Goal: Task Accomplishment & Management: Complete application form

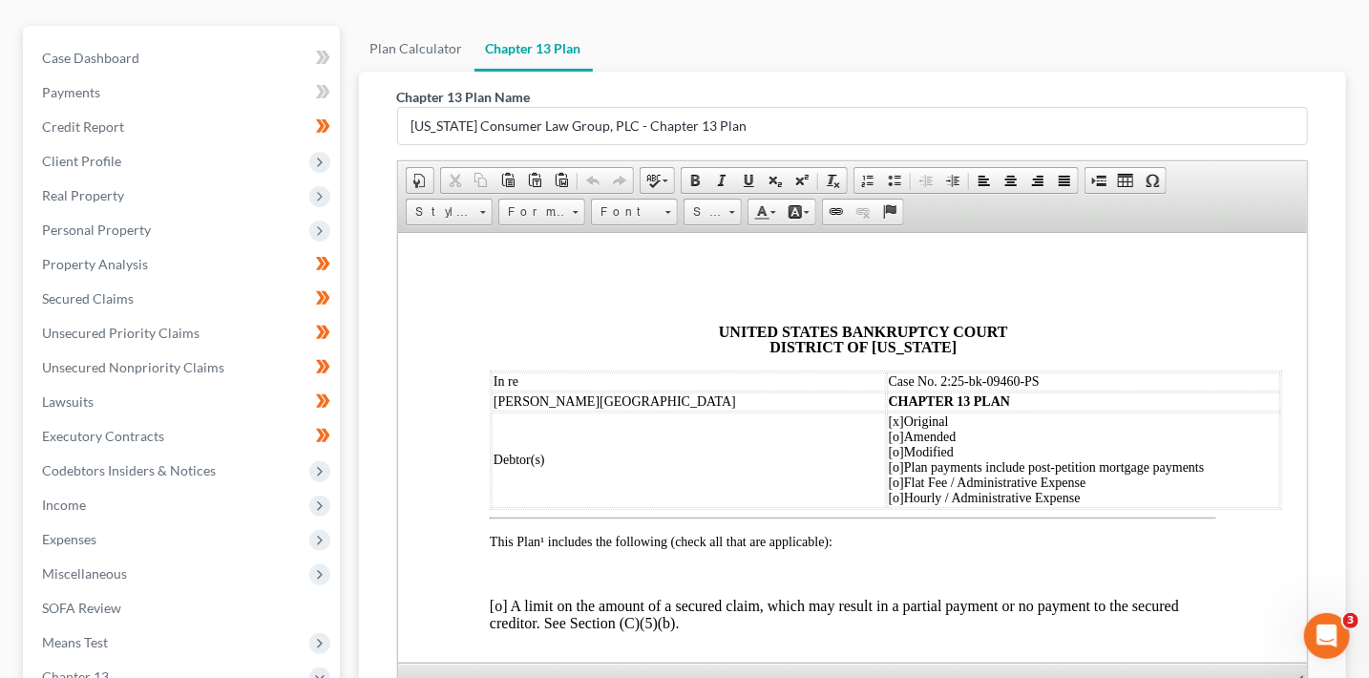
scroll to position [5142, 0]
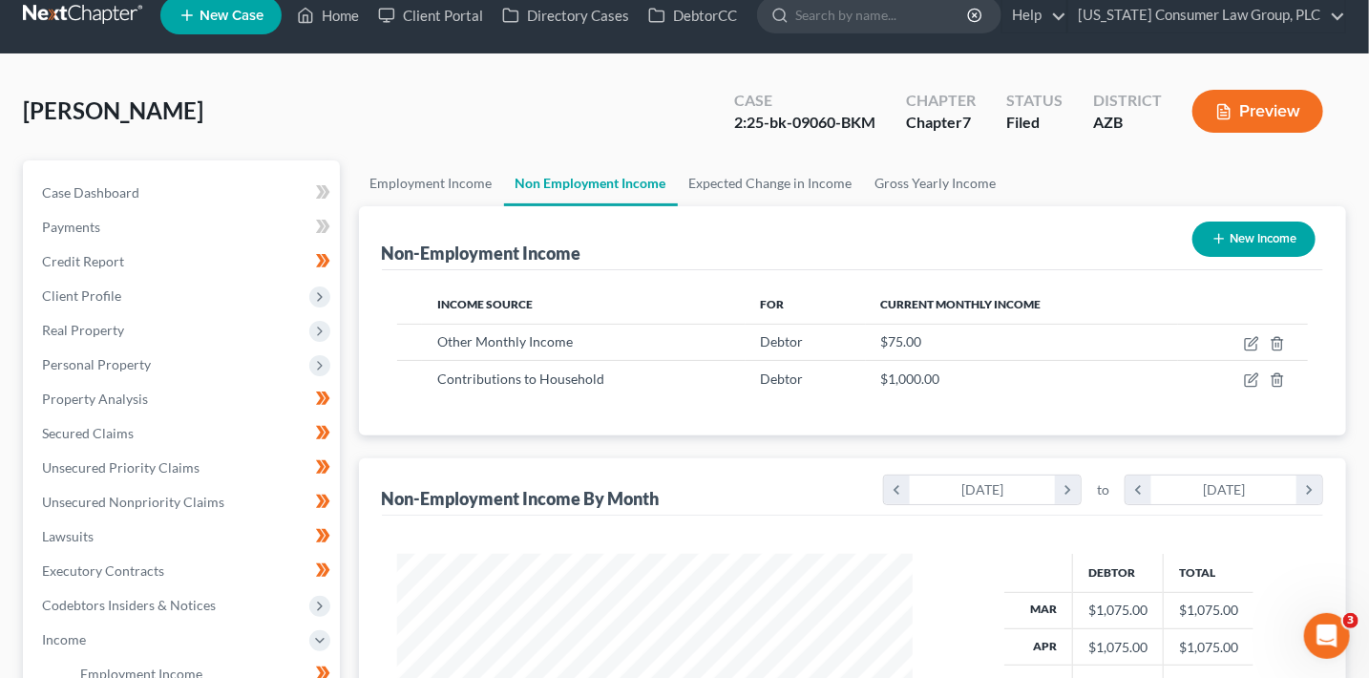
scroll to position [40, 0]
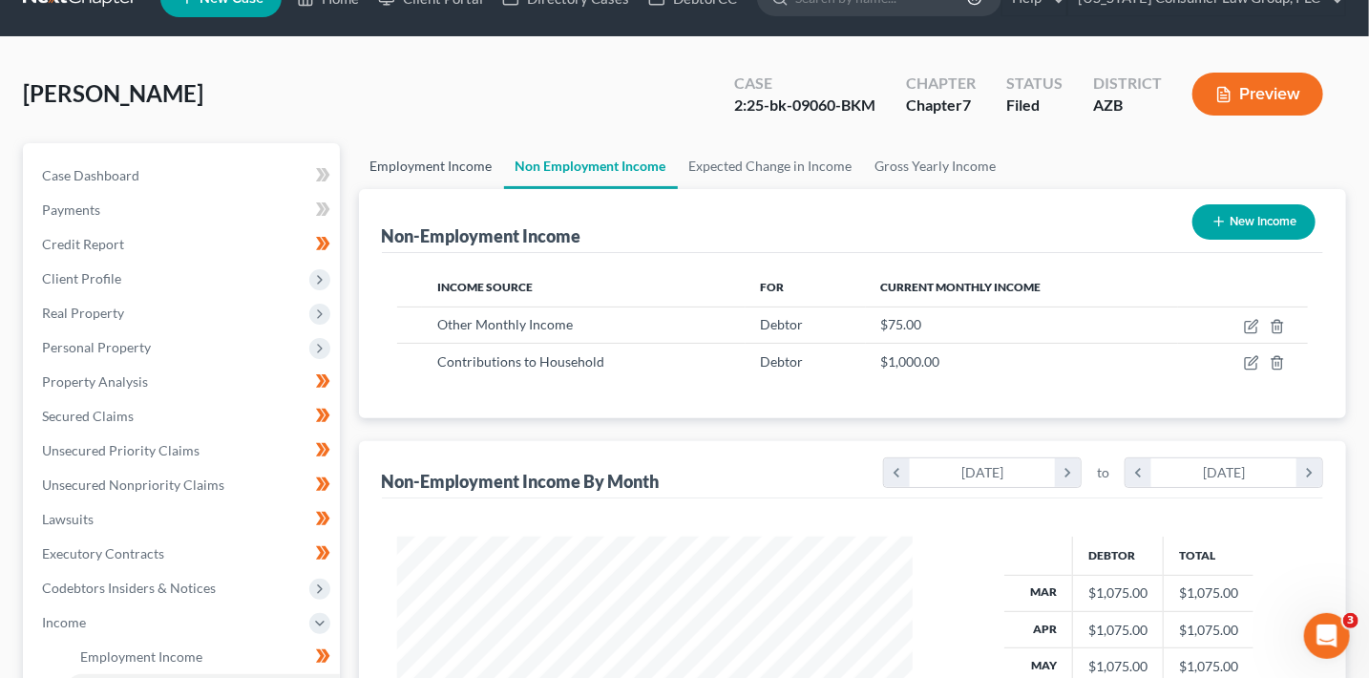
click at [422, 171] on link "Employment Income" at bounding box center [431, 166] width 145 height 46
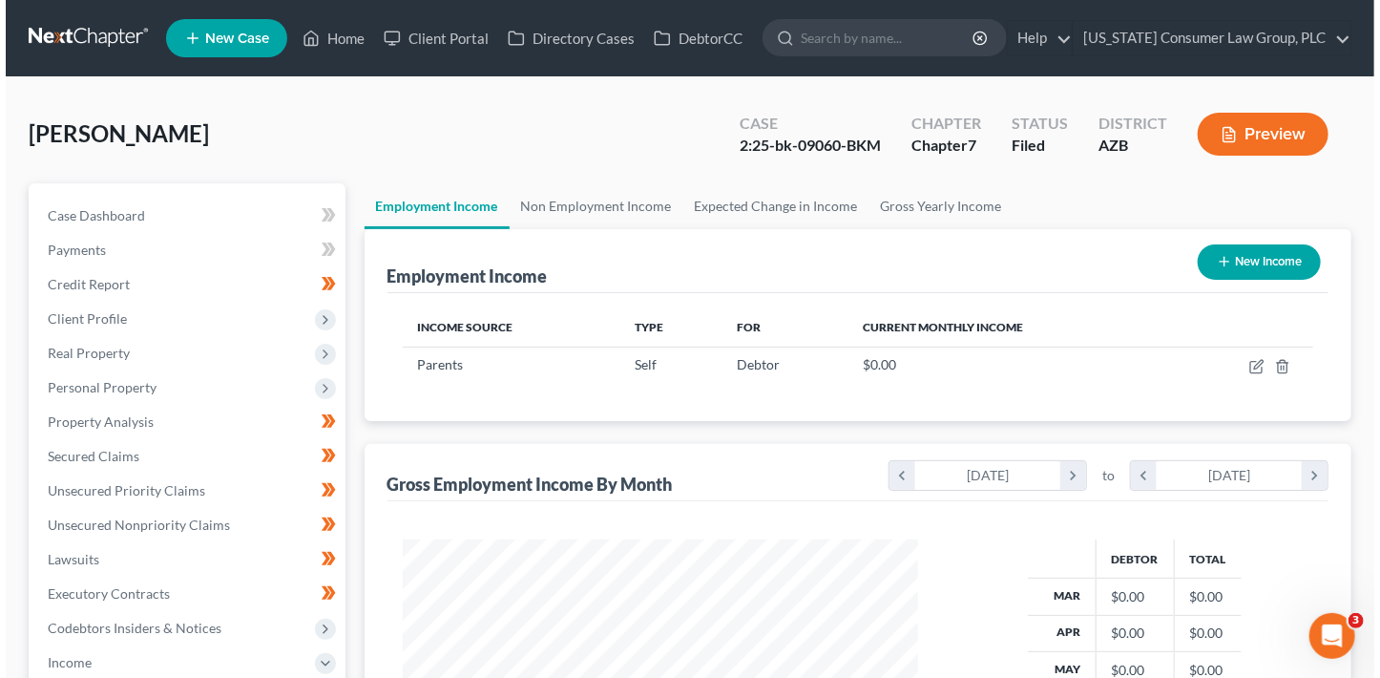
scroll to position [340, 554]
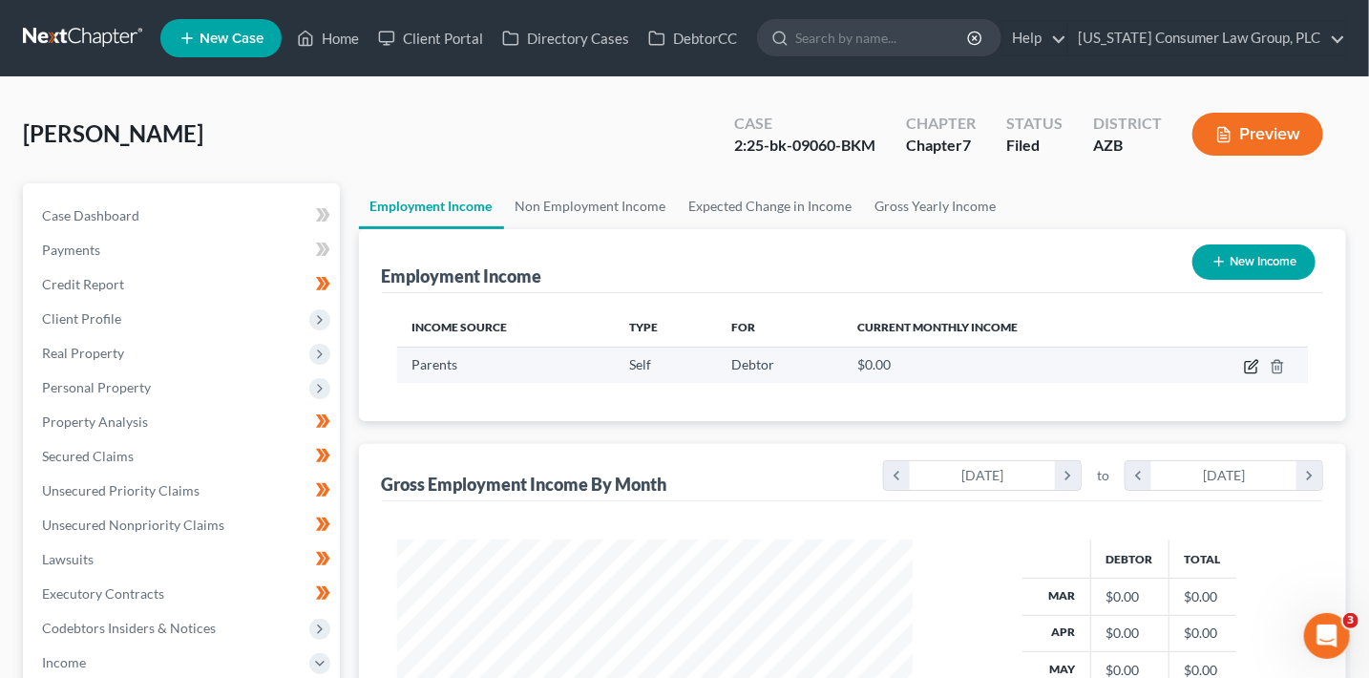
click at [1255, 370] on icon "button" at bounding box center [1251, 366] width 15 height 15
select select "1"
select select "0"
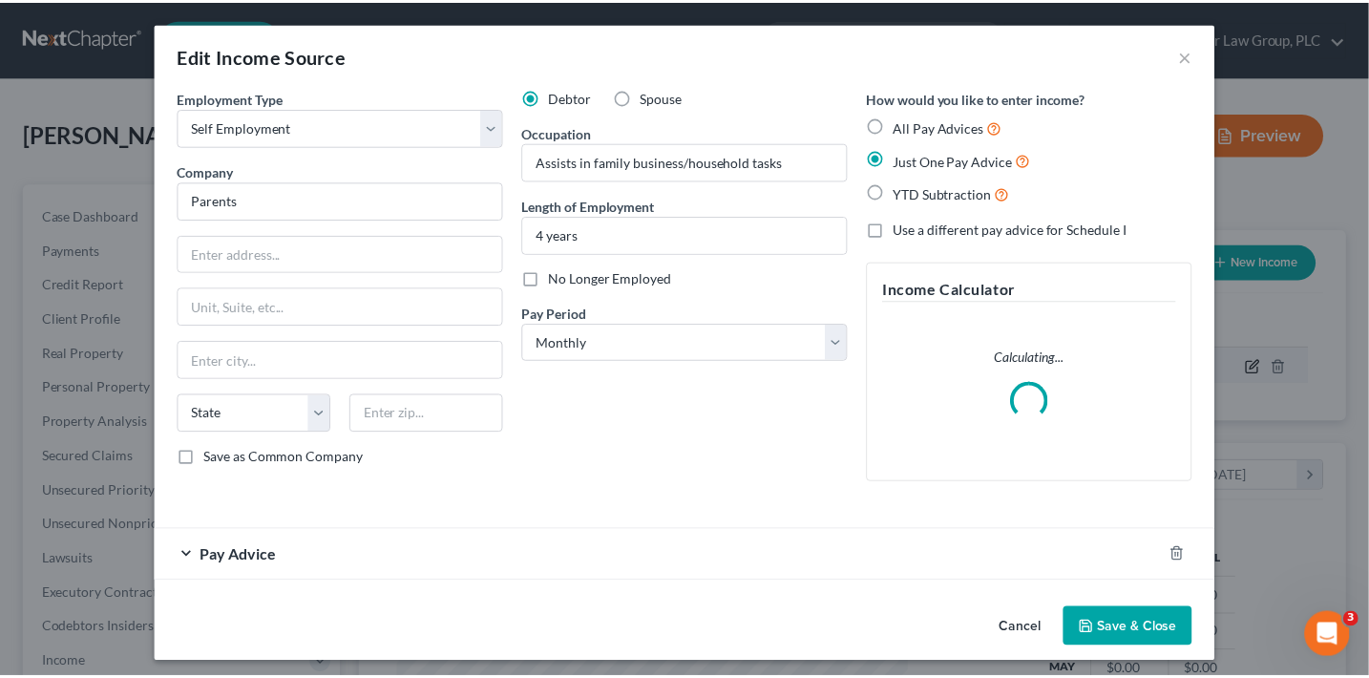
scroll to position [340, 558]
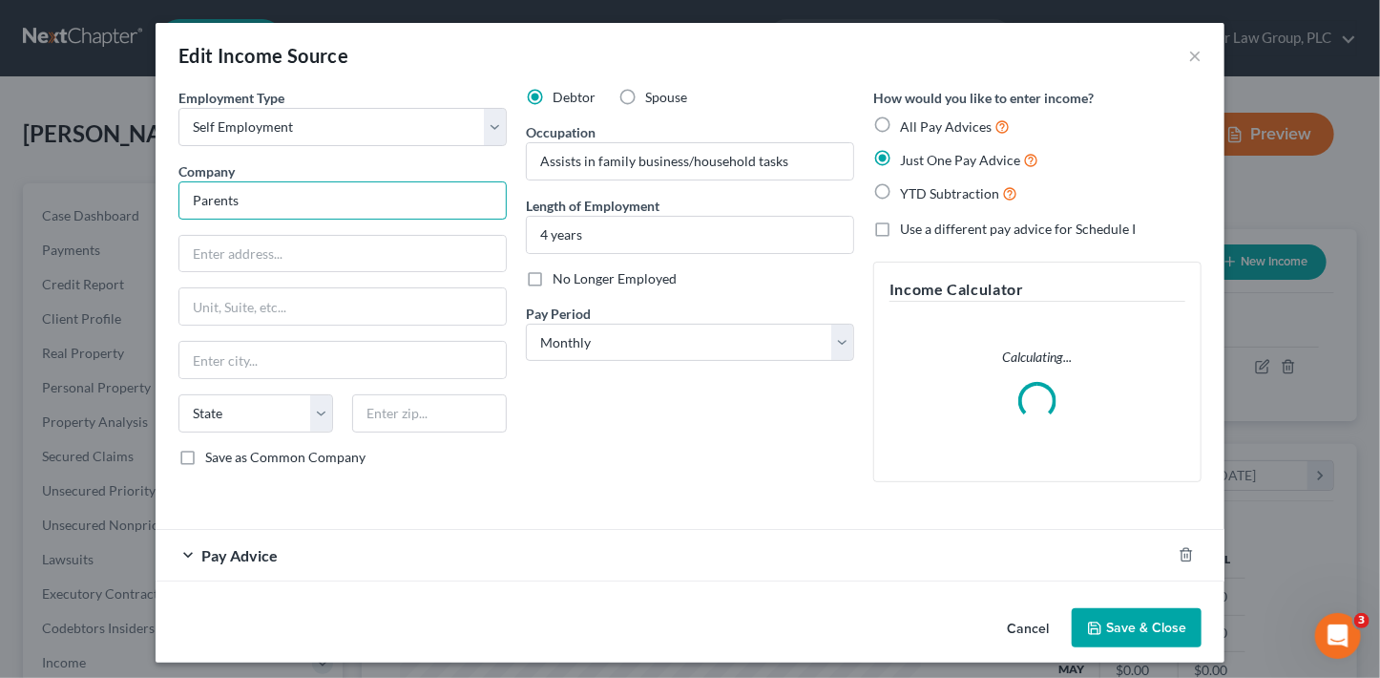
drag, startPoint x: 428, startPoint y: 199, endPoint x: 106, endPoint y: 199, distance: 321.6
click at [106, 199] on div "Edit Income Source × Employment Type * Select Full or Part Time Employment Self…" at bounding box center [690, 339] width 1380 height 678
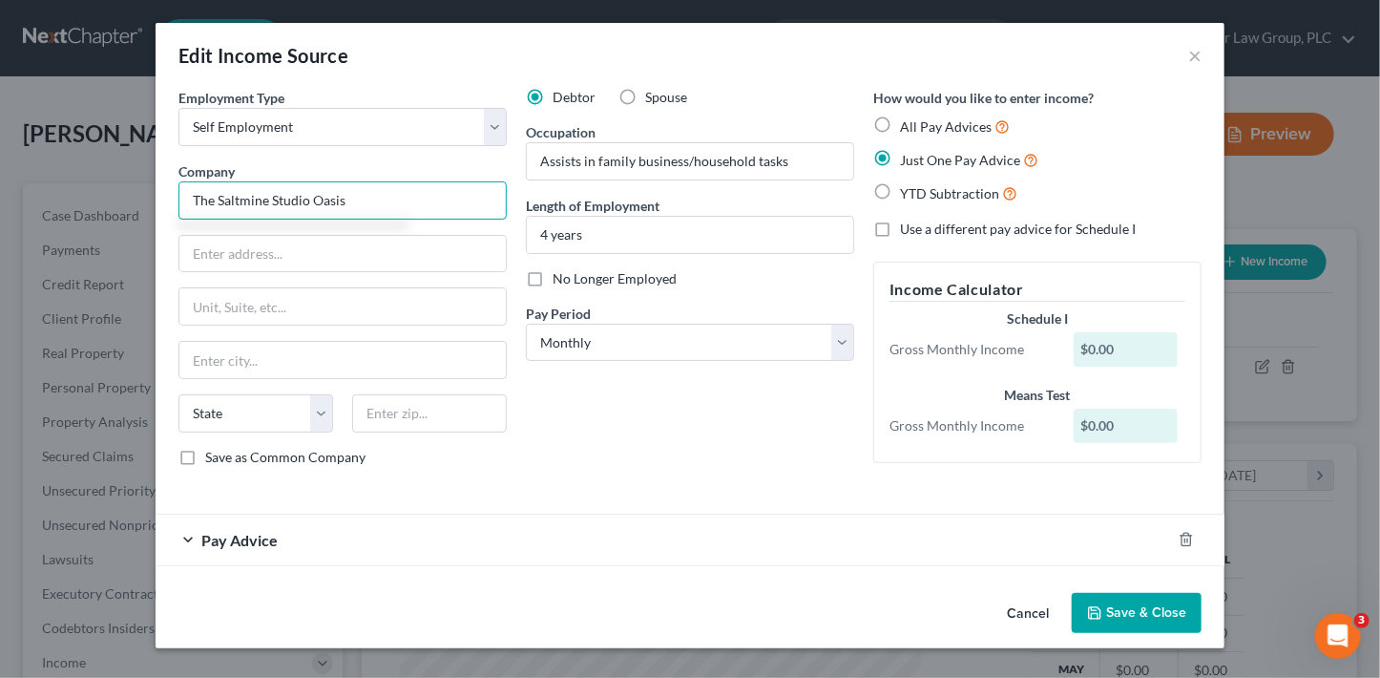
type input "The Saltmine Studio Oasis"
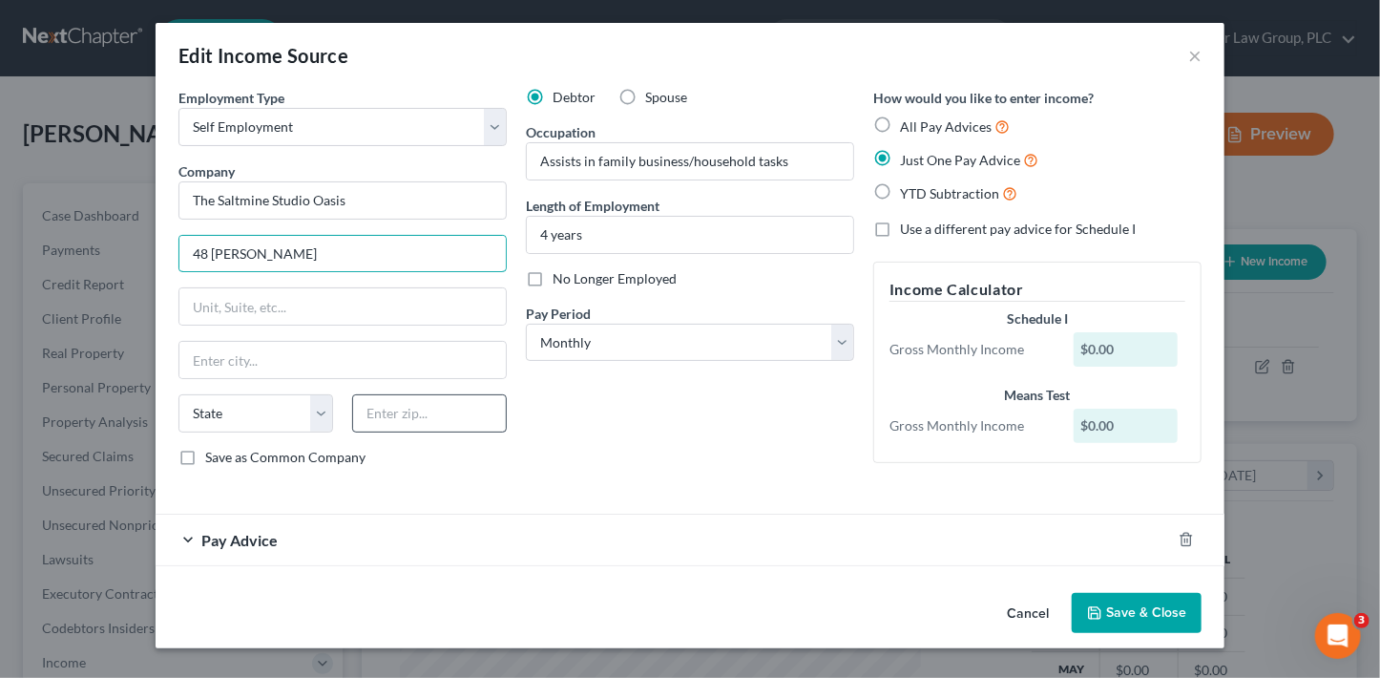
type input "48 S. Macdonald"
click at [429, 421] on input "text" at bounding box center [429, 413] width 155 height 38
type input "85210"
type input "Mesa"
select select "3"
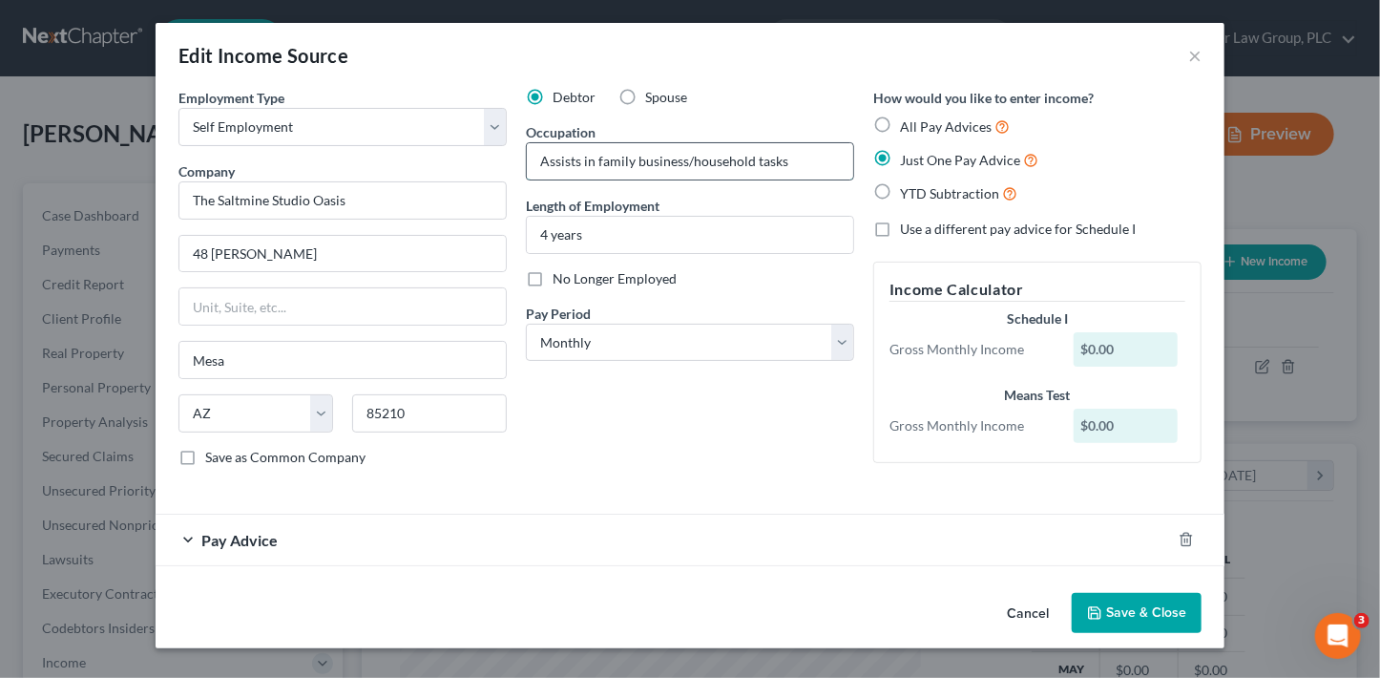
click at [794, 164] on input "Assists in family business/household tasks" at bounding box center [690, 161] width 326 height 36
type input "Chief Producer"
click at [1143, 614] on button "Save & Close" at bounding box center [1137, 613] width 130 height 40
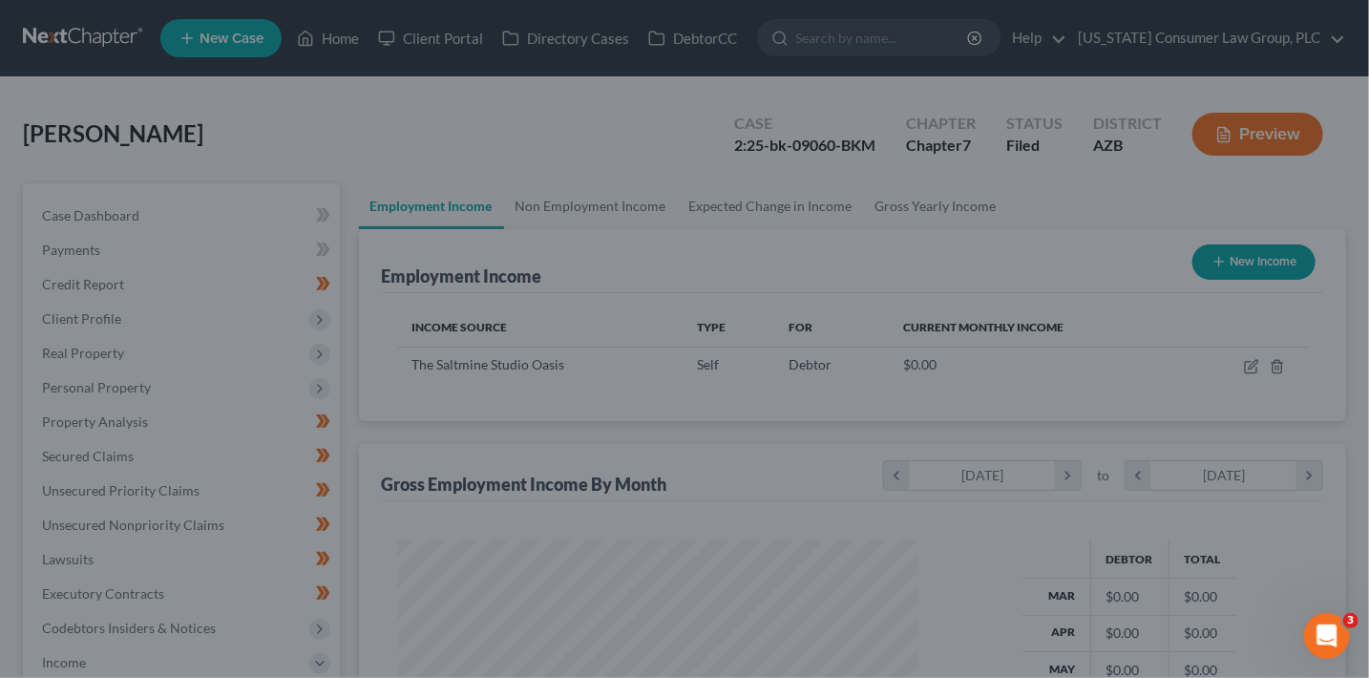
scroll to position [954011, 953798]
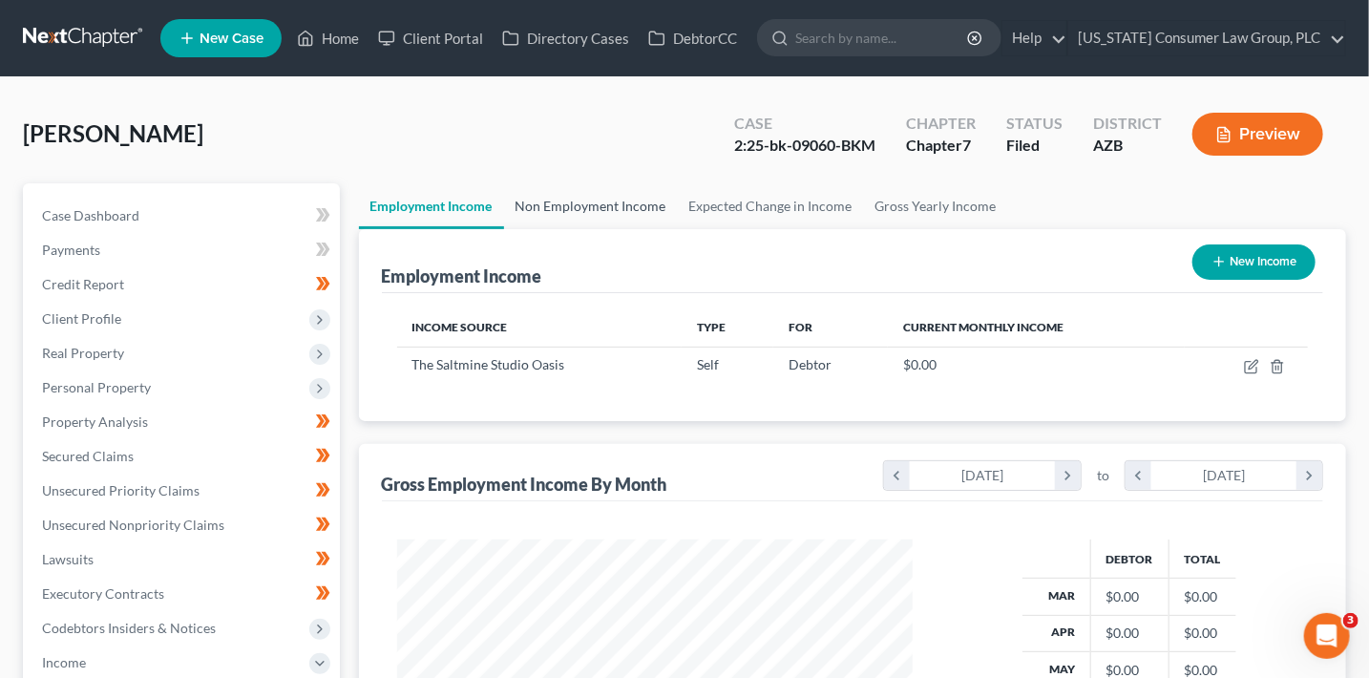
click at [606, 202] on link "Non Employment Income" at bounding box center [591, 206] width 174 height 46
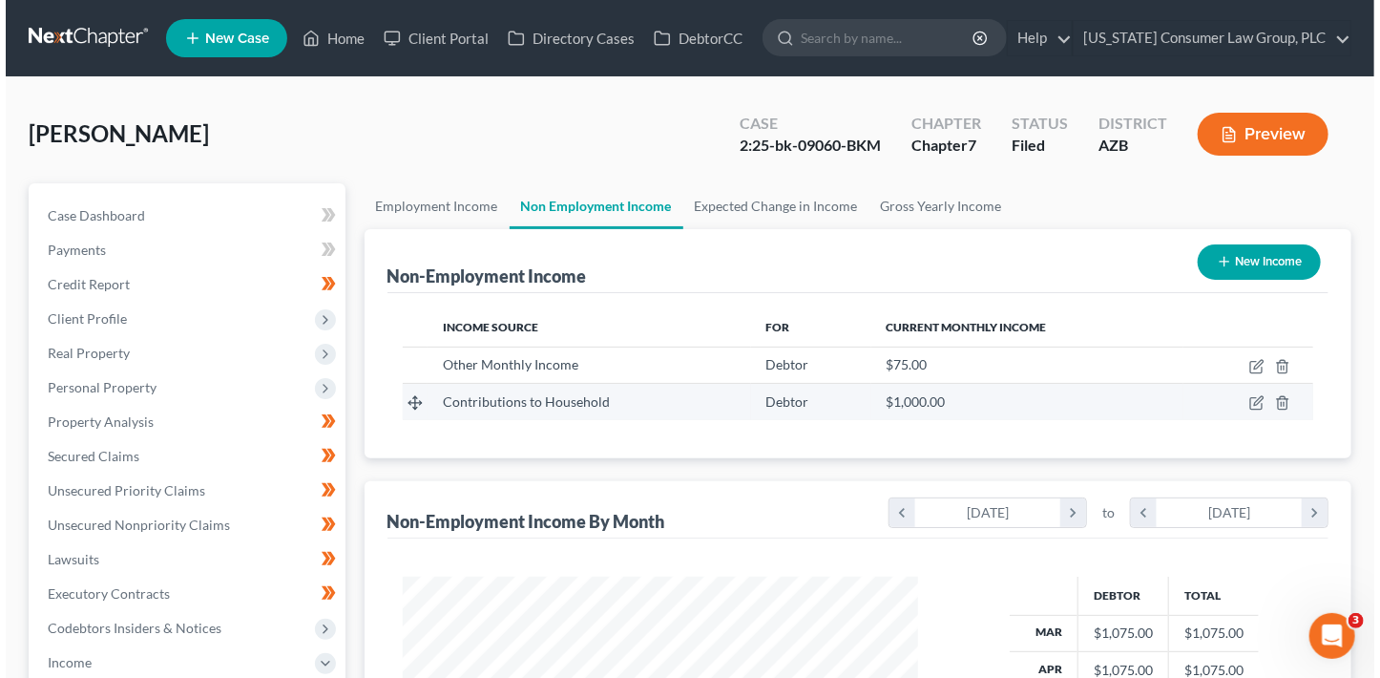
scroll to position [340, 554]
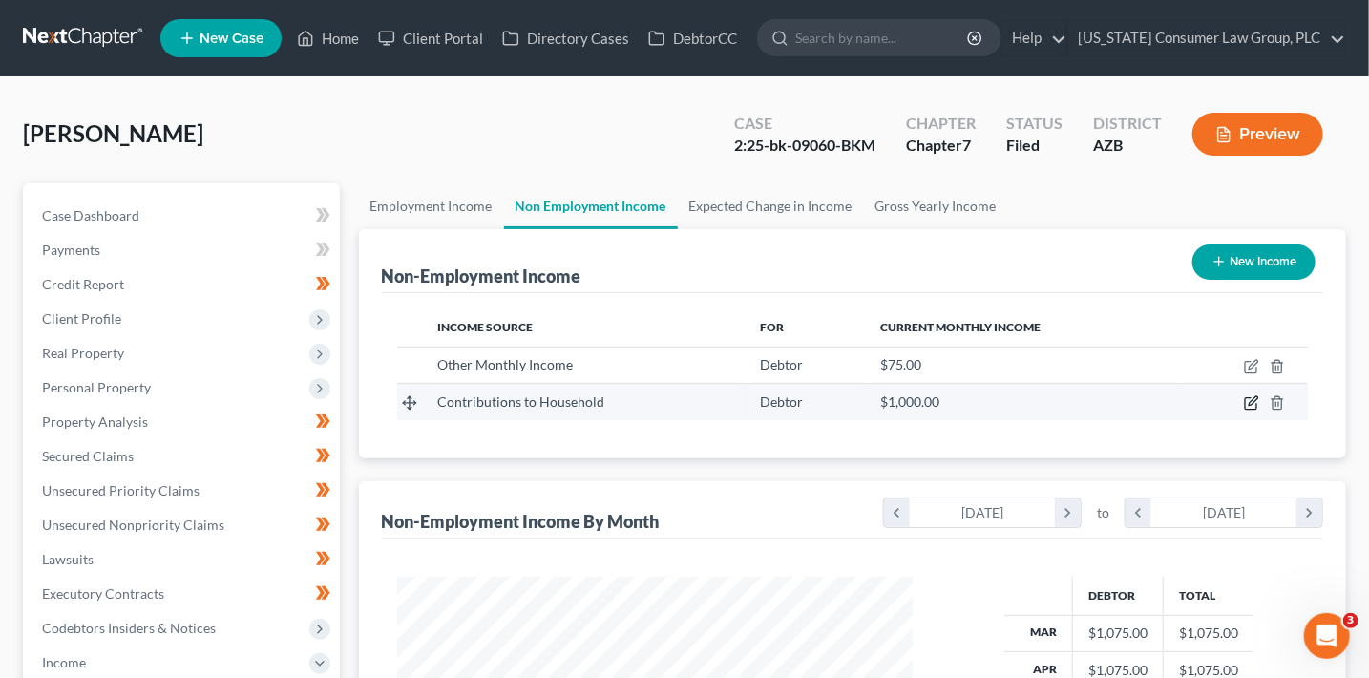
click at [1244, 400] on icon "button" at bounding box center [1249, 403] width 11 height 11
select select "8"
select select "0"
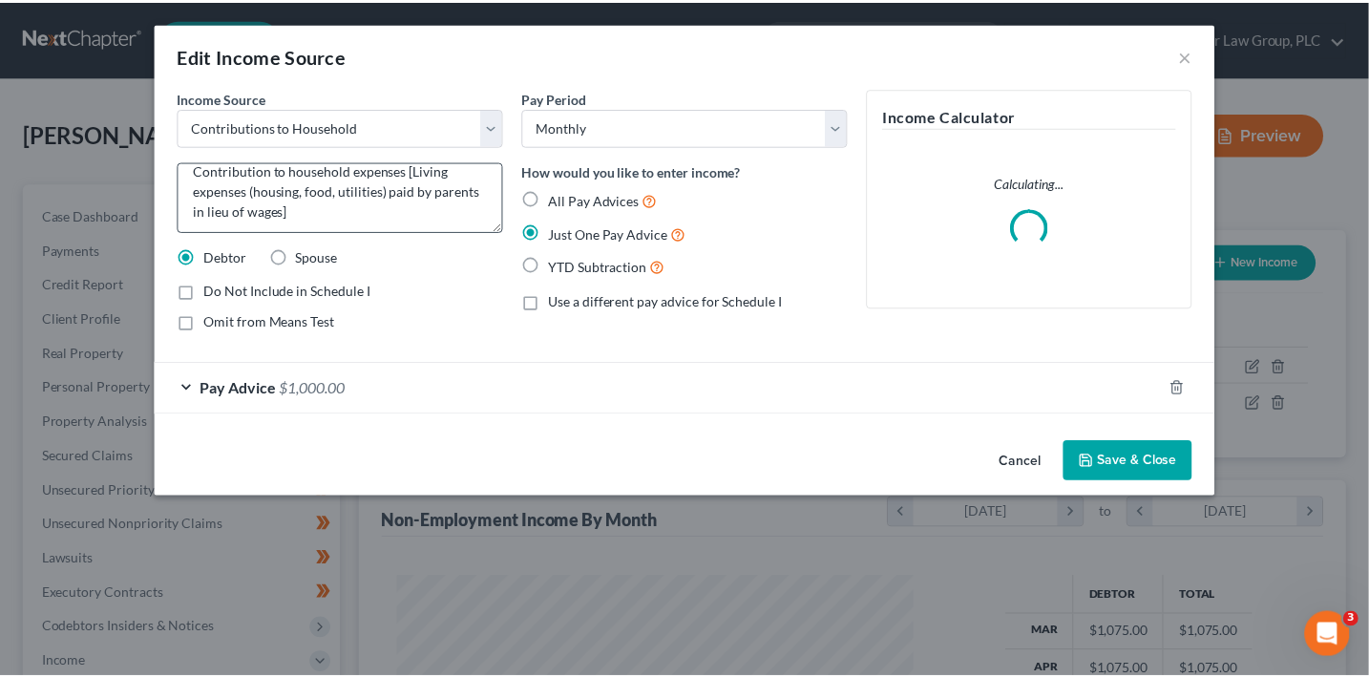
scroll to position [19, 0]
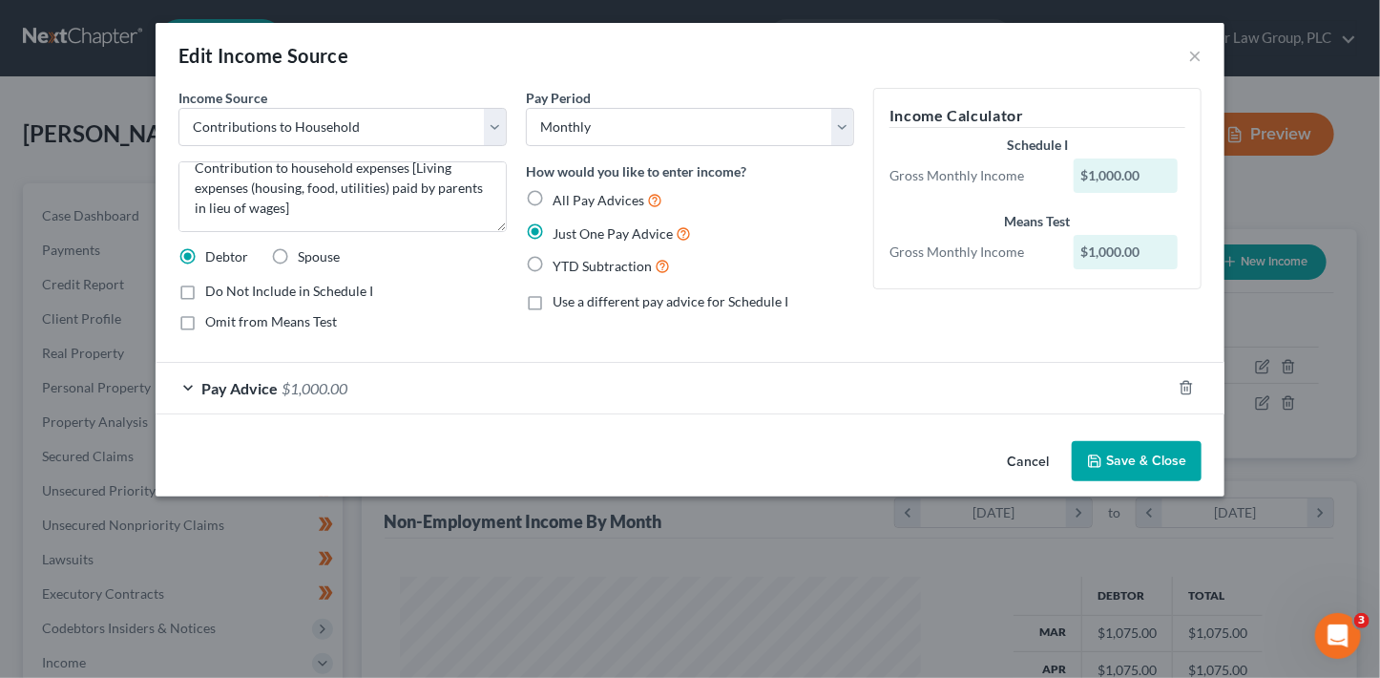
click at [1170, 469] on button "Save & Close" at bounding box center [1137, 461] width 130 height 40
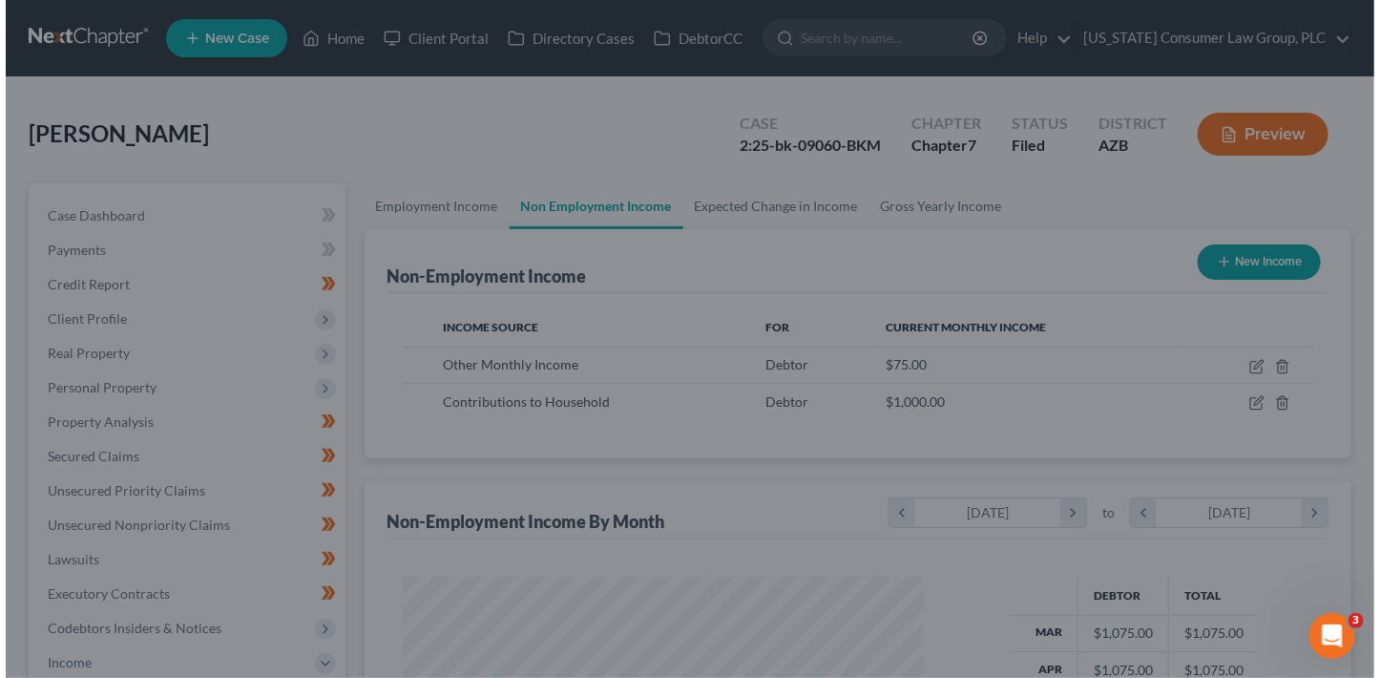
scroll to position [954011, 953798]
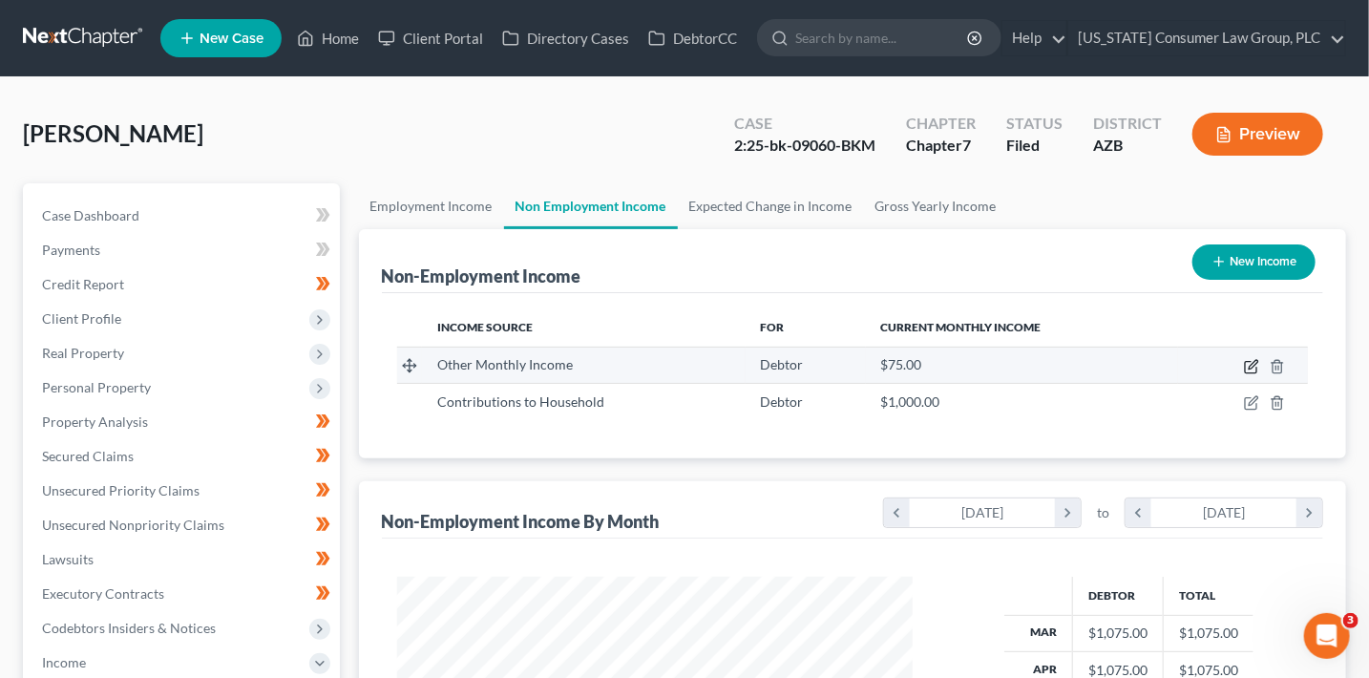
click at [1247, 367] on icon "button" at bounding box center [1251, 366] width 15 height 15
select select "13"
select select "0"
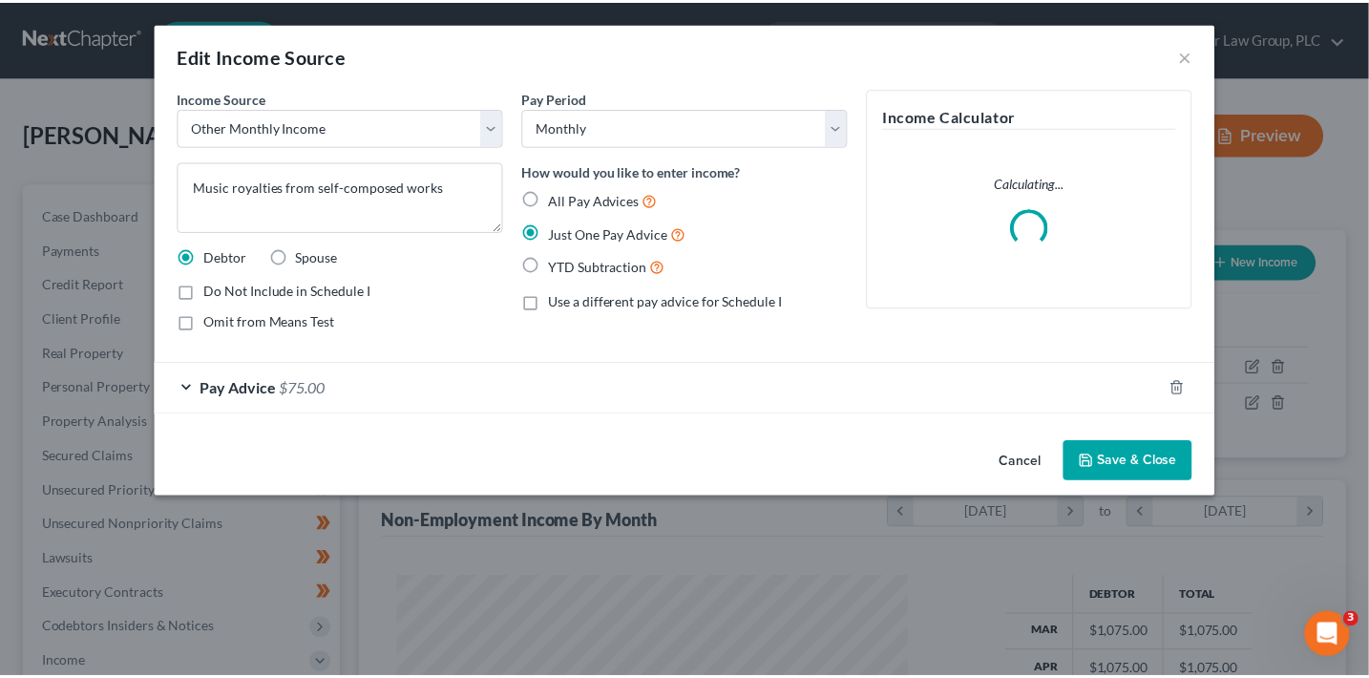
scroll to position [340, 558]
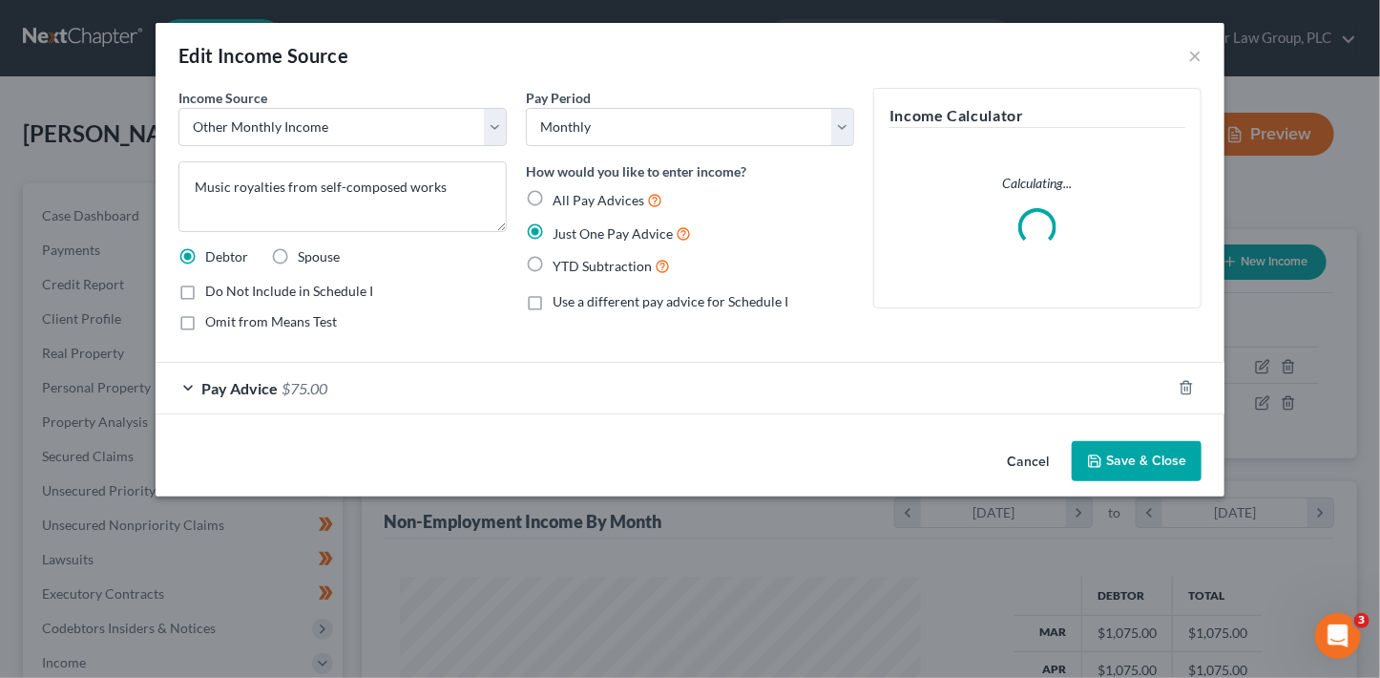
click at [1139, 456] on button "Save & Close" at bounding box center [1137, 461] width 130 height 40
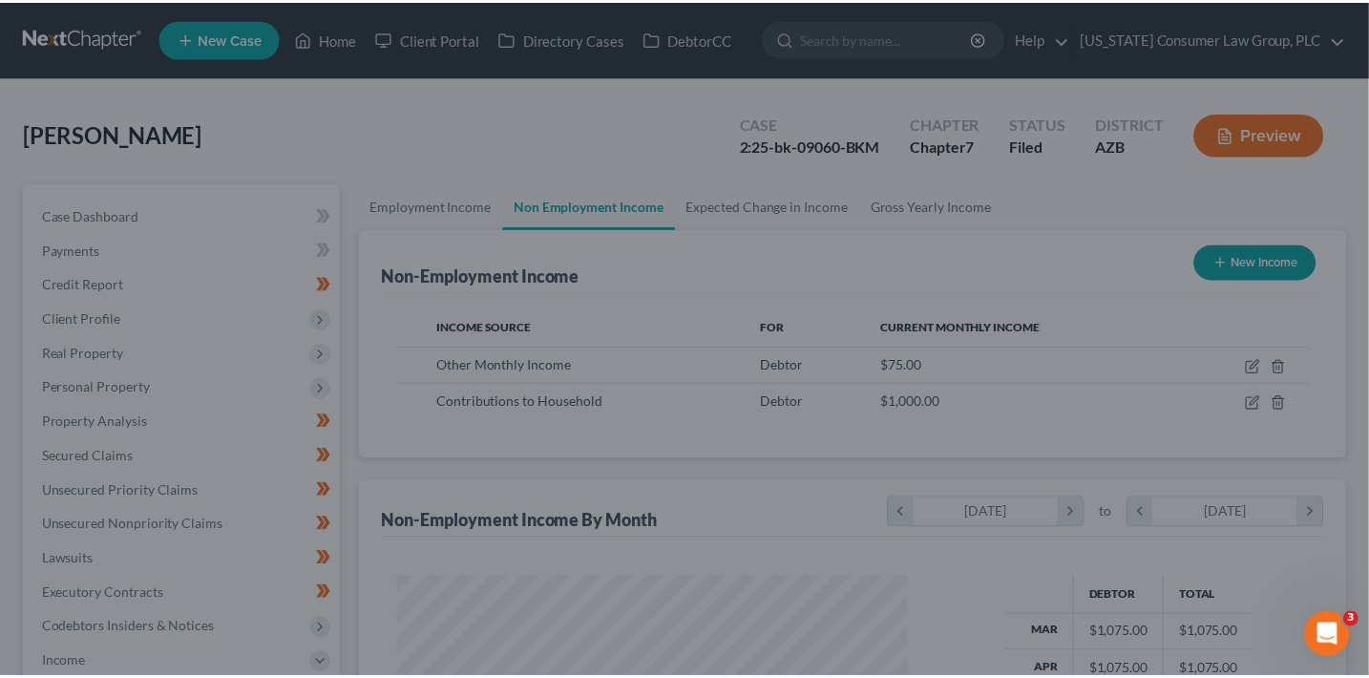
scroll to position [954011, 953798]
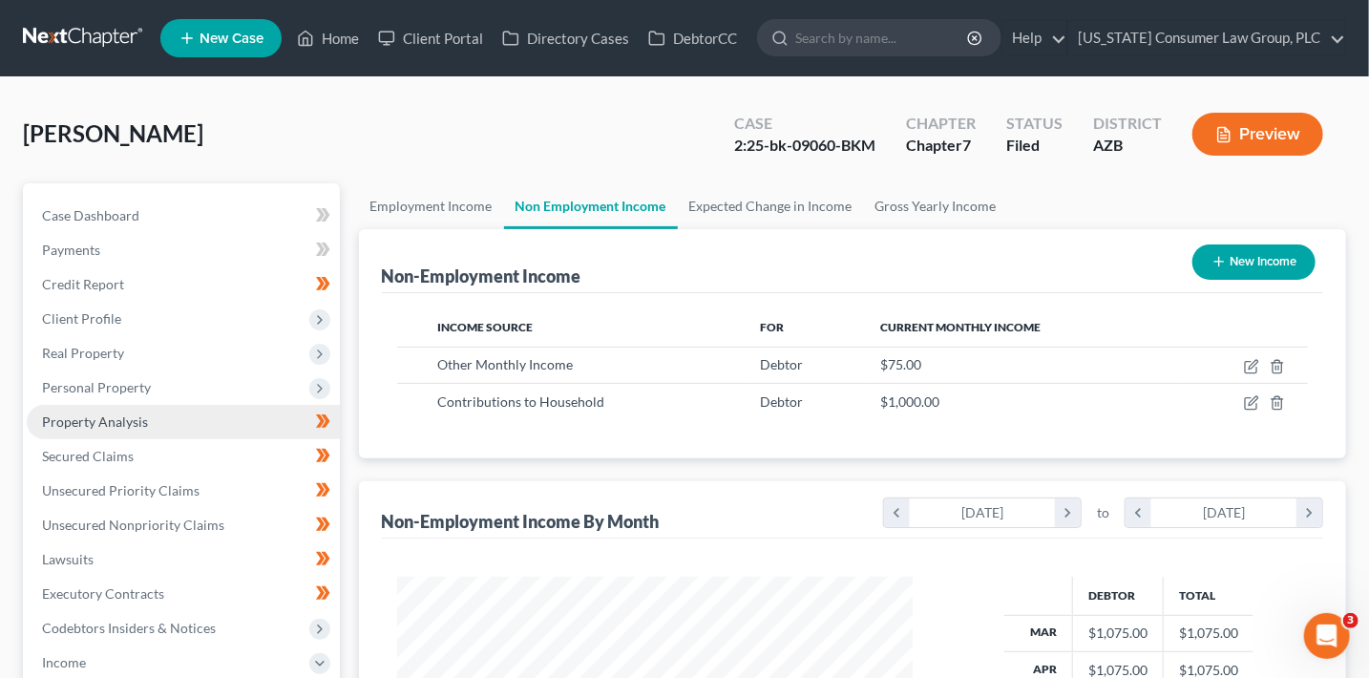
click at [124, 426] on span "Property Analysis" at bounding box center [95, 421] width 106 height 16
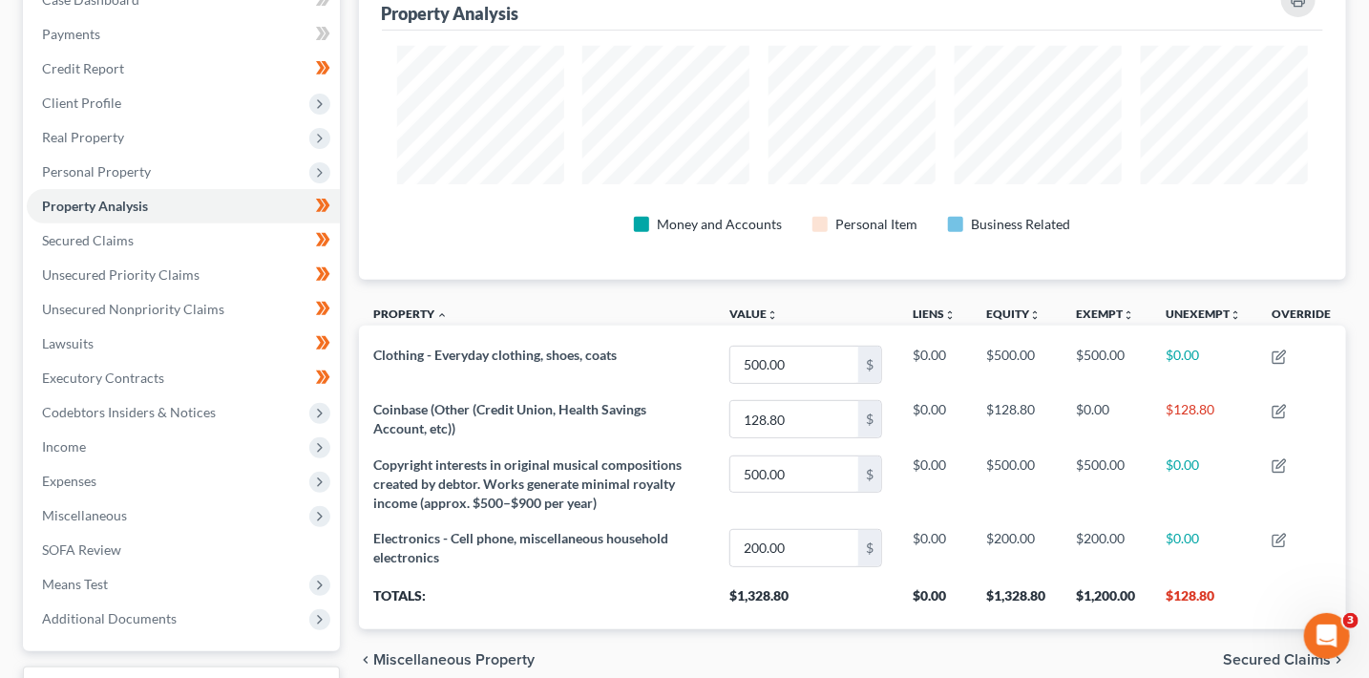
scroll to position [65, 0]
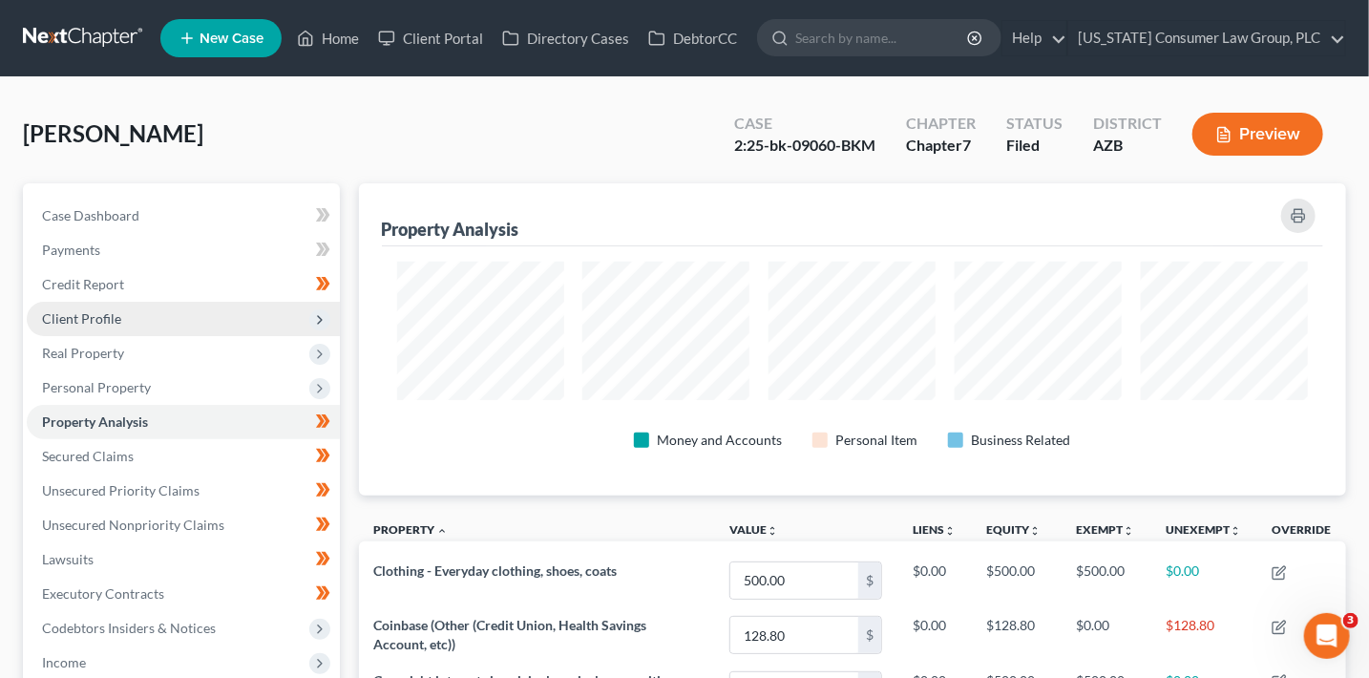
click at [92, 310] on span "Client Profile" at bounding box center [81, 318] width 79 height 16
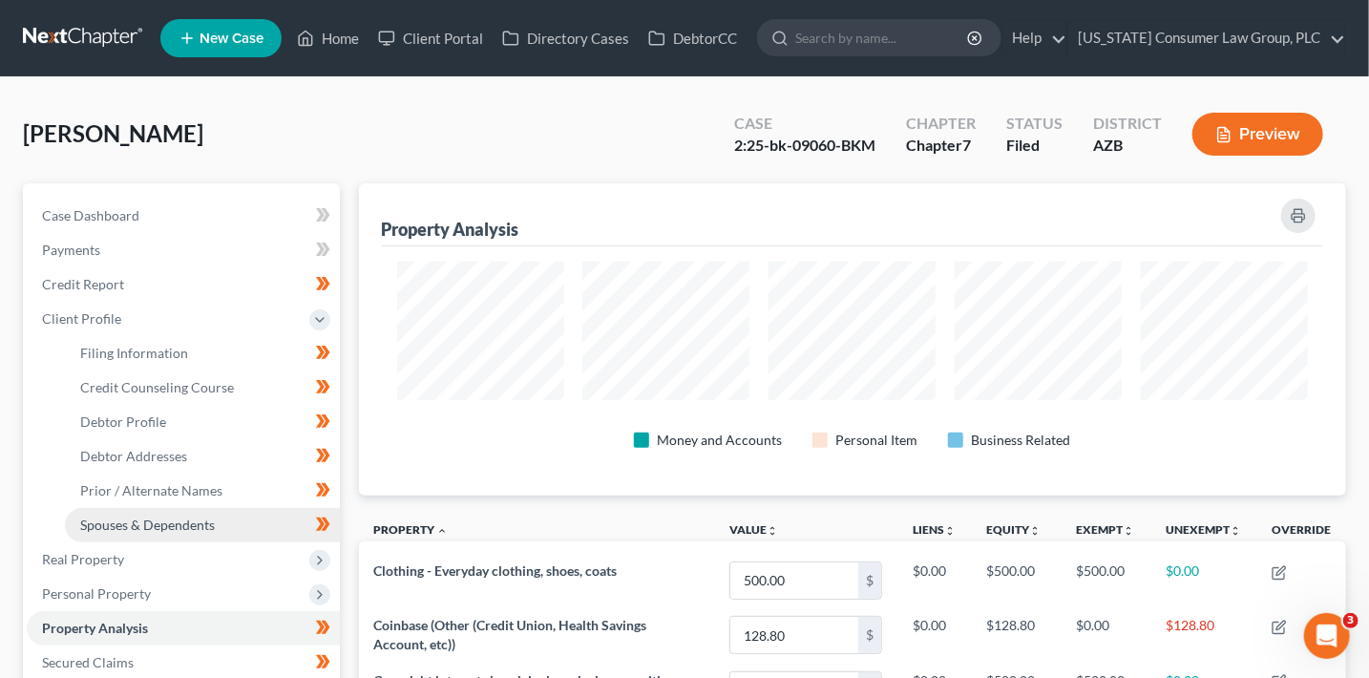
click at [197, 530] on span "Spouses & Dependents" at bounding box center [147, 524] width 135 height 16
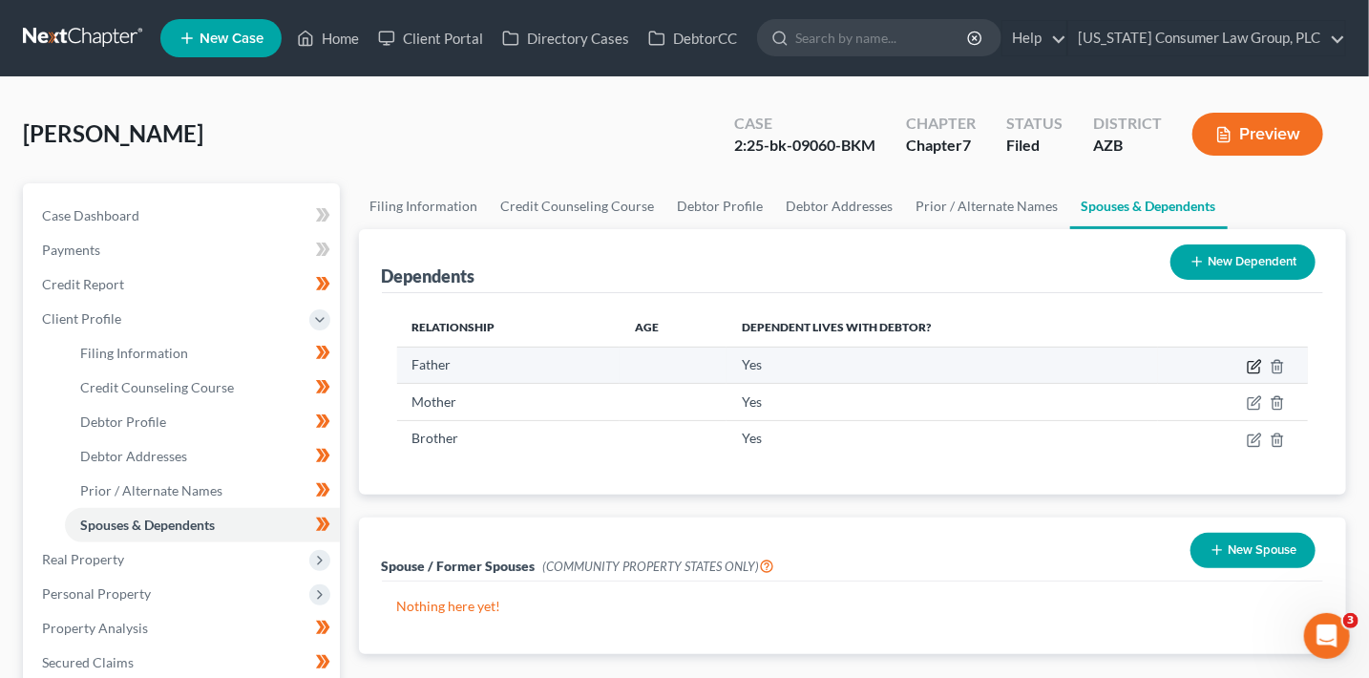
click at [1256, 362] on icon "button" at bounding box center [1255, 364] width 9 height 9
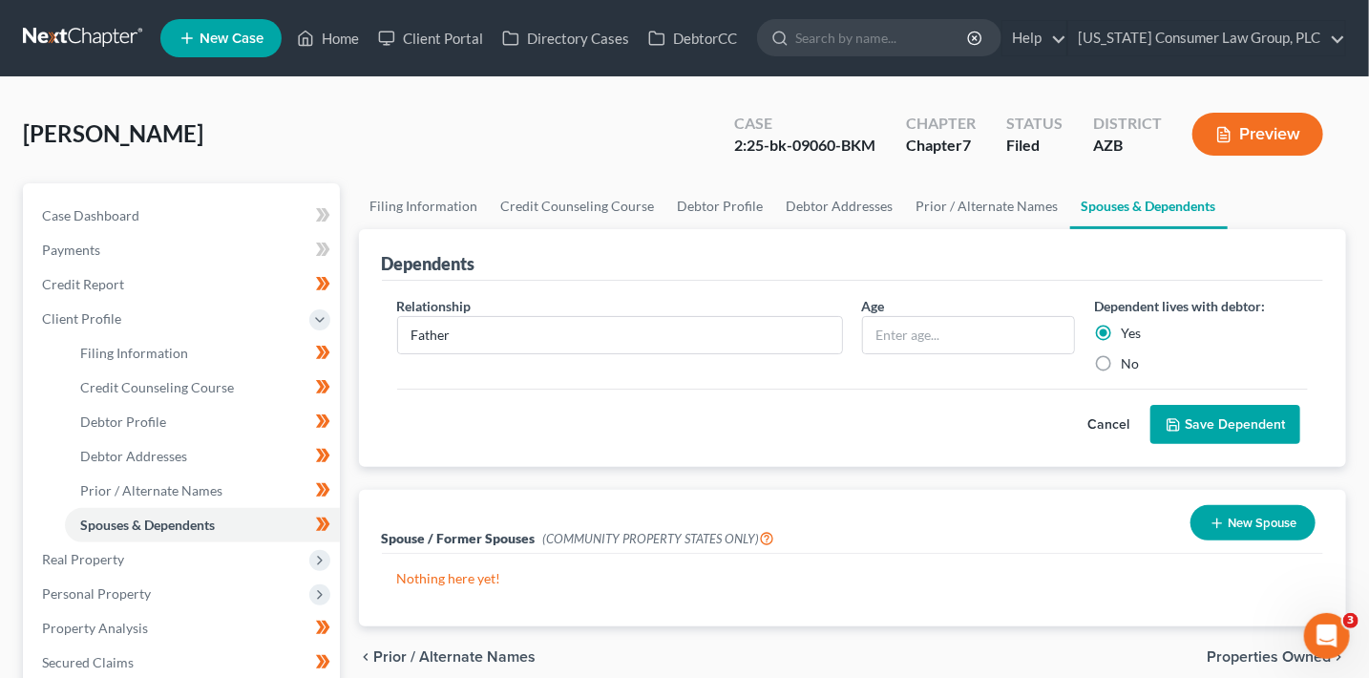
click at [1103, 420] on button "Cancel" at bounding box center [1108, 425] width 84 height 38
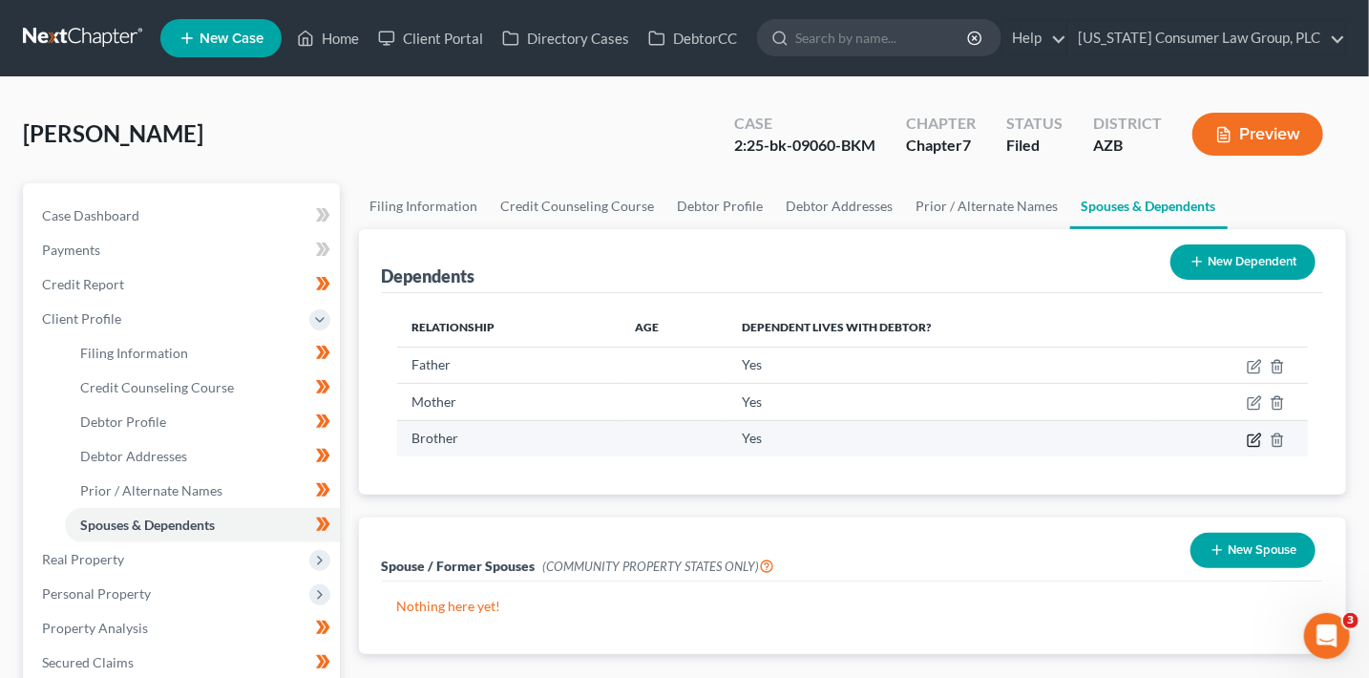
click at [1250, 435] on icon "button" at bounding box center [1253, 439] width 15 height 15
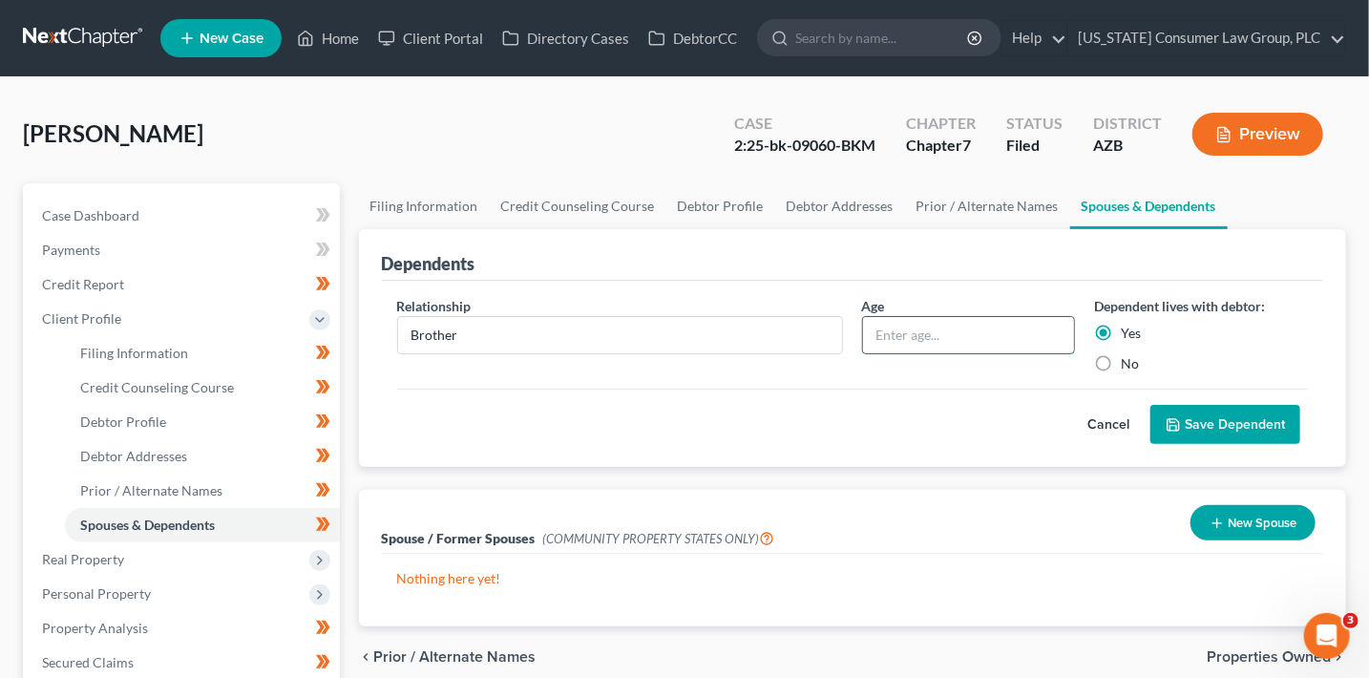
click at [965, 328] on input "text" at bounding box center [969, 335] width 212 height 36
type input "28"
click at [1244, 426] on button "Save Dependent" at bounding box center [1225, 425] width 150 height 40
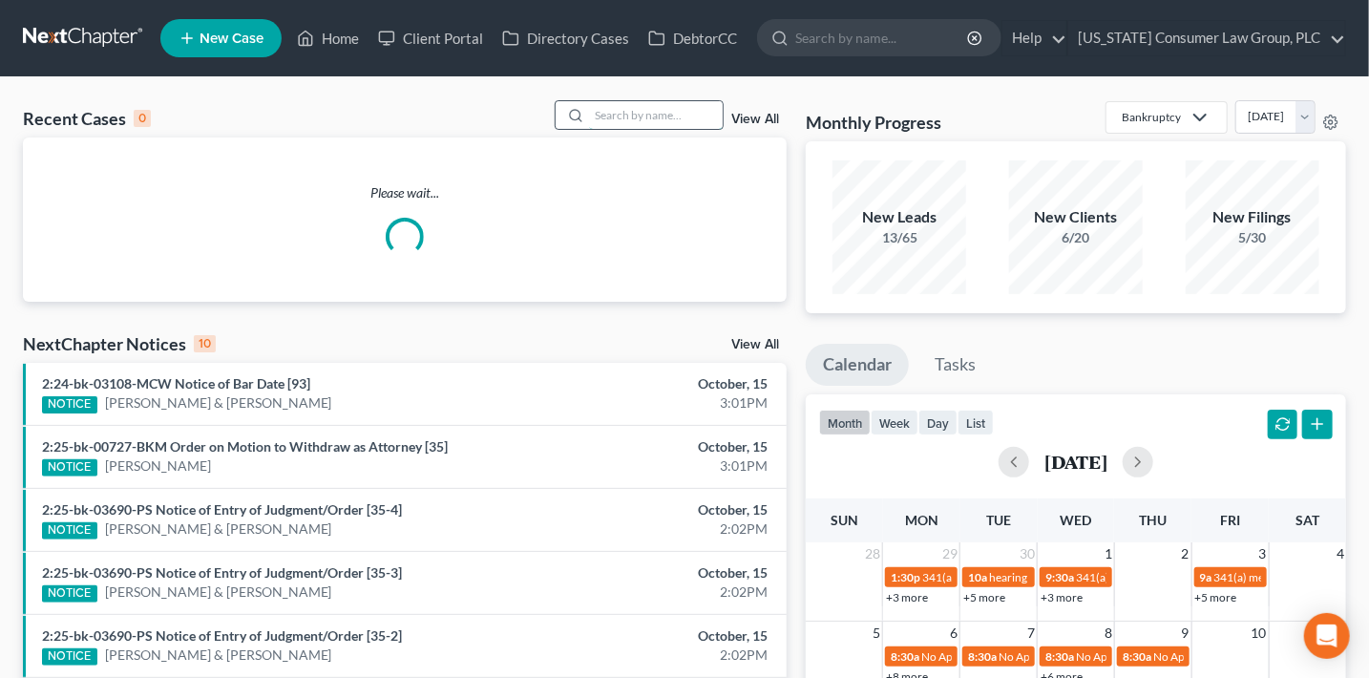
click at [682, 108] on input "search" at bounding box center [656, 115] width 134 height 28
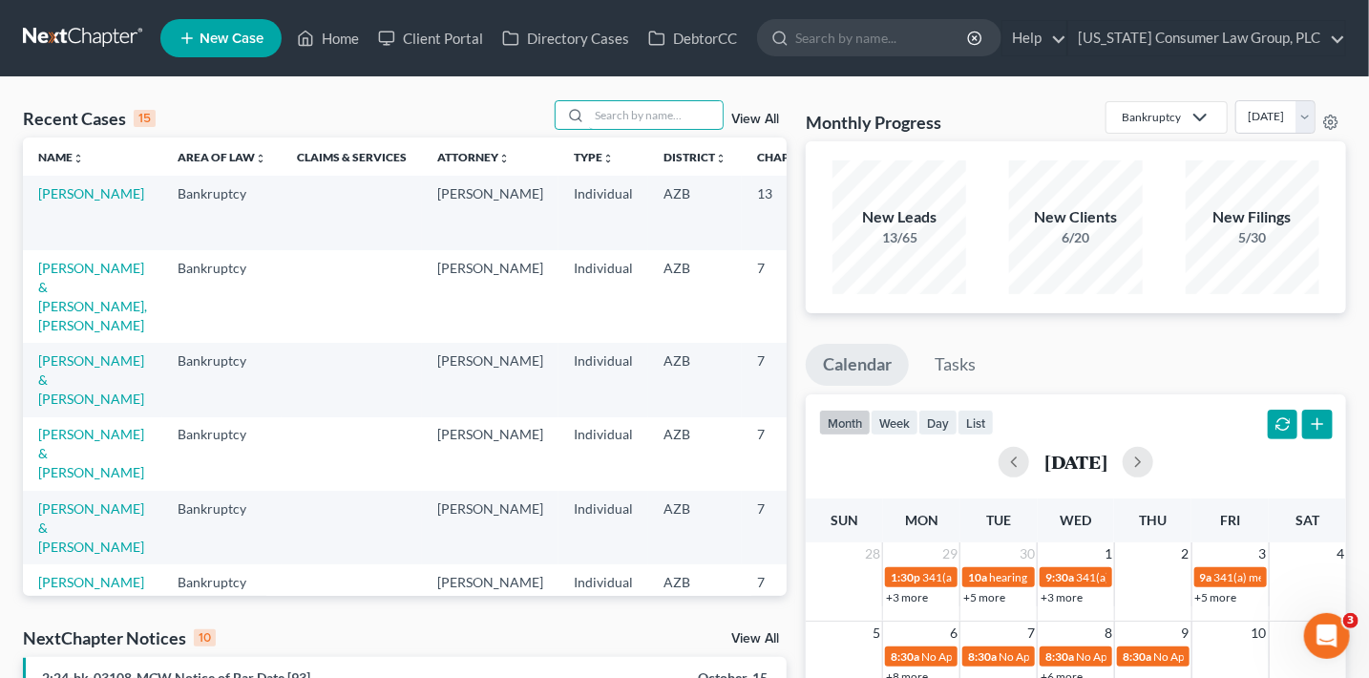
type input "j"
type input "klein"
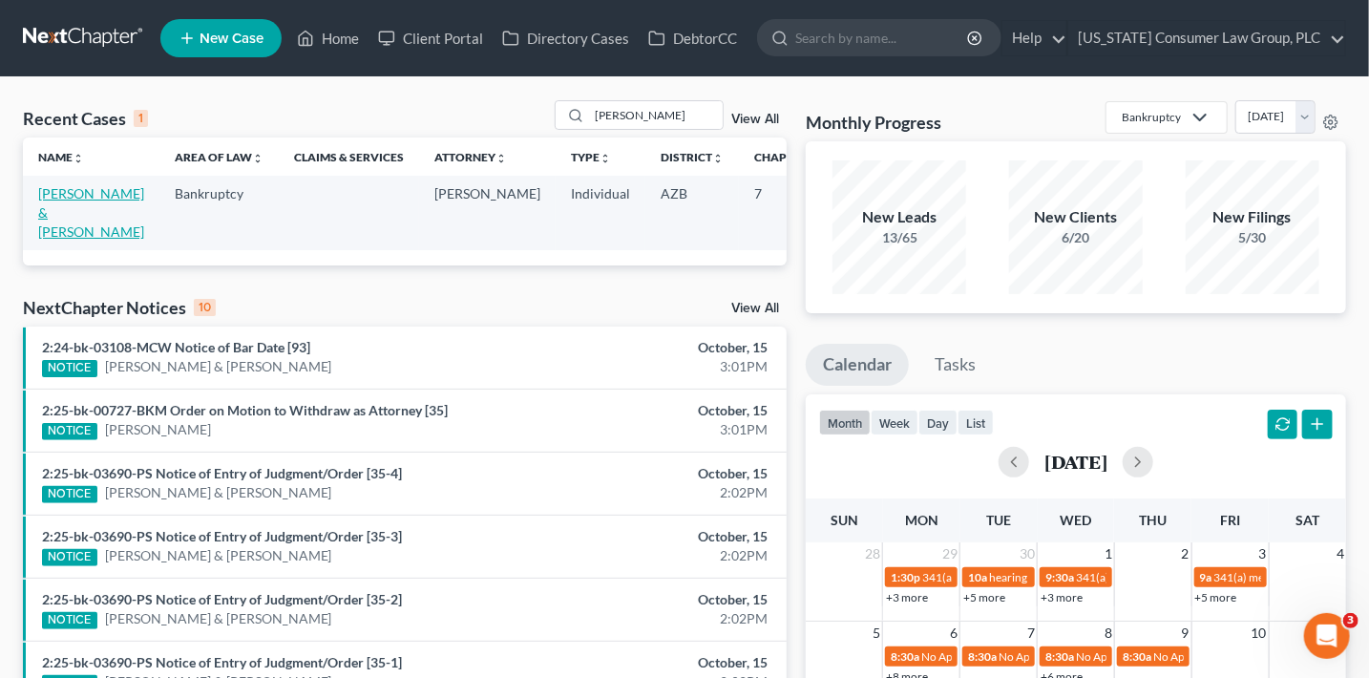
click at [73, 212] on link "[PERSON_NAME] & [PERSON_NAME]" at bounding box center [91, 212] width 106 height 54
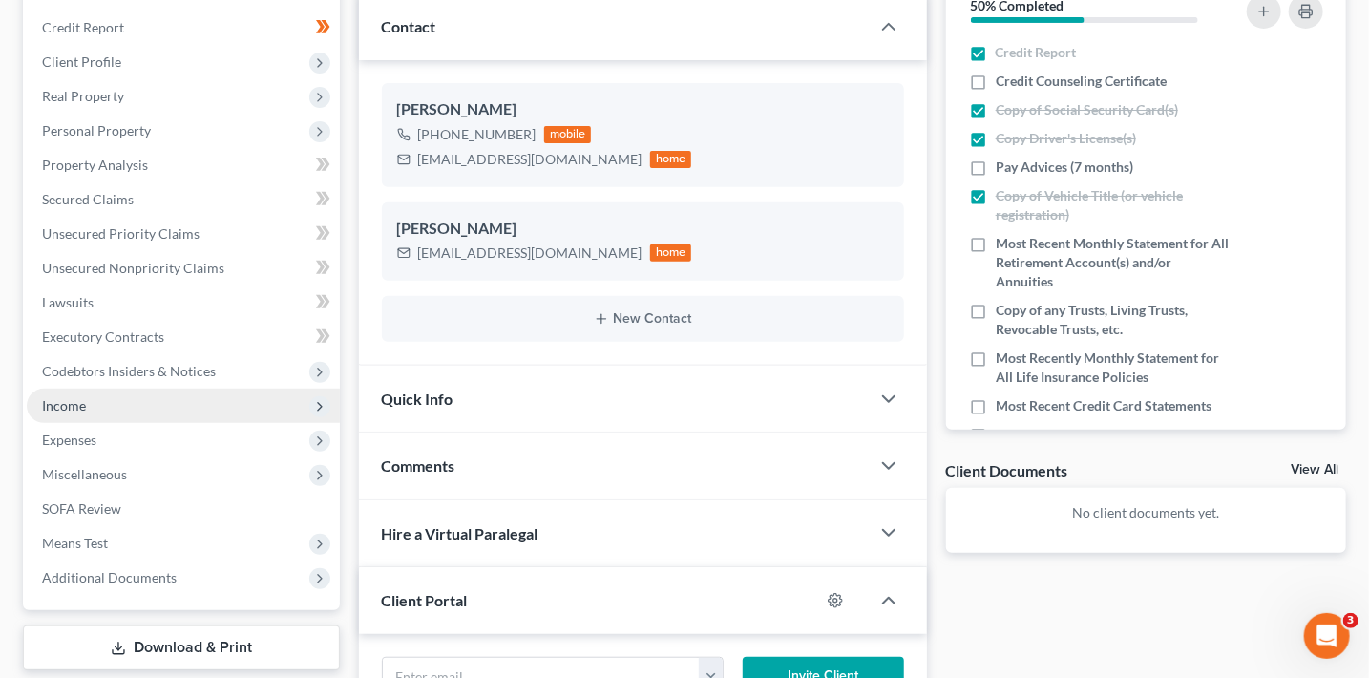
scroll to position [282, 0]
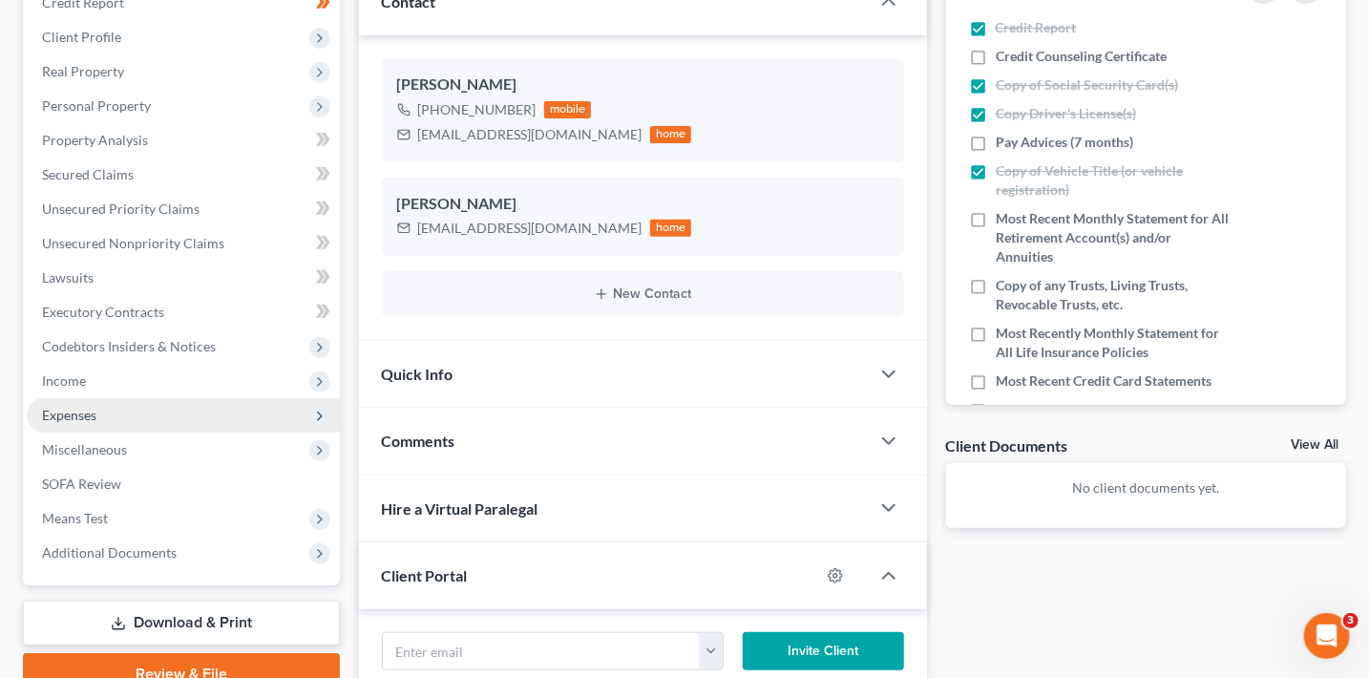
click at [117, 418] on span "Expenses" at bounding box center [183, 415] width 313 height 34
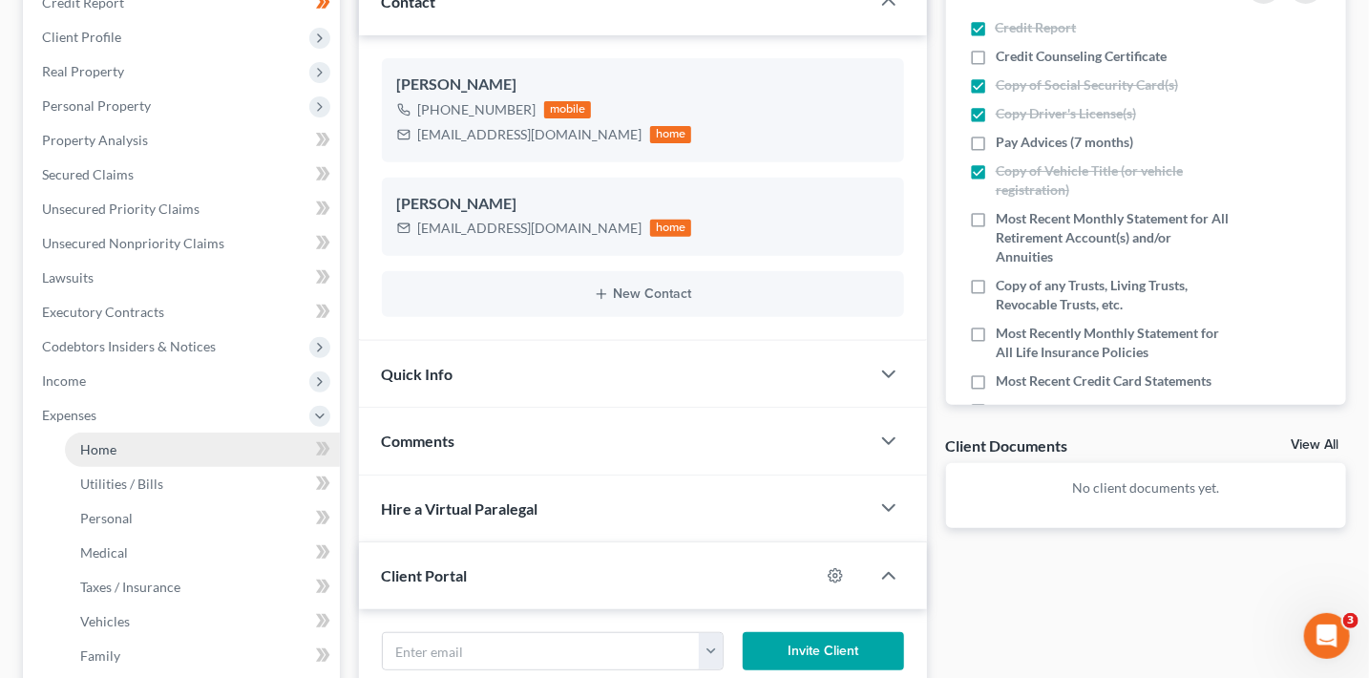
click at [144, 446] on link "Home" at bounding box center [202, 449] width 275 height 34
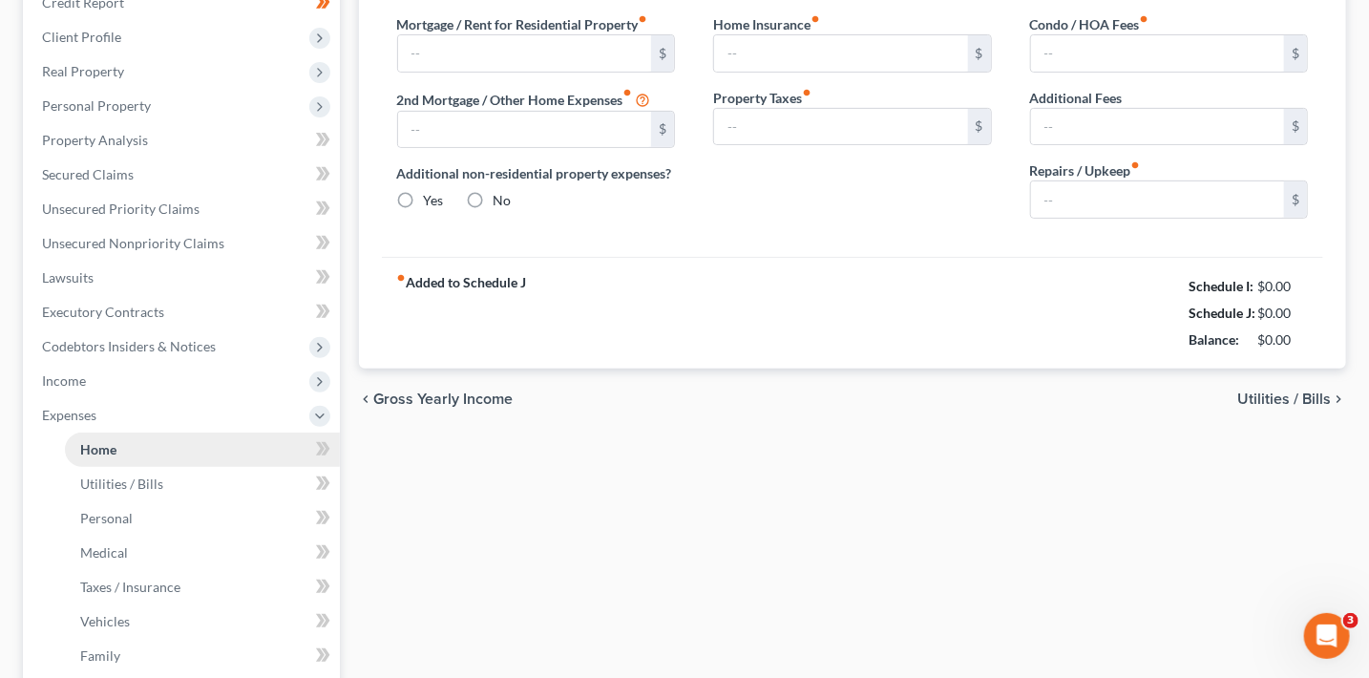
scroll to position [202, 0]
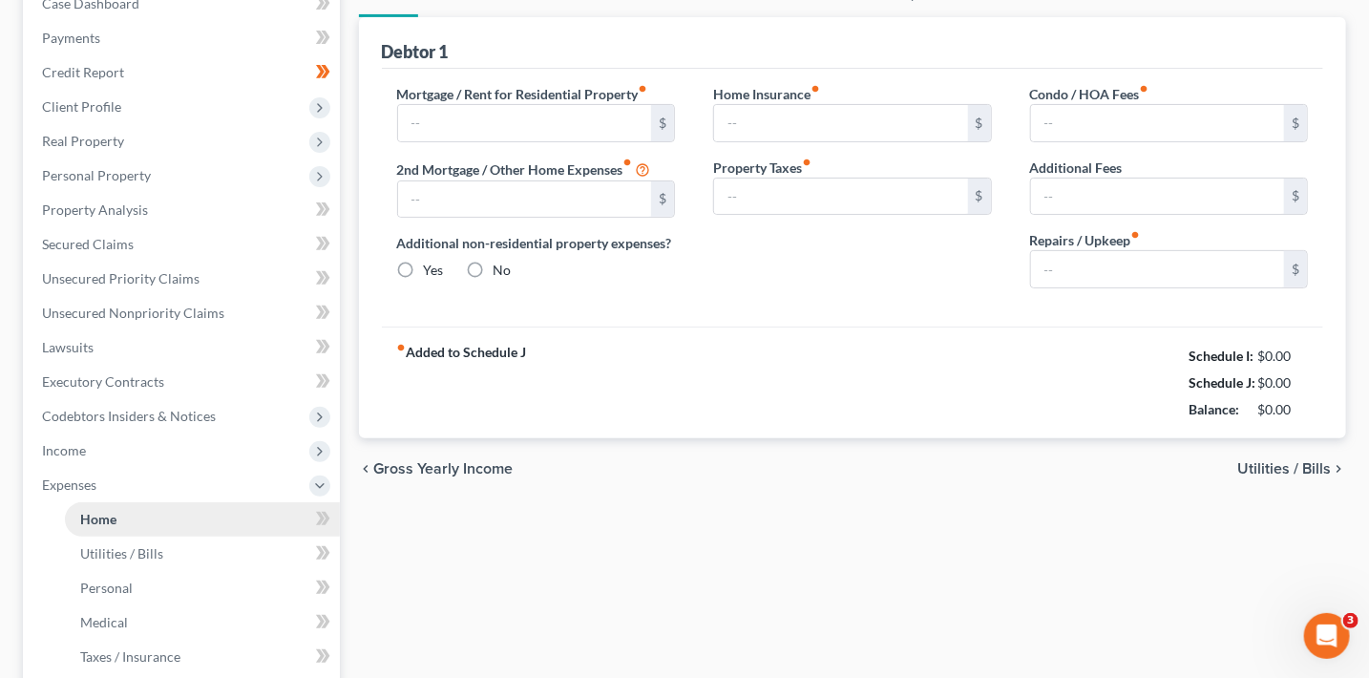
type input "2,100.00"
type input "0.00"
radio input "true"
type input "74.00"
type input "0.00"
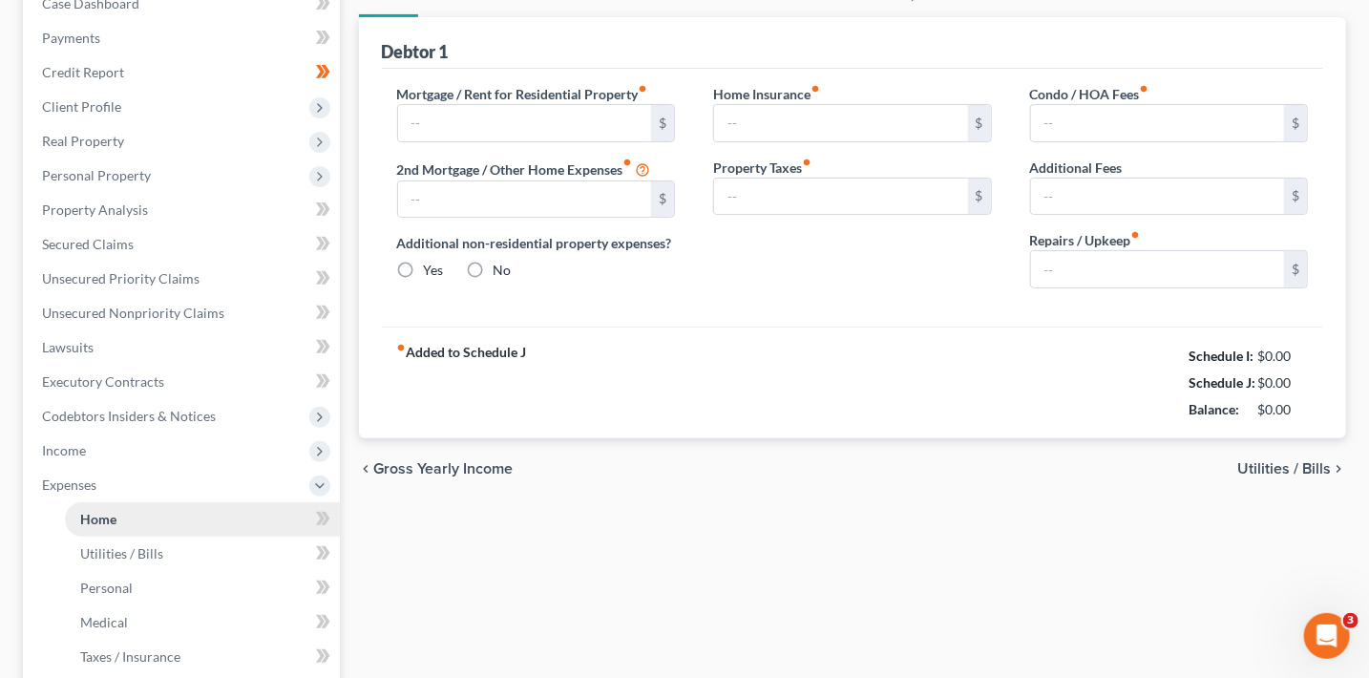
type input "0.00"
type input "100.00"
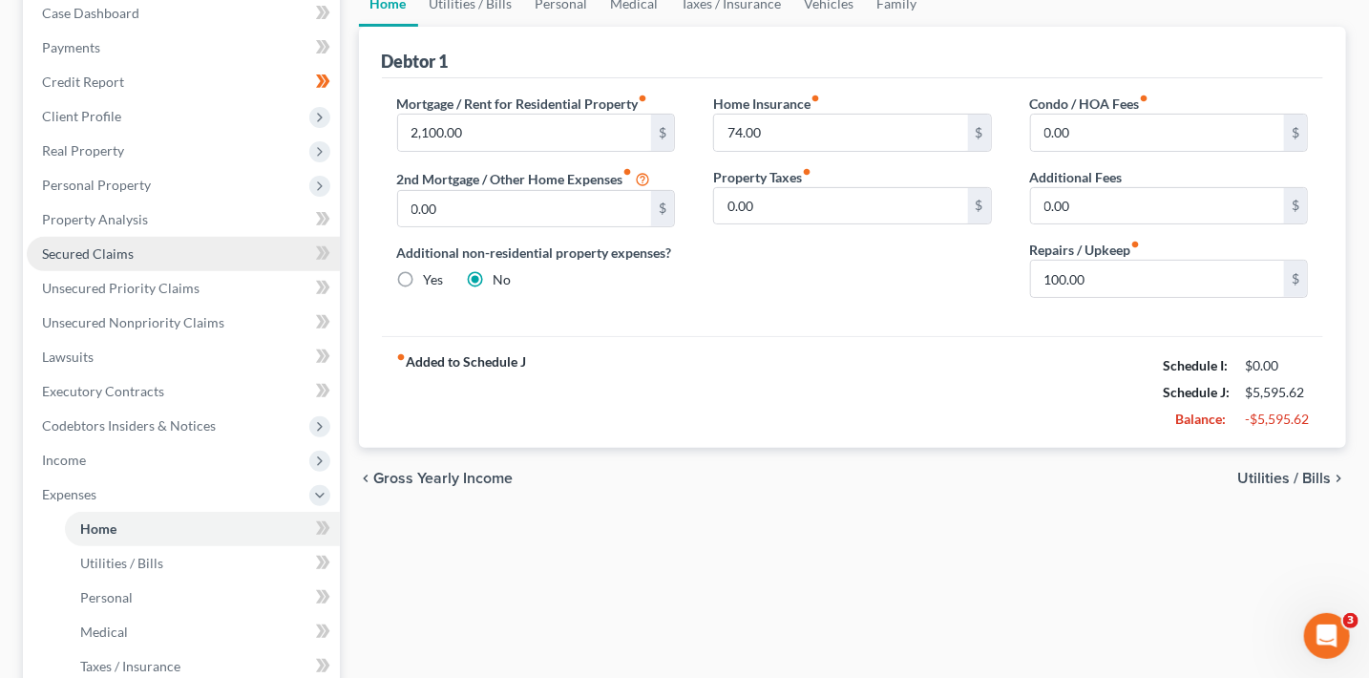
scroll to position [0, 0]
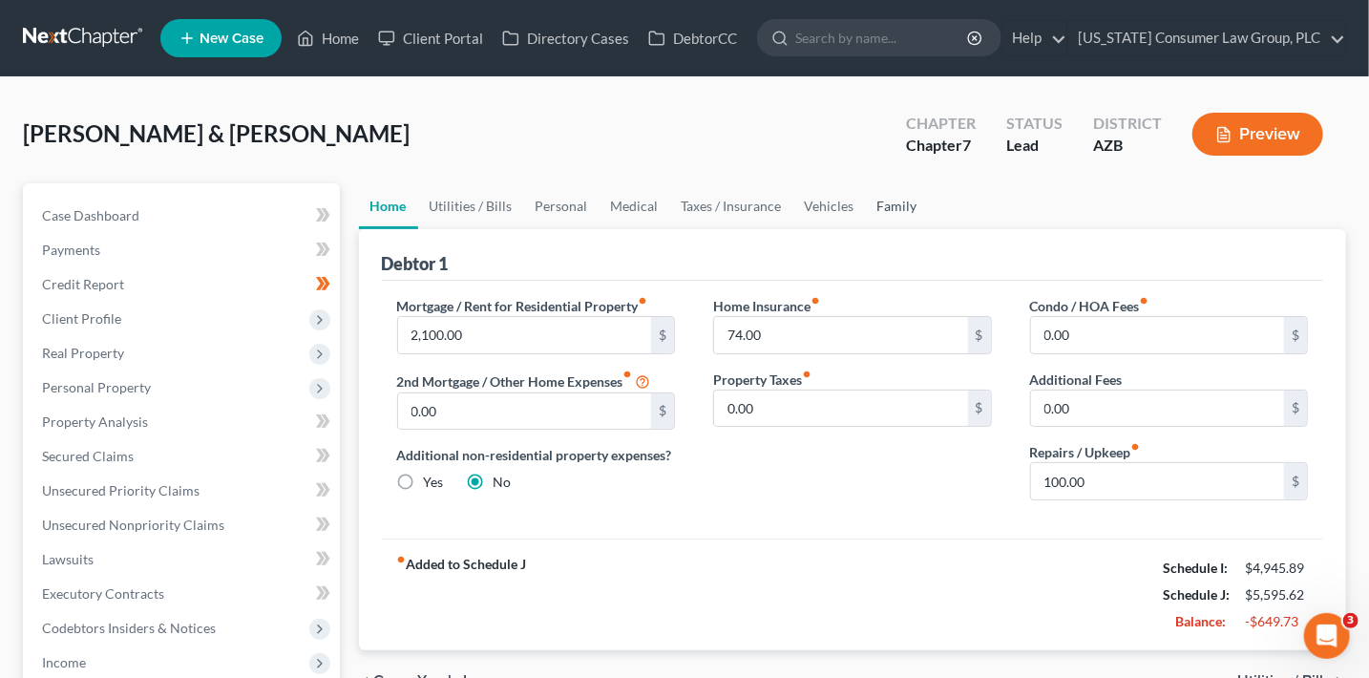
click at [878, 208] on link "Family" at bounding box center [897, 206] width 63 height 46
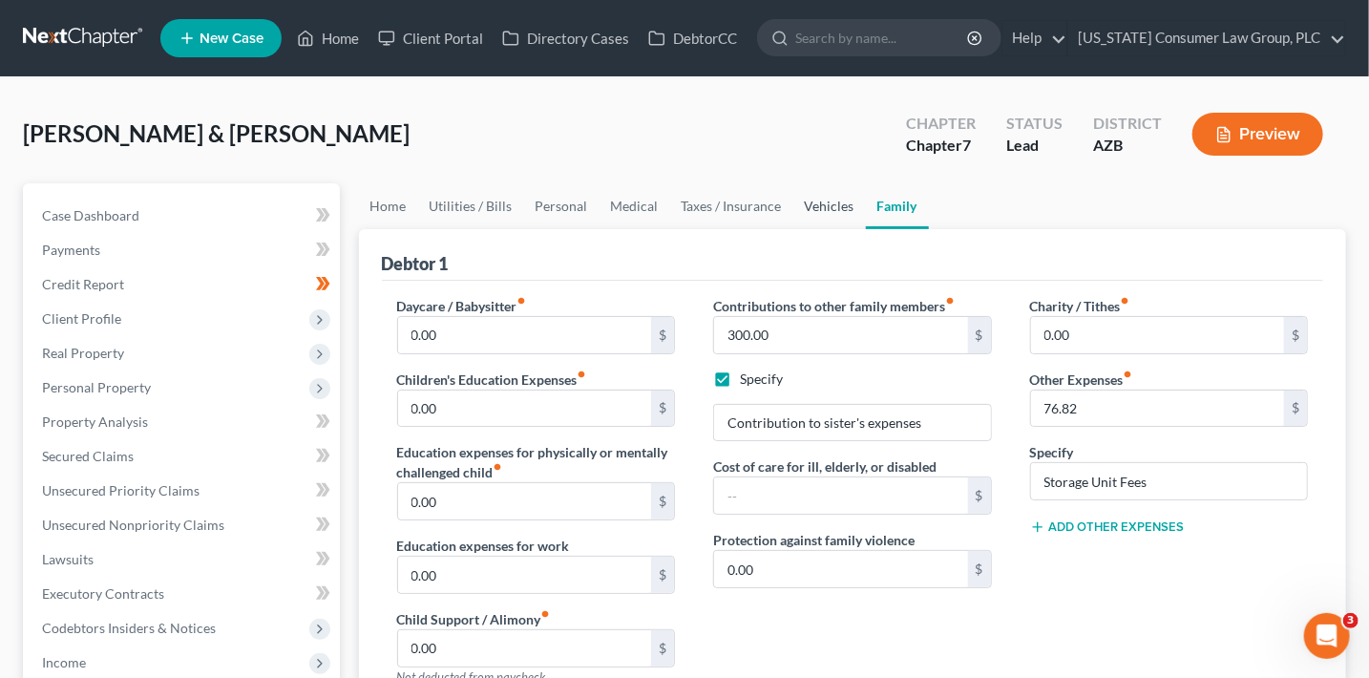
click at [805, 205] on link "Vehicles" at bounding box center [829, 206] width 73 height 46
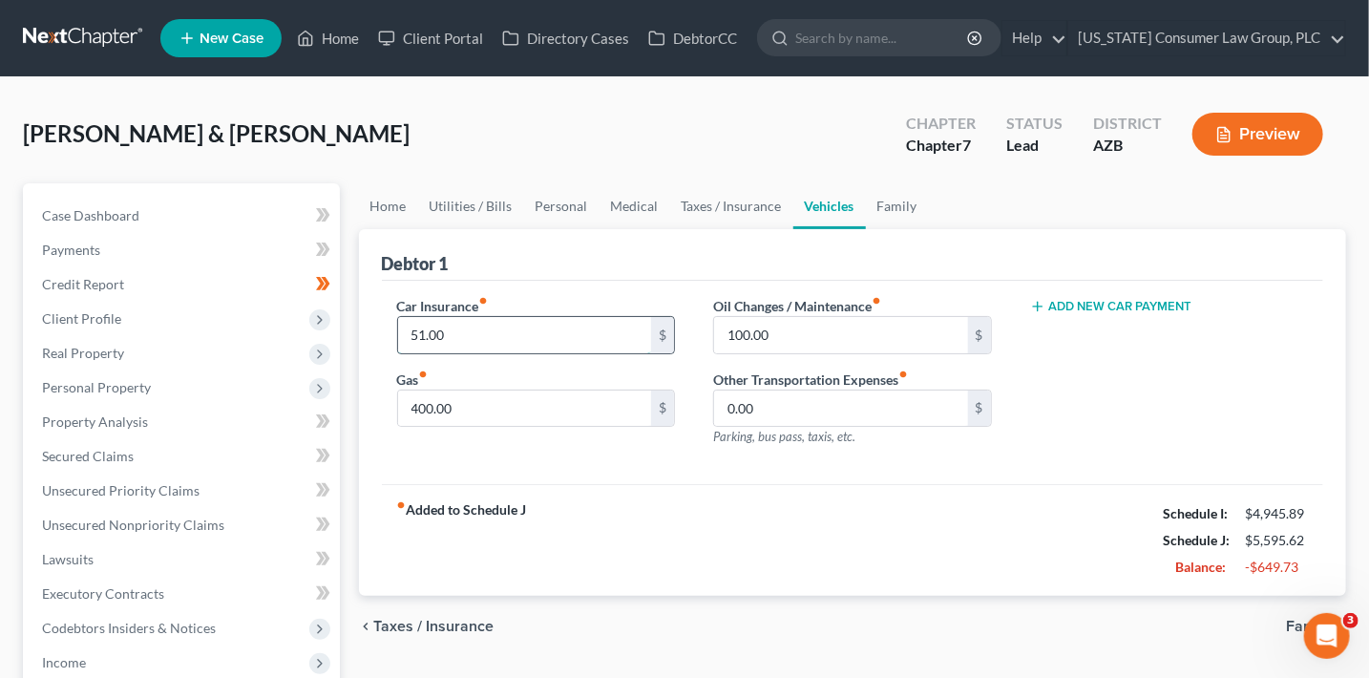
click at [498, 329] on input "51.00" at bounding box center [525, 335] width 254 height 36
type input "38"
click at [594, 269] on div "Debtor 1" at bounding box center [853, 255] width 942 height 52
click at [725, 209] on link "Taxes / Insurance" at bounding box center [731, 206] width 123 height 46
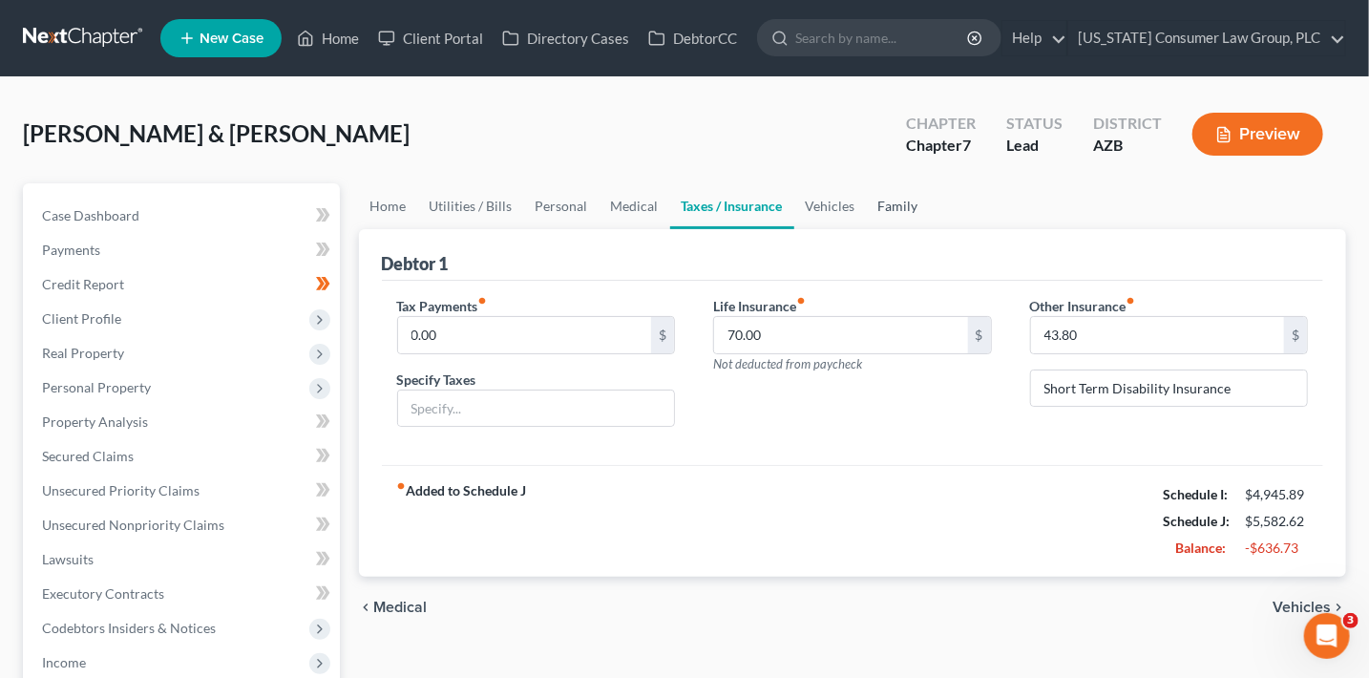
click at [889, 199] on link "Family" at bounding box center [898, 206] width 63 height 46
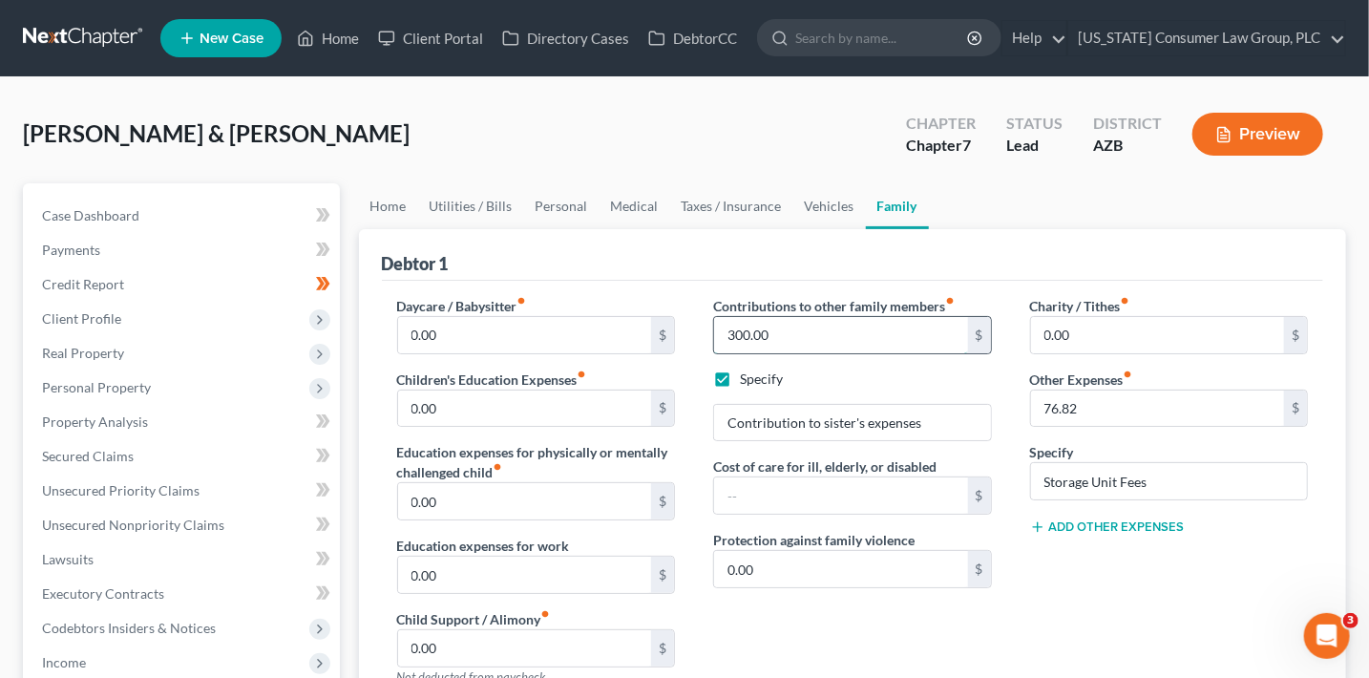
click at [778, 329] on input "300.00" at bounding box center [841, 335] width 254 height 36
type input "450"
click at [821, 423] on input "Contribution to sister's expenses" at bounding box center [852, 423] width 277 height 36
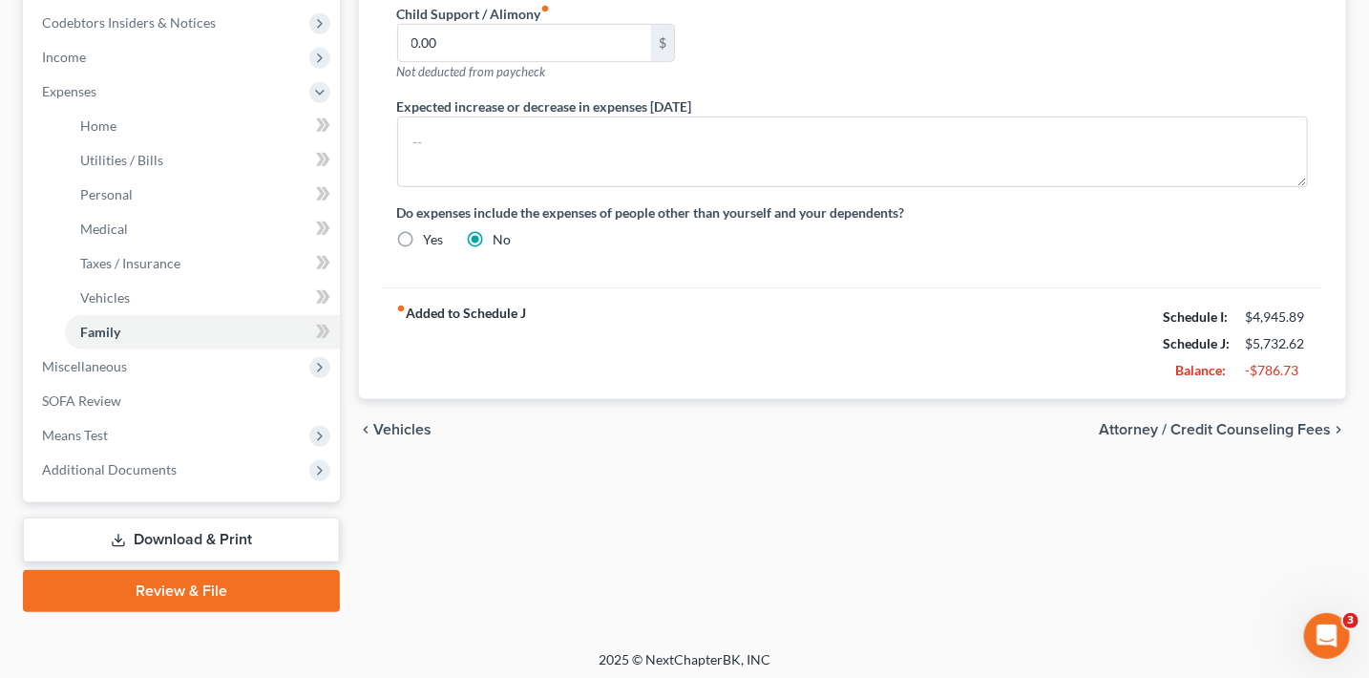
scroll to position [611, 0]
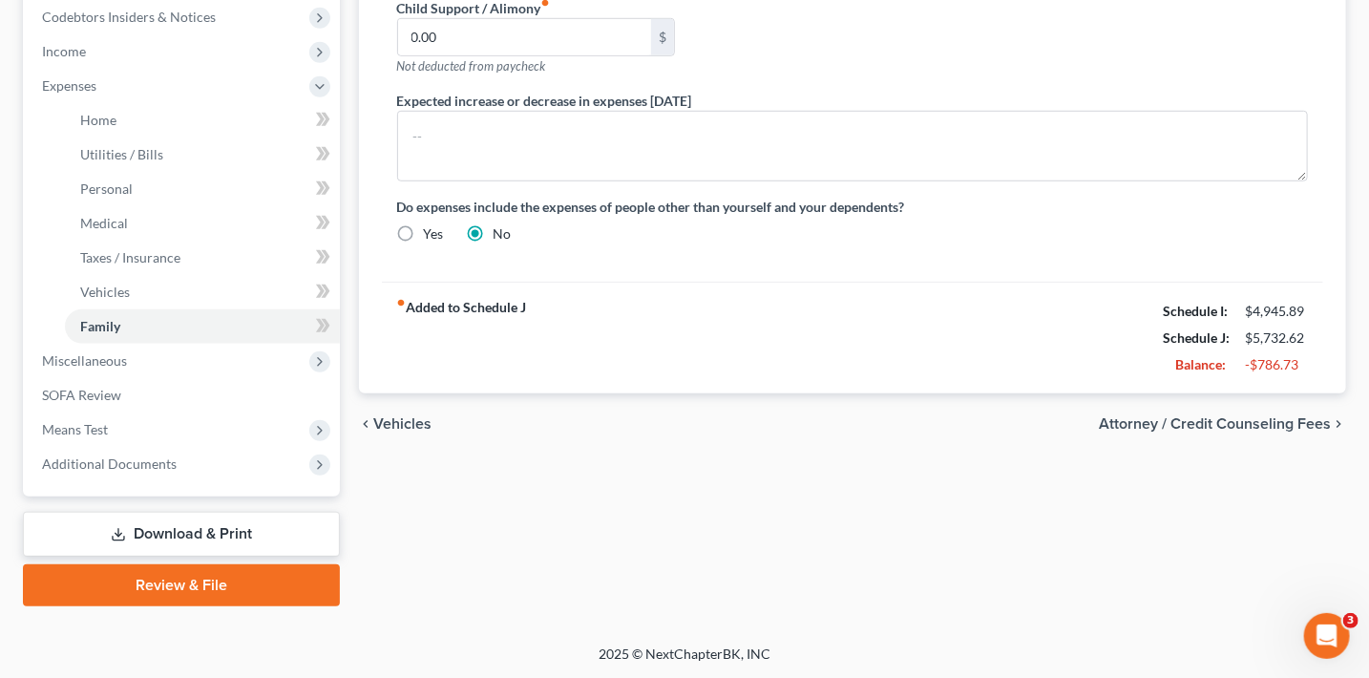
type input "Contribution to daughter and sister's expenses"
click at [1176, 419] on span "Attorney / Credit Counseling Fees" at bounding box center [1214, 423] width 232 height 15
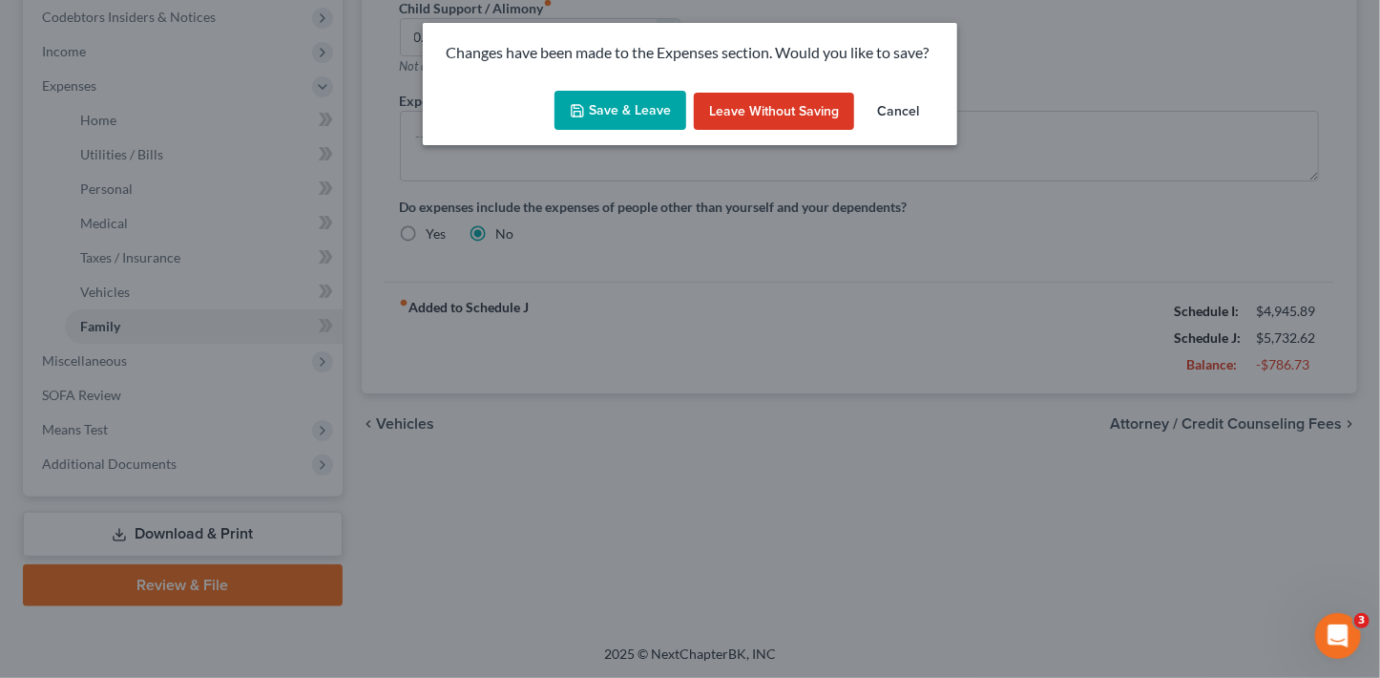
click at [661, 108] on button "Save & Leave" at bounding box center [620, 111] width 132 height 40
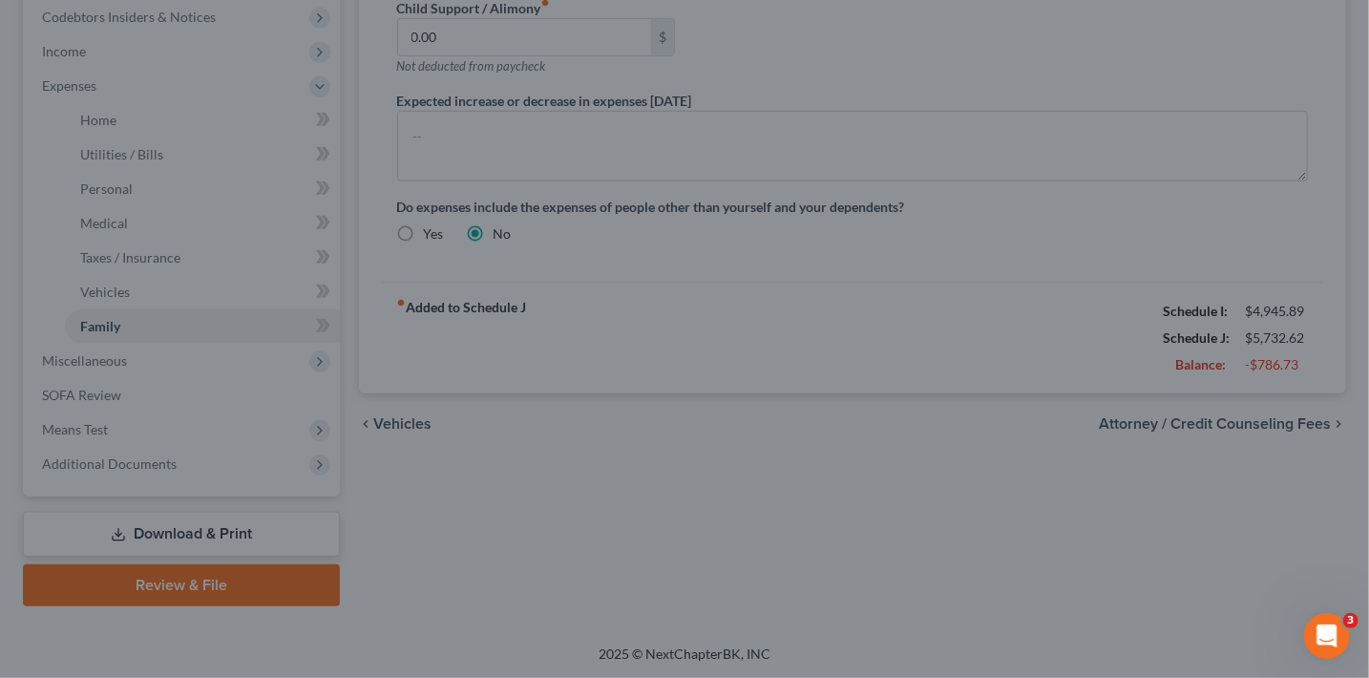
type input "450.00"
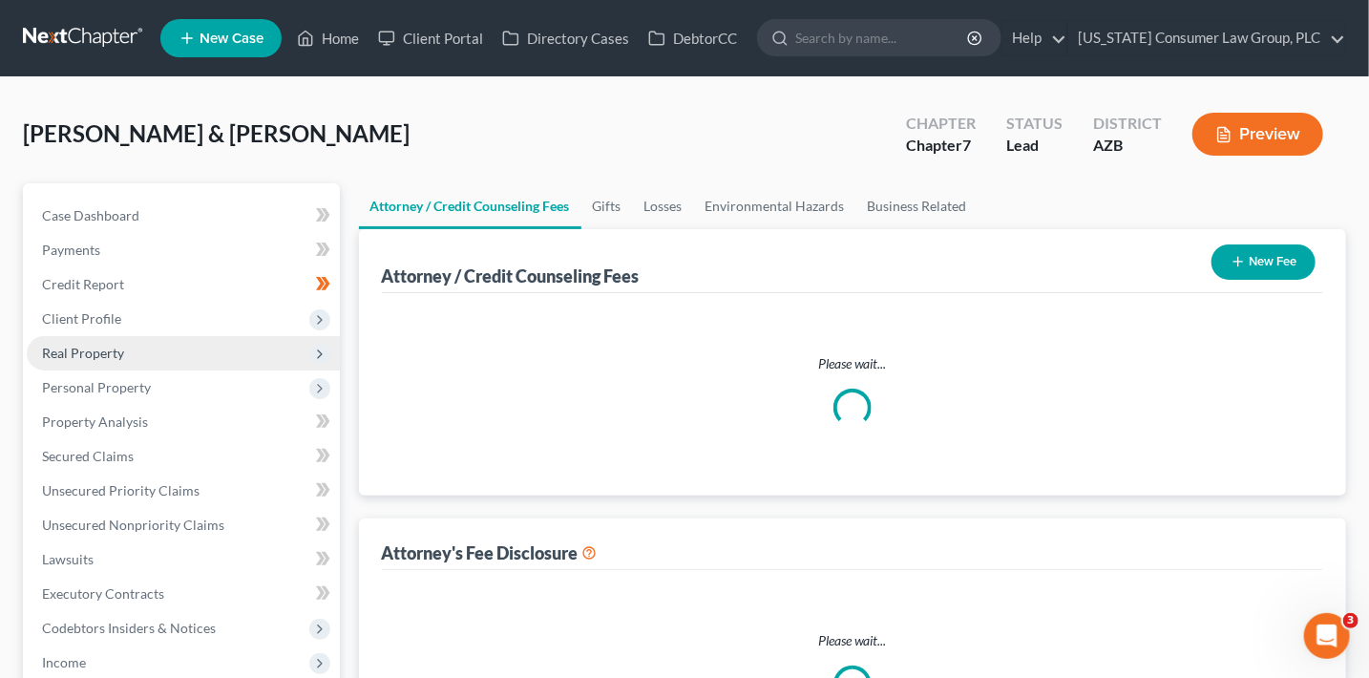
select select "9"
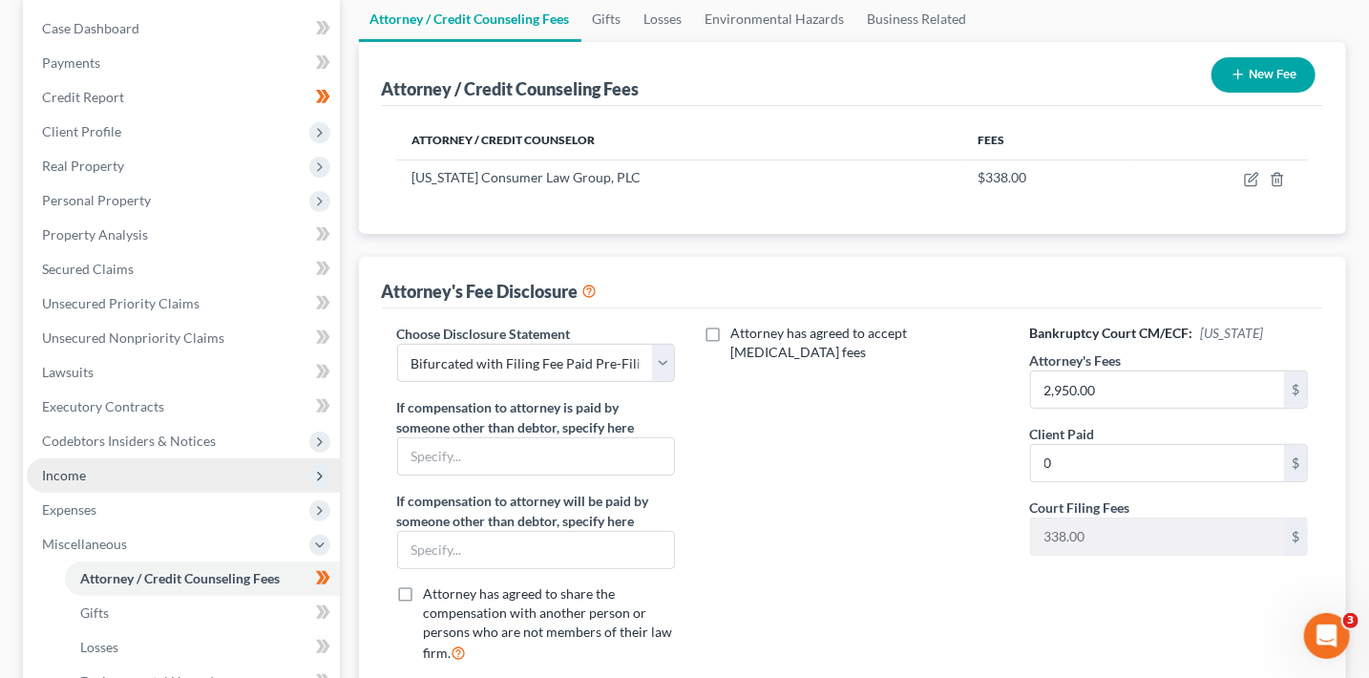
scroll to position [211, 0]
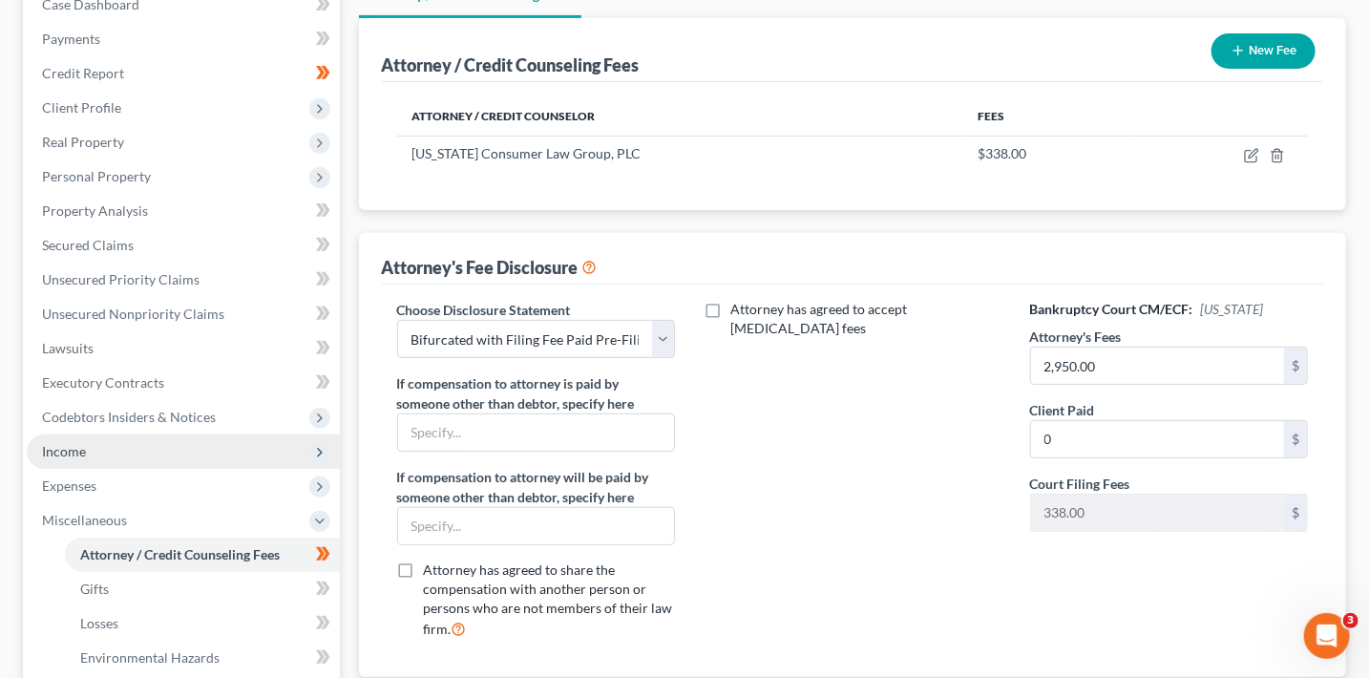
click at [66, 459] on span "Income" at bounding box center [183, 451] width 313 height 34
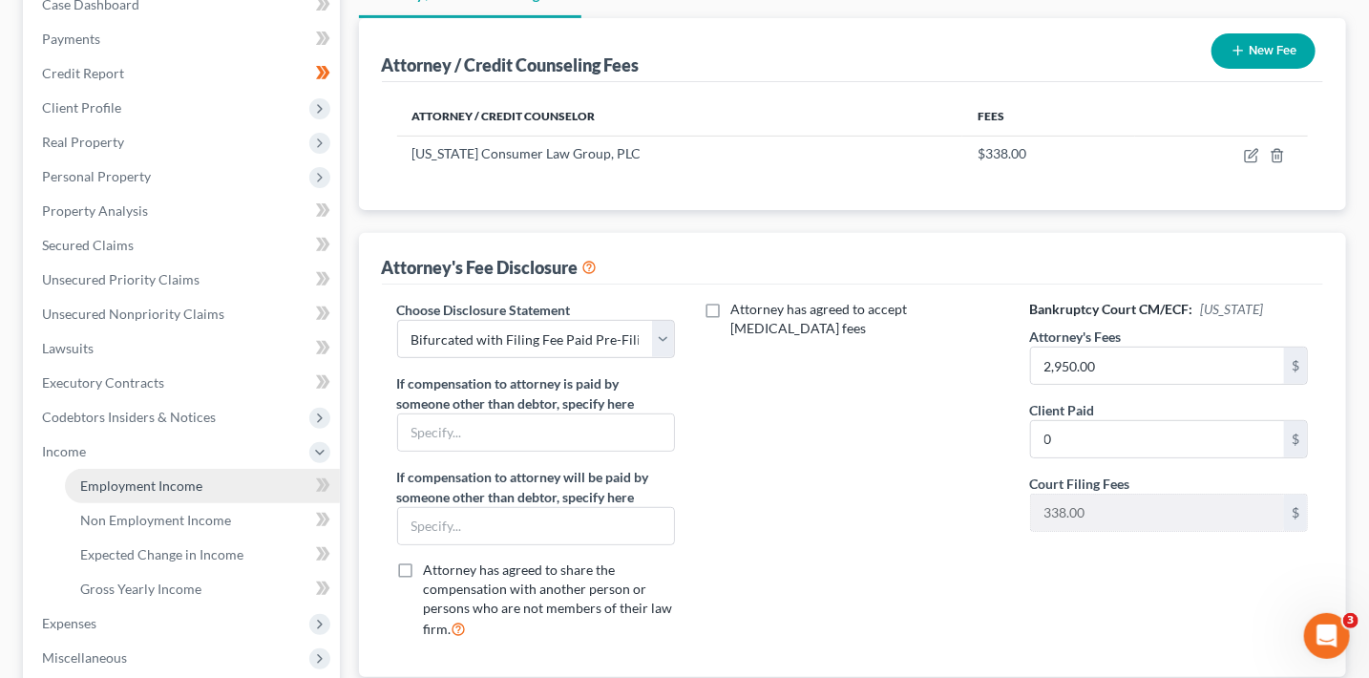
click at [80, 473] on link "Employment Income" at bounding box center [202, 486] width 275 height 34
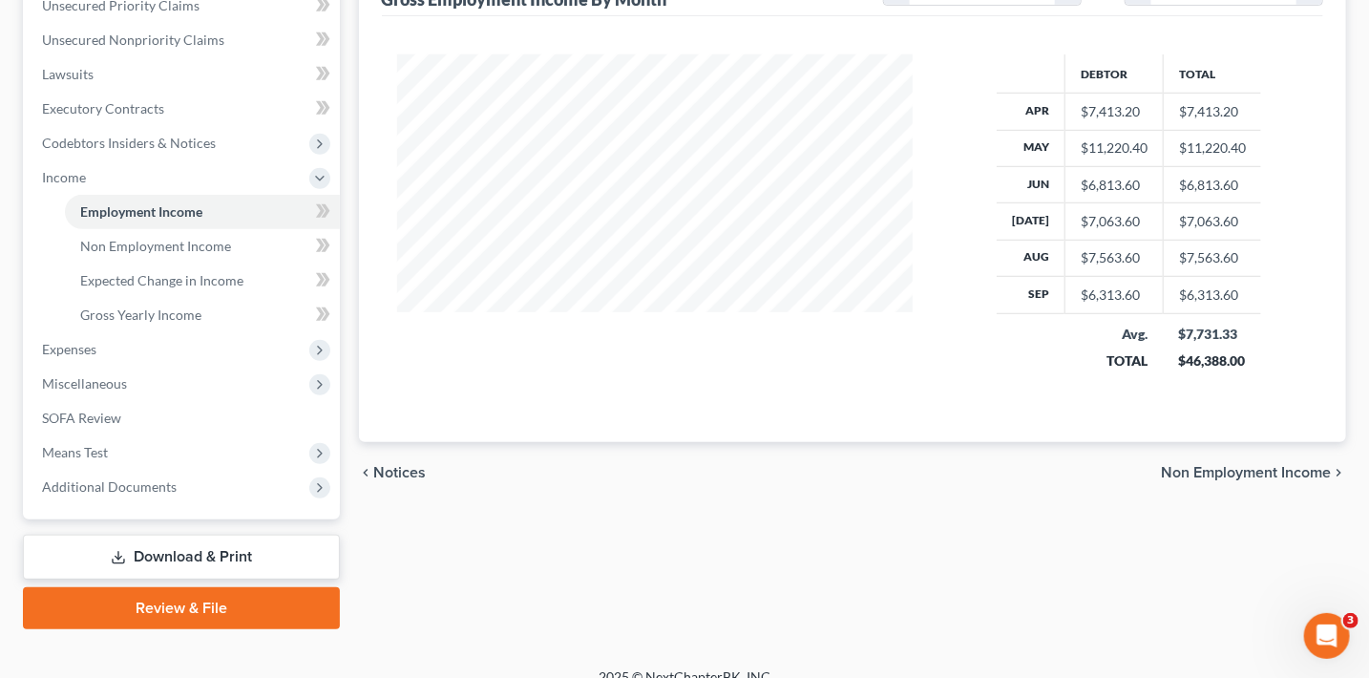
scroll to position [508, 0]
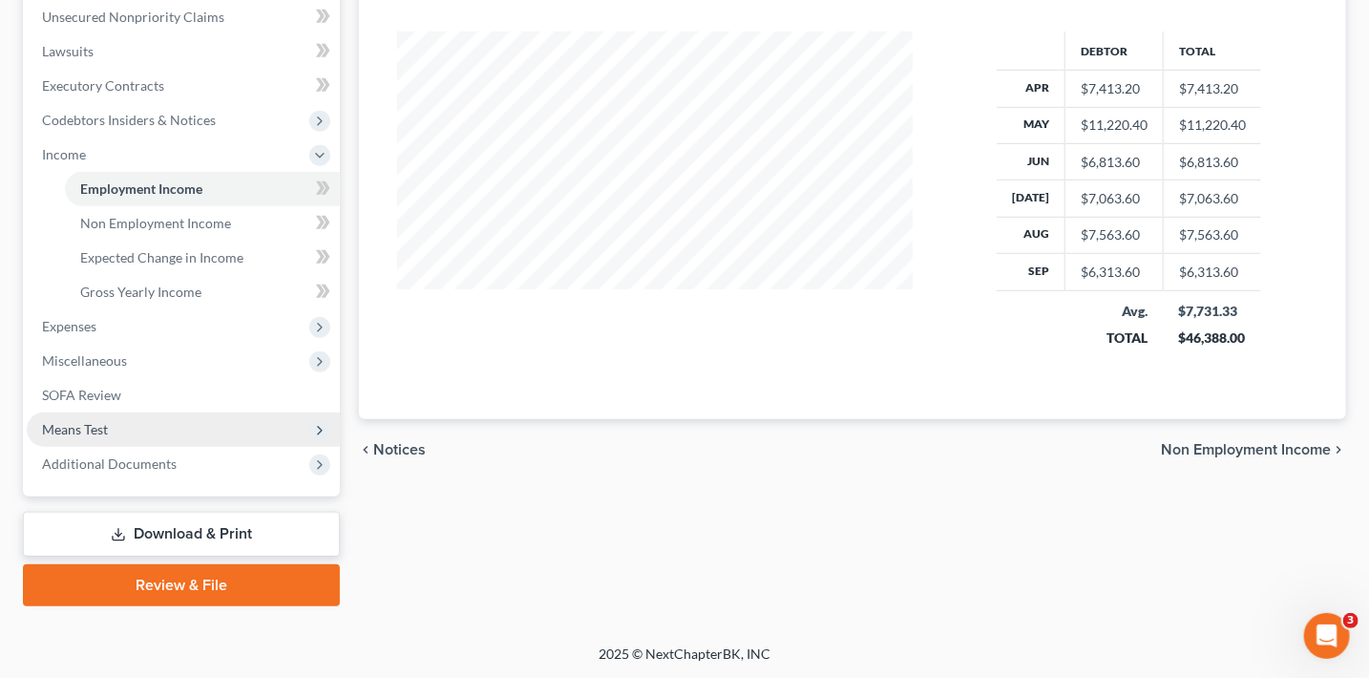
click at [135, 420] on span "Means Test" at bounding box center [183, 429] width 313 height 34
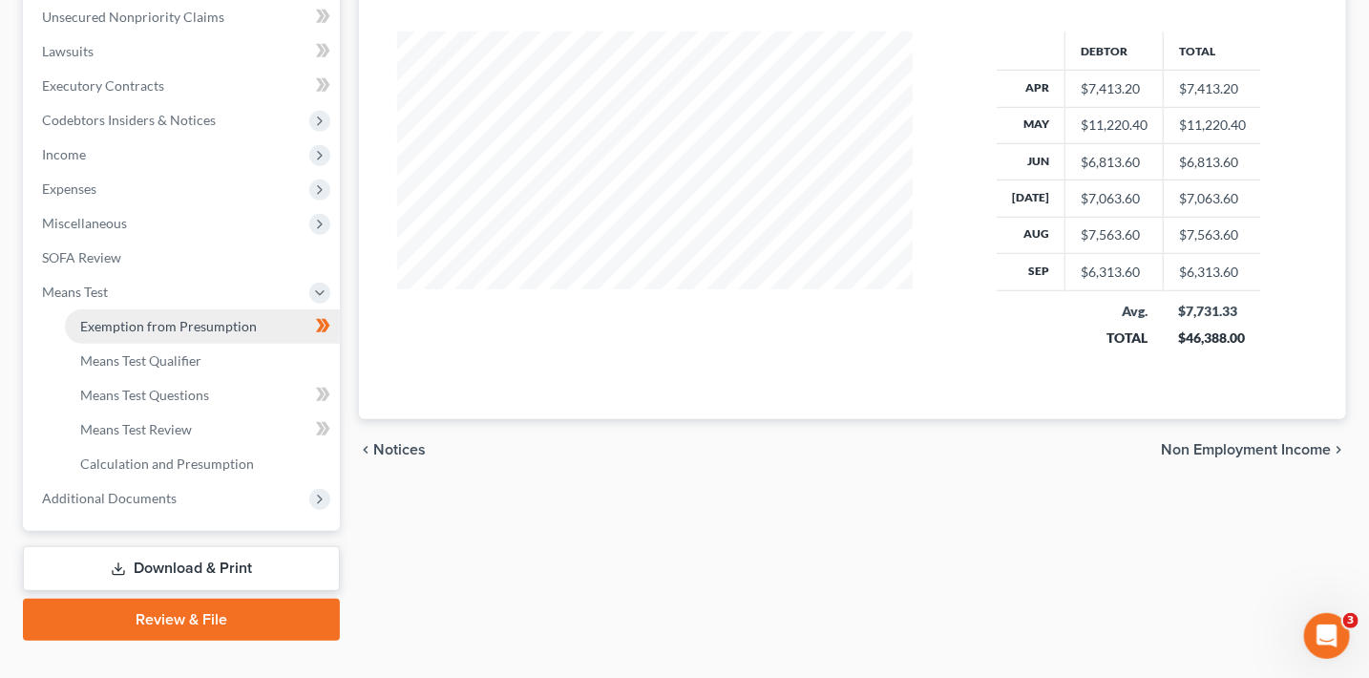
click at [189, 324] on span "Exemption from Presumption" at bounding box center [168, 326] width 177 height 16
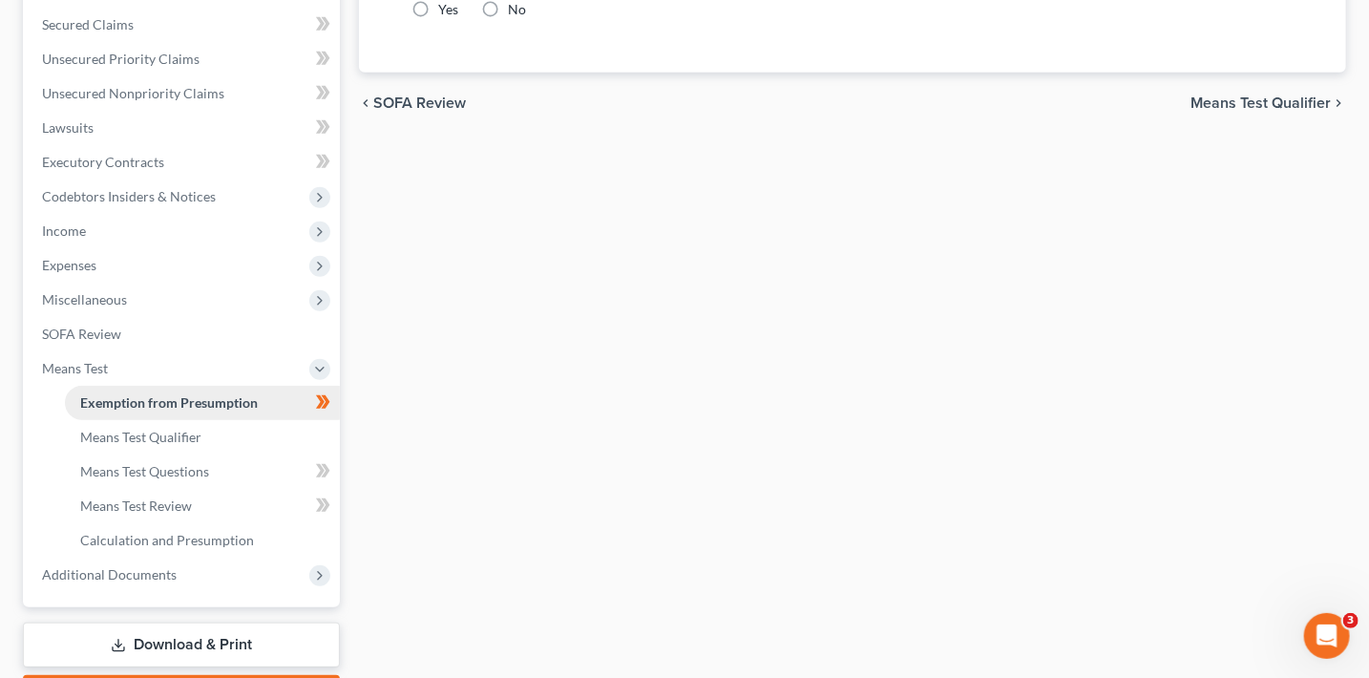
scroll to position [52, 0]
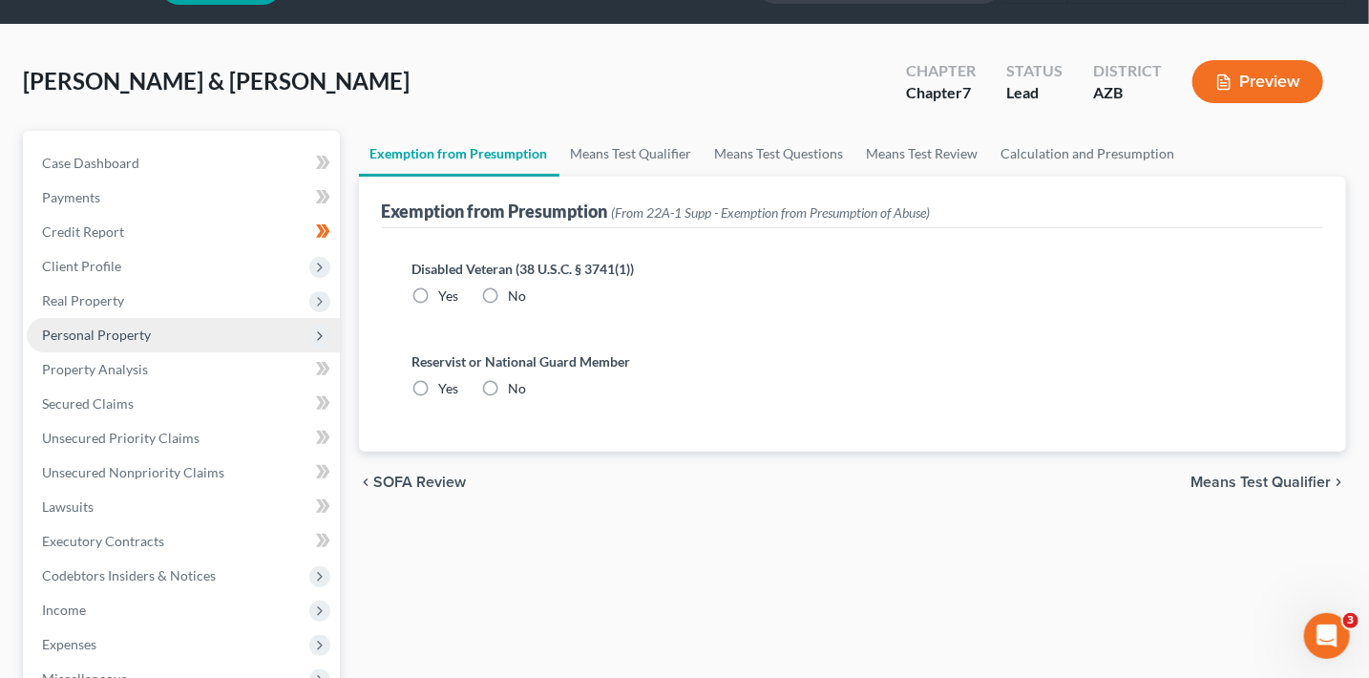
radio input "true"
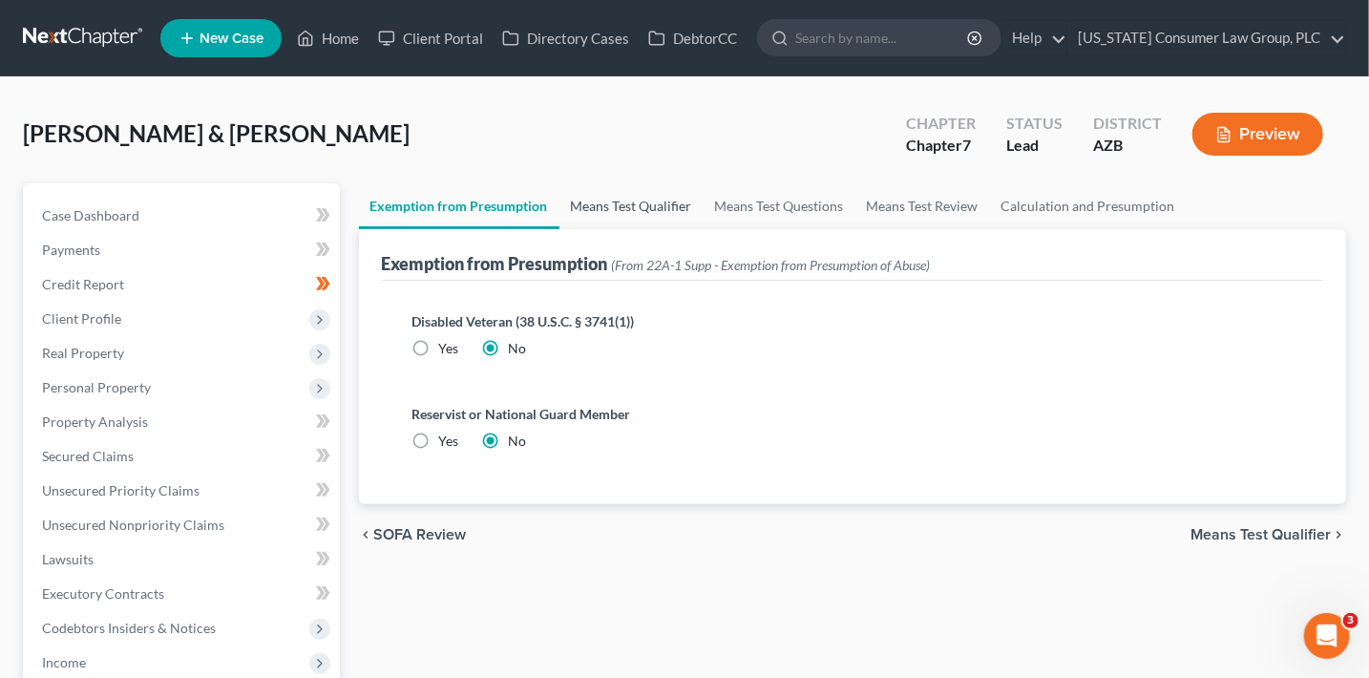
click at [630, 204] on link "Means Test Qualifier" at bounding box center [631, 206] width 144 height 46
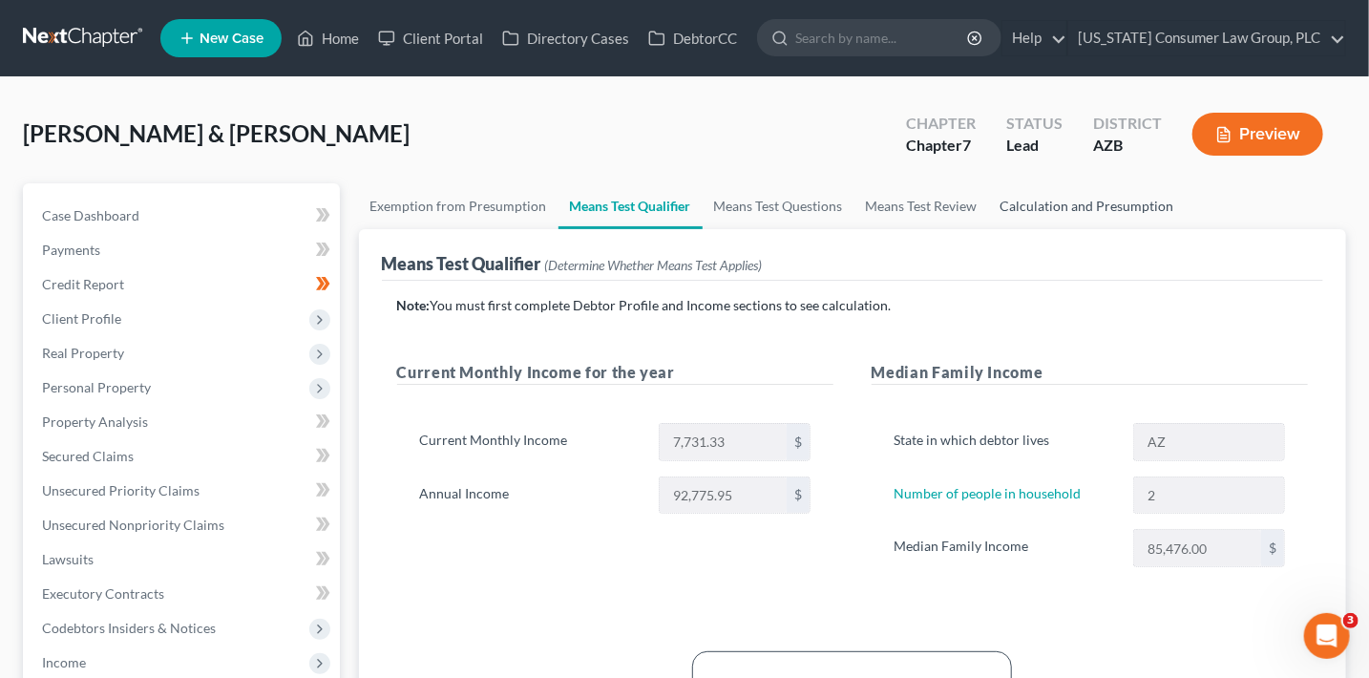
click at [1042, 206] on link "Calculation and Presumption" at bounding box center [1087, 206] width 197 height 46
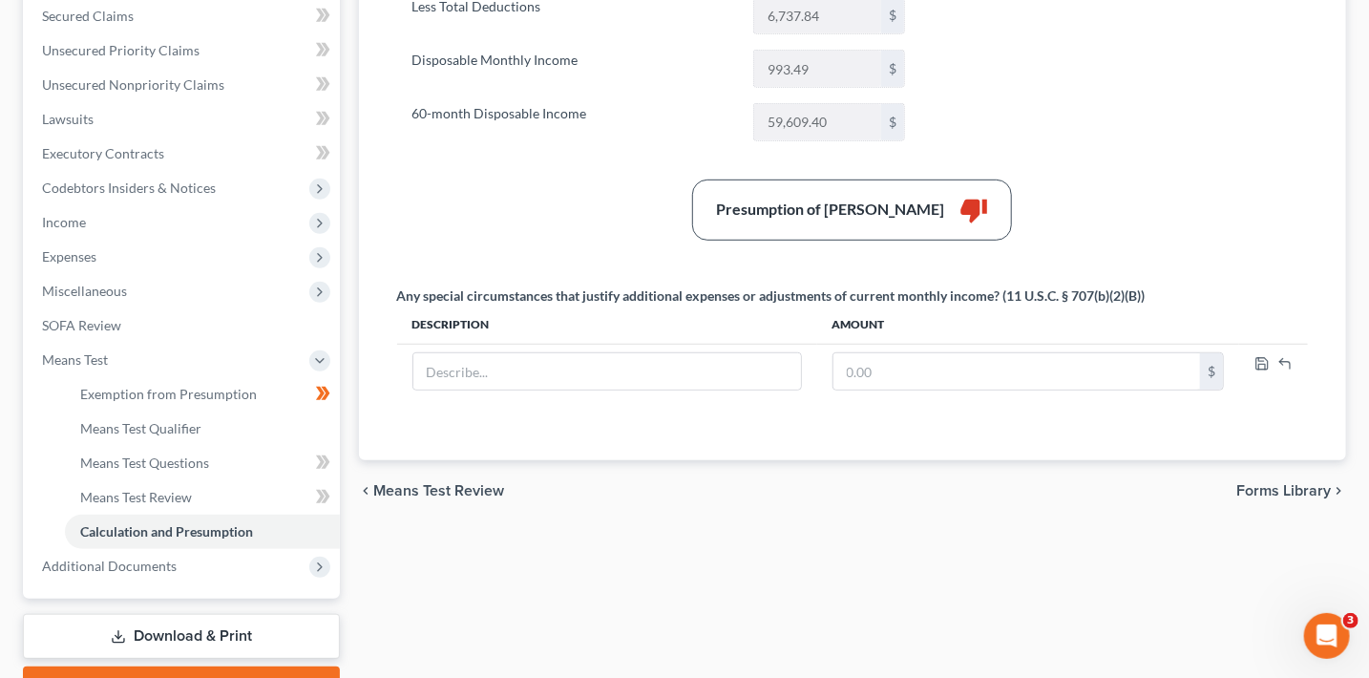
scroll to position [488, 0]
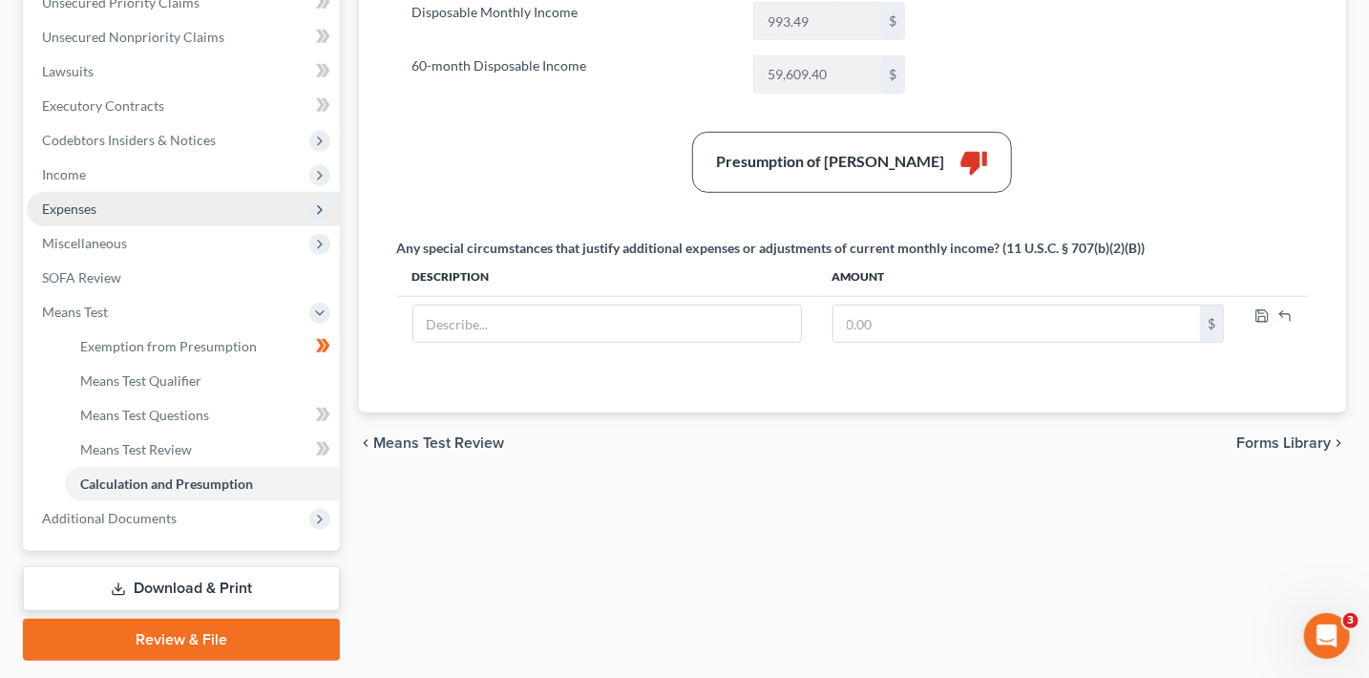
click at [79, 215] on span "Expenses" at bounding box center [69, 208] width 54 height 16
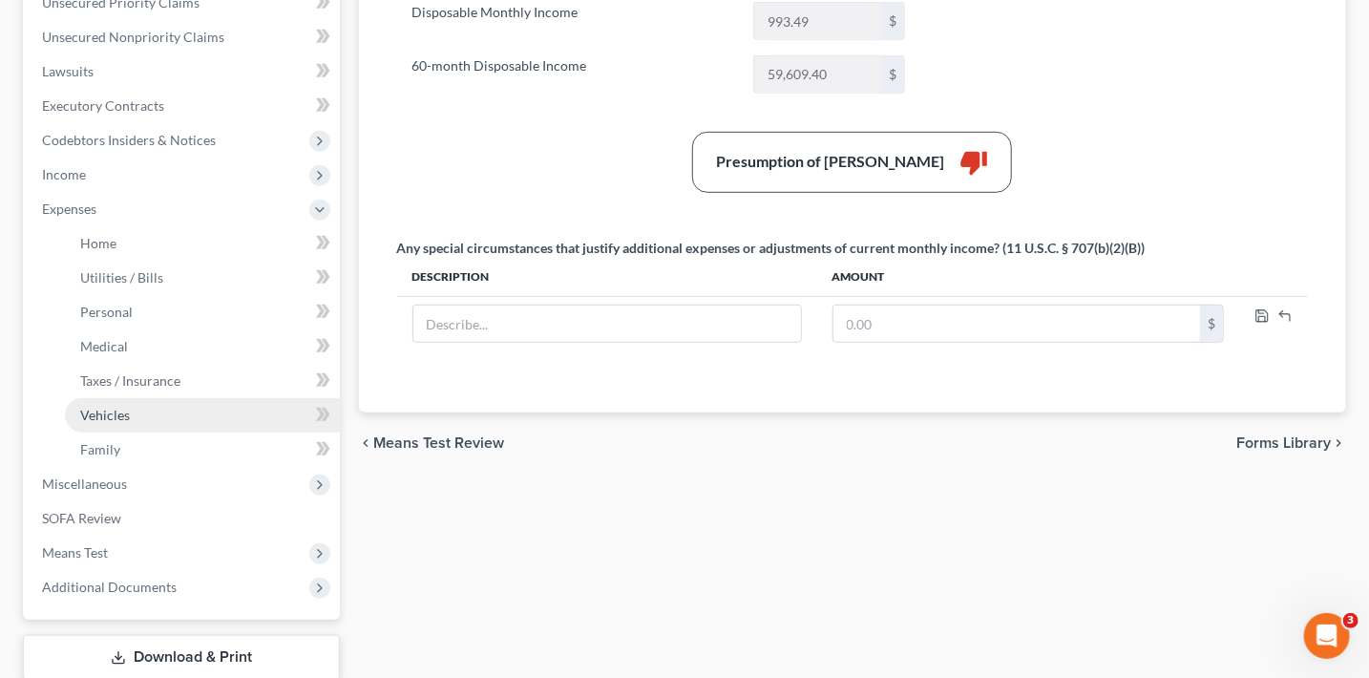
click at [146, 414] on link "Vehicles" at bounding box center [202, 415] width 275 height 34
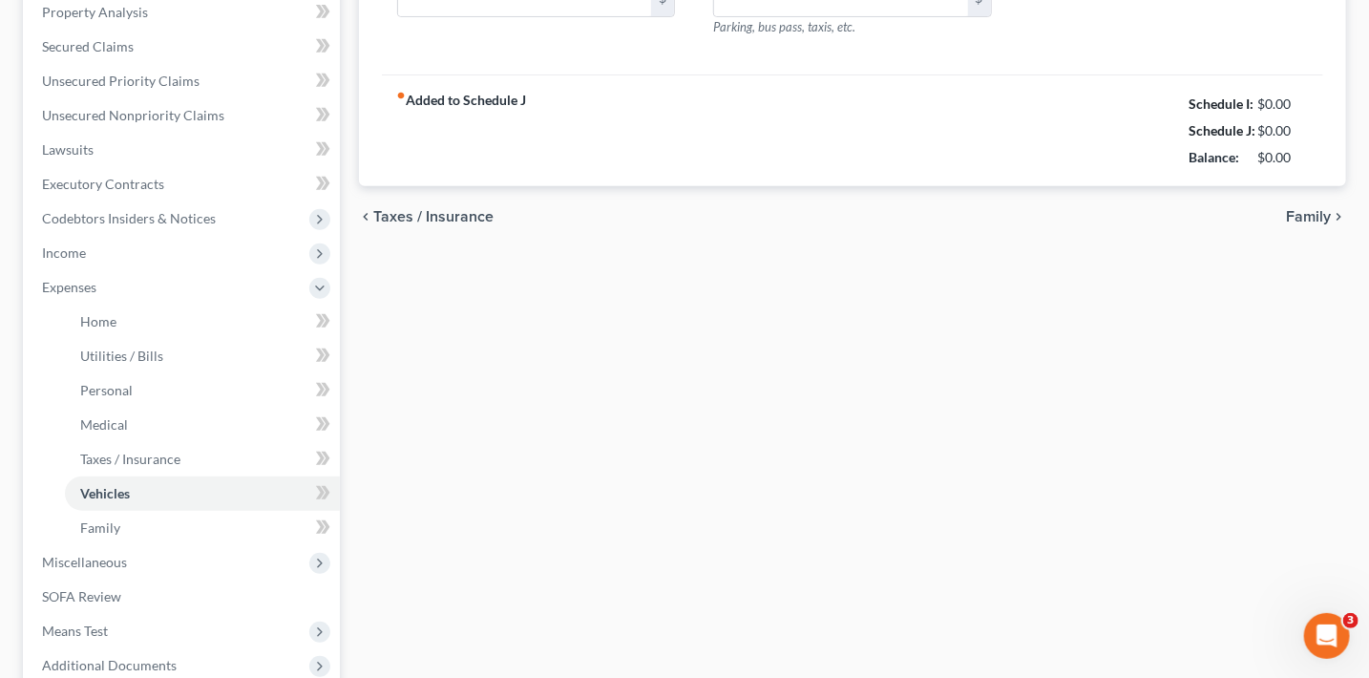
type input "38.00"
type input "400.00"
type input "100.00"
type input "0.00"
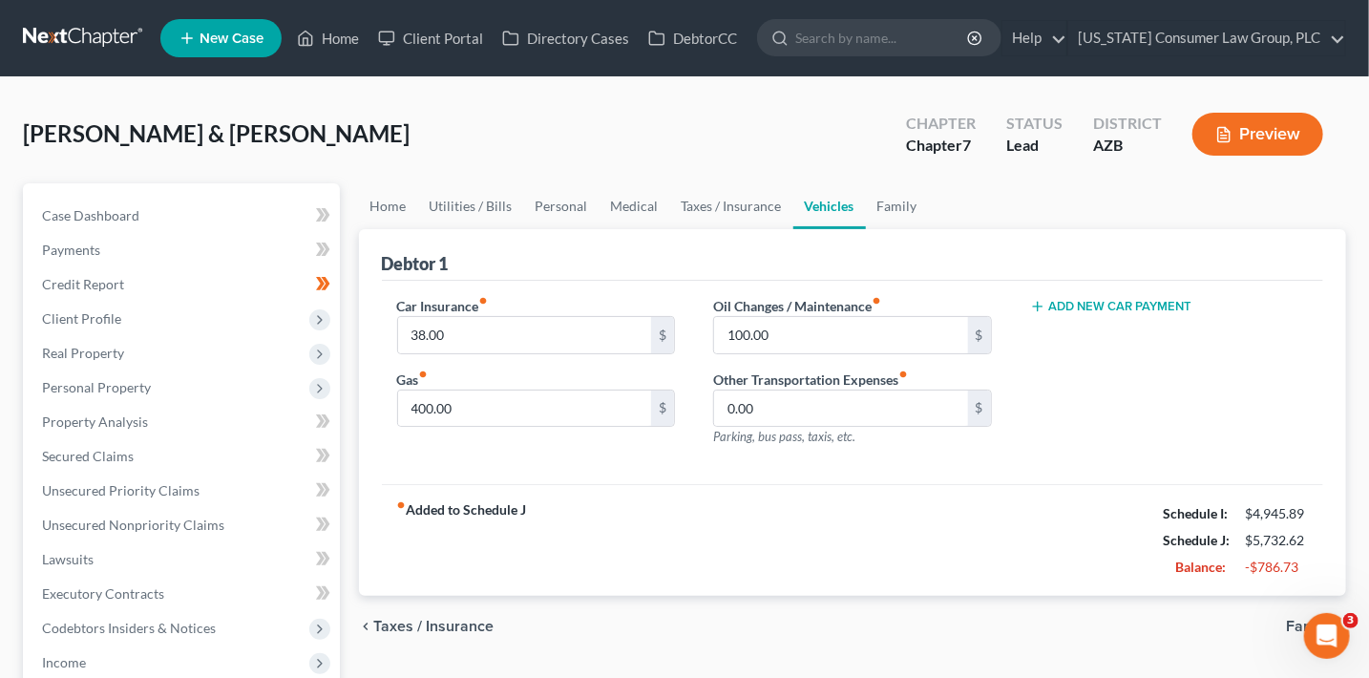
click at [499, 353] on div "Car Insurance fiber_manual_record 38.00 $ Gas fiber_manual_record 400.00 $" at bounding box center [536, 379] width 317 height 166
click at [475, 326] on input "38.00" at bounding box center [525, 335] width 254 height 36
type input "93"
click at [551, 468] on div "Car Insurance fiber_manual_record 93 $ Gas fiber_manual_record 400.00 $ Oil Cha…" at bounding box center [853, 383] width 942 height 204
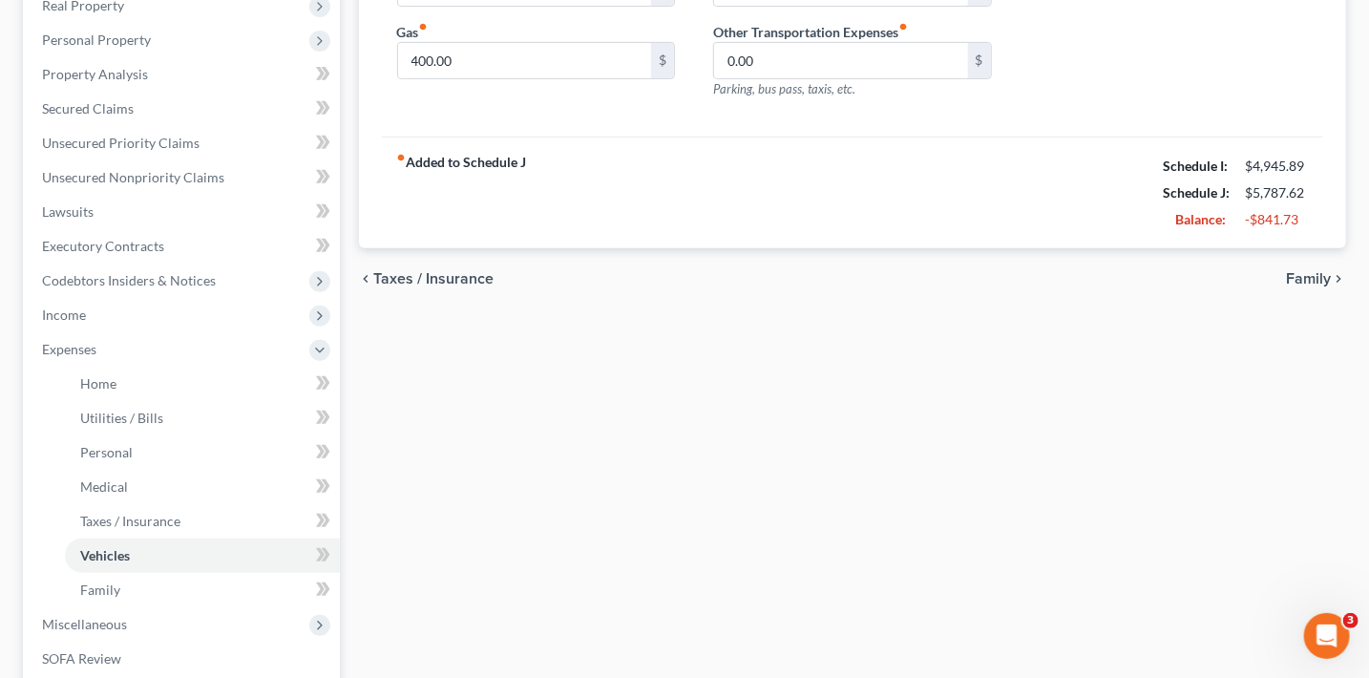
scroll to position [413, 0]
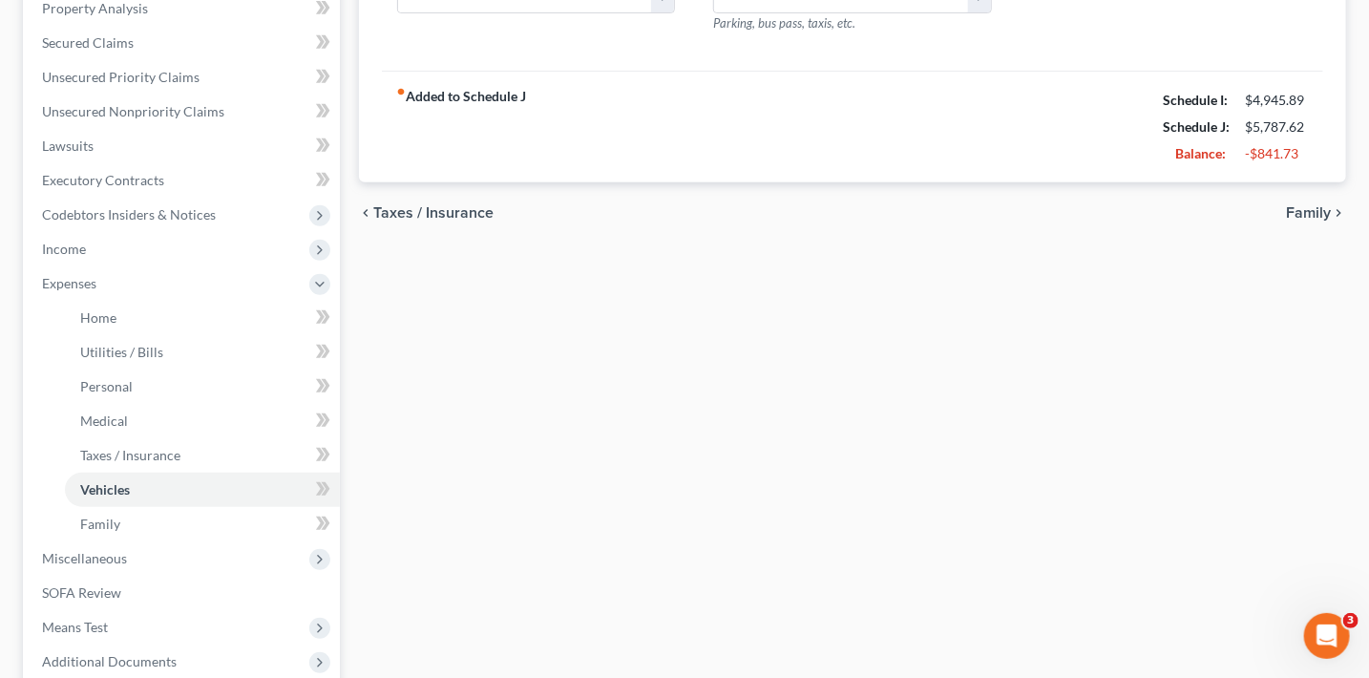
click at [1320, 205] on span "Family" at bounding box center [1308, 212] width 45 height 15
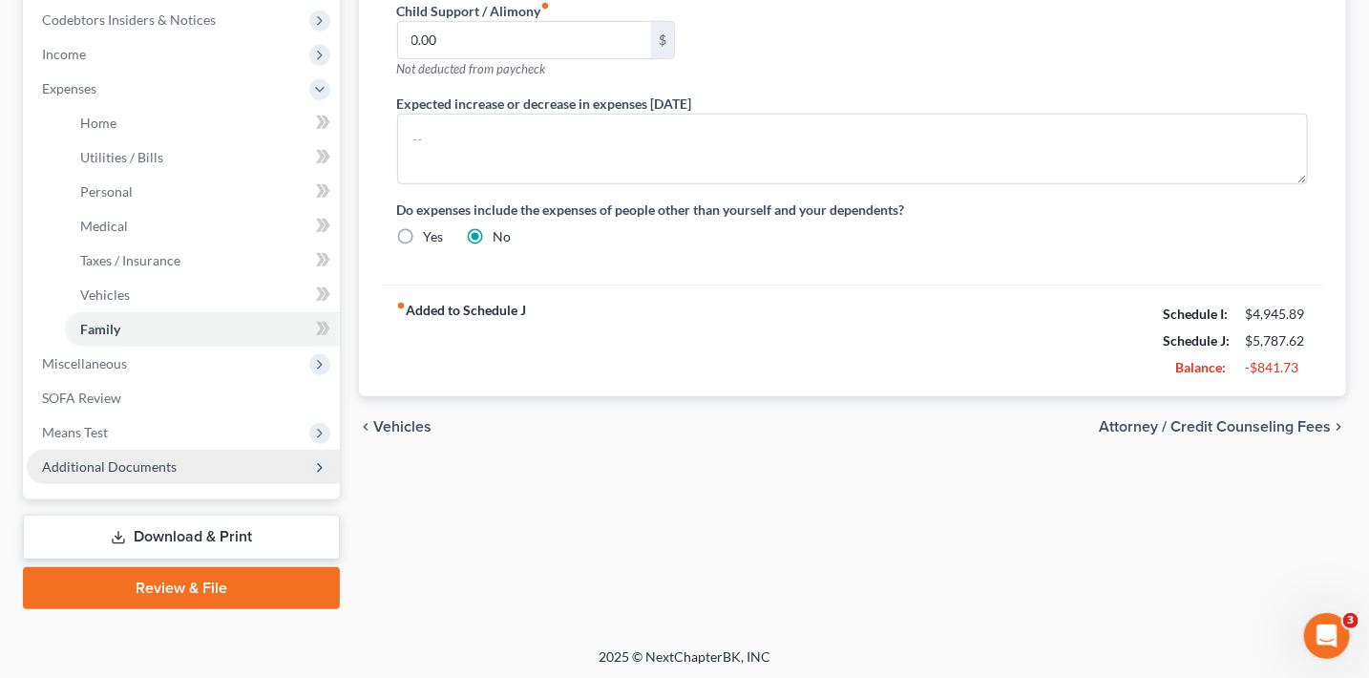
scroll to position [611, 0]
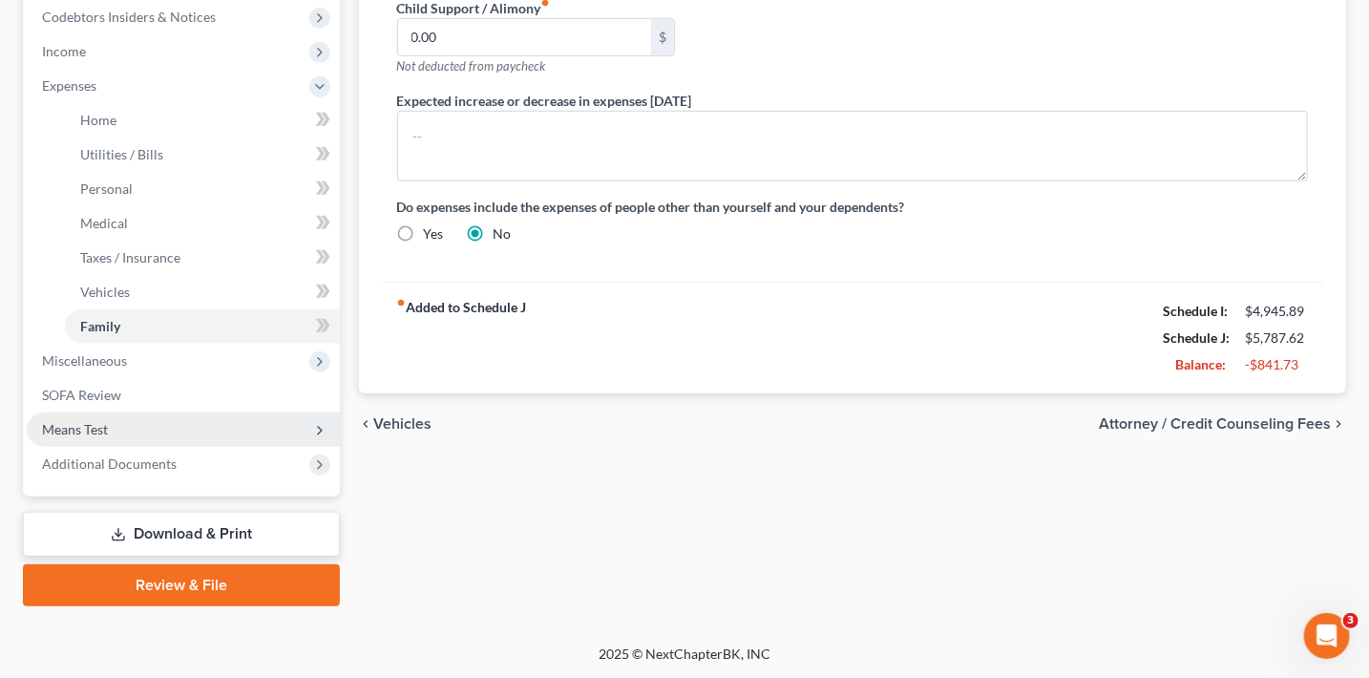
click at [120, 424] on span "Means Test" at bounding box center [183, 429] width 313 height 34
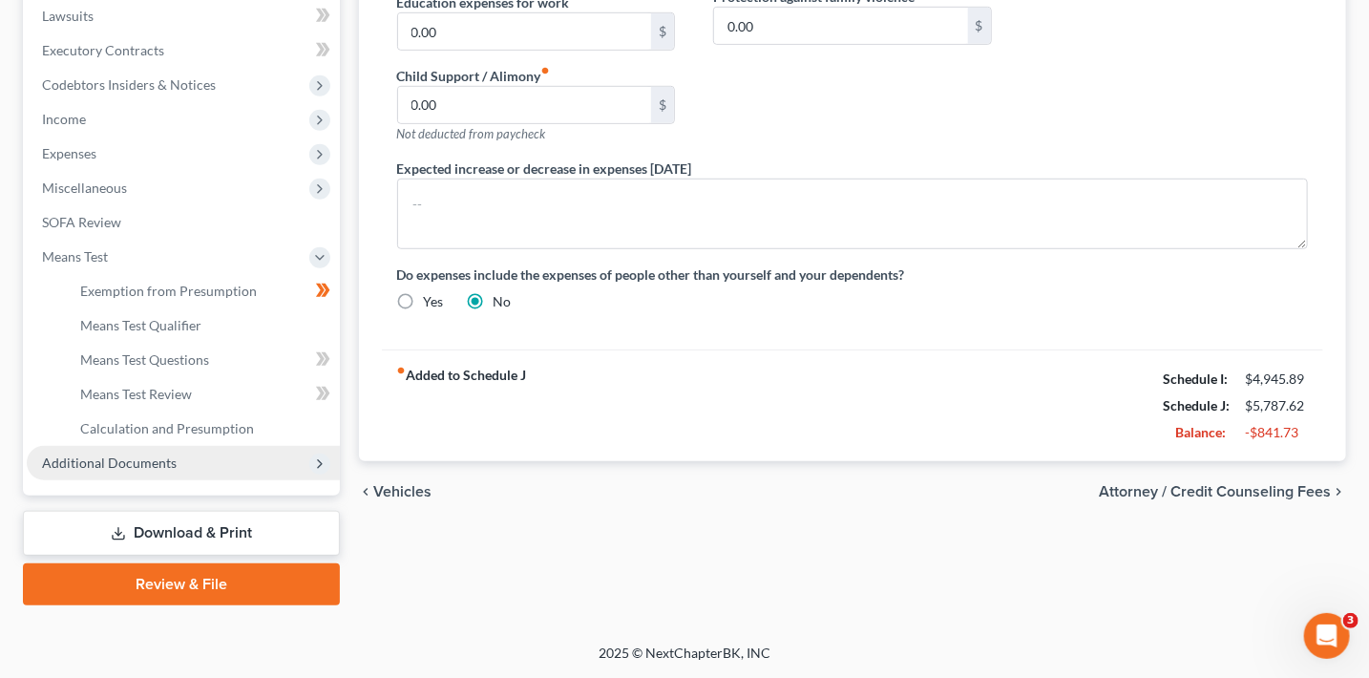
scroll to position [542, 0]
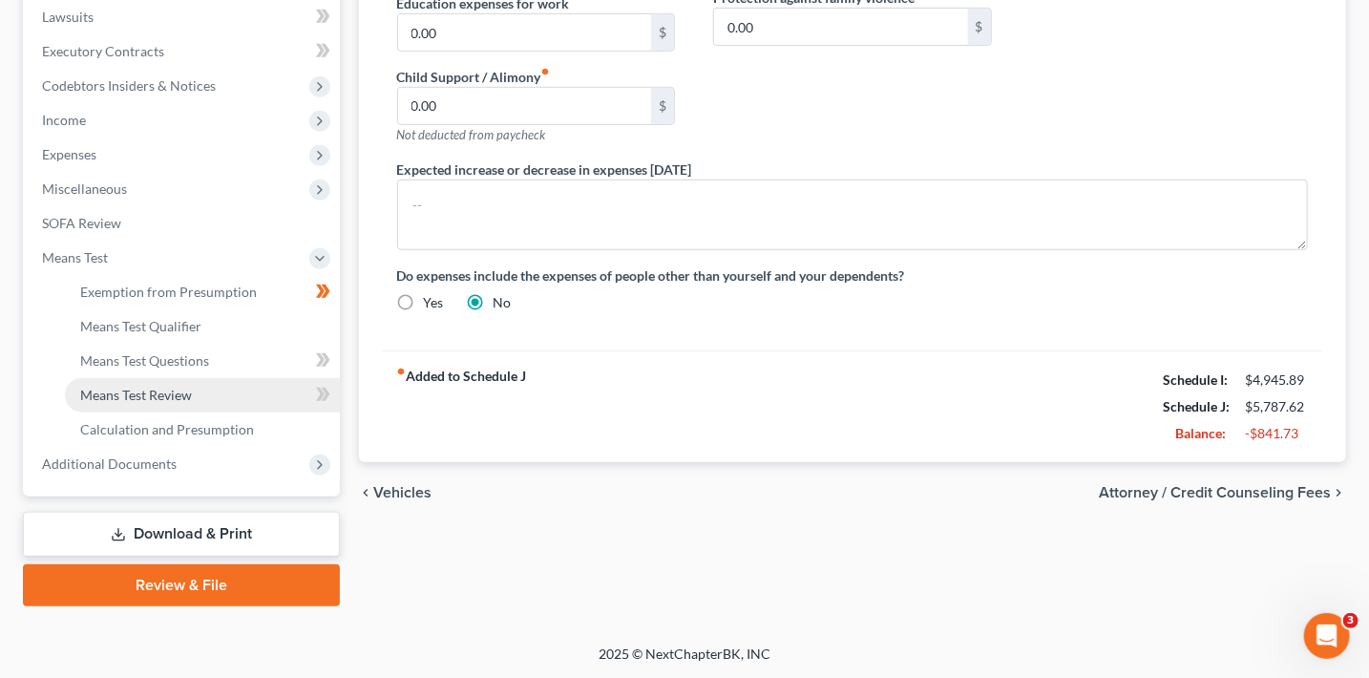
click at [122, 379] on link "Means Test Review" at bounding box center [202, 395] width 275 height 34
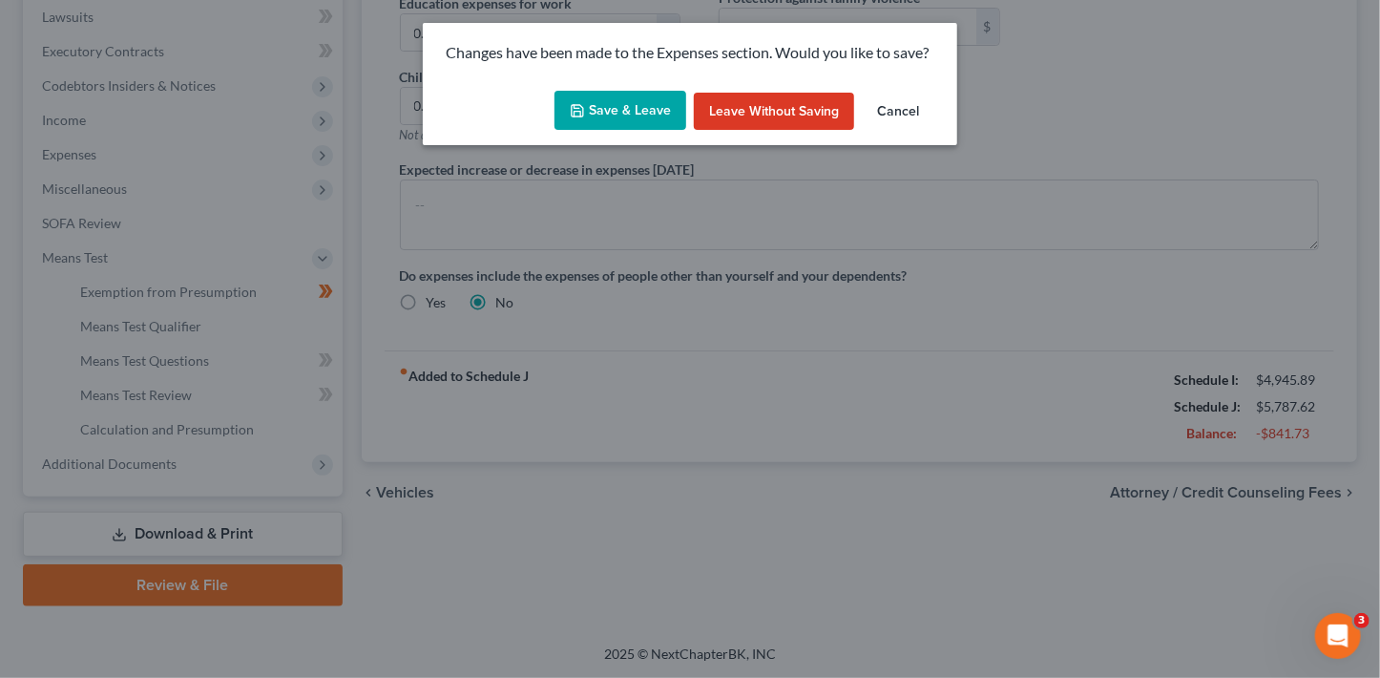
click at [632, 102] on button "Save & Leave" at bounding box center [620, 111] width 132 height 40
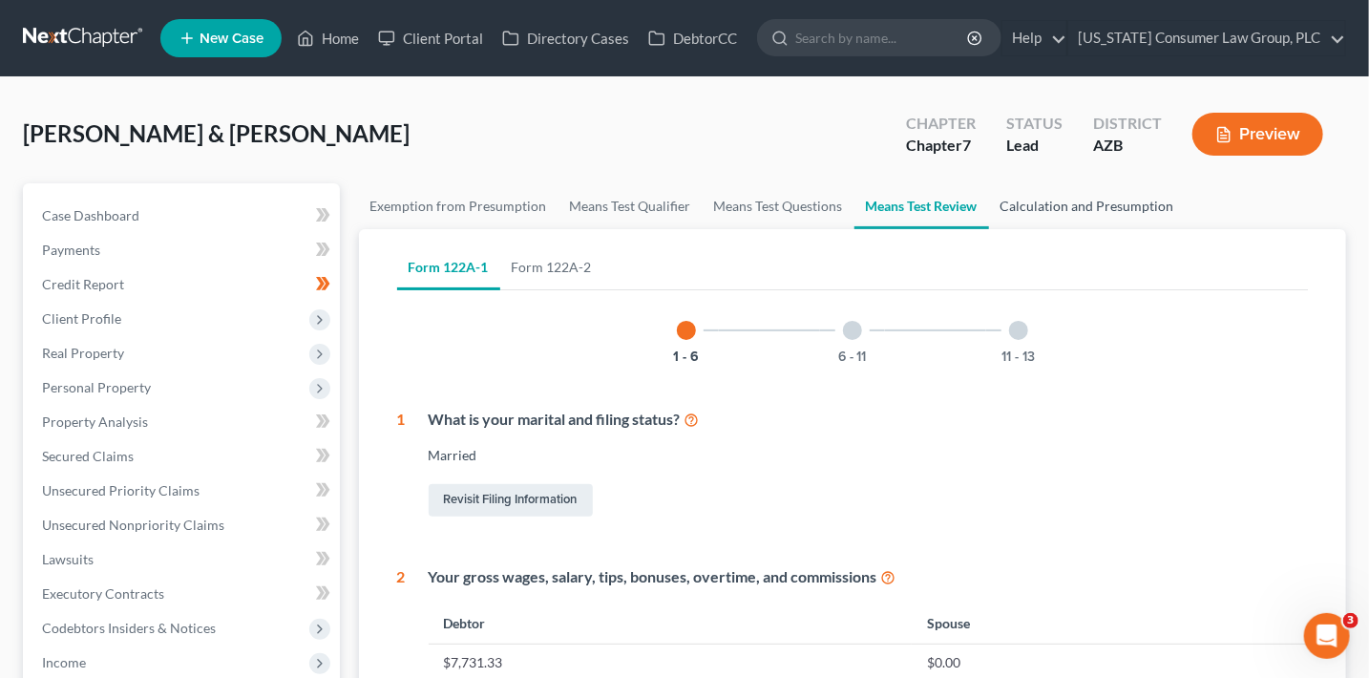
click at [1070, 202] on link "Calculation and Presumption" at bounding box center [1087, 206] width 197 height 46
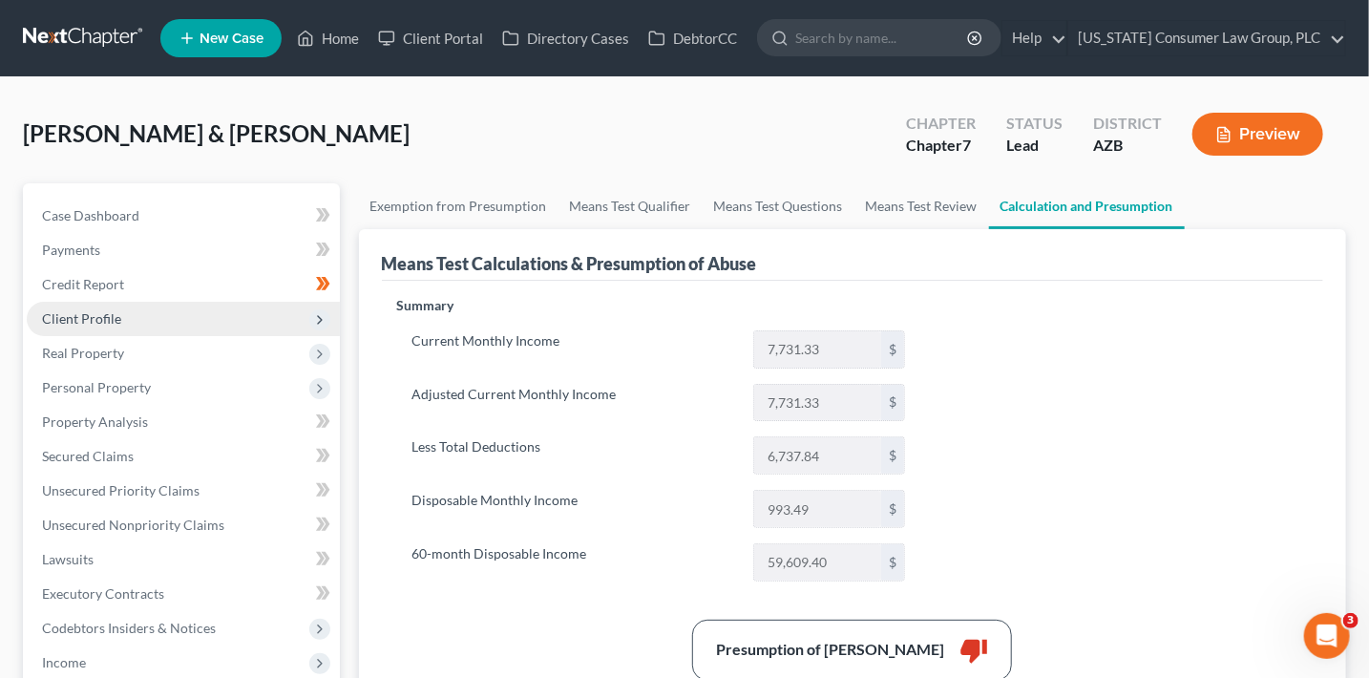
click at [142, 325] on span "Client Profile" at bounding box center [183, 319] width 313 height 34
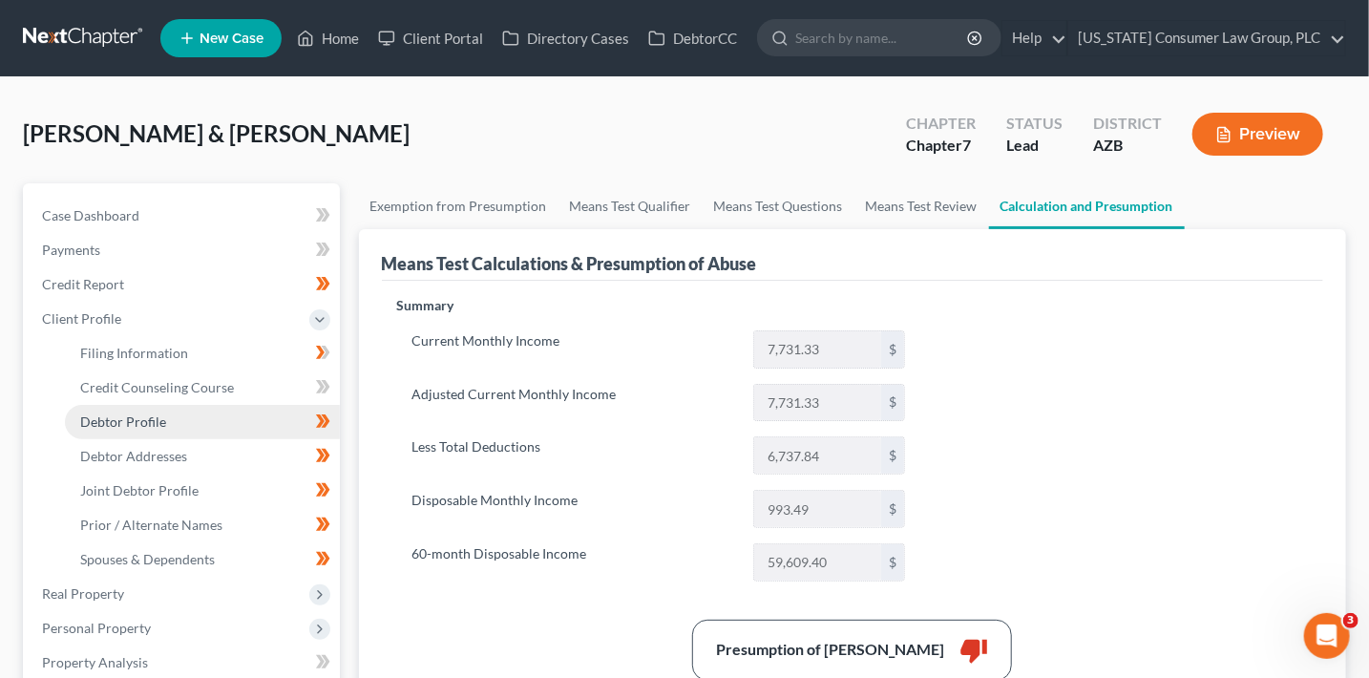
click at [157, 415] on span "Debtor Profile" at bounding box center [123, 421] width 86 height 16
select select "1"
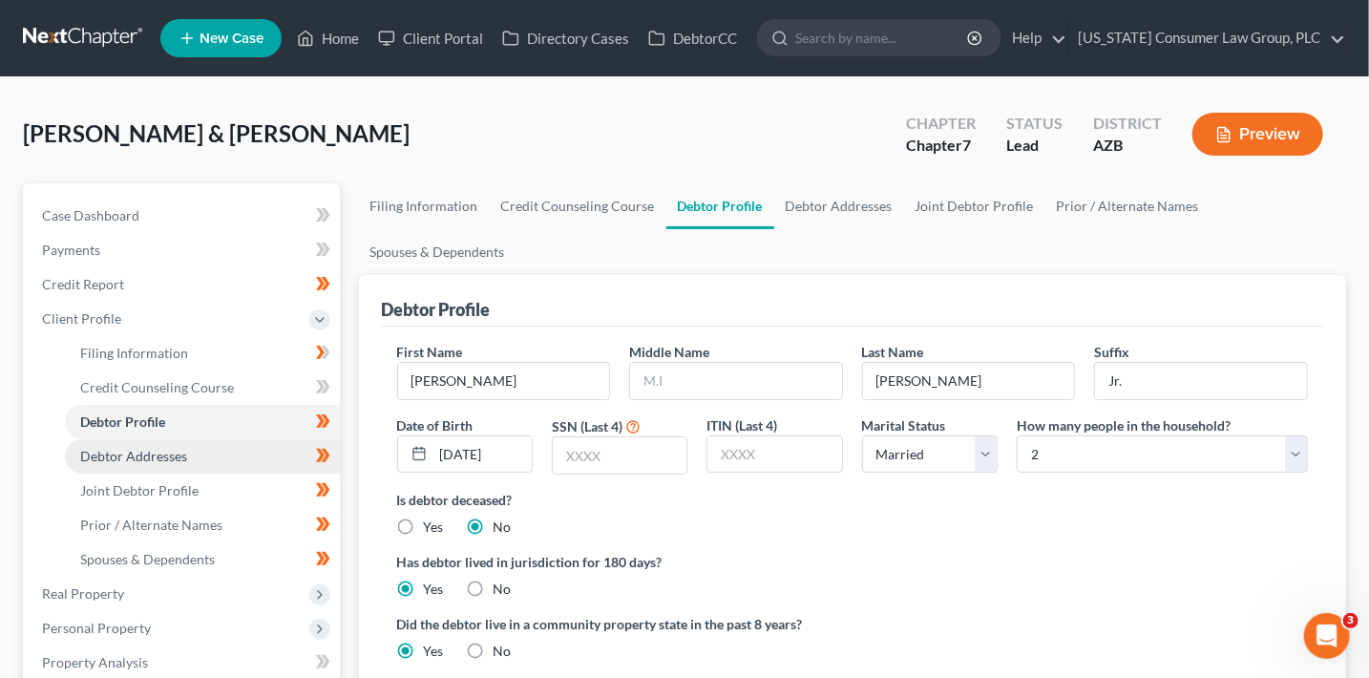
click at [164, 450] on span "Debtor Addresses" at bounding box center [133, 456] width 107 height 16
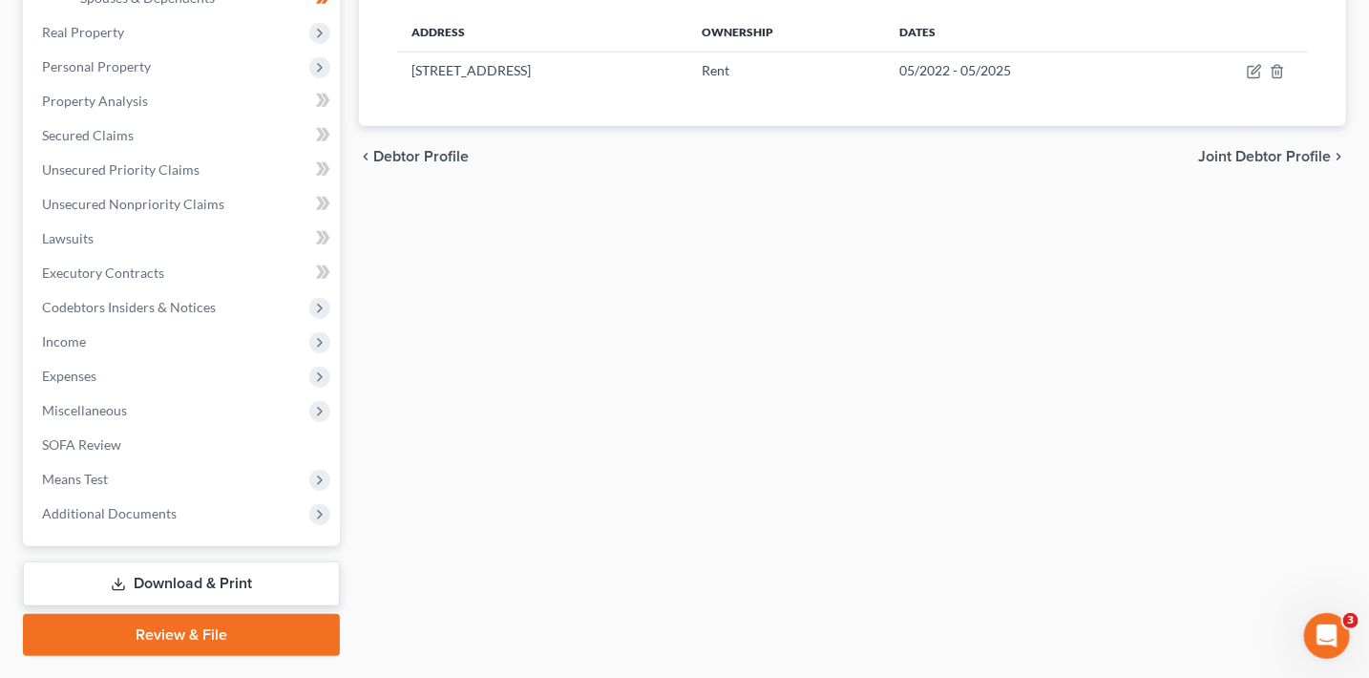
scroll to position [563, 0]
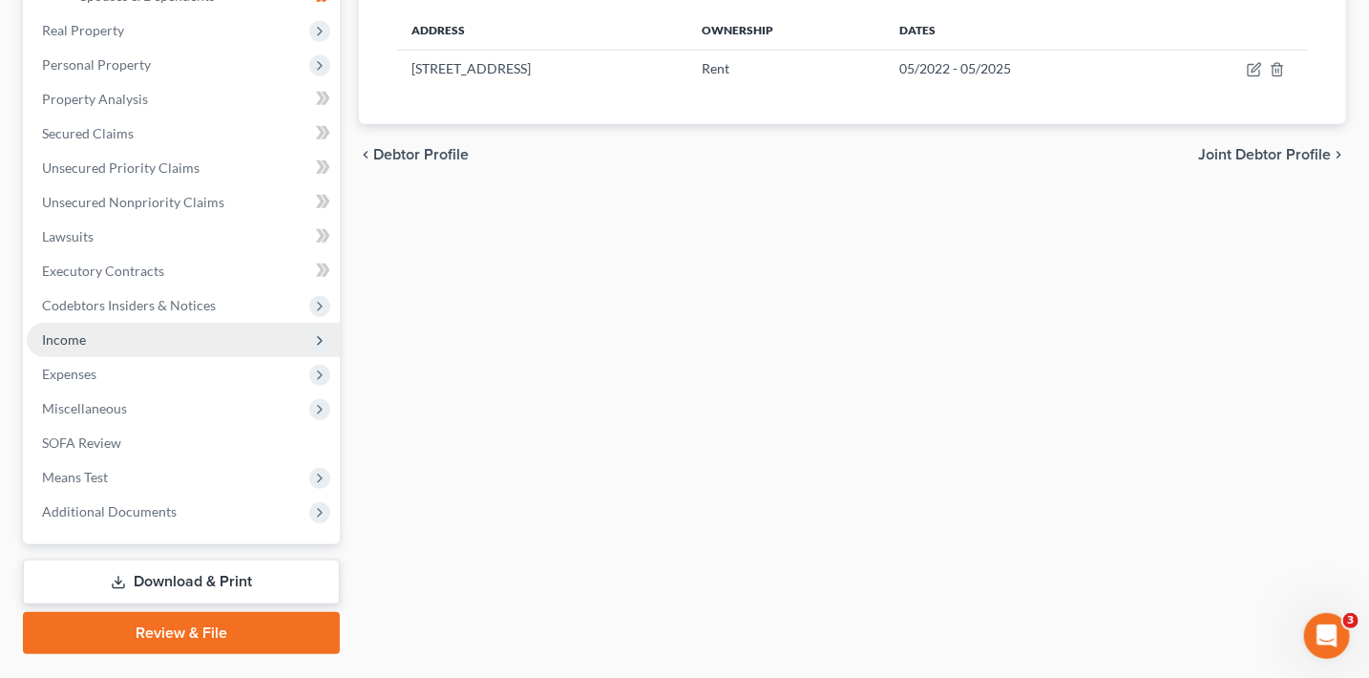
click at [71, 345] on span "Income" at bounding box center [64, 339] width 44 height 16
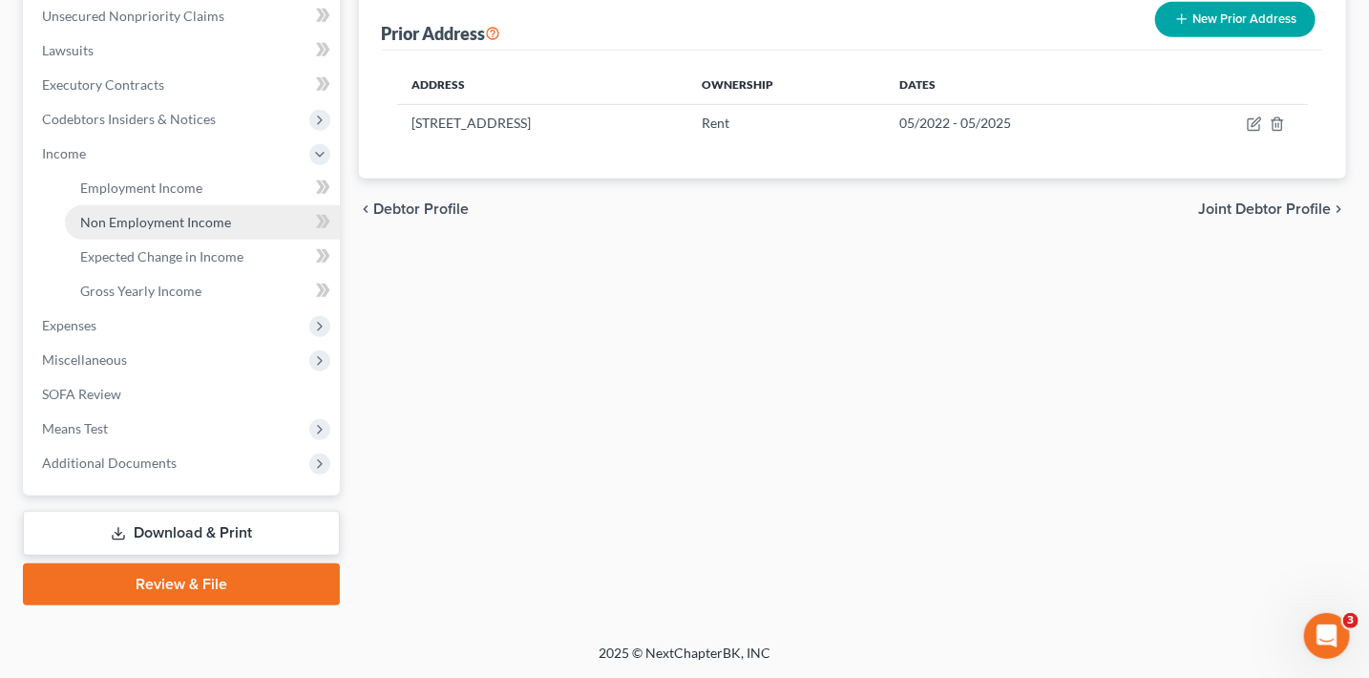
scroll to position [507, 0]
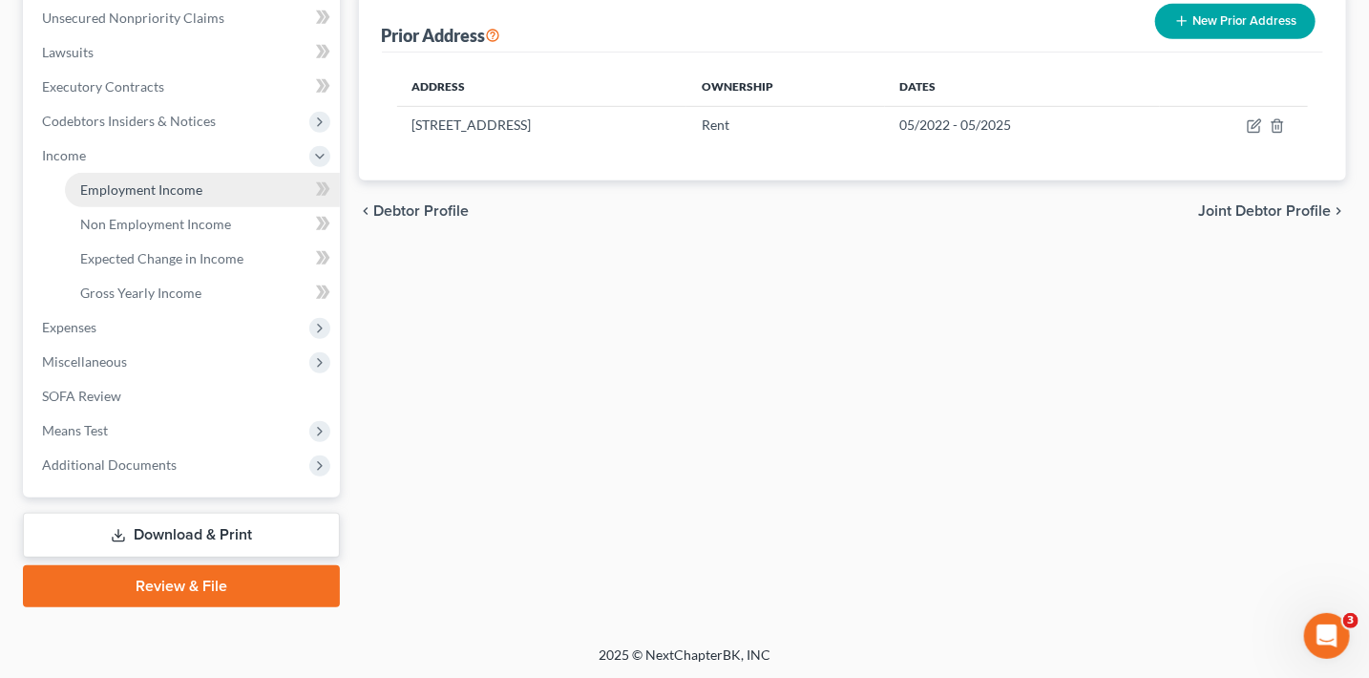
click at [126, 185] on span "Employment Income" at bounding box center [141, 189] width 122 height 16
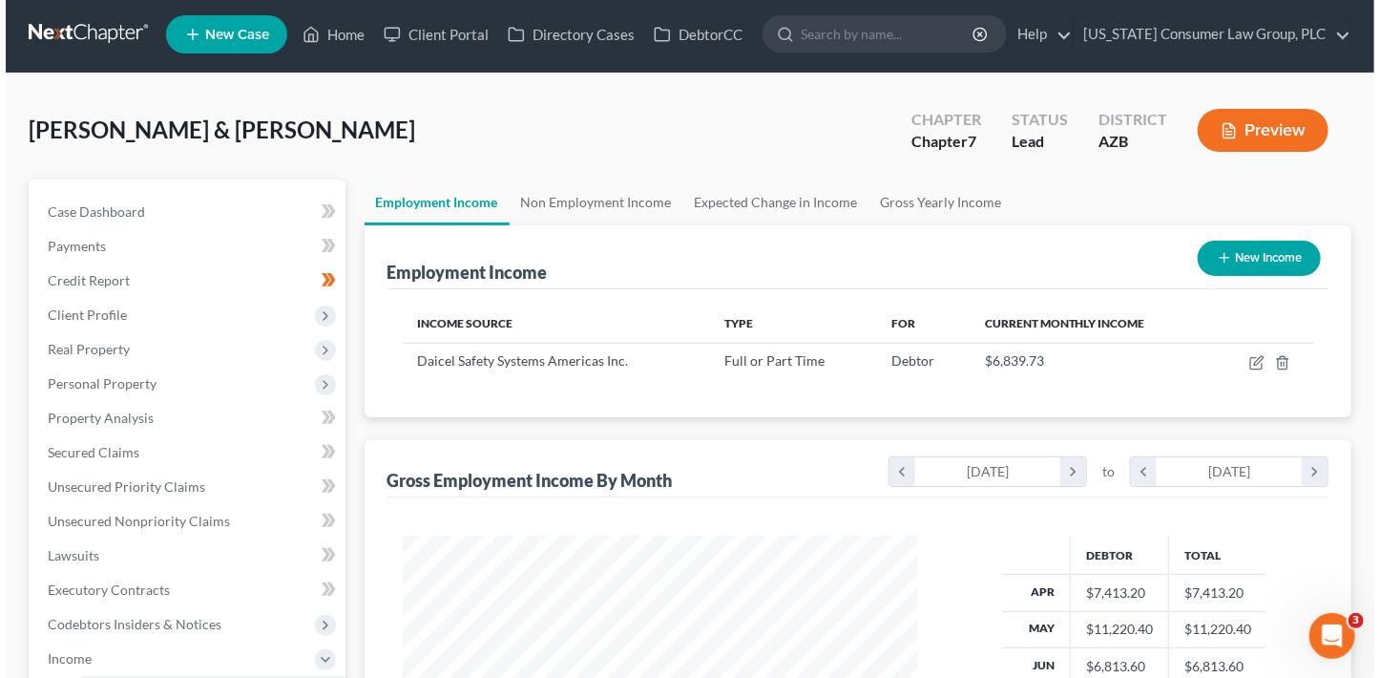
scroll to position [262, 0]
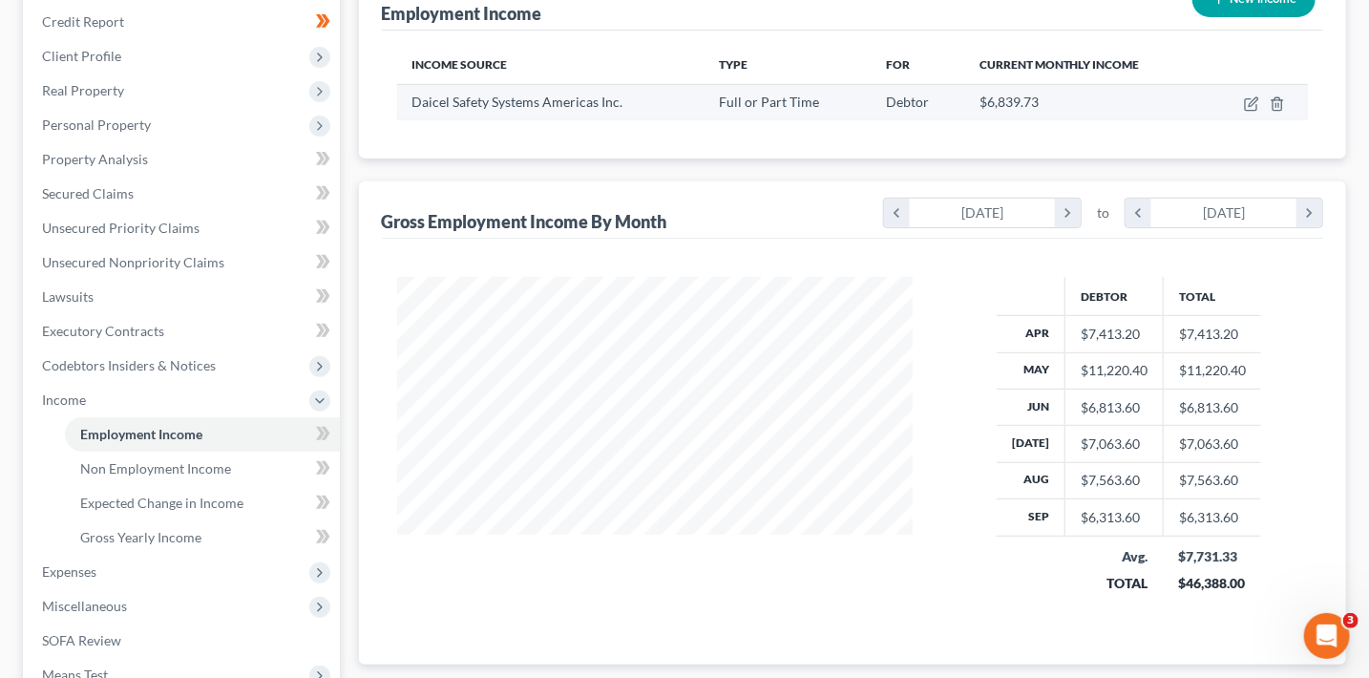
click at [1226, 116] on td at bounding box center [1256, 102] width 101 height 36
click at [1248, 101] on icon "button" at bounding box center [1251, 103] width 15 height 15
select select "0"
select select "4"
select select "2"
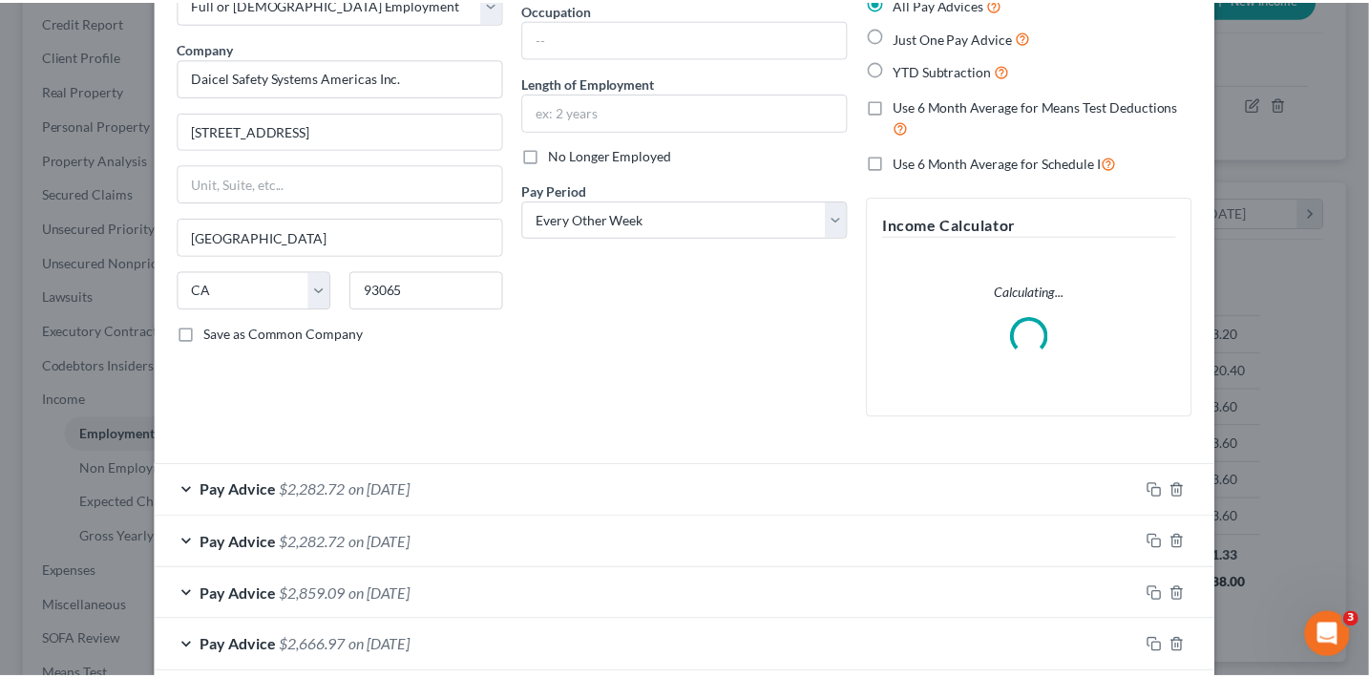
scroll to position [0, 0]
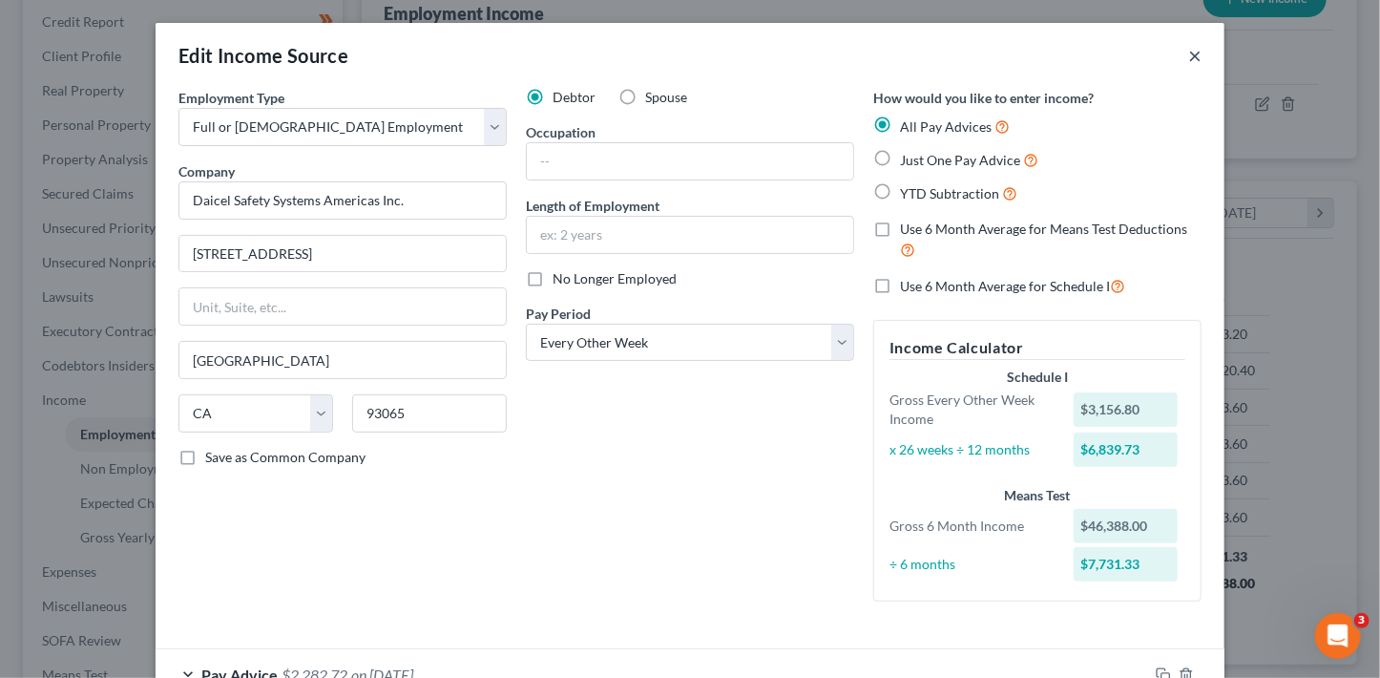
click at [1194, 59] on button "×" at bounding box center [1194, 55] width 13 height 23
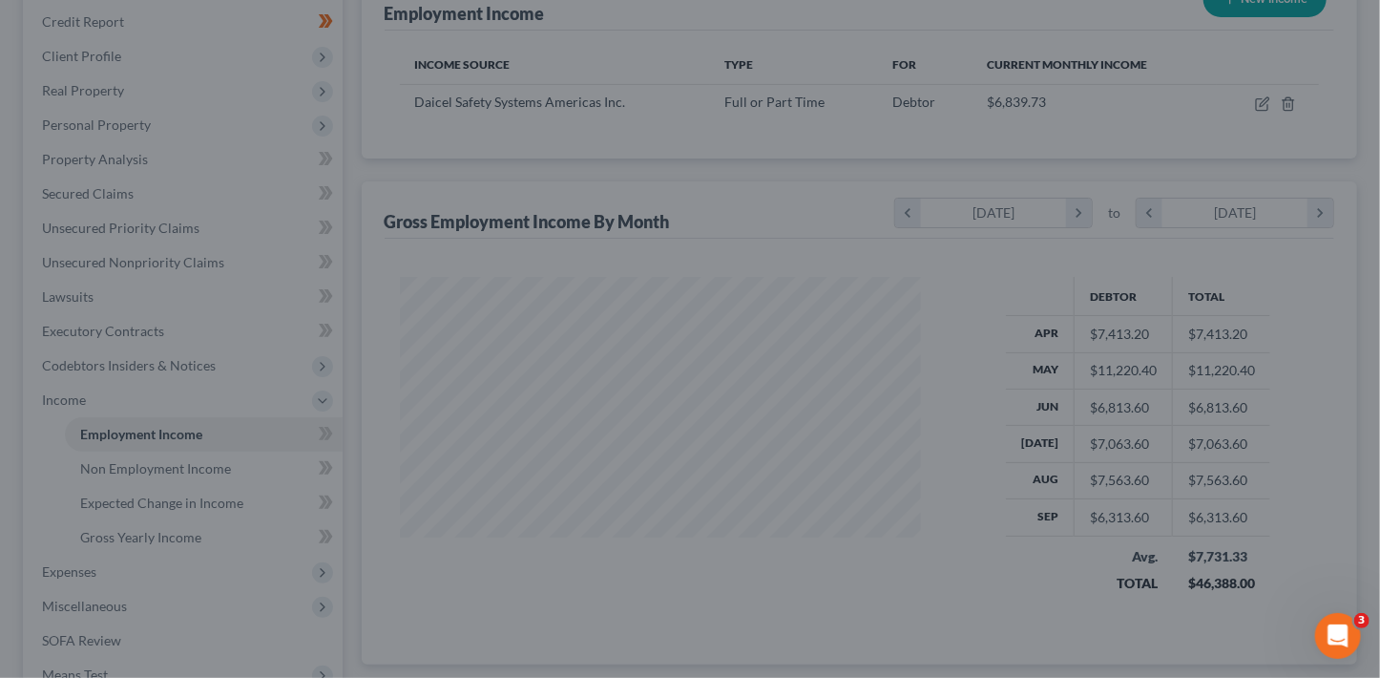
scroll to position [954011, 953798]
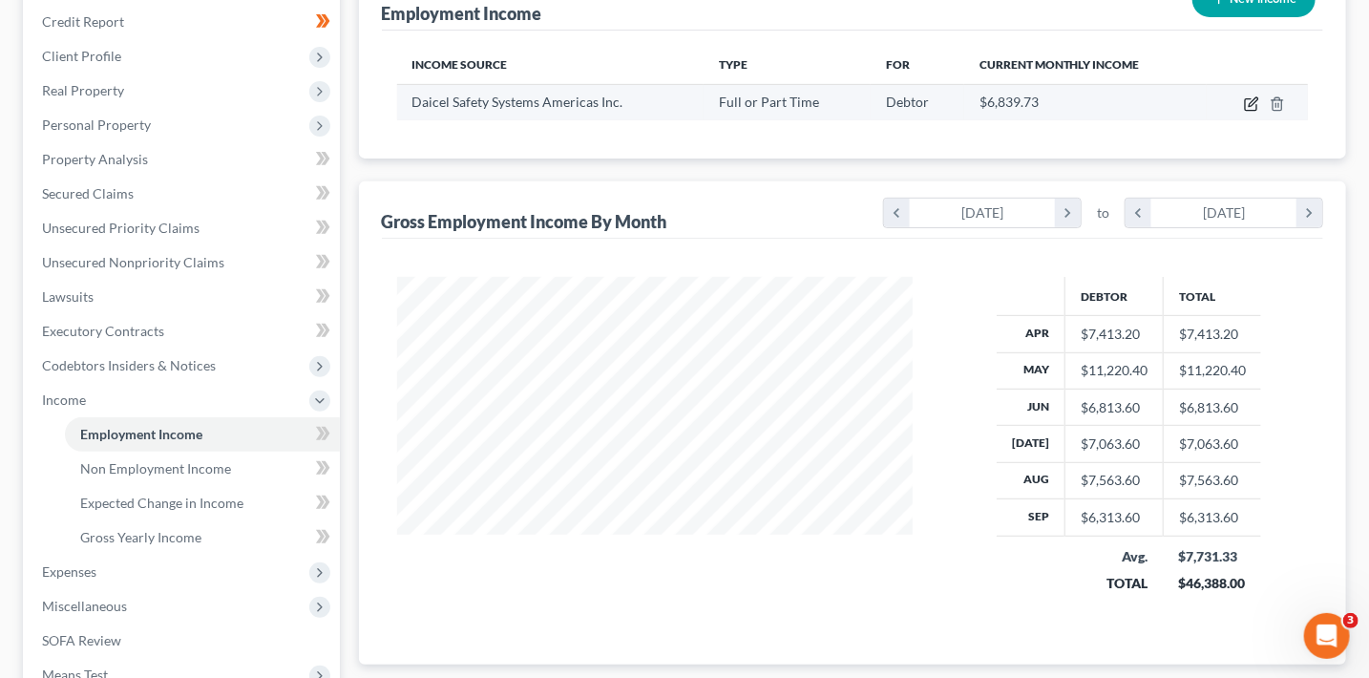
click at [1247, 98] on icon "button" at bounding box center [1251, 103] width 15 height 15
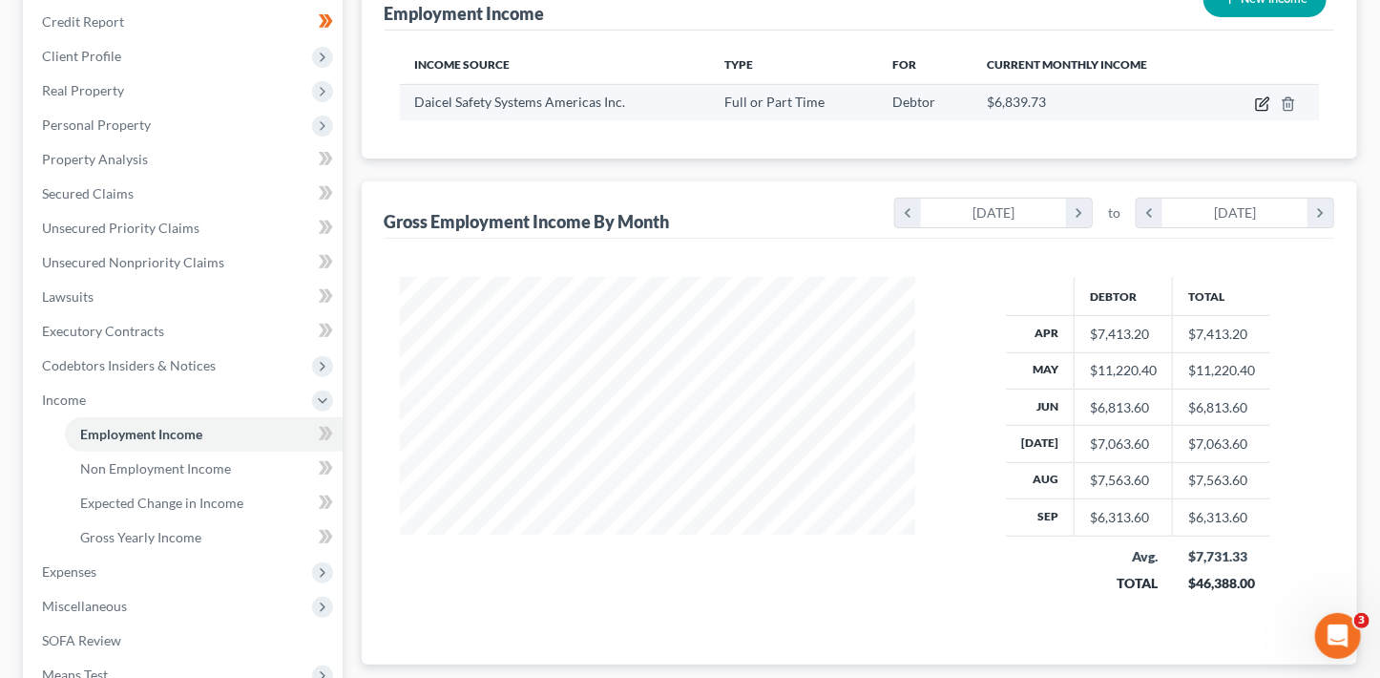
select select "0"
select select "4"
select select "2"
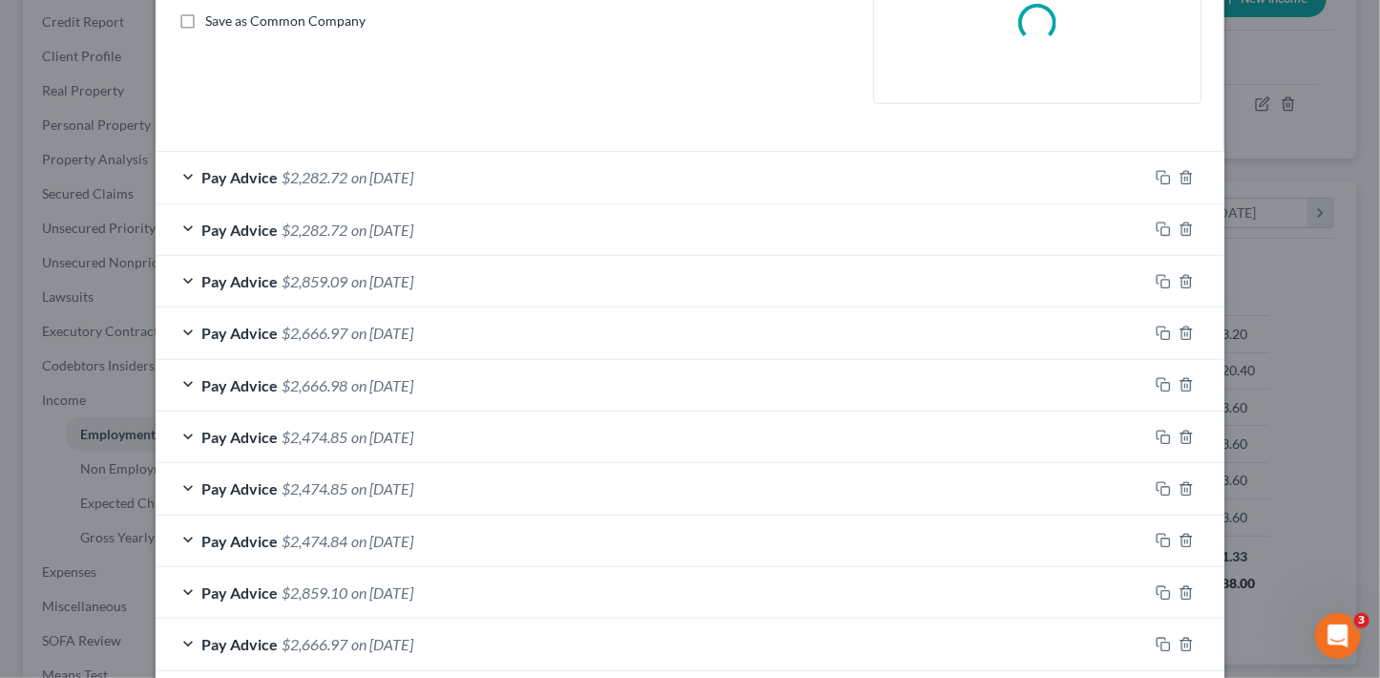
scroll to position [435, 0]
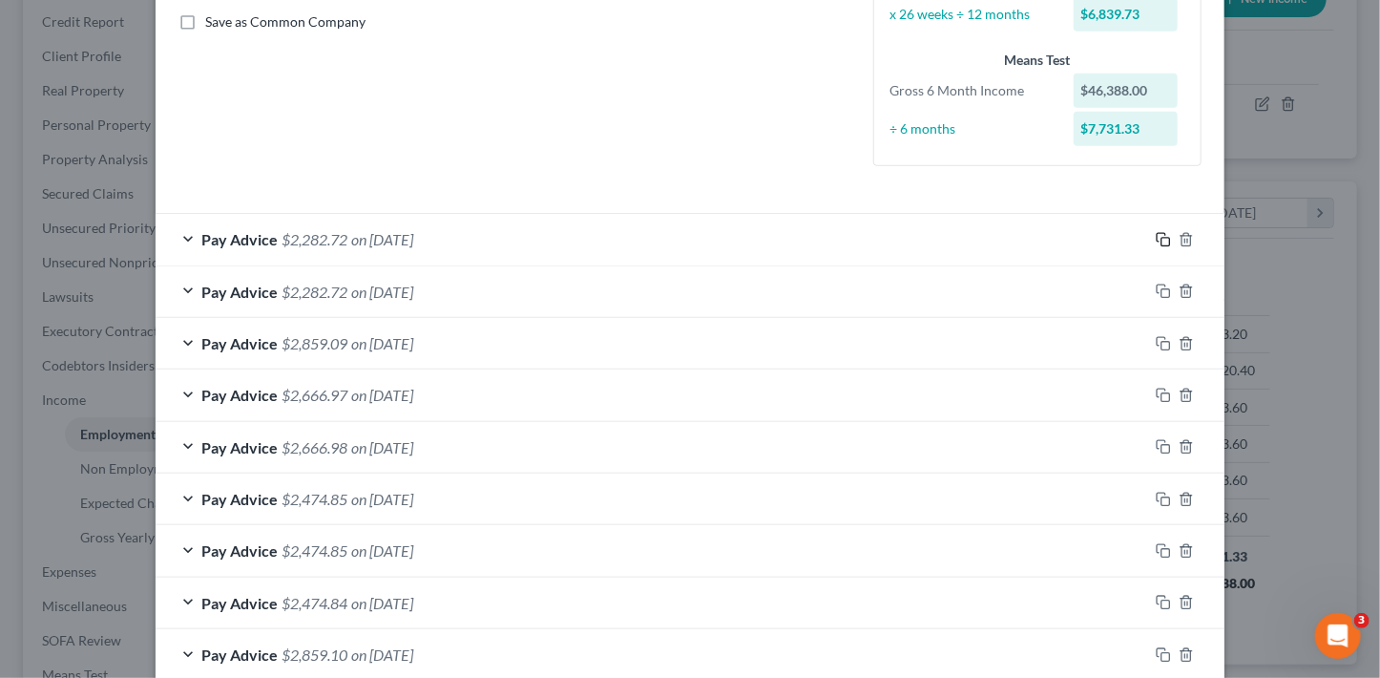
click at [1159, 239] on icon "button" at bounding box center [1163, 239] width 15 height 15
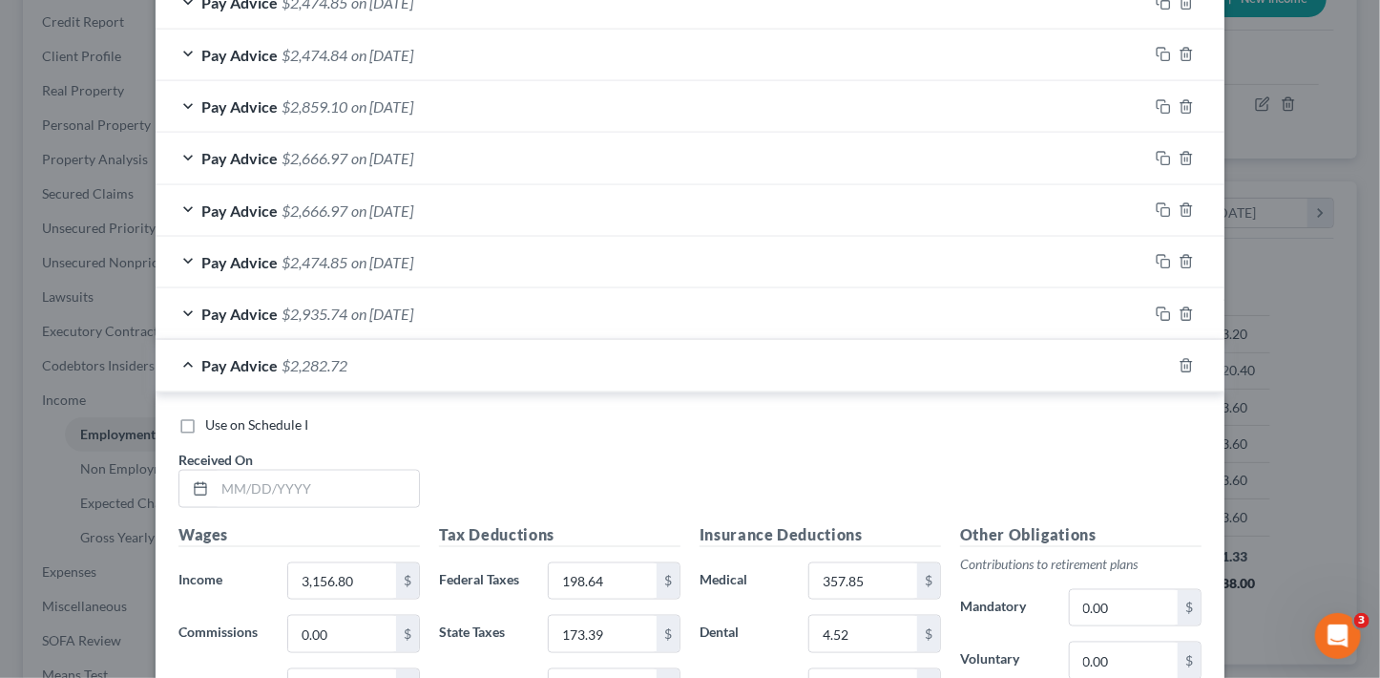
scroll to position [1133, 0]
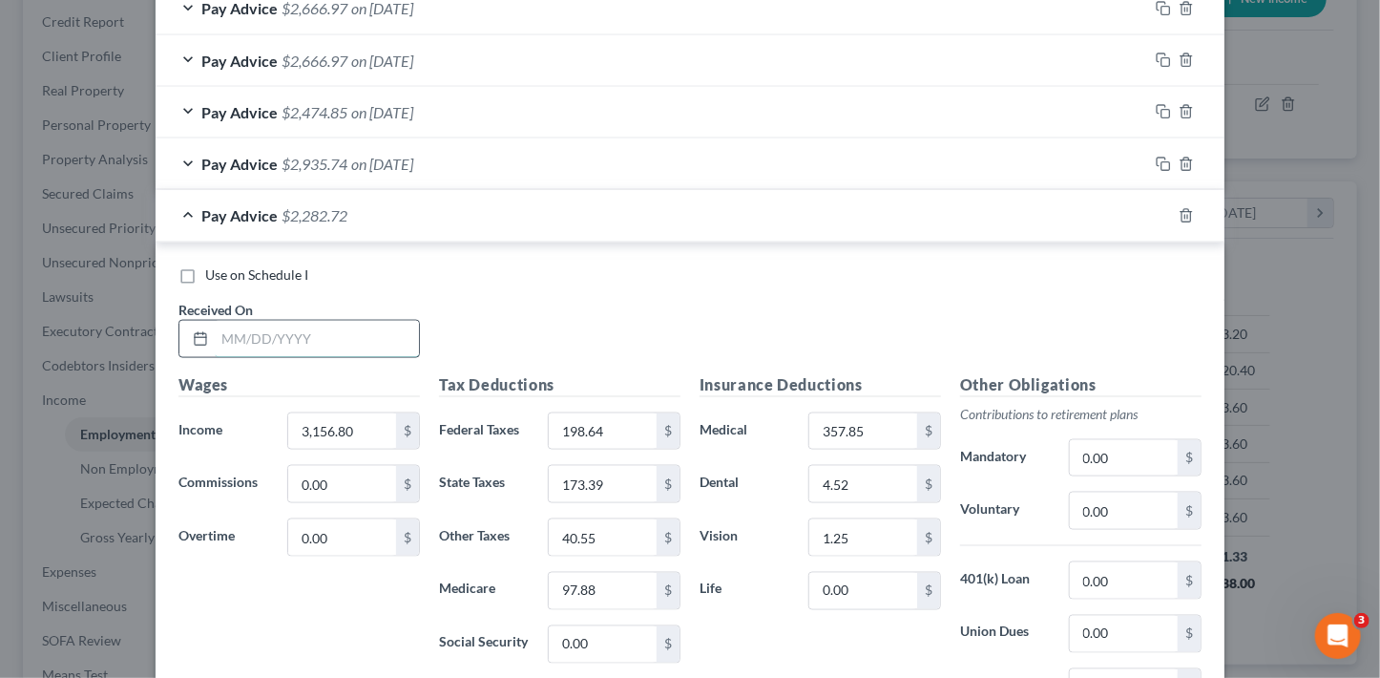
click at [253, 327] on input "text" at bounding box center [317, 339] width 204 height 36
type input "10/1/25"
click at [1156, 208] on icon "button" at bounding box center [1163, 215] width 15 height 15
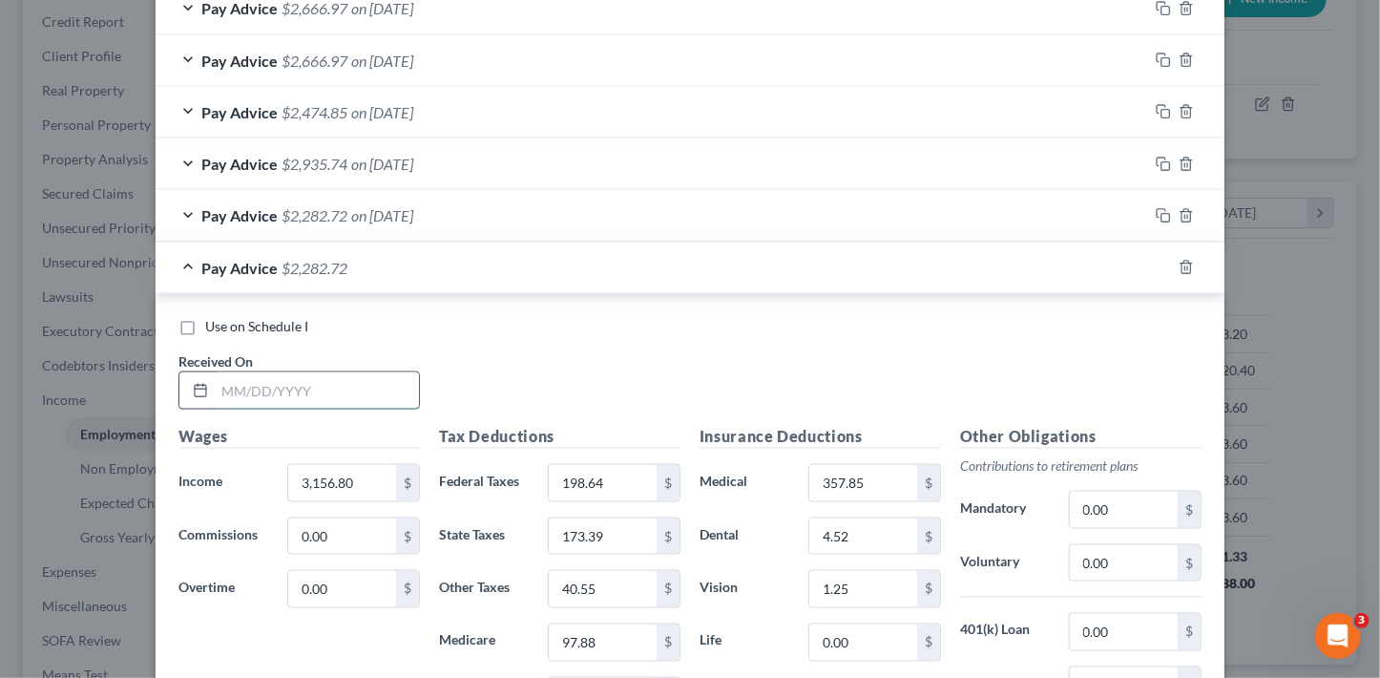
click at [291, 389] on input "text" at bounding box center [317, 390] width 204 height 36
type input "10/1/25"
click at [1148, 260] on div at bounding box center [1186, 267] width 76 height 31
click at [1160, 262] on icon "button" at bounding box center [1163, 267] width 15 height 15
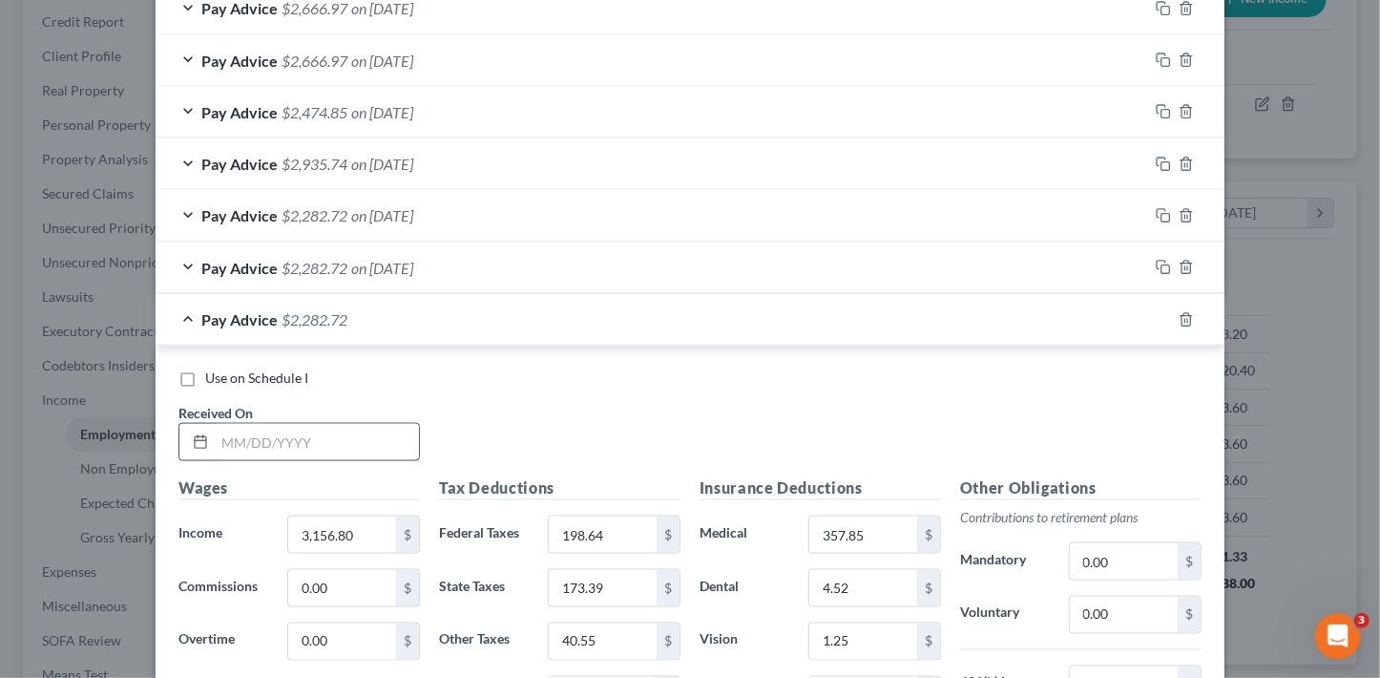
click at [272, 445] on input "text" at bounding box center [317, 442] width 204 height 36
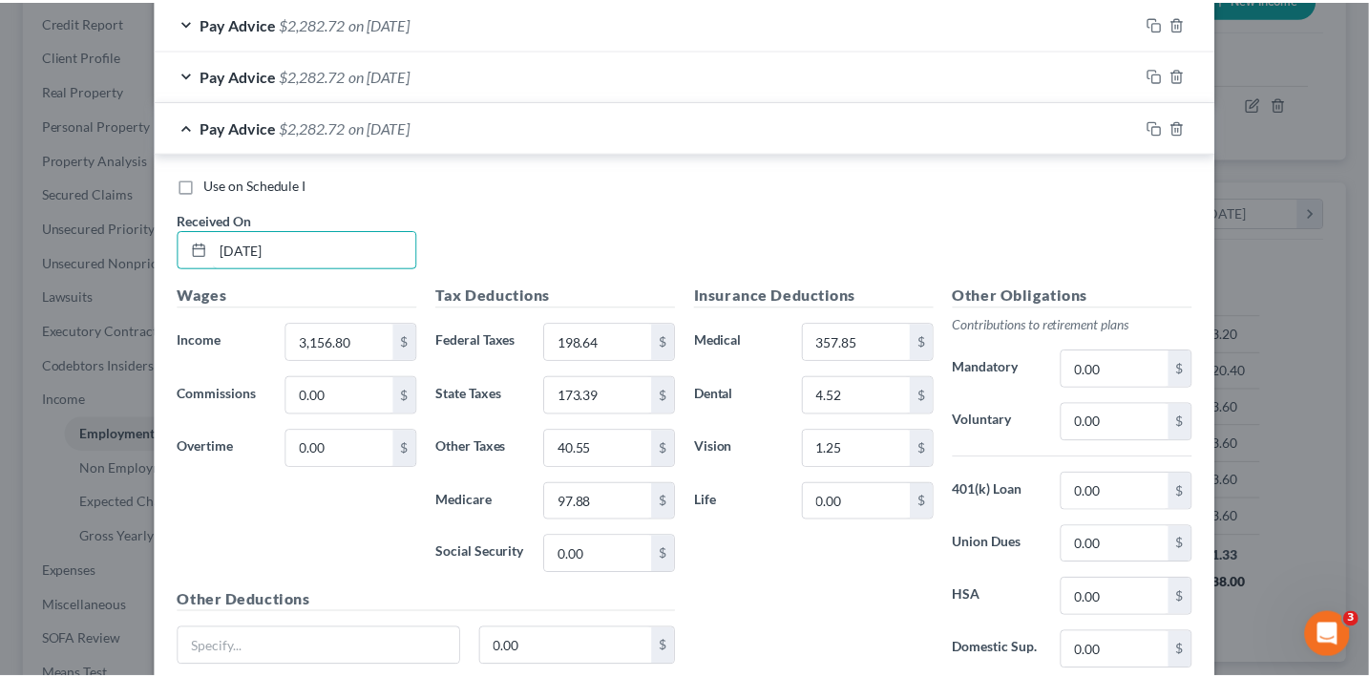
scroll to position [1474, 0]
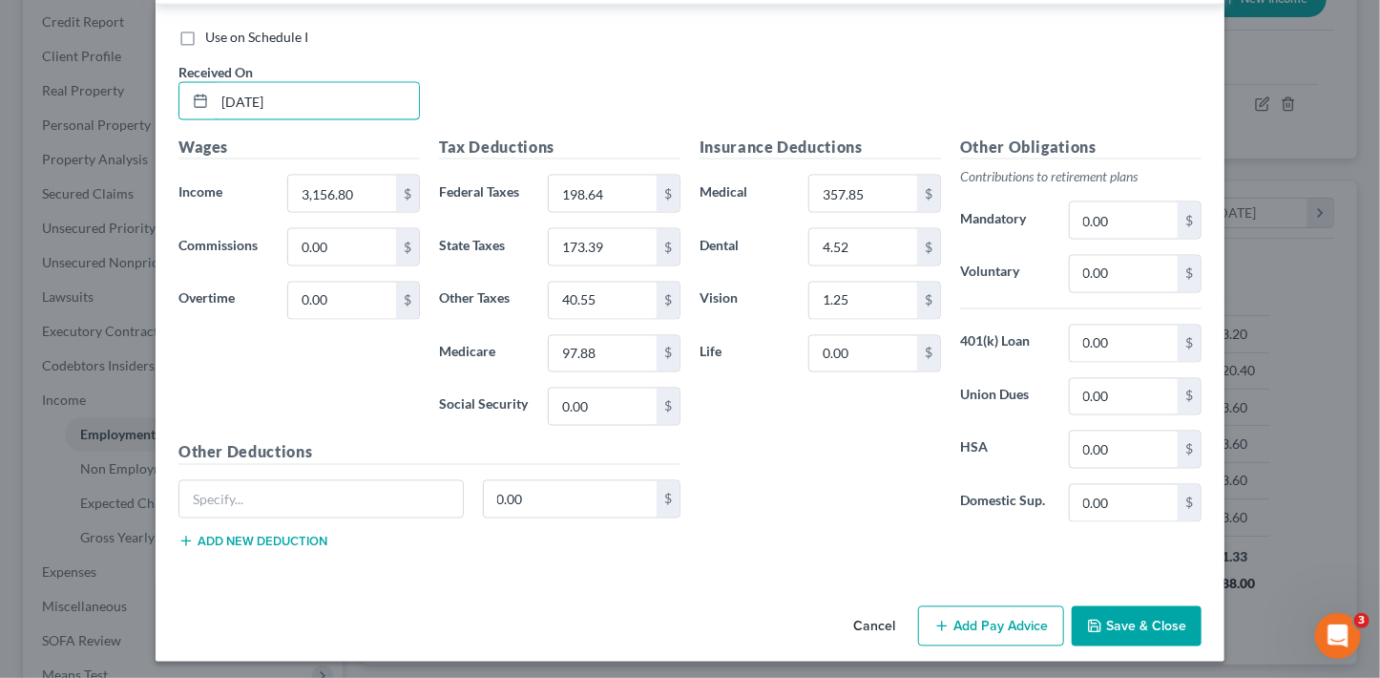
type input "10/1/25"
click at [1112, 618] on button "Save & Close" at bounding box center [1137, 626] width 130 height 40
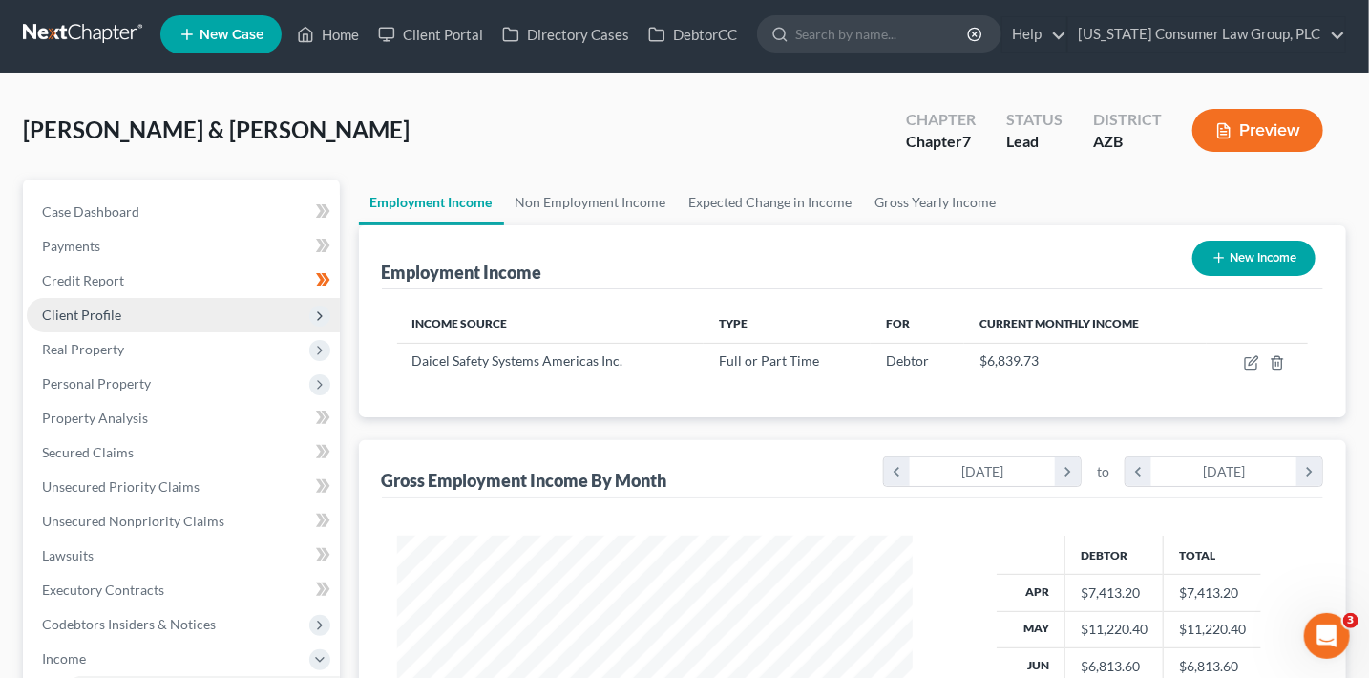
scroll to position [0, 0]
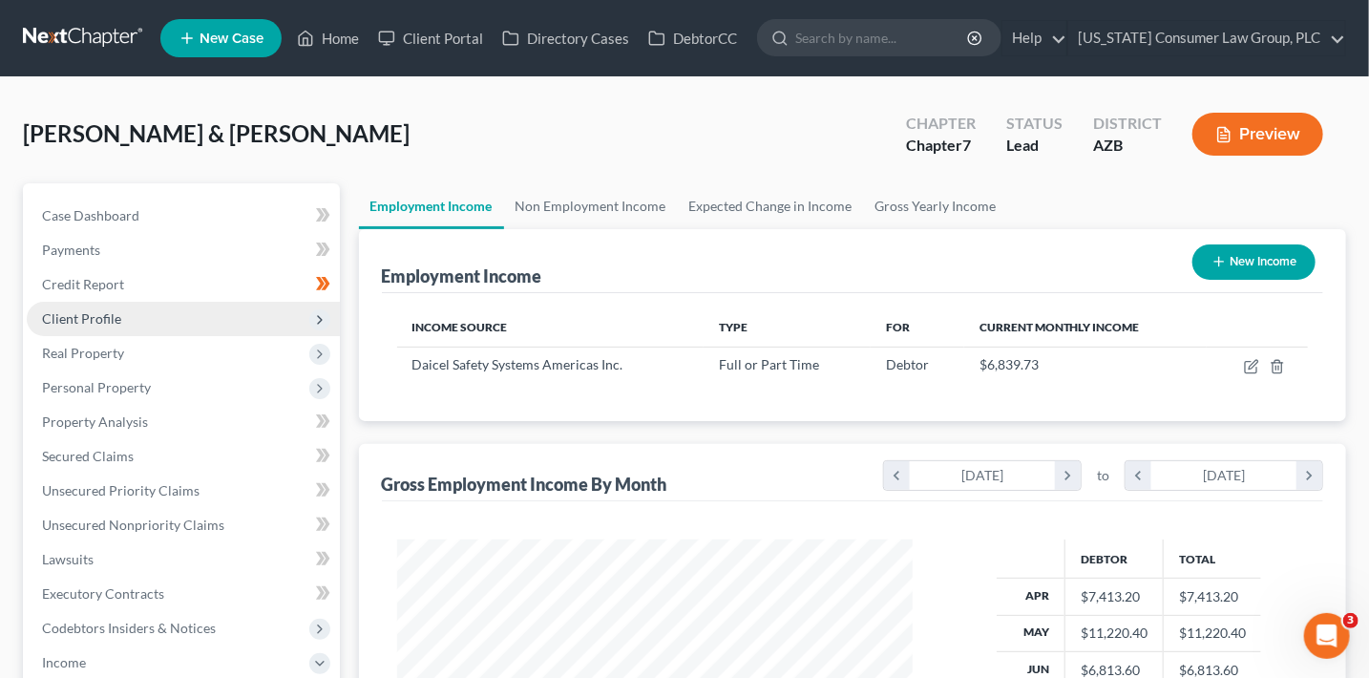
click at [115, 319] on span "Client Profile" at bounding box center [81, 318] width 79 height 16
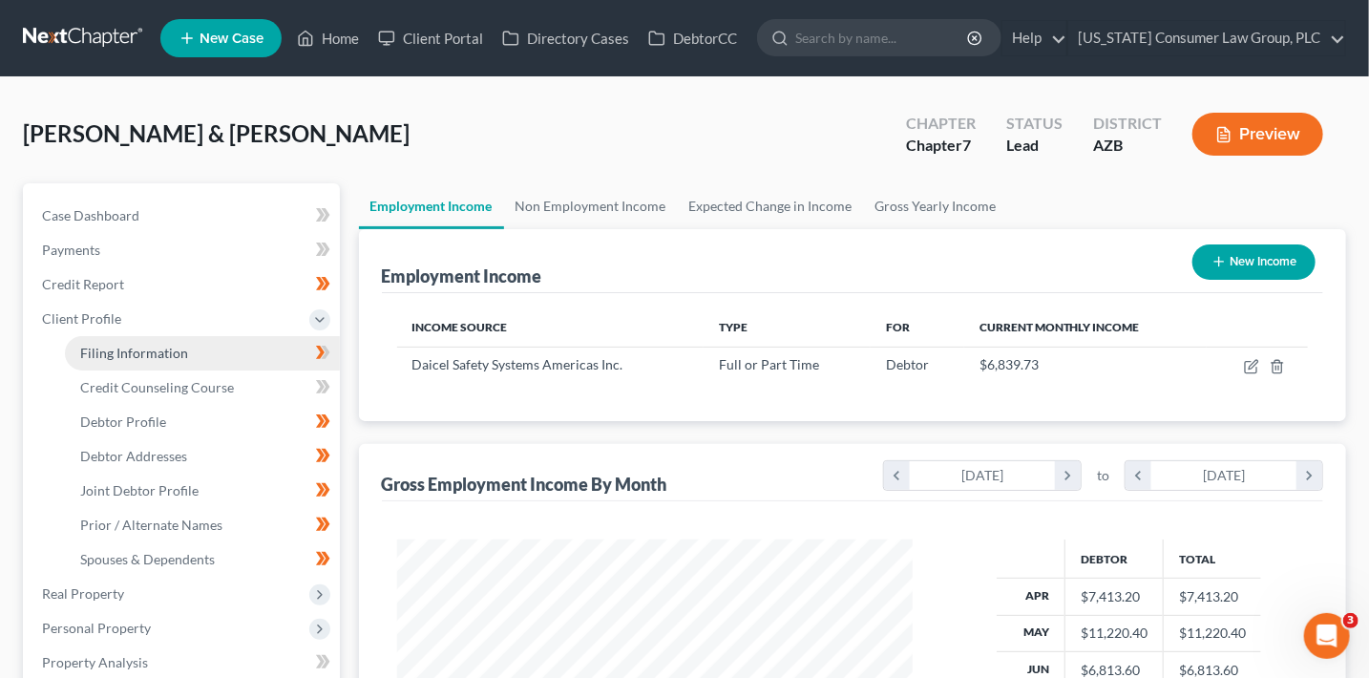
click at [171, 354] on span "Filing Information" at bounding box center [134, 353] width 108 height 16
select select "1"
select select "0"
select select "3"
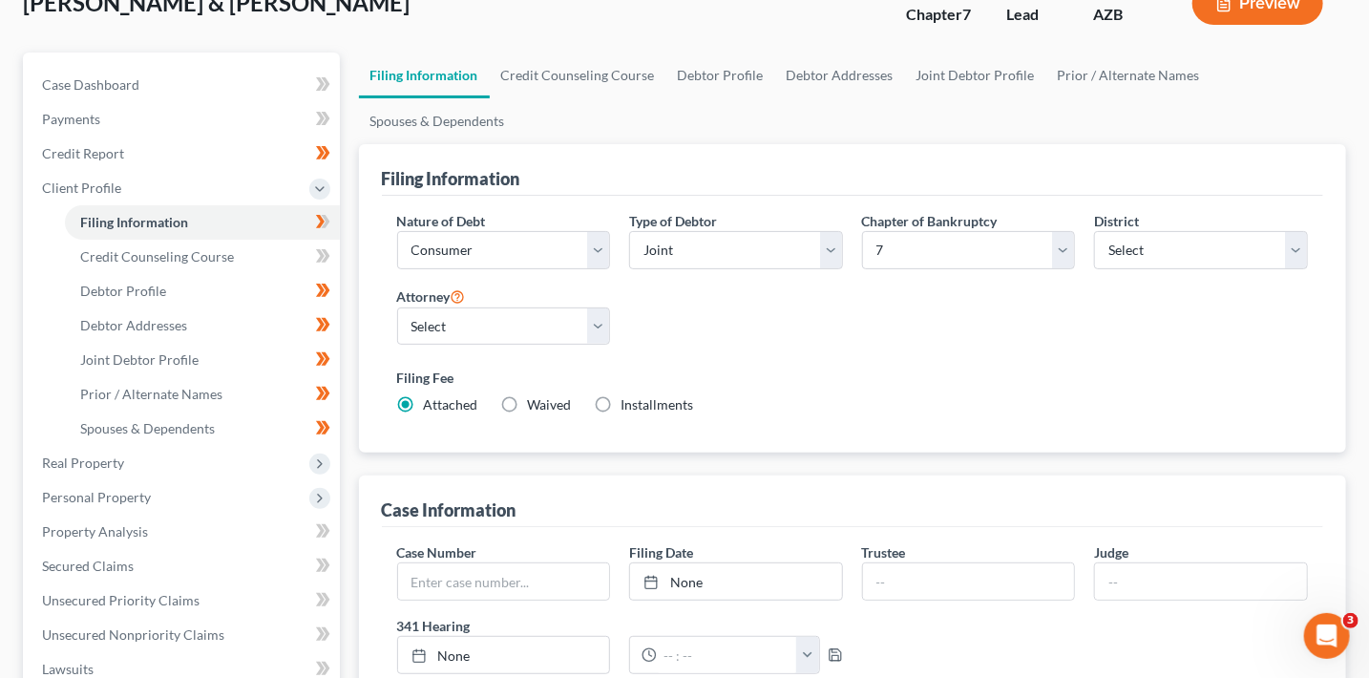
scroll to position [296, 0]
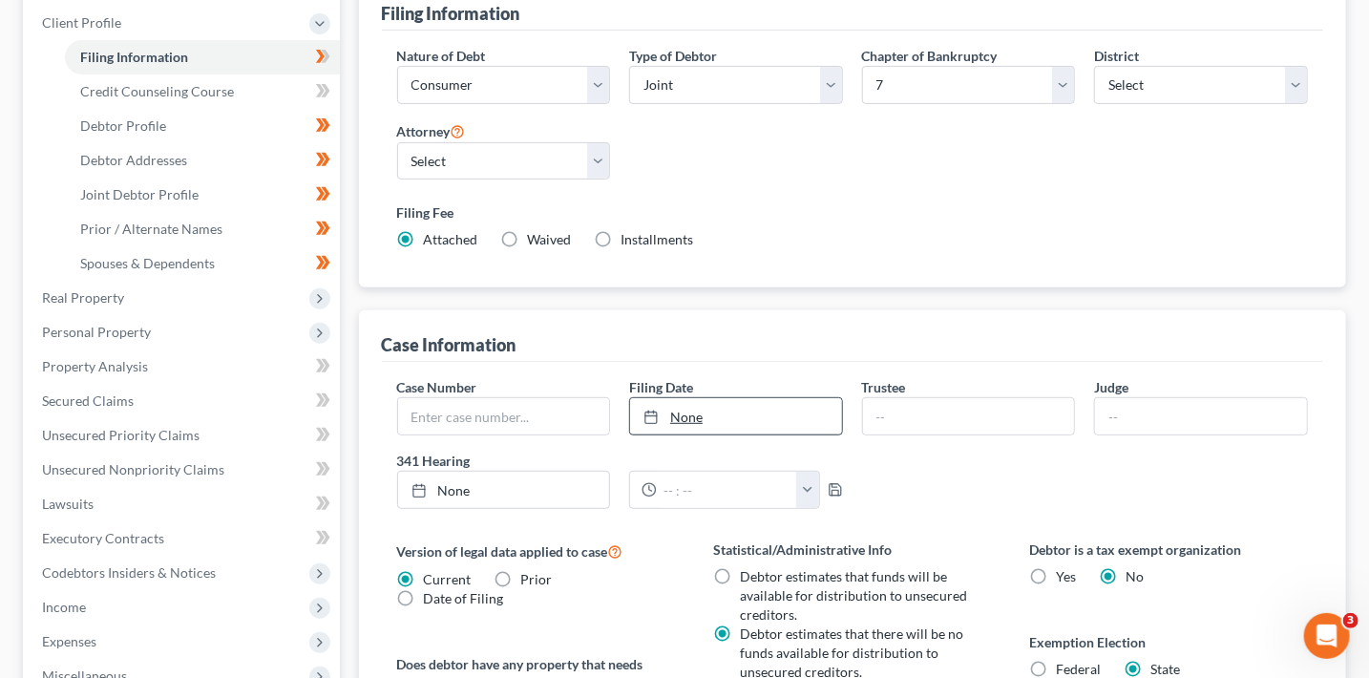
type input "10/15/2025"
click at [721, 414] on link "None" at bounding box center [736, 416] width 212 height 36
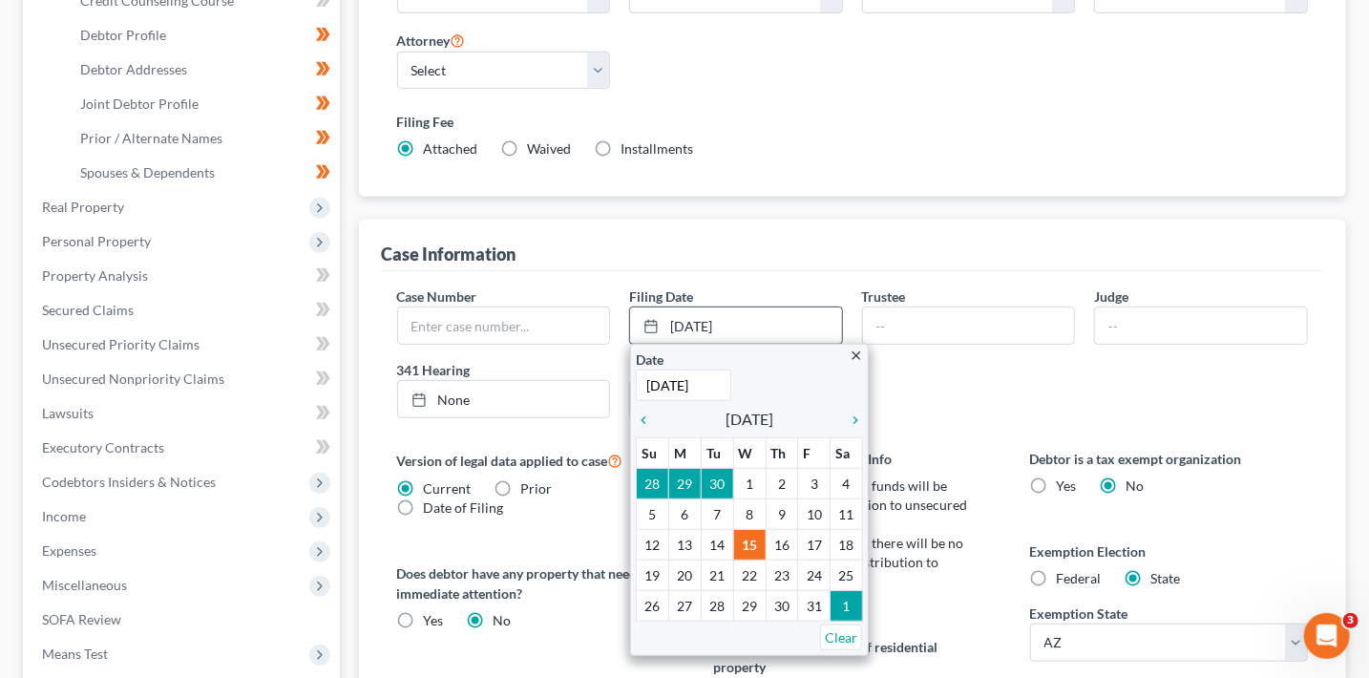
scroll to position [478, 0]
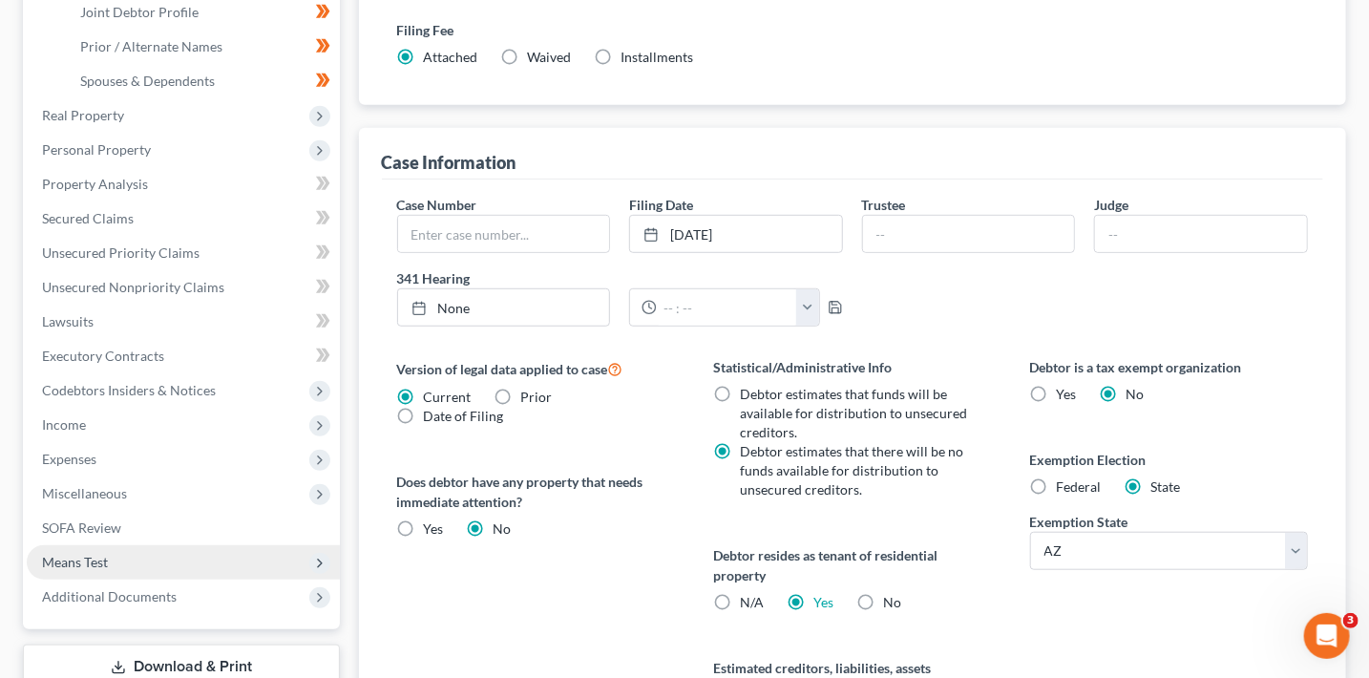
click at [125, 564] on span "Means Test" at bounding box center [183, 562] width 313 height 34
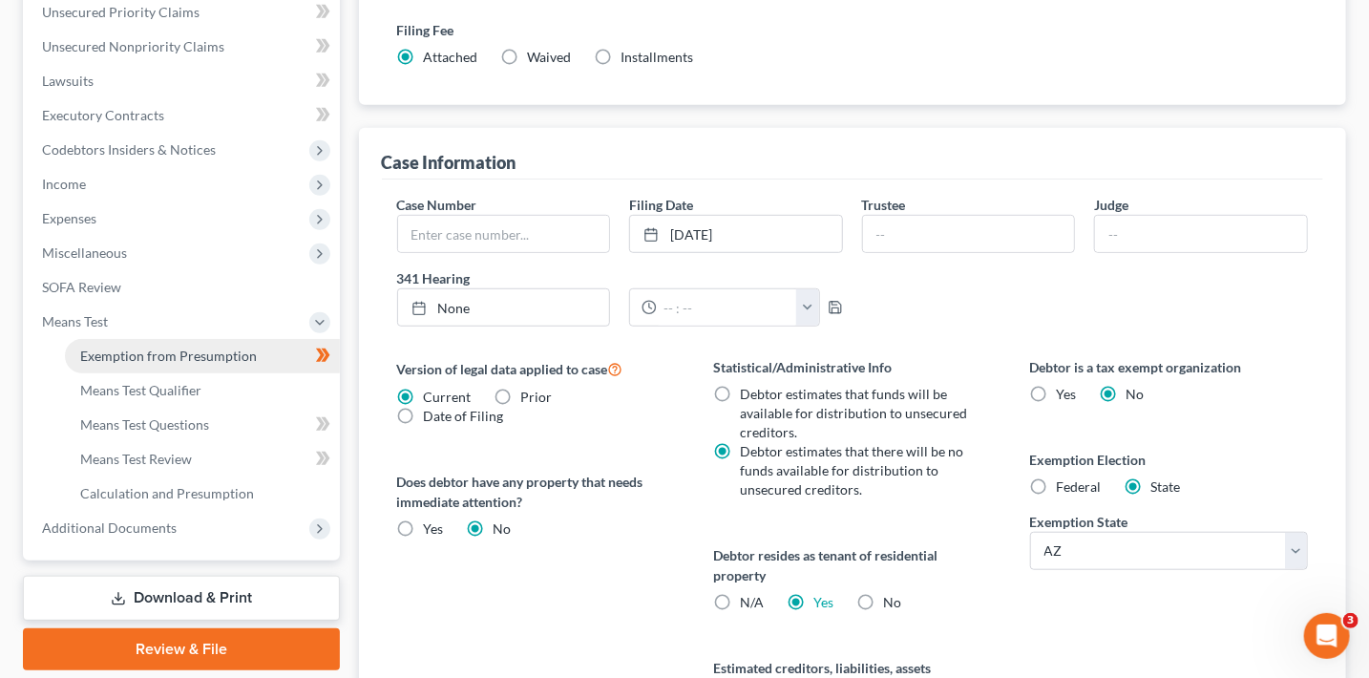
click at [218, 356] on span "Exemption from Presumption" at bounding box center [168, 355] width 177 height 16
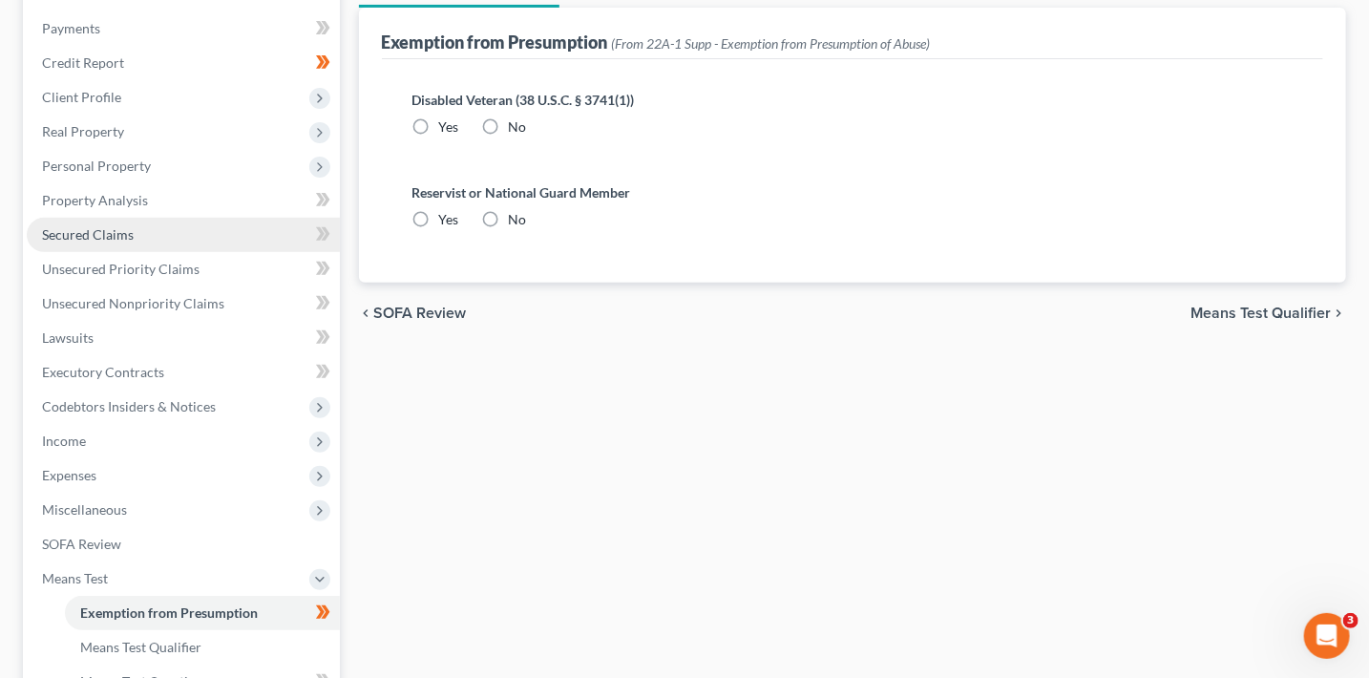
radio input "true"
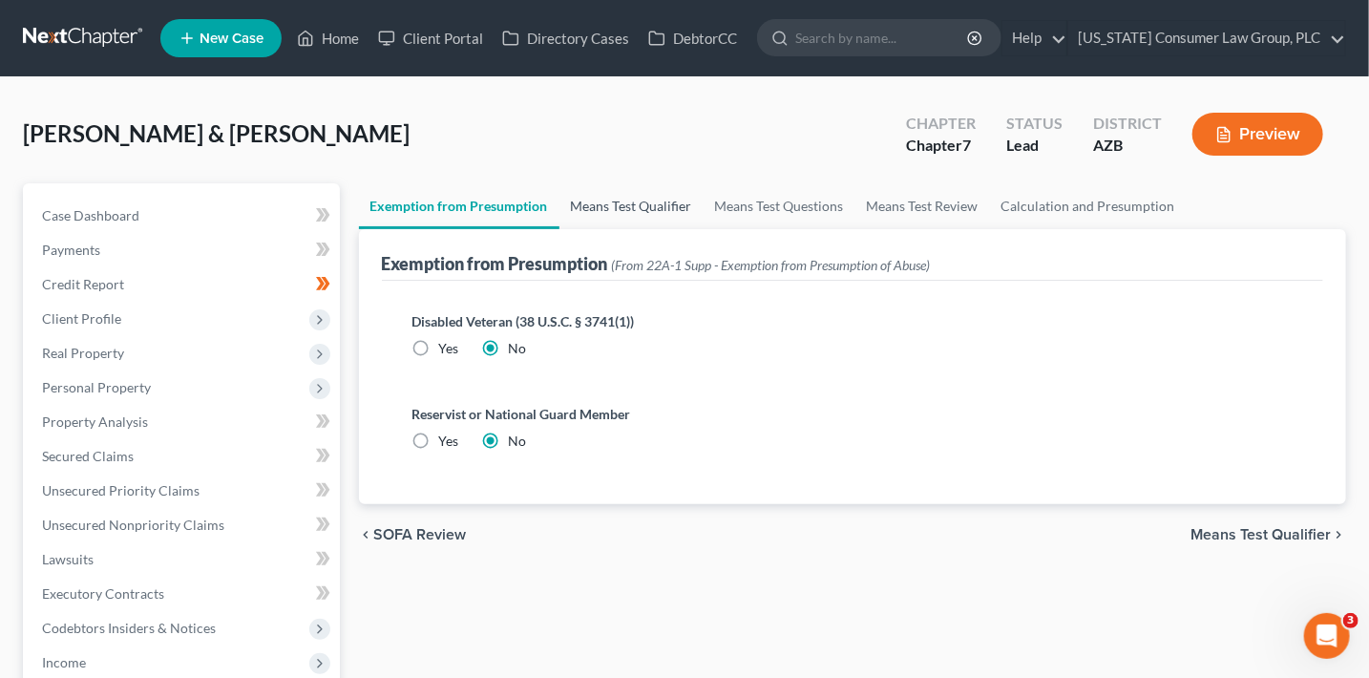
click at [643, 190] on link "Means Test Qualifier" at bounding box center [631, 206] width 144 height 46
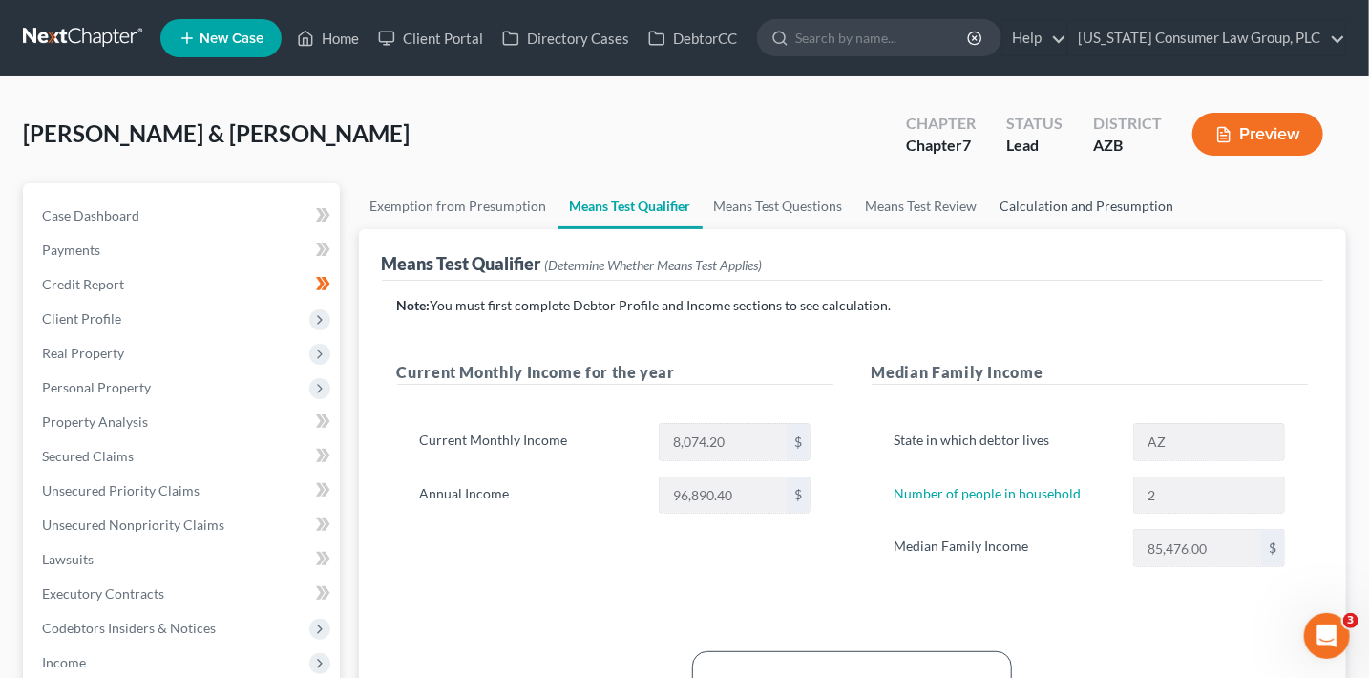
click at [1098, 200] on link "Calculation and Presumption" at bounding box center [1087, 206] width 197 height 46
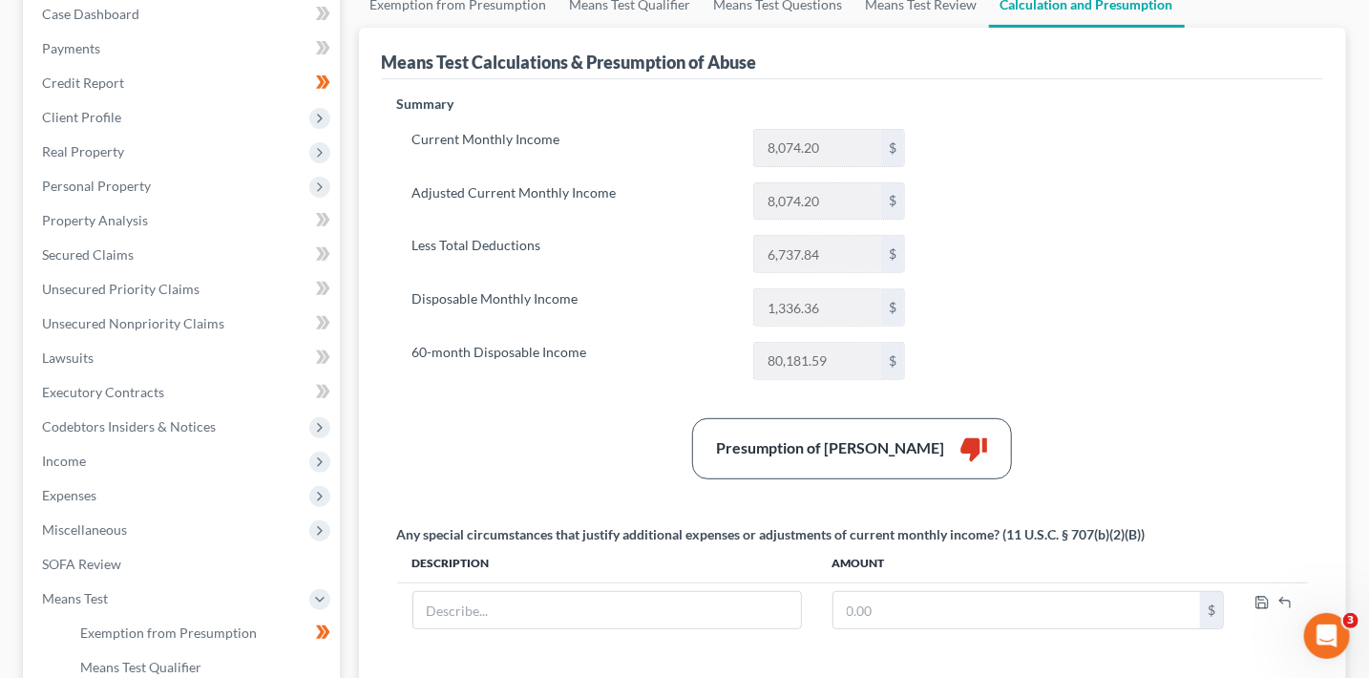
scroll to position [224, 0]
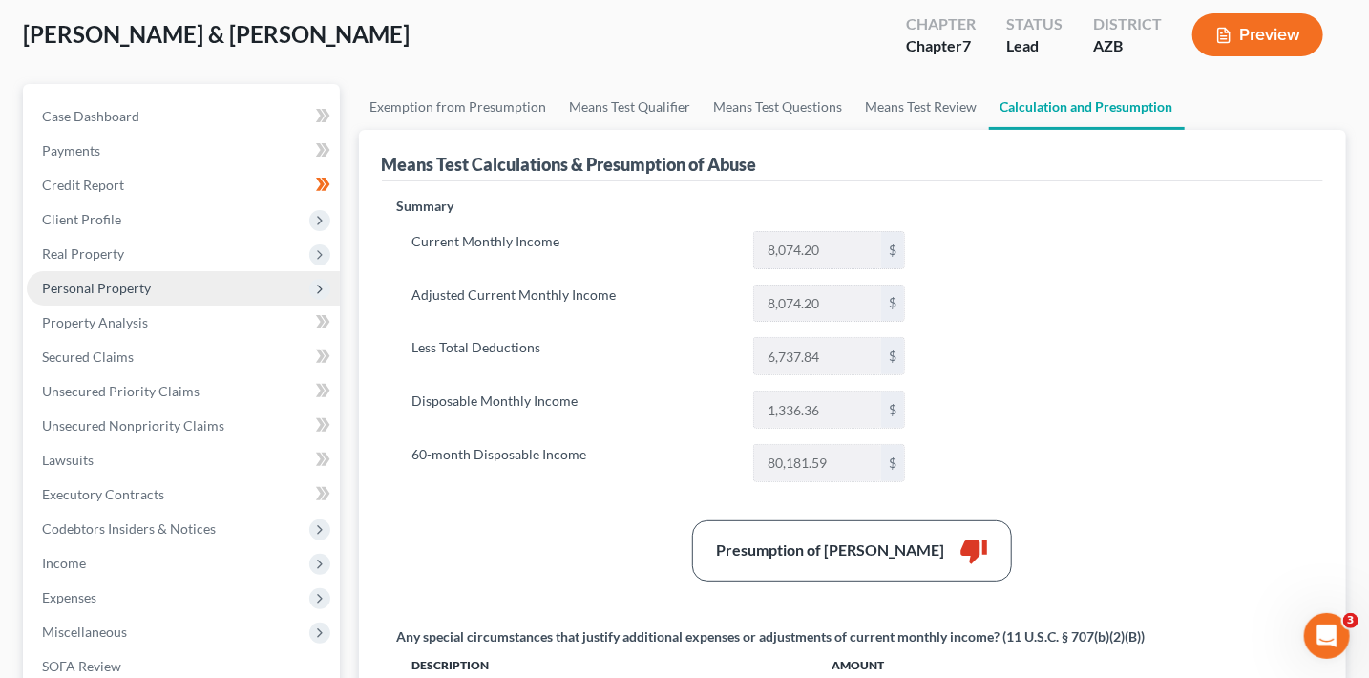
scroll to position [99, 0]
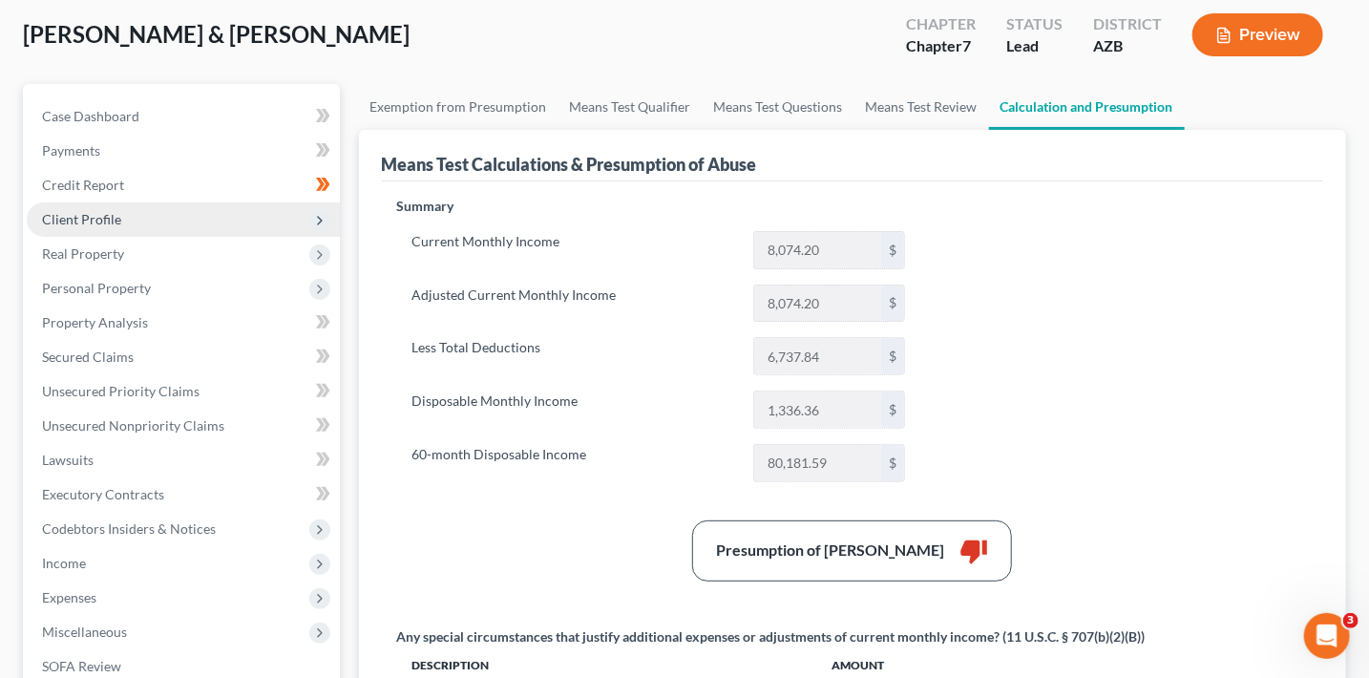
click at [129, 218] on span "Client Profile" at bounding box center [183, 219] width 313 height 34
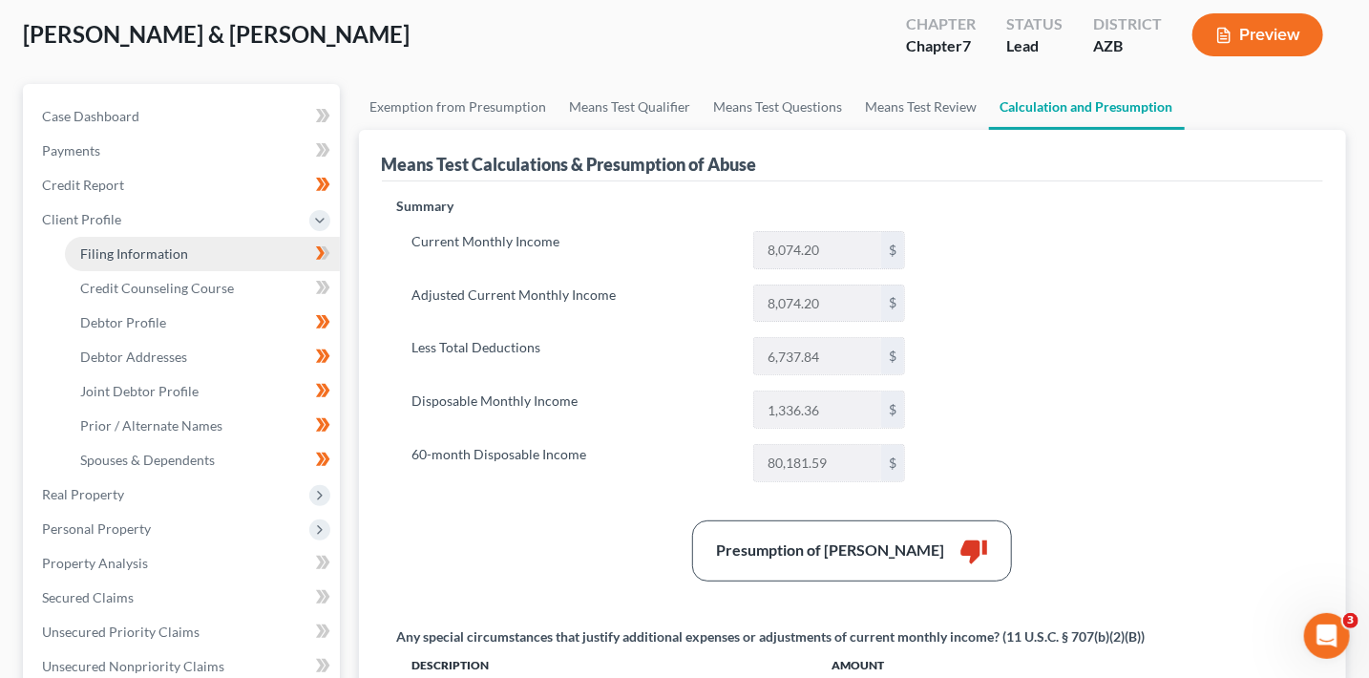
click at [139, 253] on span "Filing Information" at bounding box center [134, 253] width 108 height 16
select select "1"
select select "0"
select select "3"
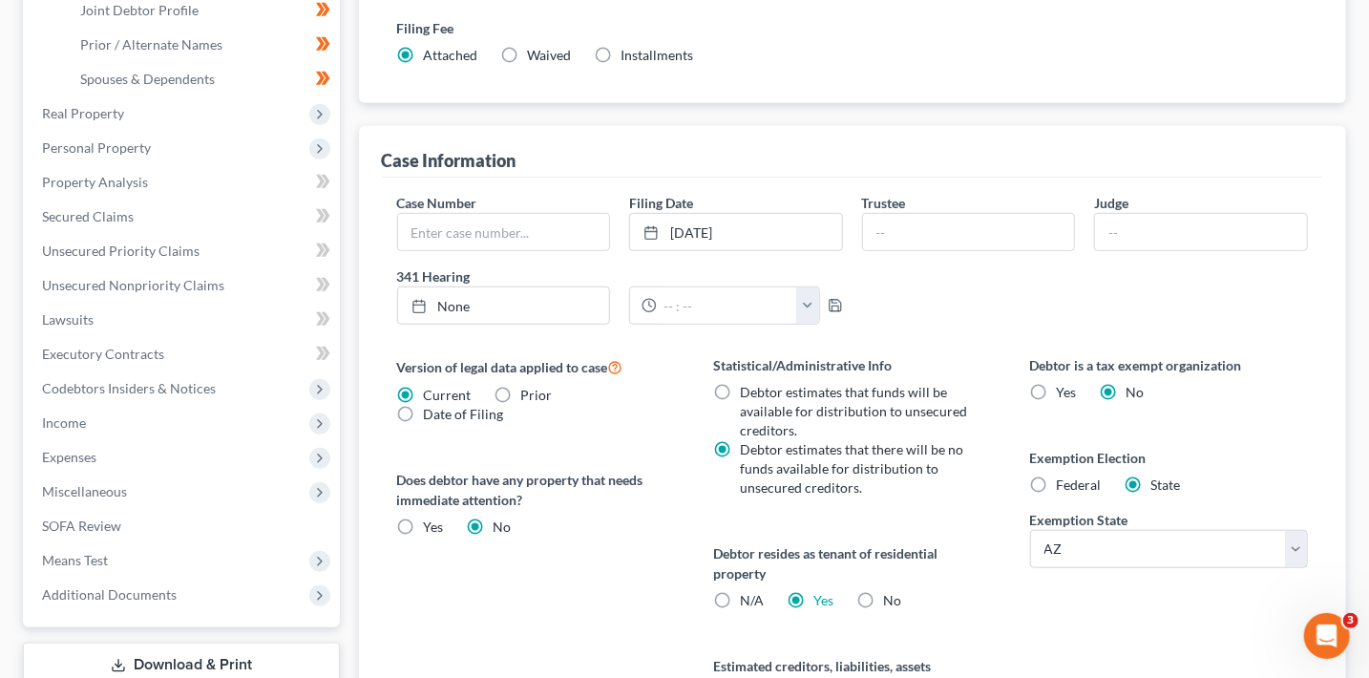
scroll to position [203, 0]
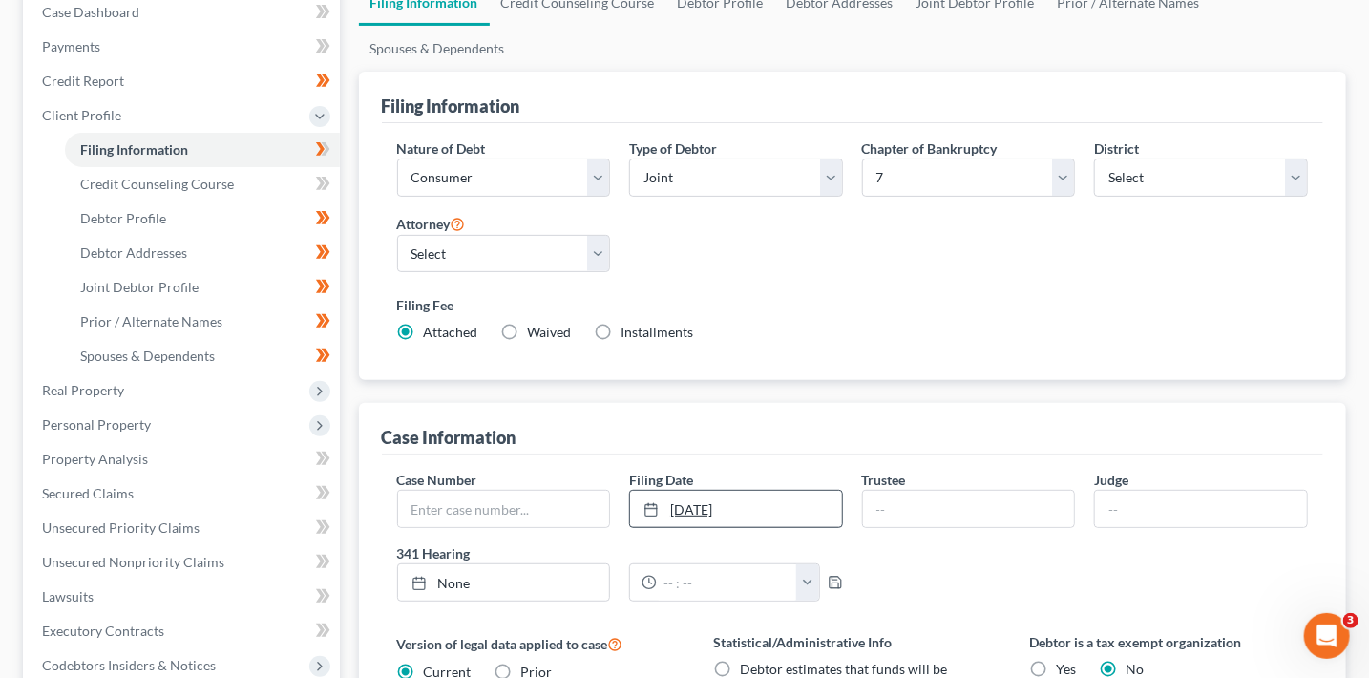
click at [777, 502] on link "[DATE]" at bounding box center [736, 509] width 212 height 36
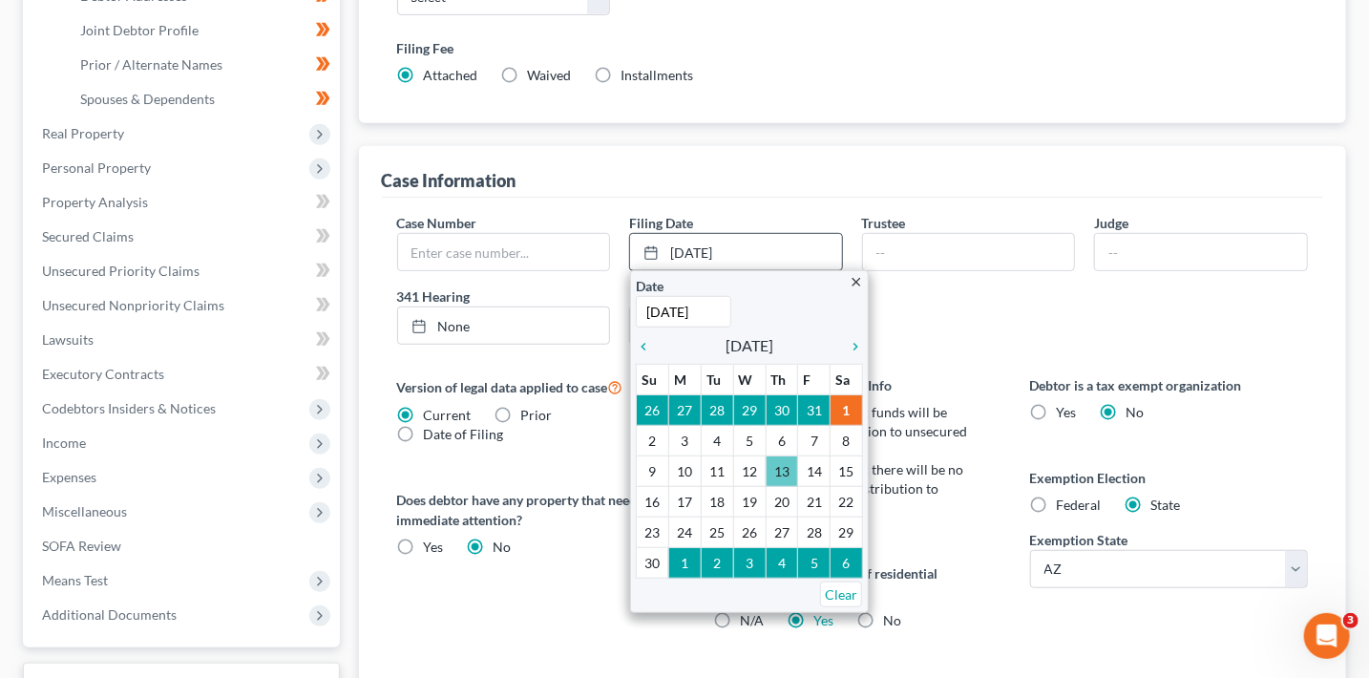
scroll to position [463, 0]
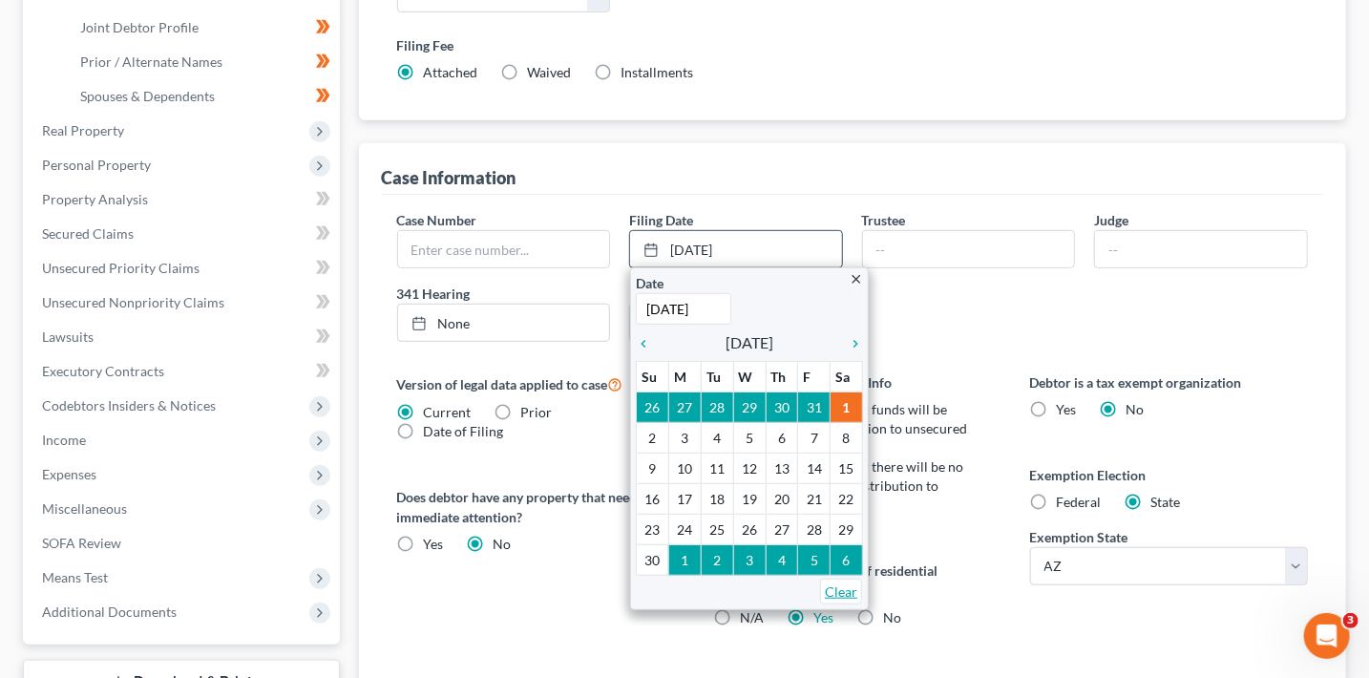
click at [839, 594] on link "Clear" at bounding box center [841, 591] width 42 height 26
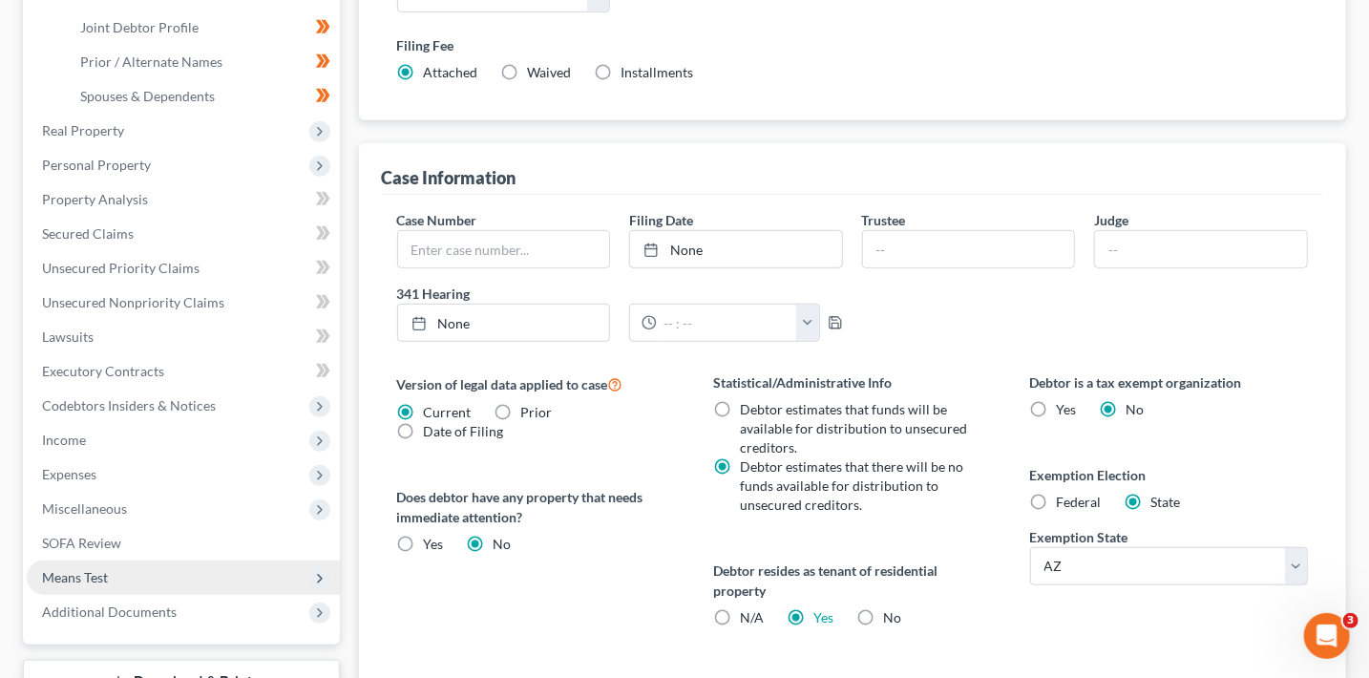
click at [303, 576] on span "Means Test" at bounding box center [183, 577] width 313 height 34
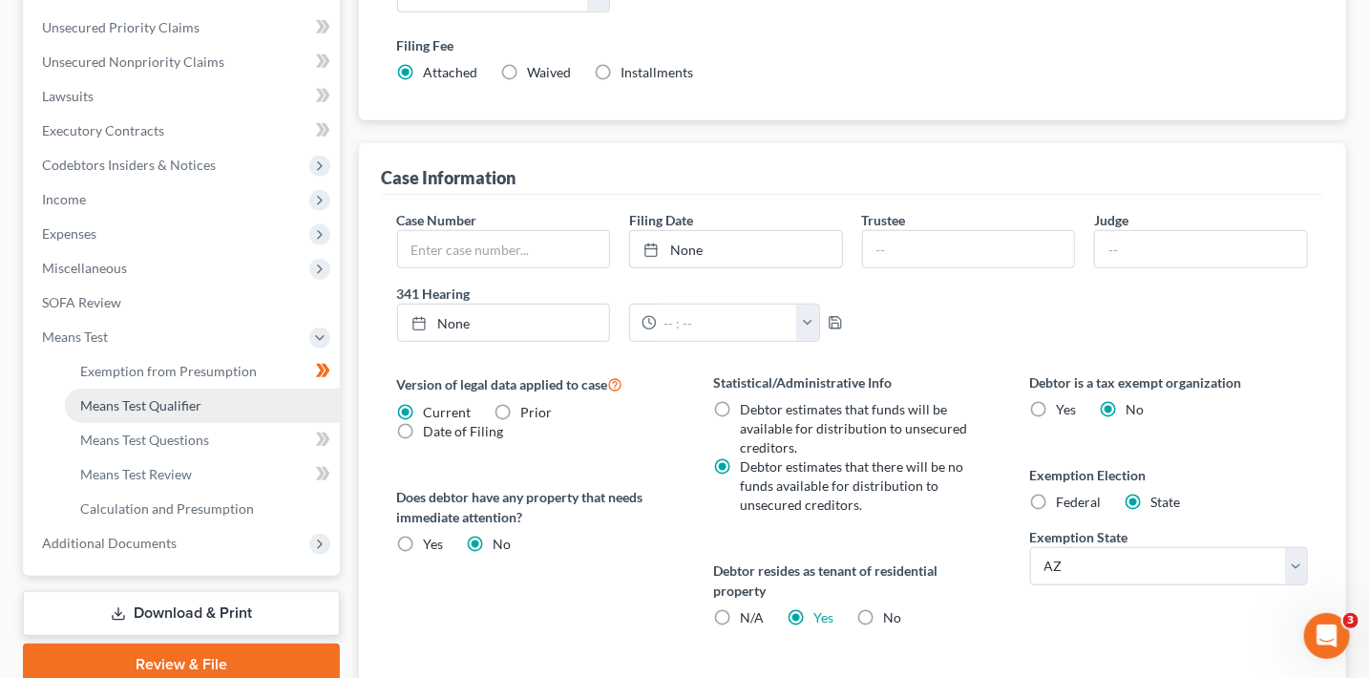
click at [187, 401] on span "Means Test Qualifier" at bounding box center [140, 405] width 121 height 16
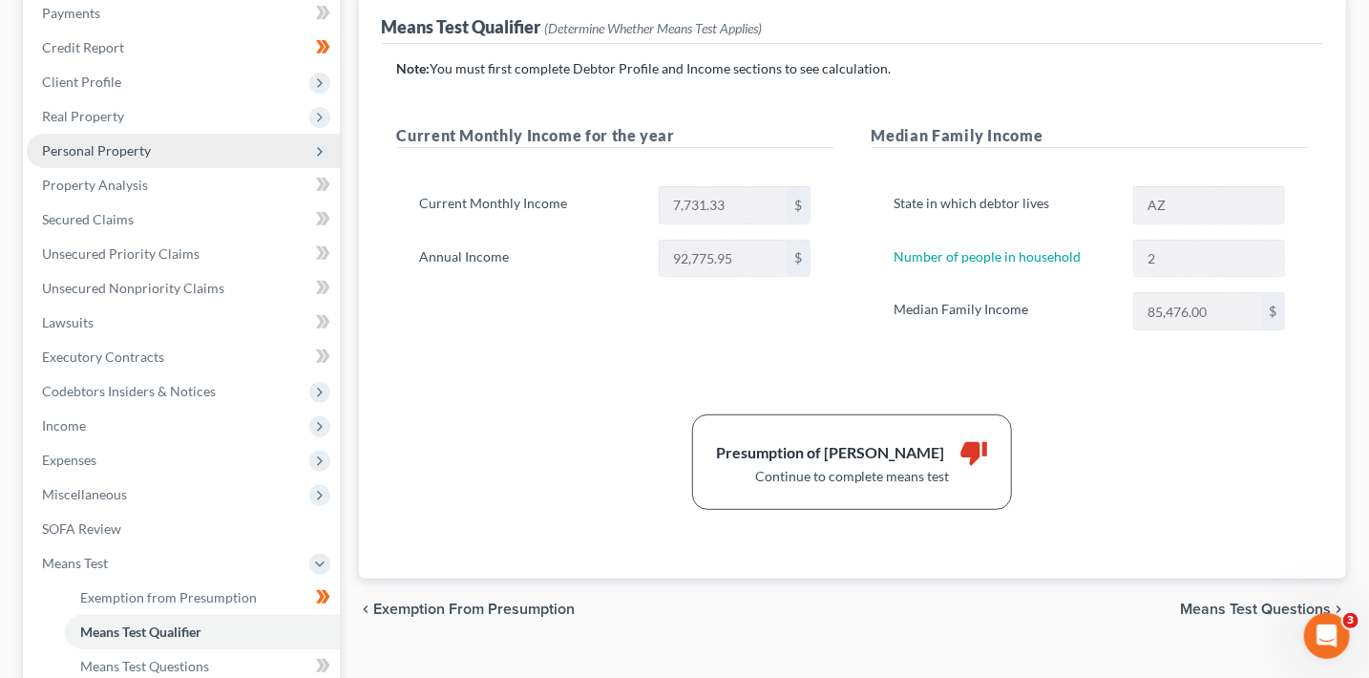
scroll to position [251, 0]
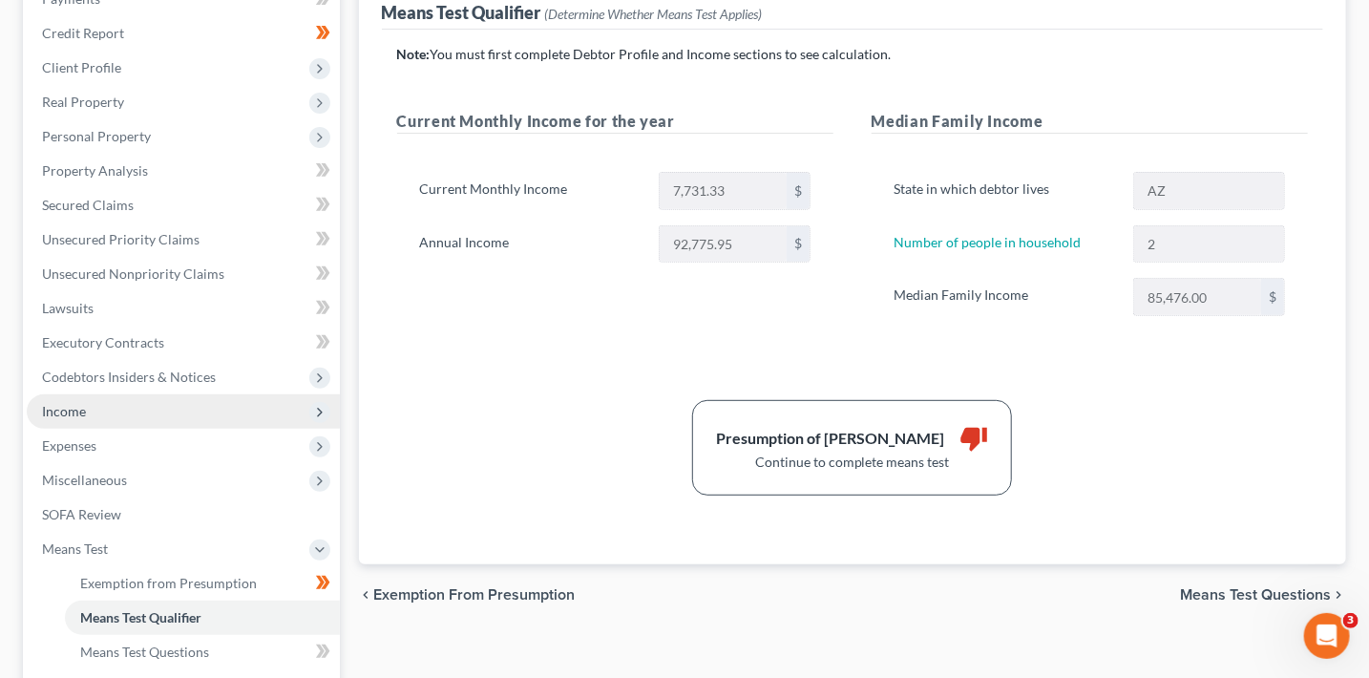
click at [80, 405] on span "Income" at bounding box center [64, 411] width 44 height 16
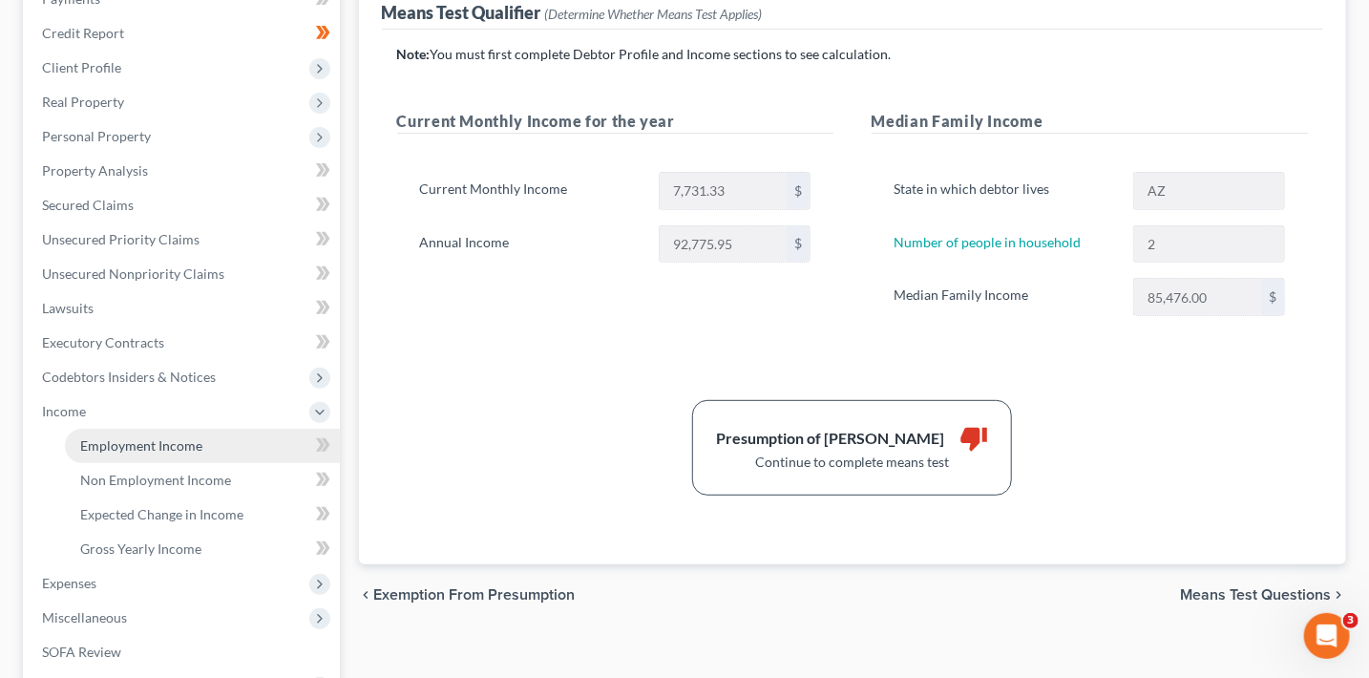
click at [166, 442] on span "Employment Income" at bounding box center [141, 445] width 122 height 16
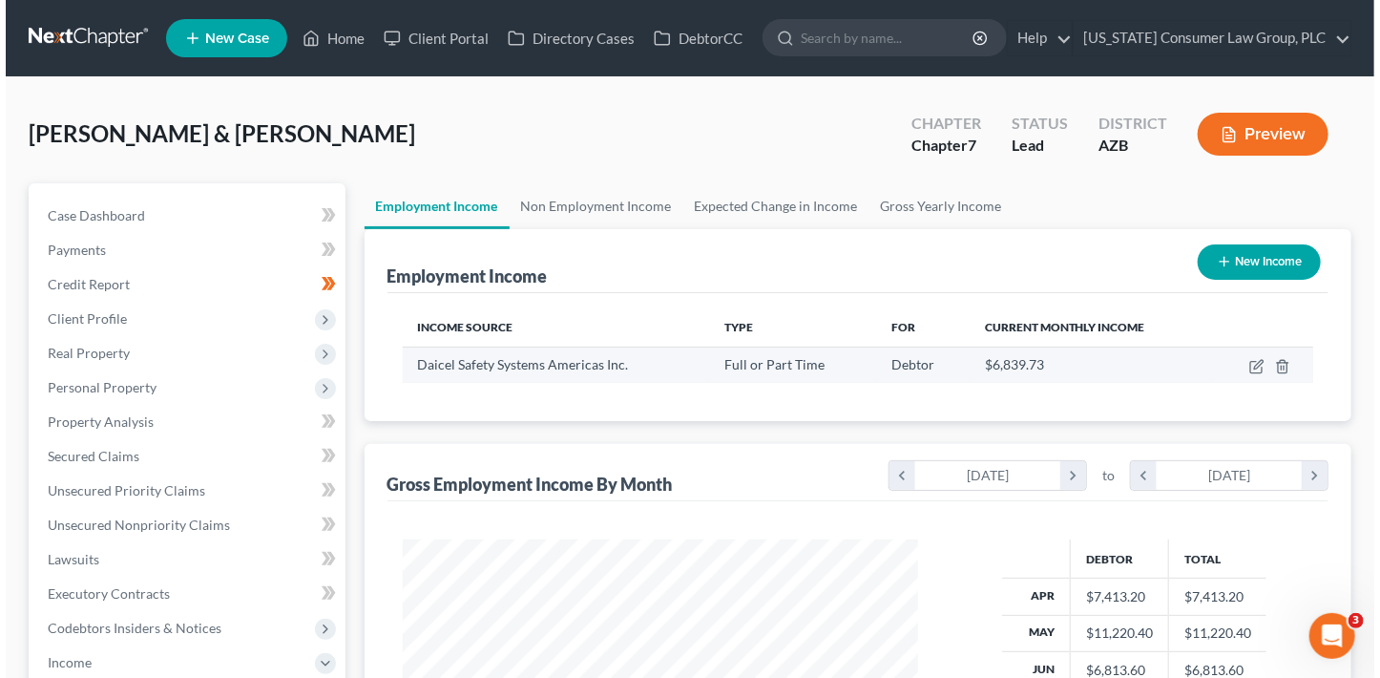
scroll to position [340, 554]
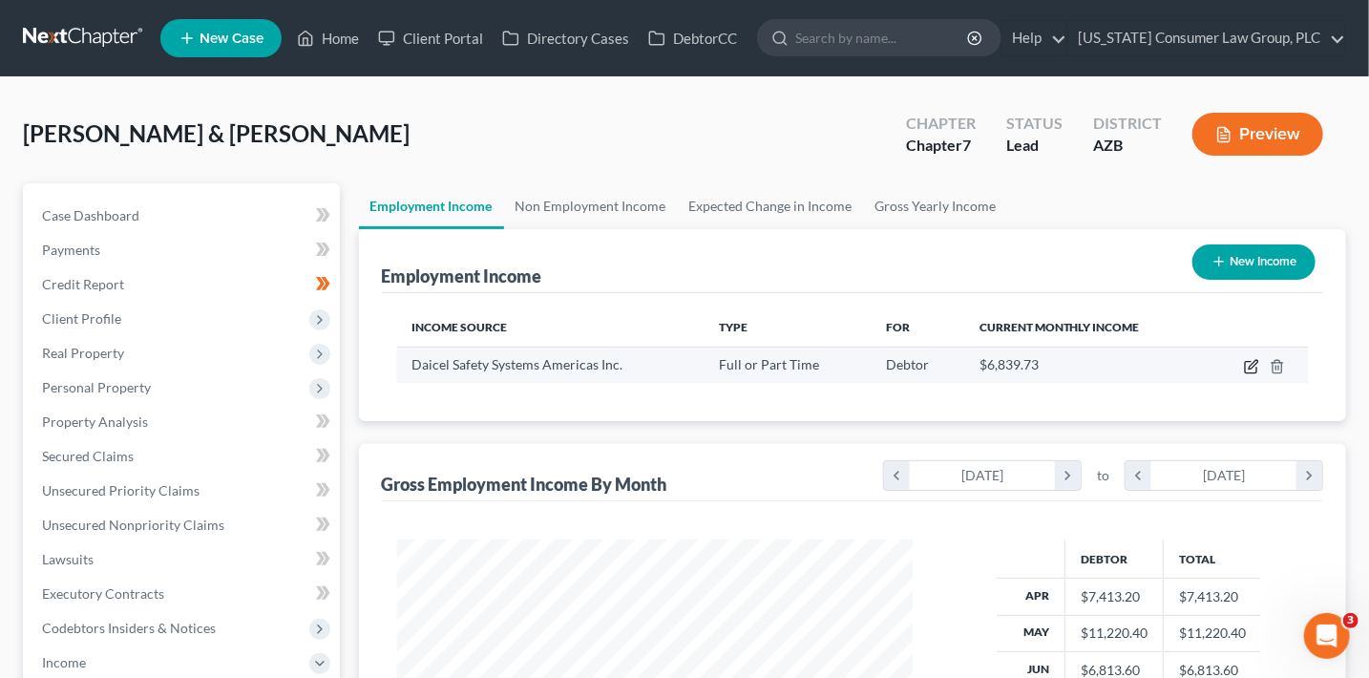
click at [1250, 367] on icon "button" at bounding box center [1252, 364] width 9 height 9
select select "0"
select select "4"
select select "2"
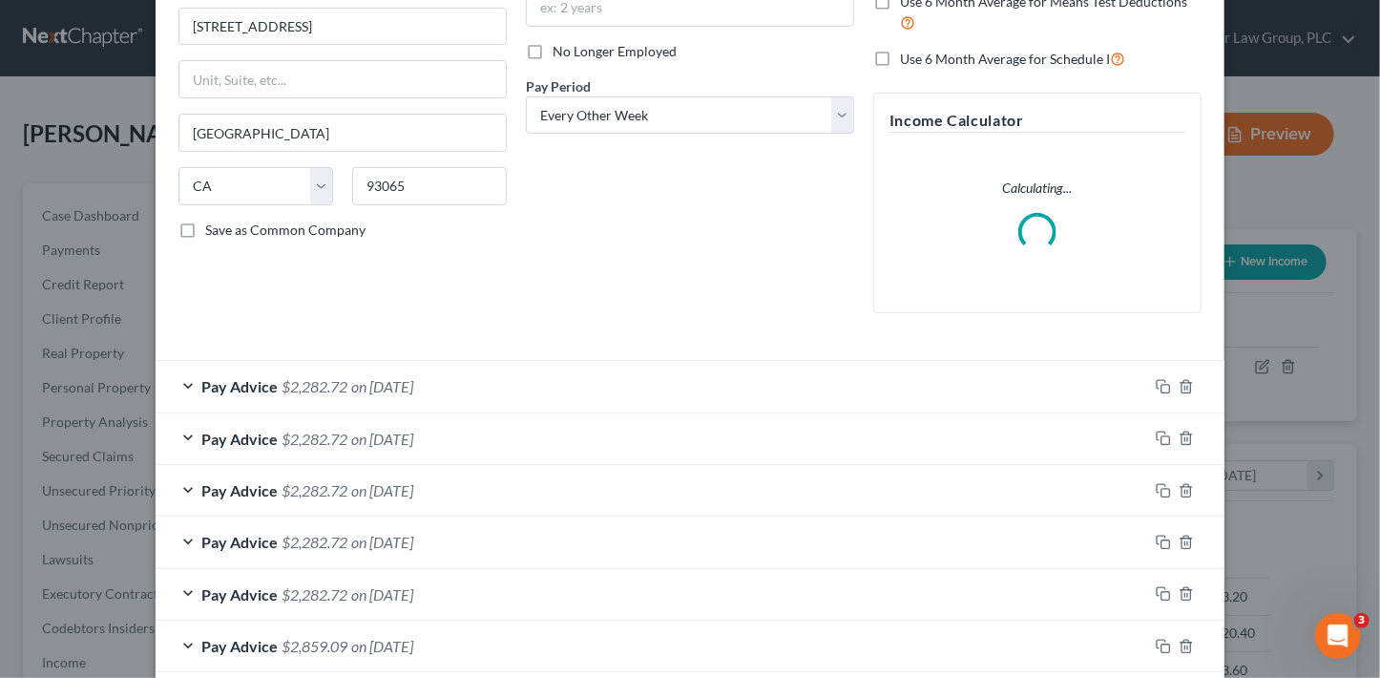
scroll to position [242, 0]
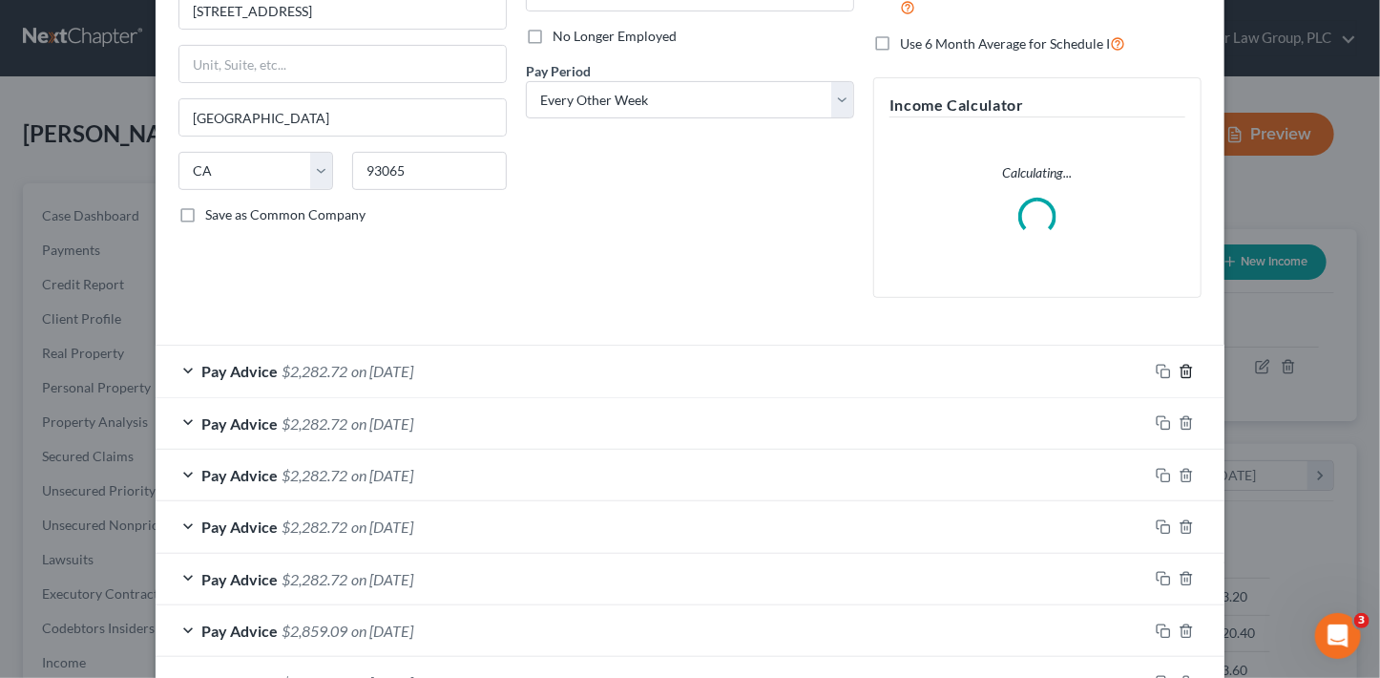
click at [1181, 365] on icon "button" at bounding box center [1186, 371] width 15 height 15
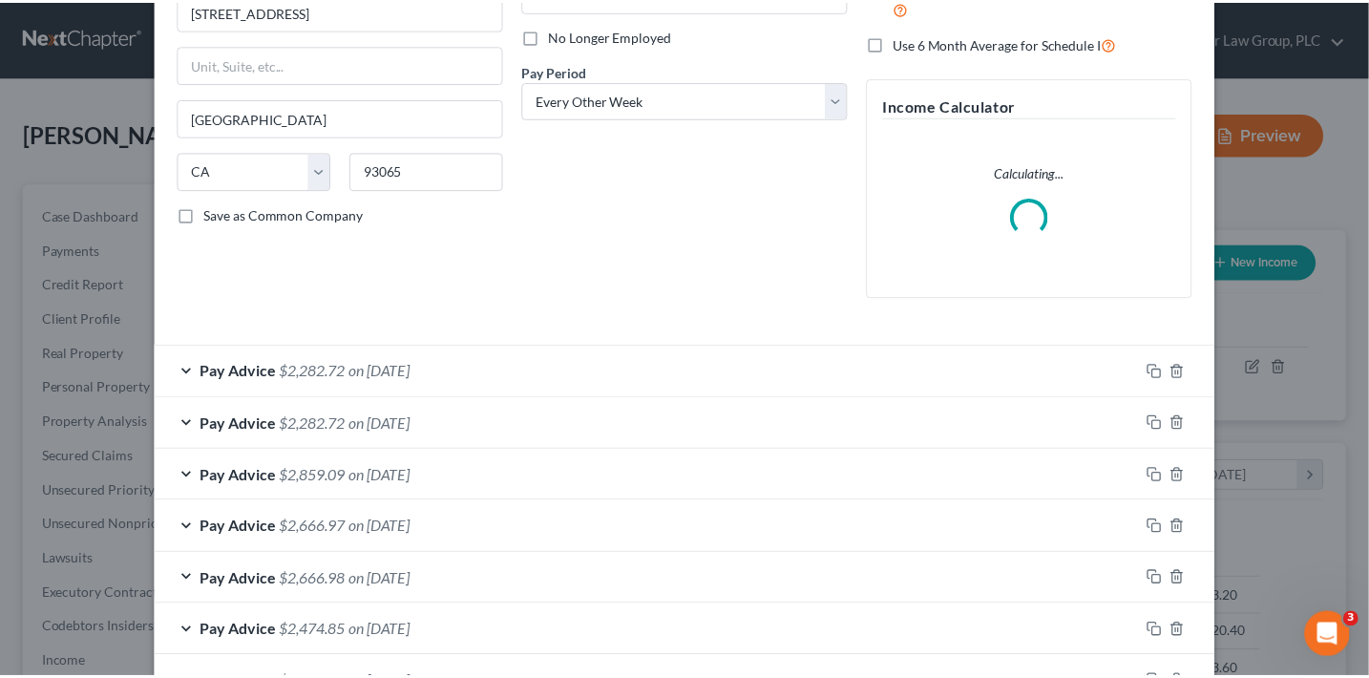
scroll to position [686, 0]
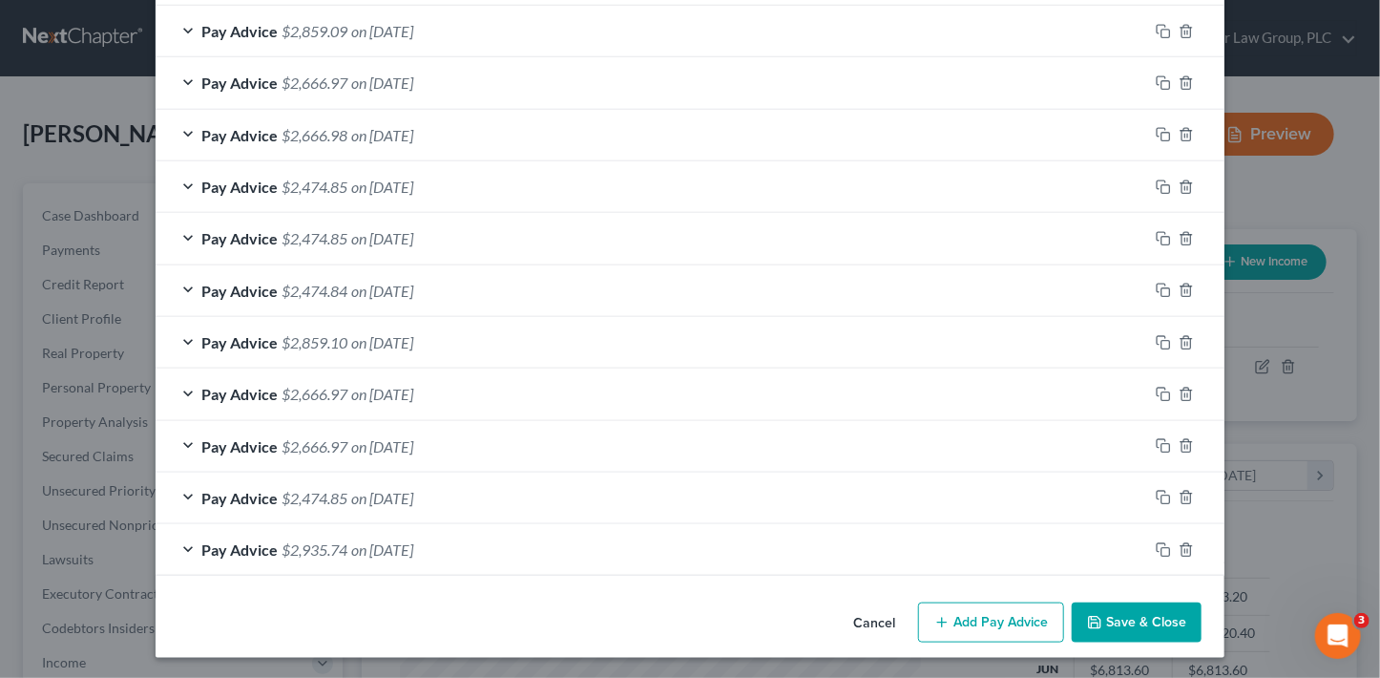
click at [1167, 617] on button "Save & Close" at bounding box center [1137, 622] width 130 height 40
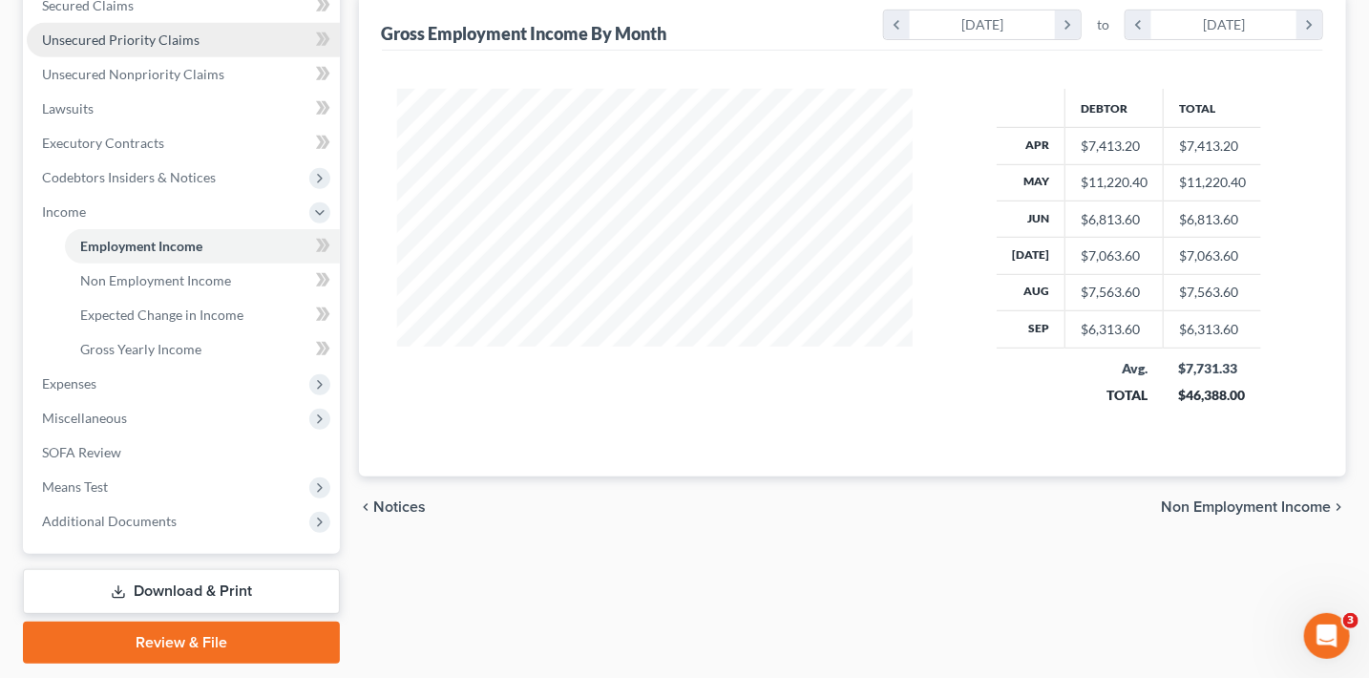
scroll to position [466, 0]
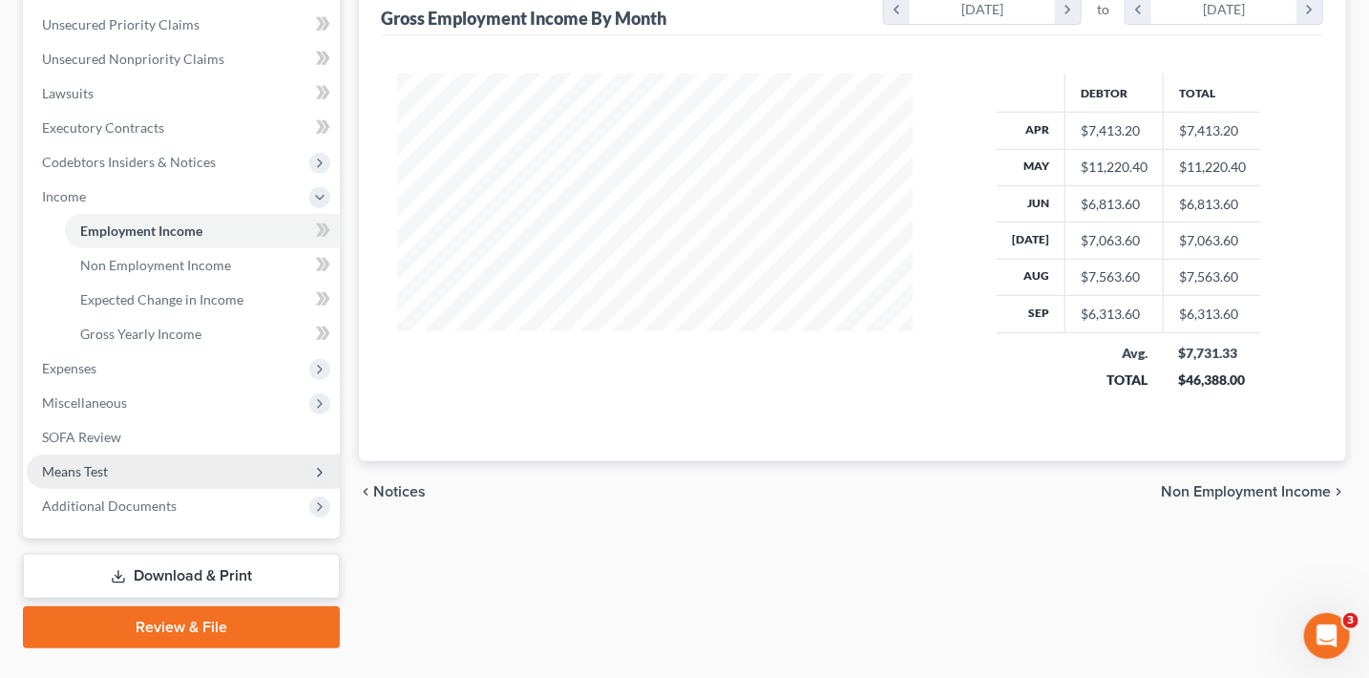
click at [135, 475] on span "Means Test" at bounding box center [183, 471] width 313 height 34
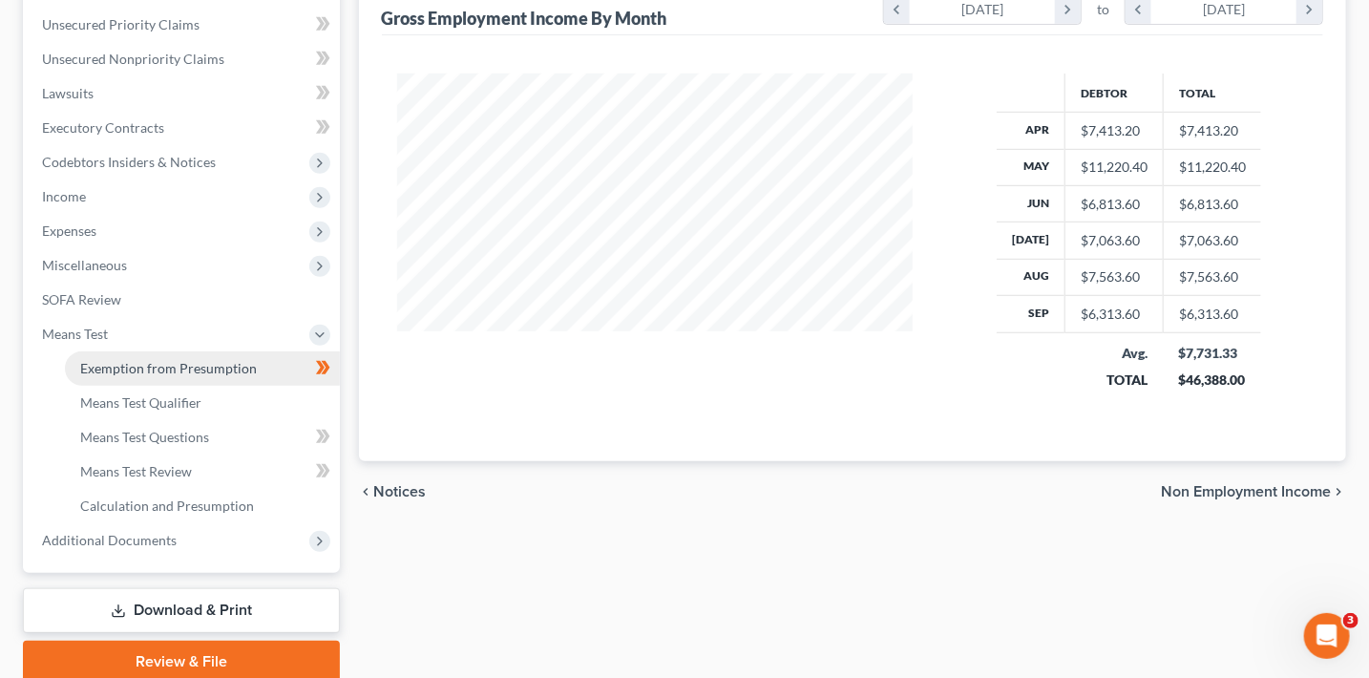
click at [241, 370] on span "Exemption from Presumption" at bounding box center [168, 368] width 177 height 16
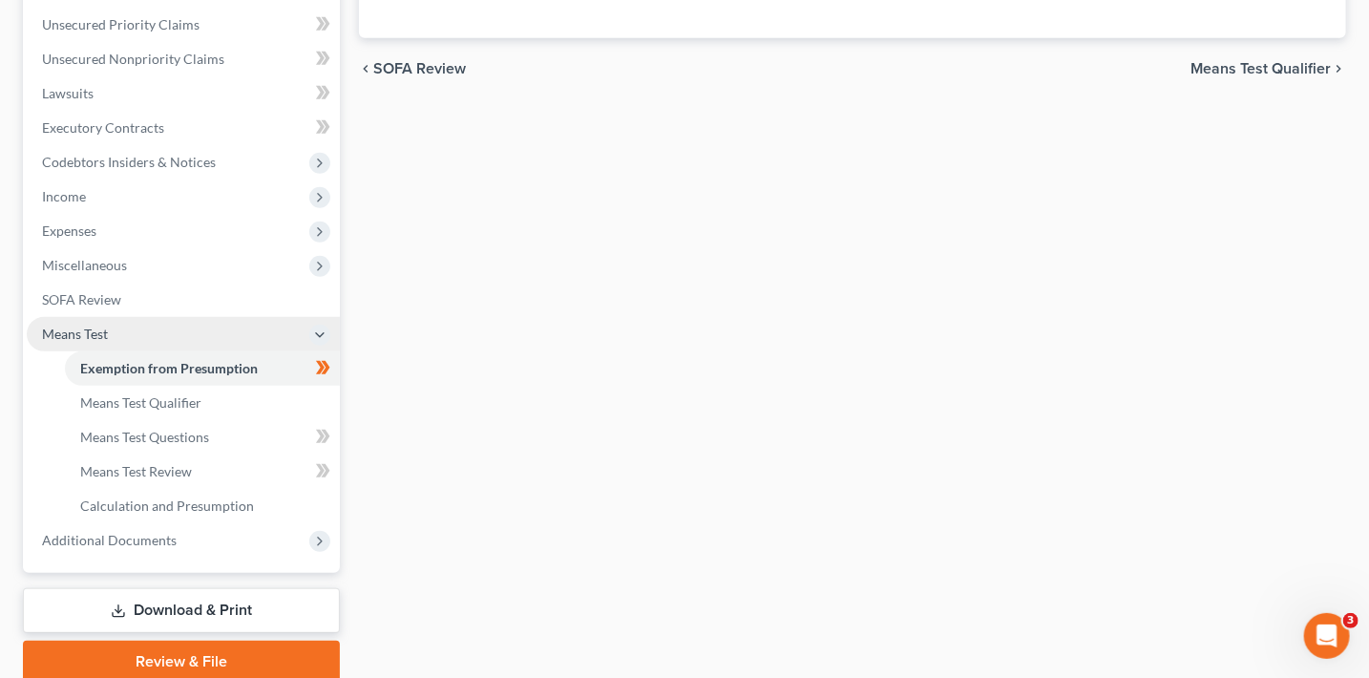
scroll to position [246, 0]
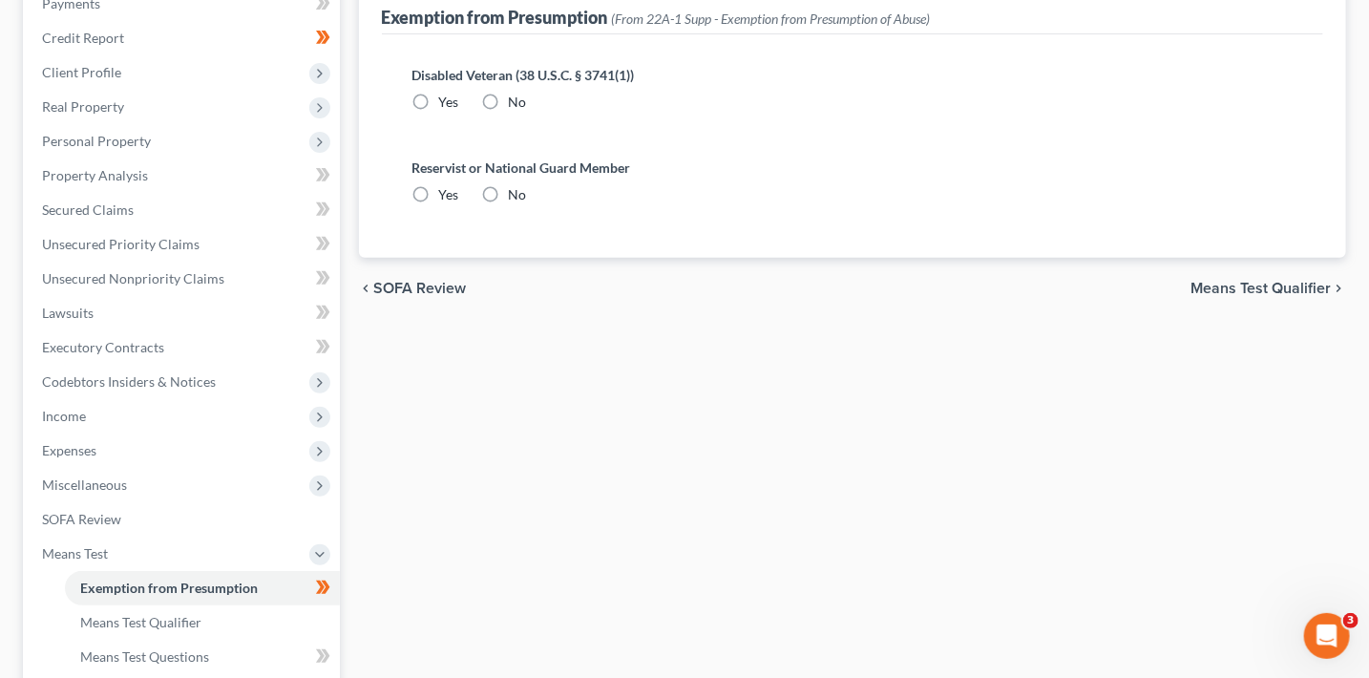
radio input "true"
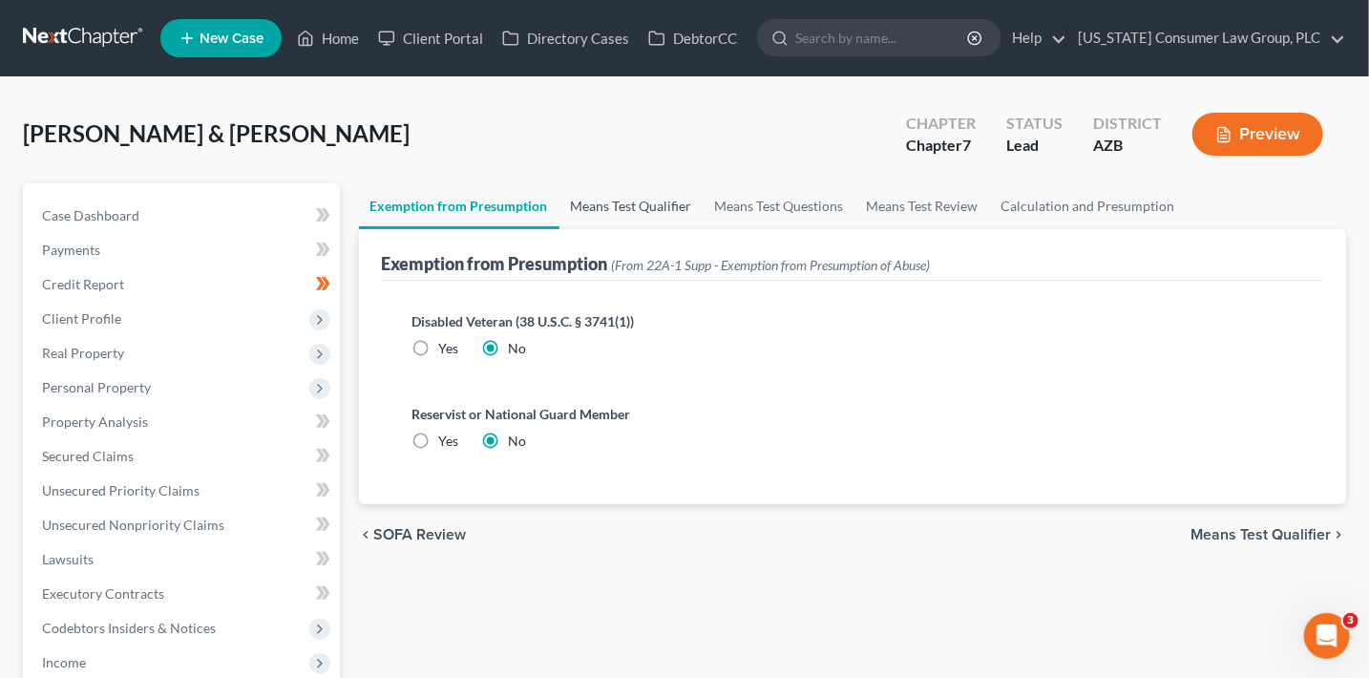
click at [603, 205] on link "Means Test Qualifier" at bounding box center [631, 206] width 144 height 46
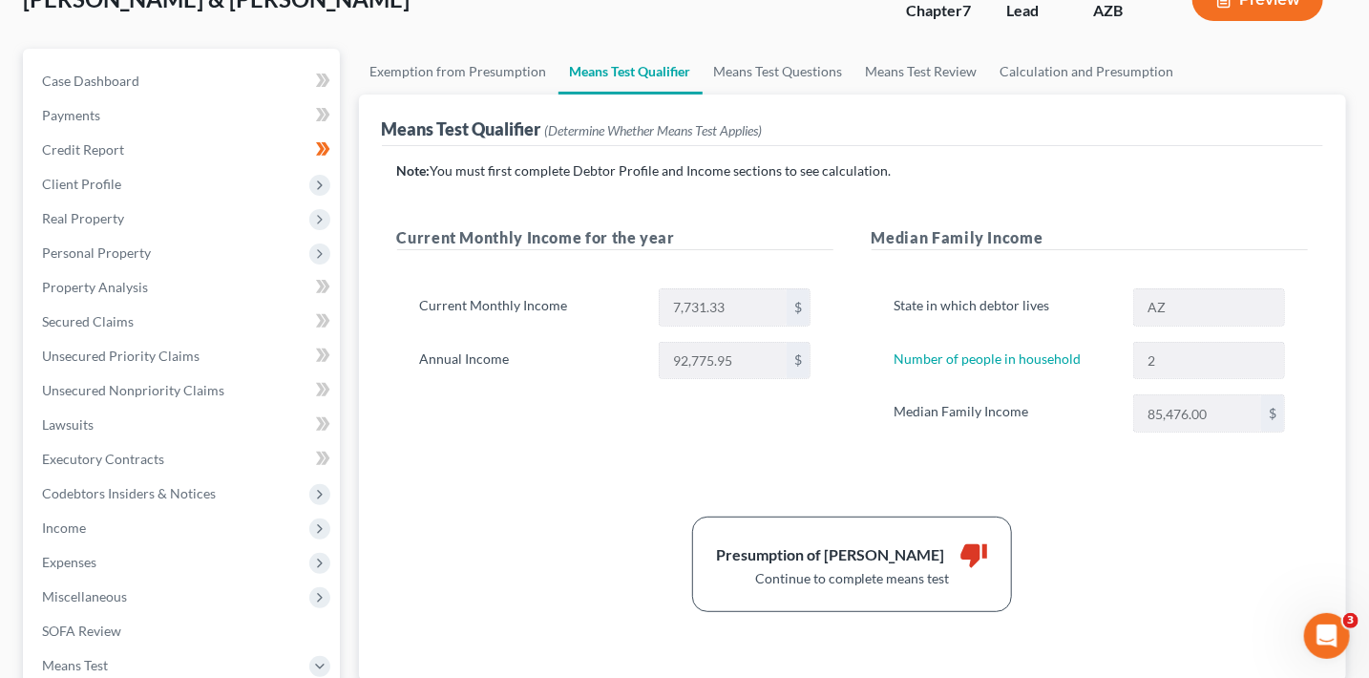
scroll to position [137, 0]
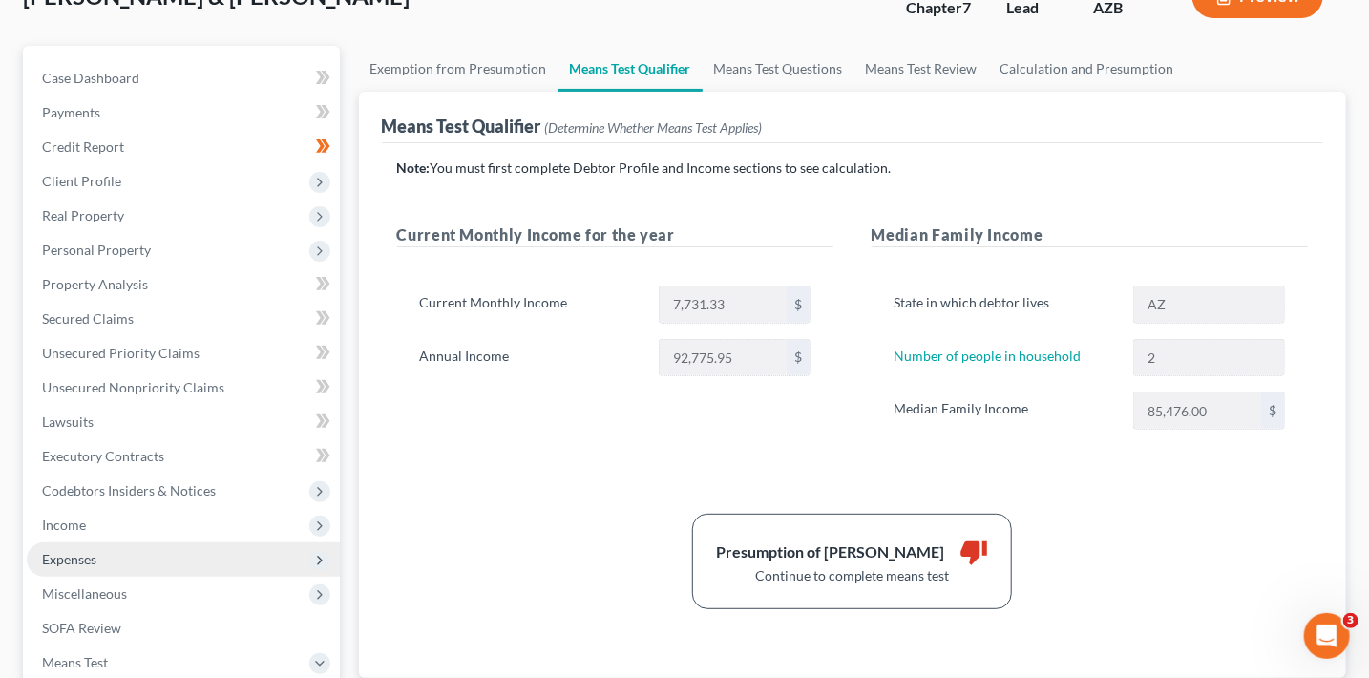
click at [87, 563] on span "Expenses" at bounding box center [69, 559] width 54 height 16
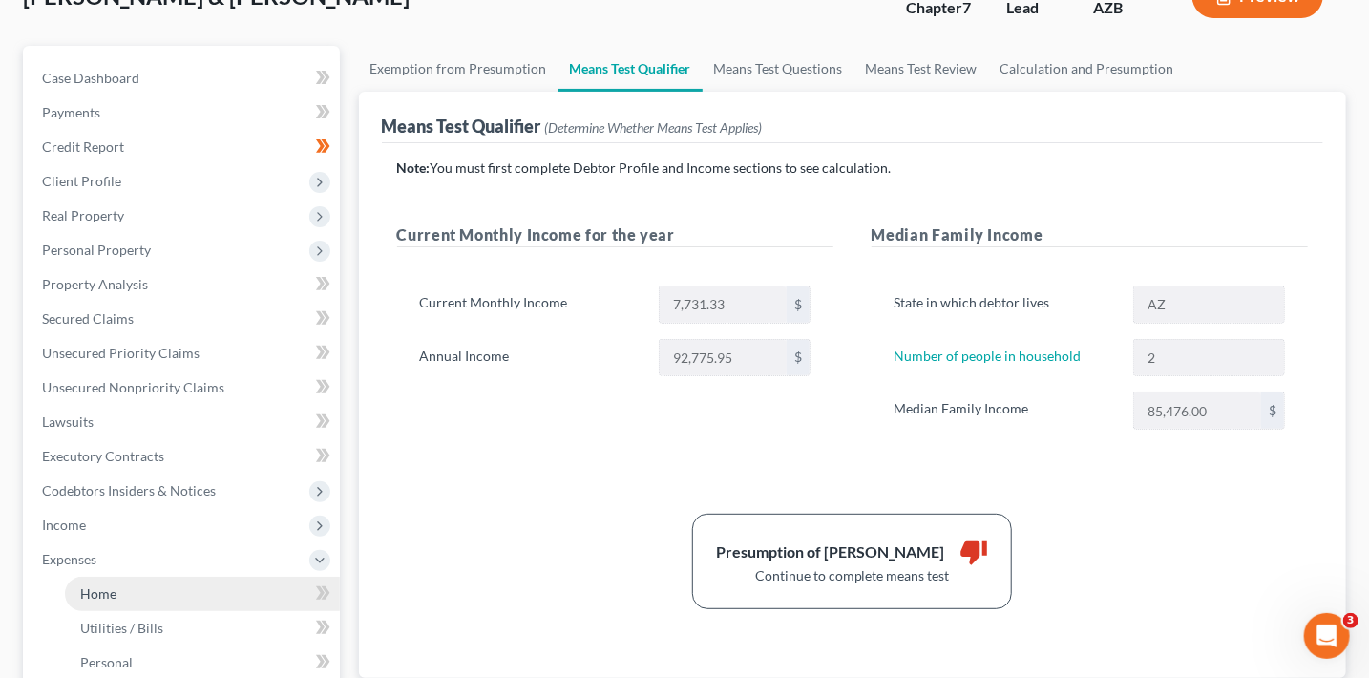
click at [103, 590] on span "Home" at bounding box center [98, 593] width 36 height 16
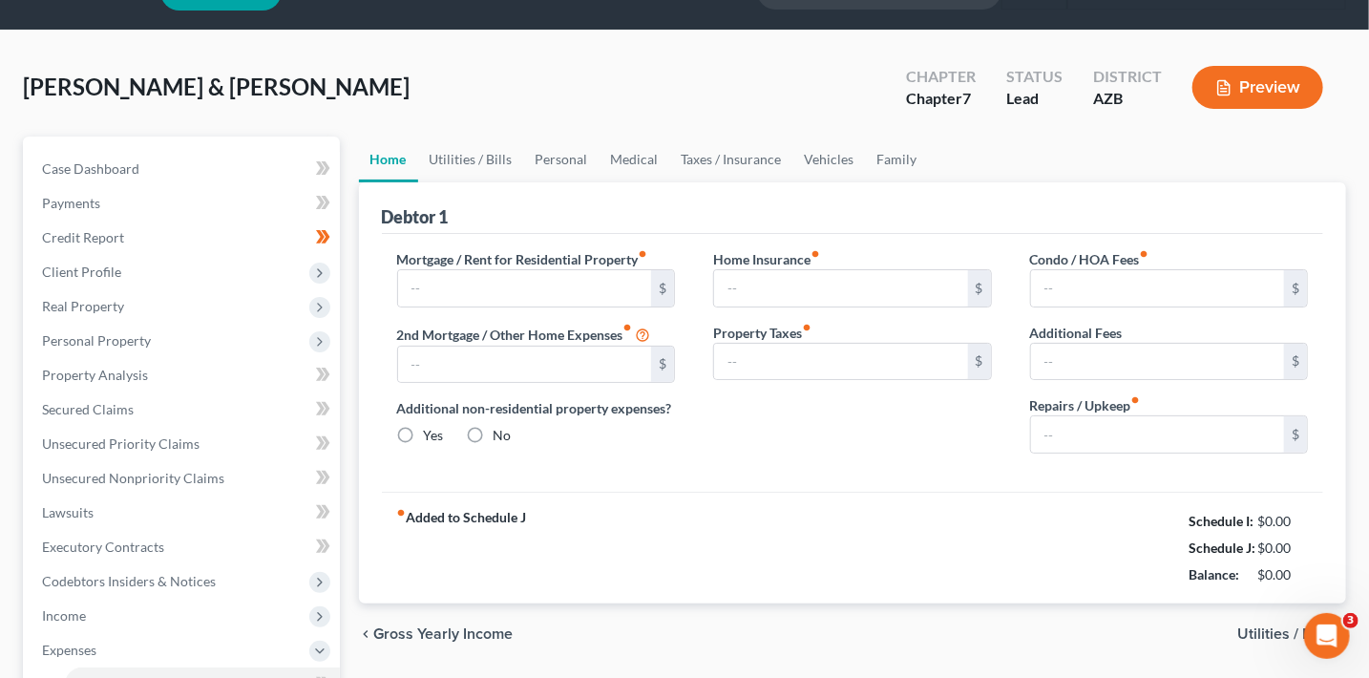
type input "2,100.00"
type input "0.00"
radio input "true"
type input "74.00"
type input "0.00"
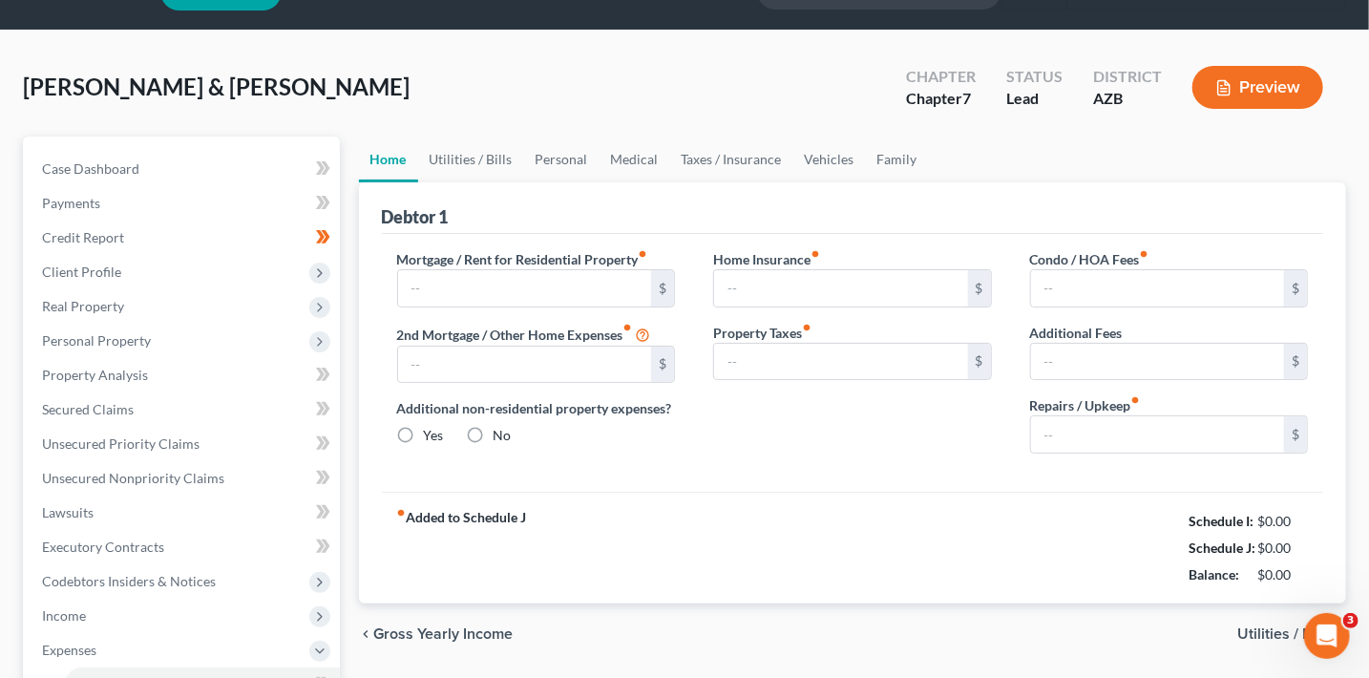
type input "0.00"
type input "100.00"
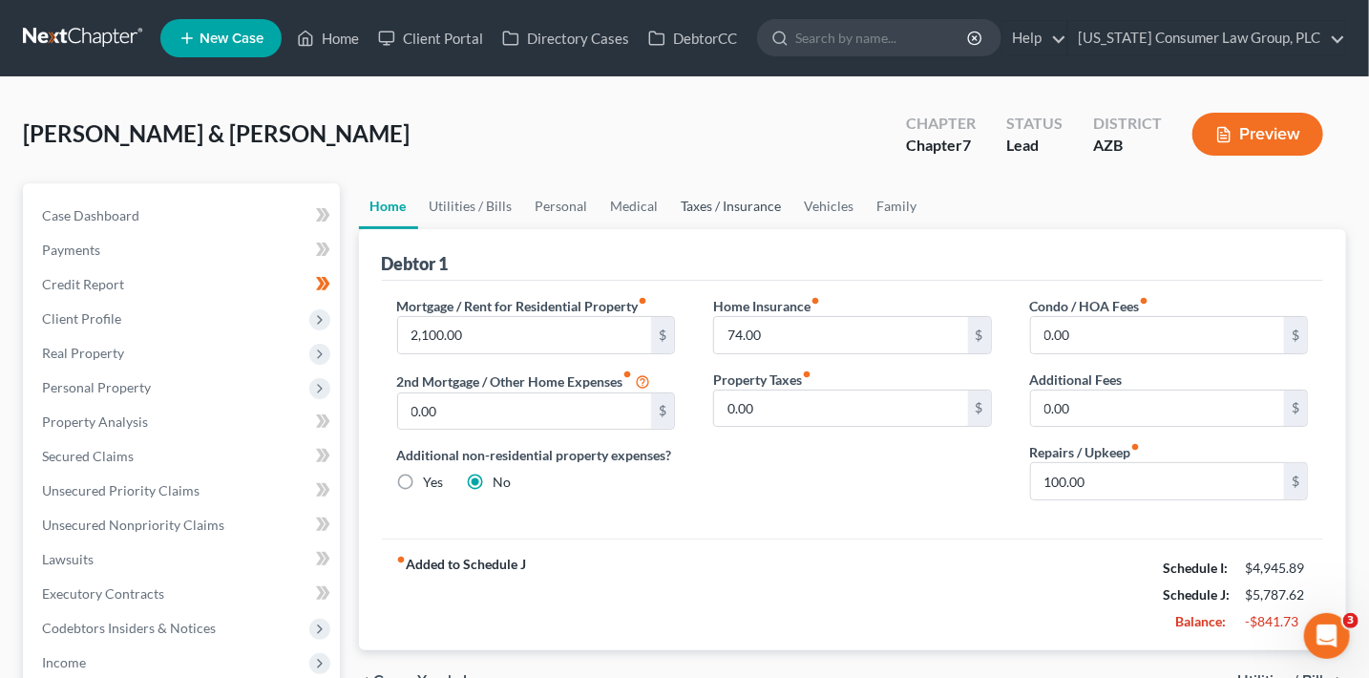
click at [772, 214] on link "Taxes / Insurance" at bounding box center [731, 206] width 123 height 46
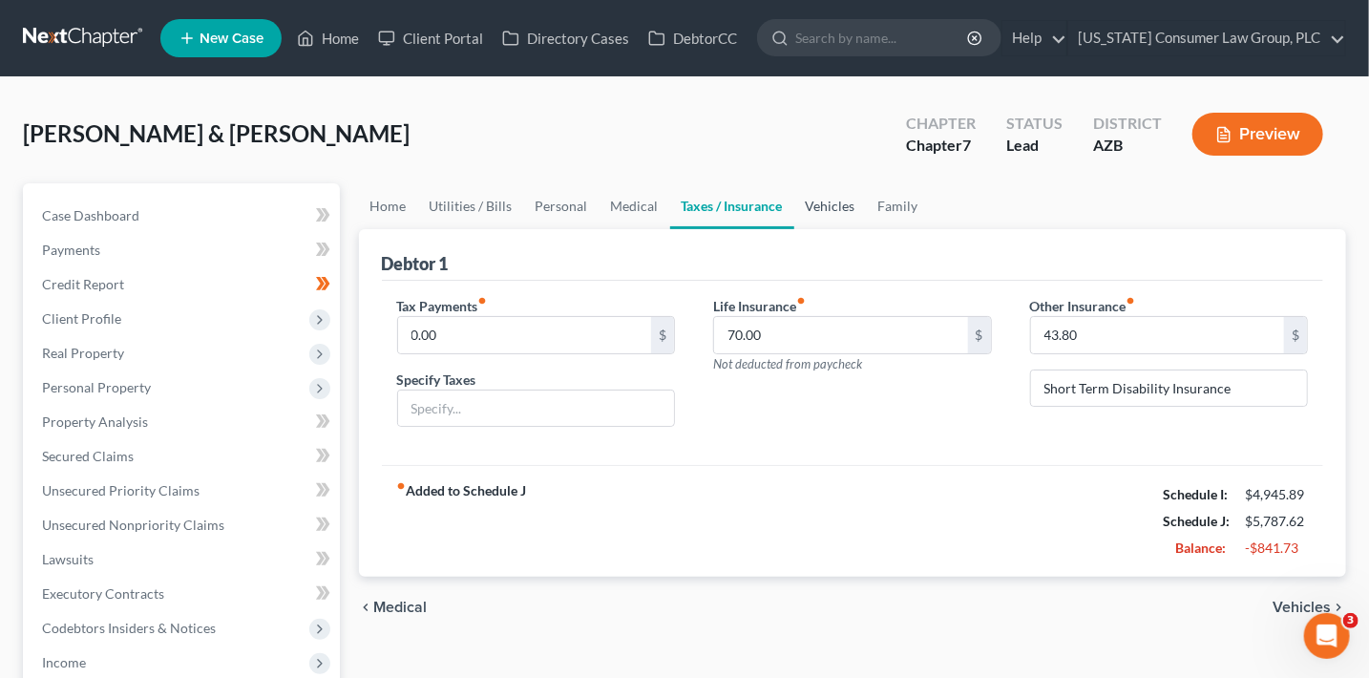
click at [820, 211] on link "Vehicles" at bounding box center [830, 206] width 73 height 46
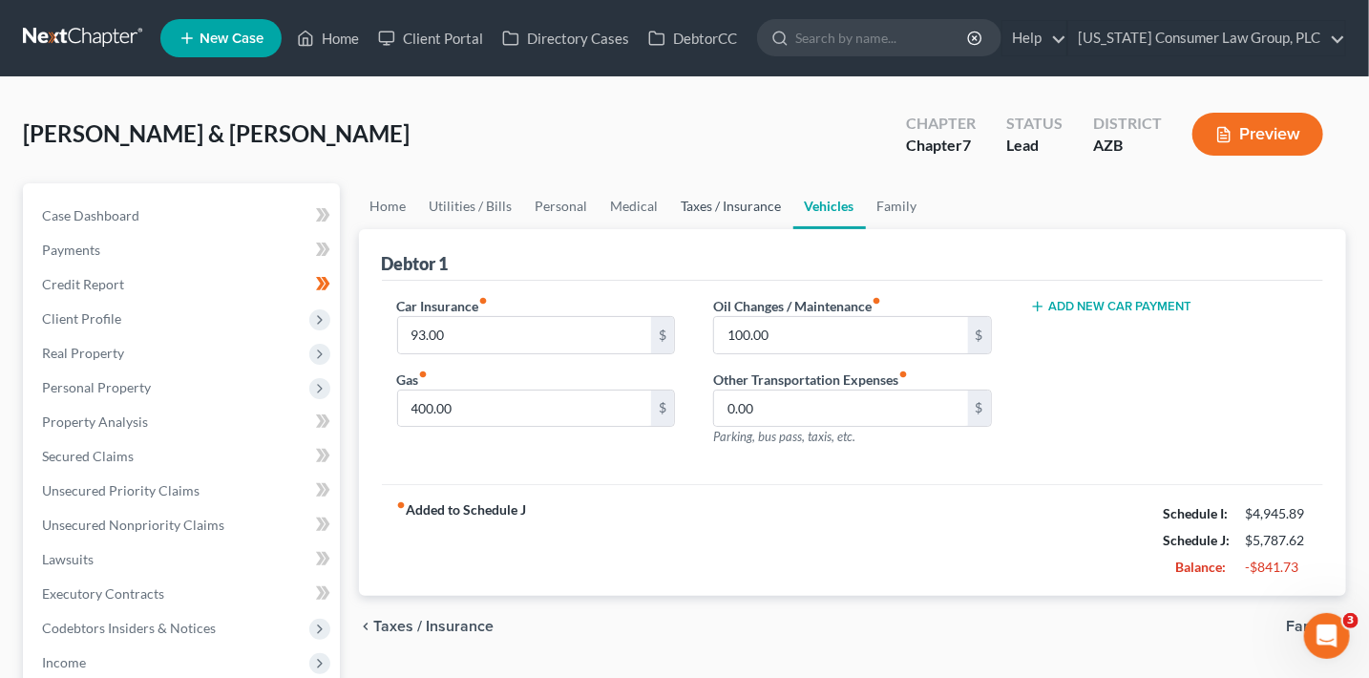
click at [739, 197] on link "Taxes / Insurance" at bounding box center [731, 206] width 123 height 46
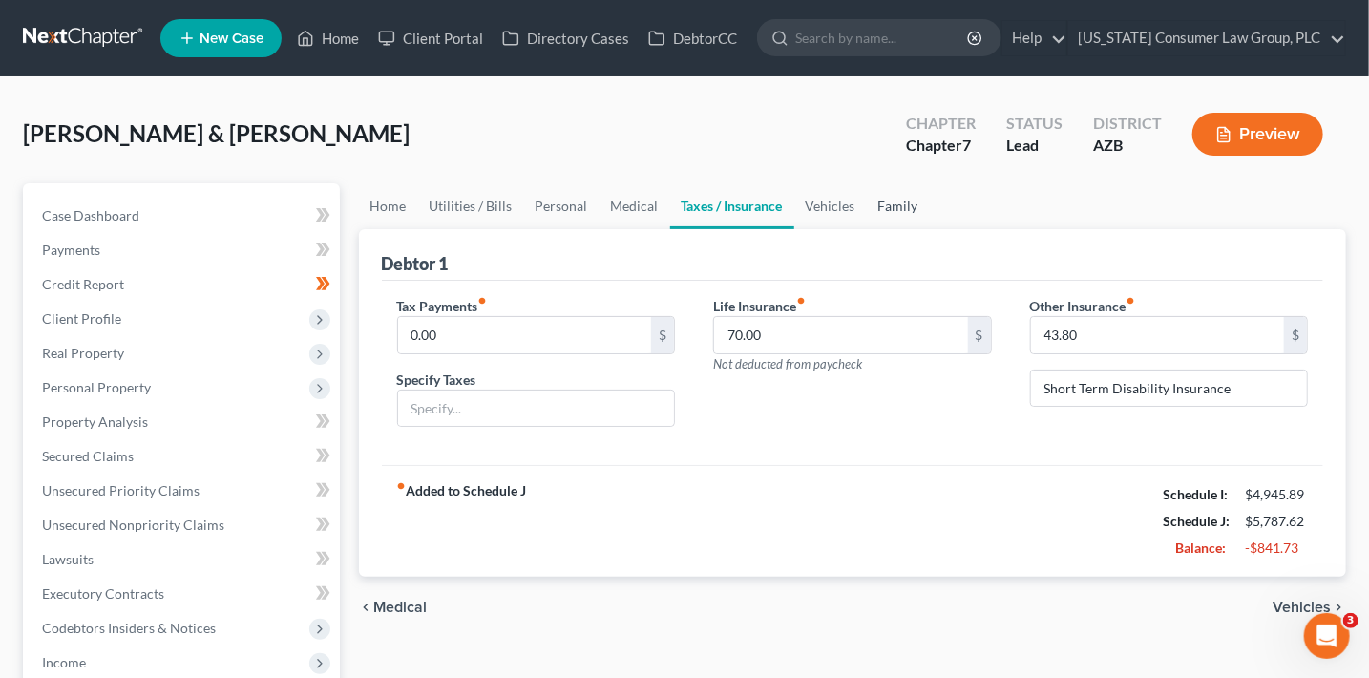
click at [905, 204] on link "Family" at bounding box center [898, 206] width 63 height 46
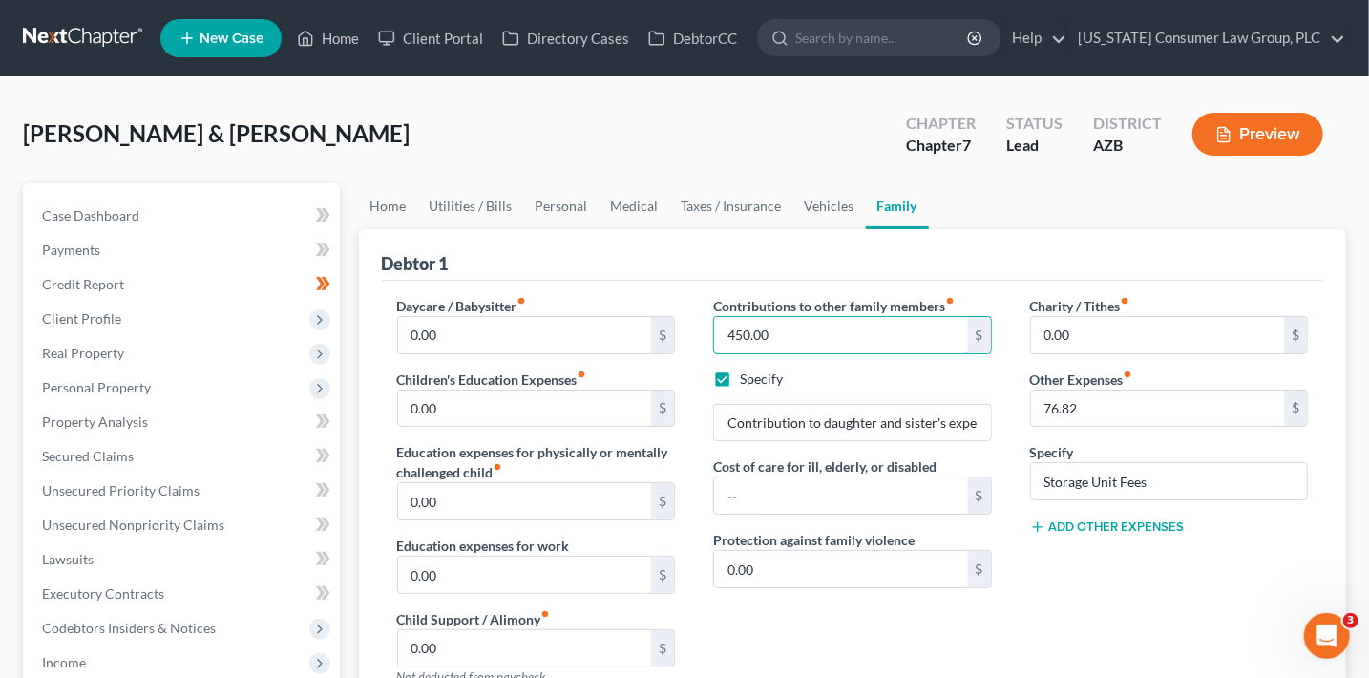
drag, startPoint x: 795, startPoint y: 341, endPoint x: 707, endPoint y: 326, distance: 89.0
click at [712, 329] on div "Contributions to other family members fiber_manual_record 450.00 $ Specify Cont…" at bounding box center [852, 499] width 317 height 406
type input "150"
click at [756, 503] on input "text" at bounding box center [841, 495] width 254 height 36
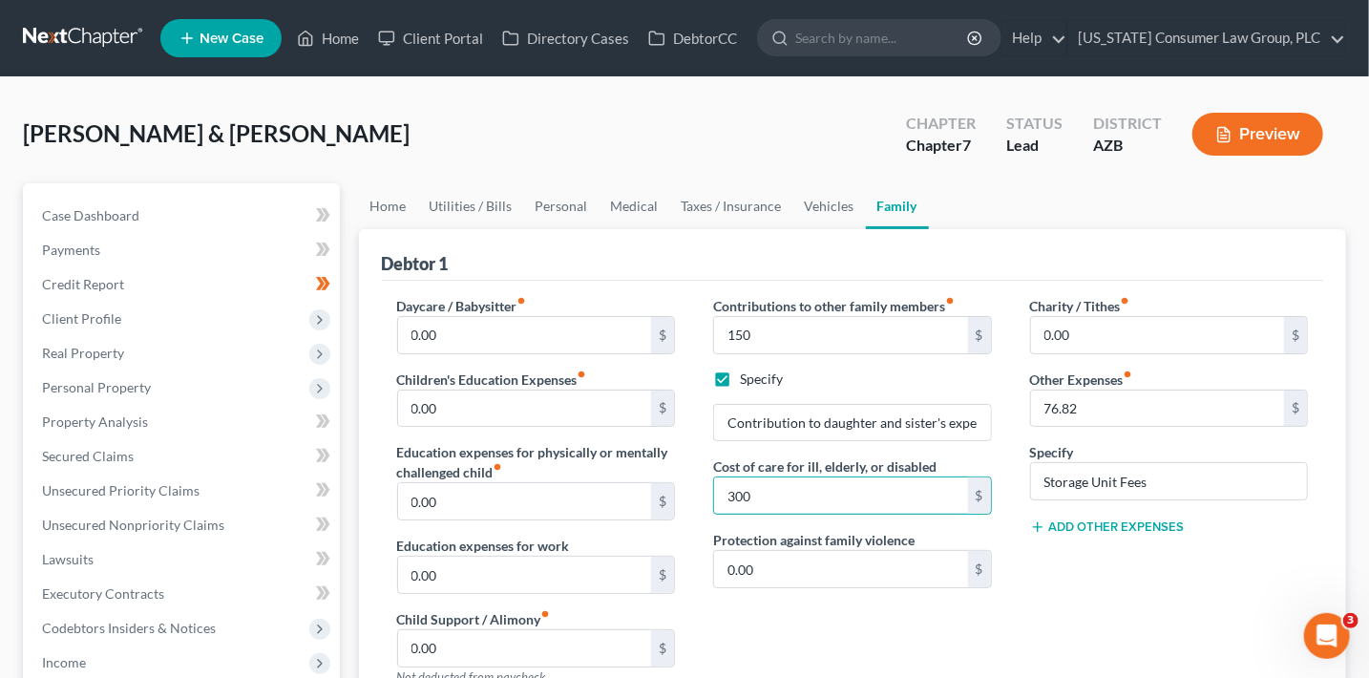
scroll to position [479, 0]
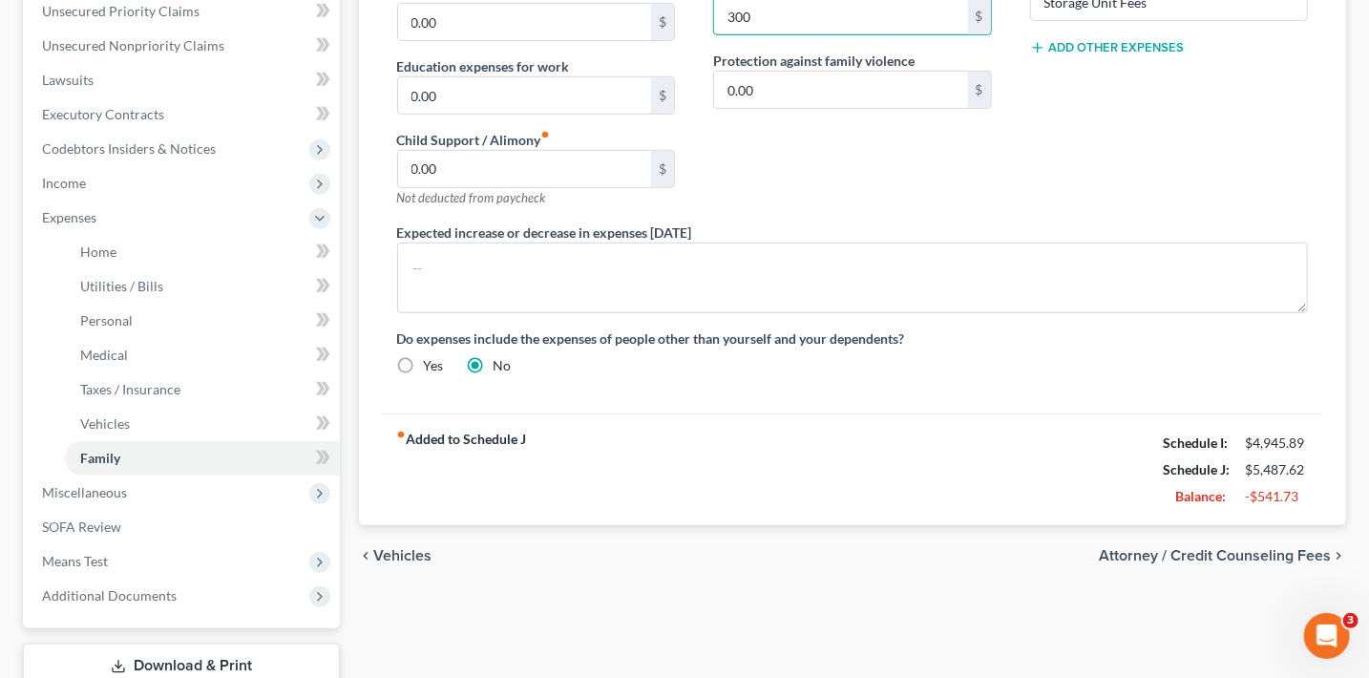
type input "300"
click at [1223, 554] on span "Attorney / Credit Counseling Fees" at bounding box center [1214, 555] width 232 height 15
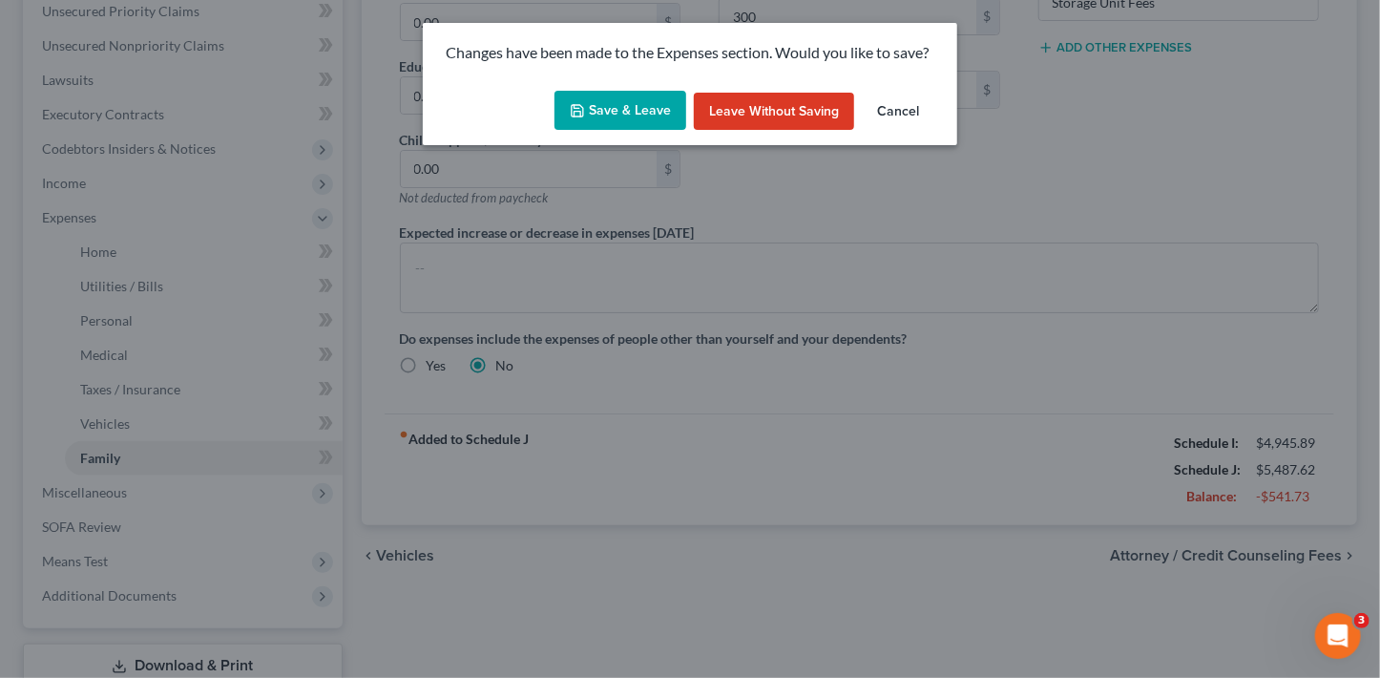
click at [617, 94] on button "Save & Leave" at bounding box center [620, 111] width 132 height 40
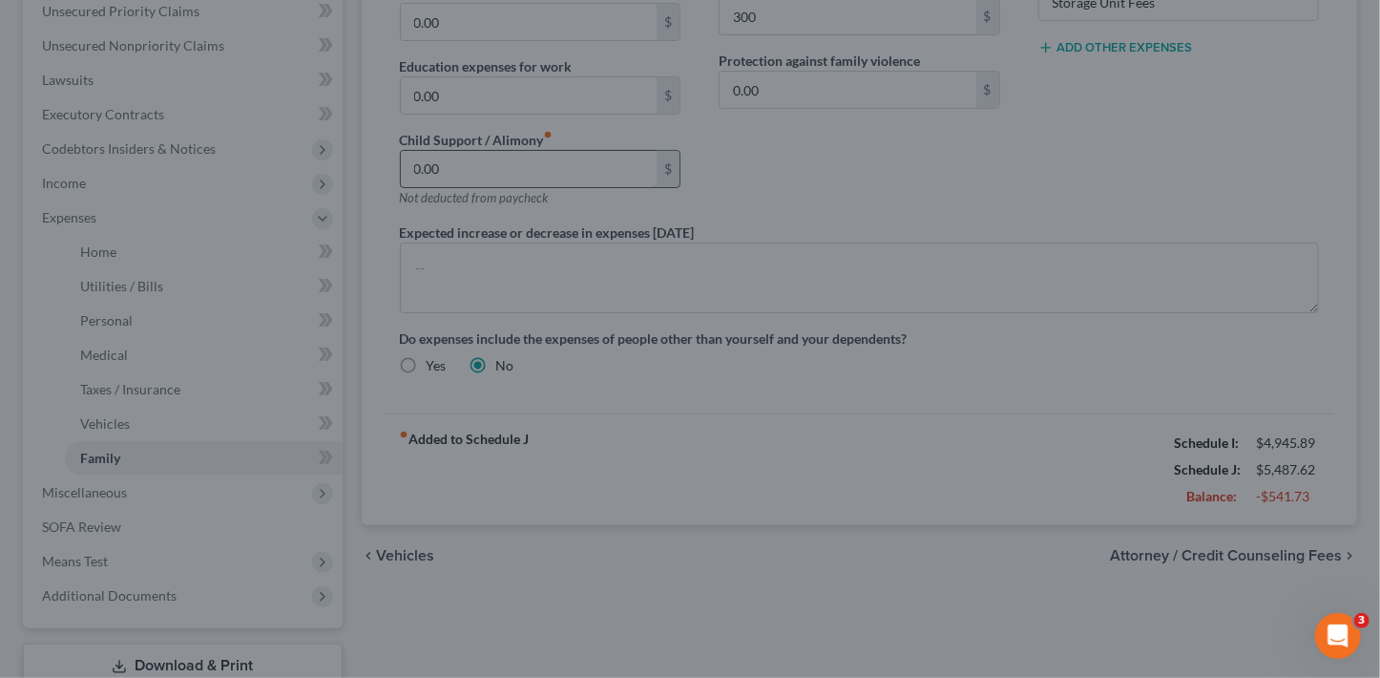
type input "150.00"
type input "300.00"
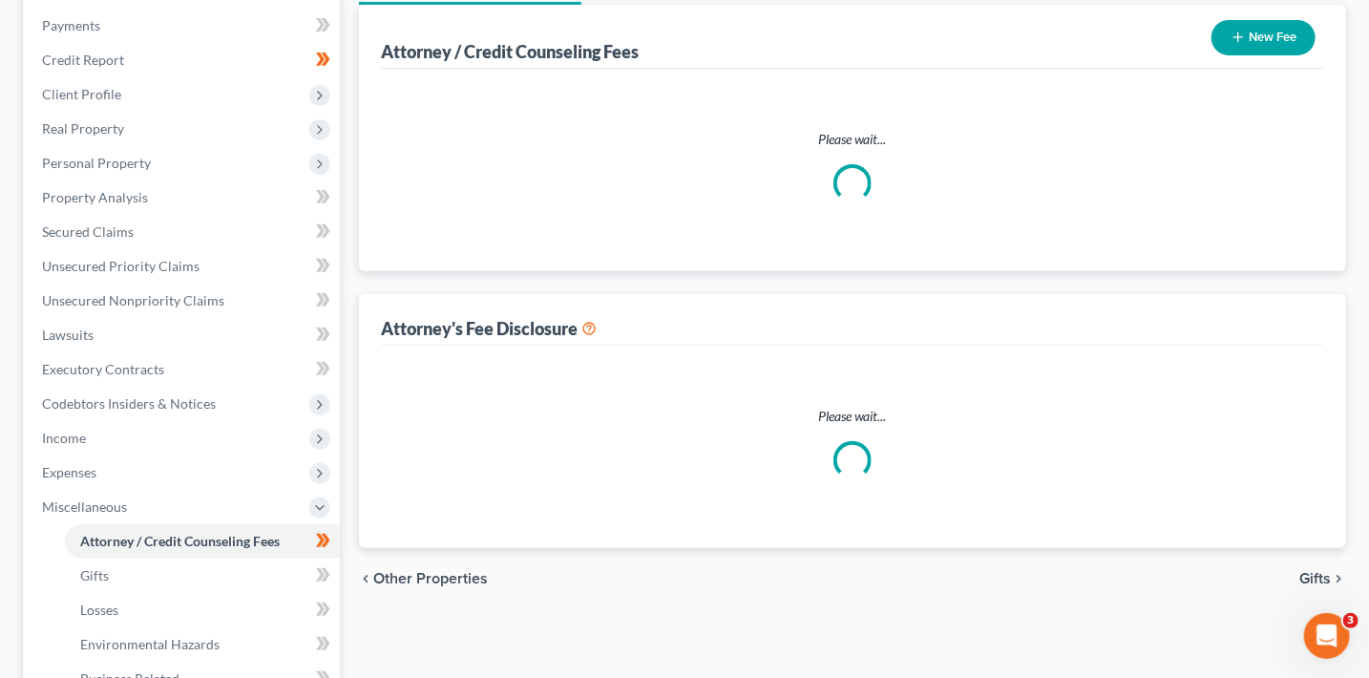
select select "9"
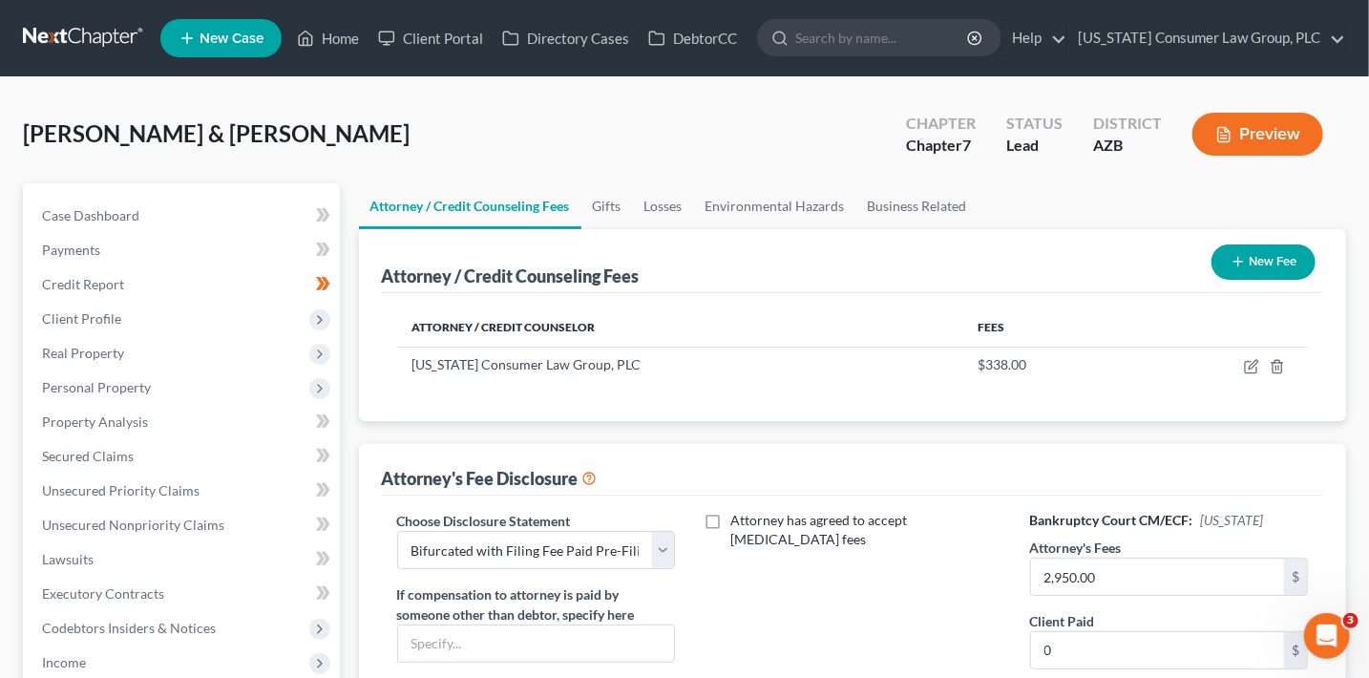
scroll to position [465, 0]
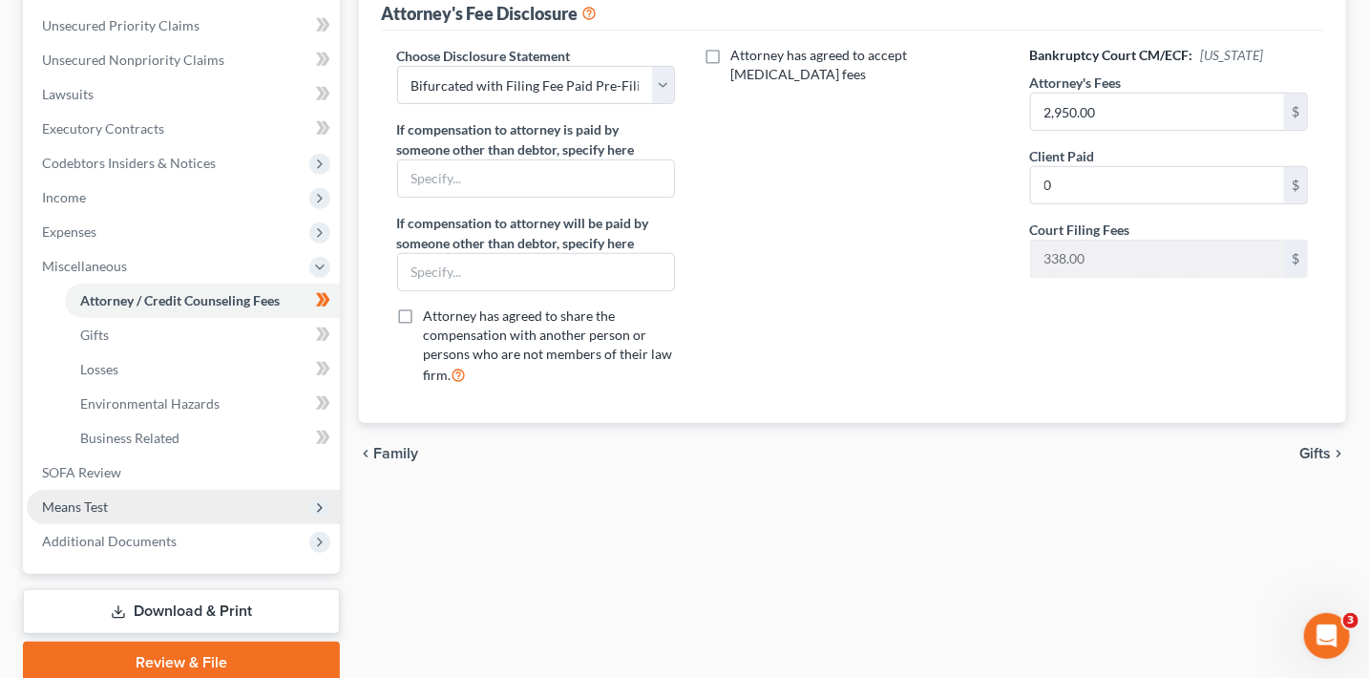
click at [139, 510] on span "Means Test" at bounding box center [183, 507] width 313 height 34
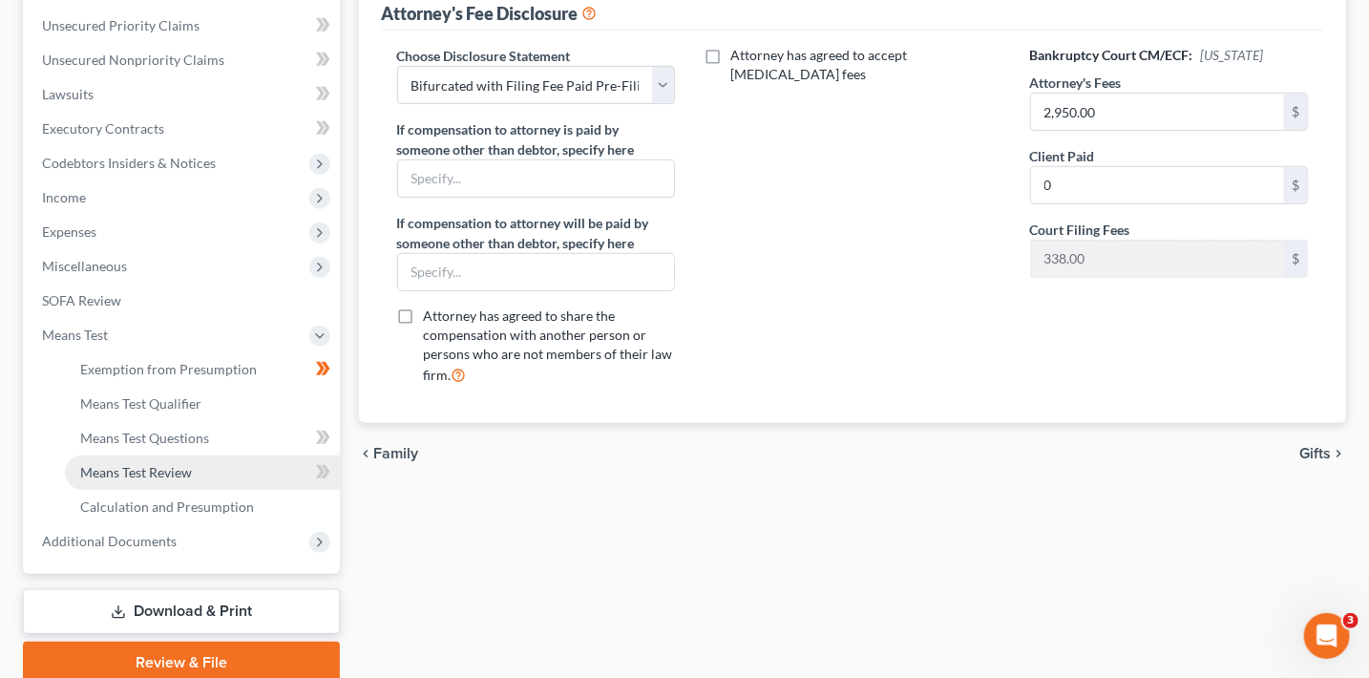
click at [161, 476] on span "Means Test Review" at bounding box center [136, 472] width 112 height 16
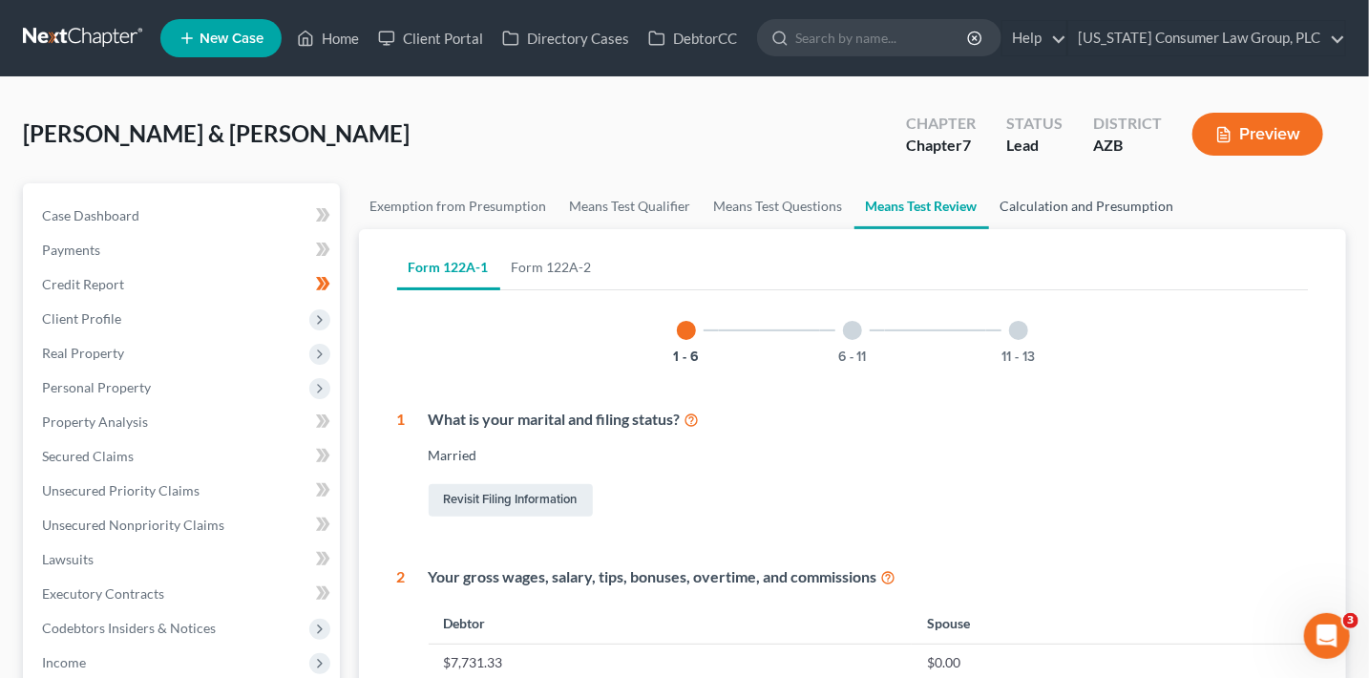
click at [1104, 203] on link "Calculation and Presumption" at bounding box center [1087, 206] width 197 height 46
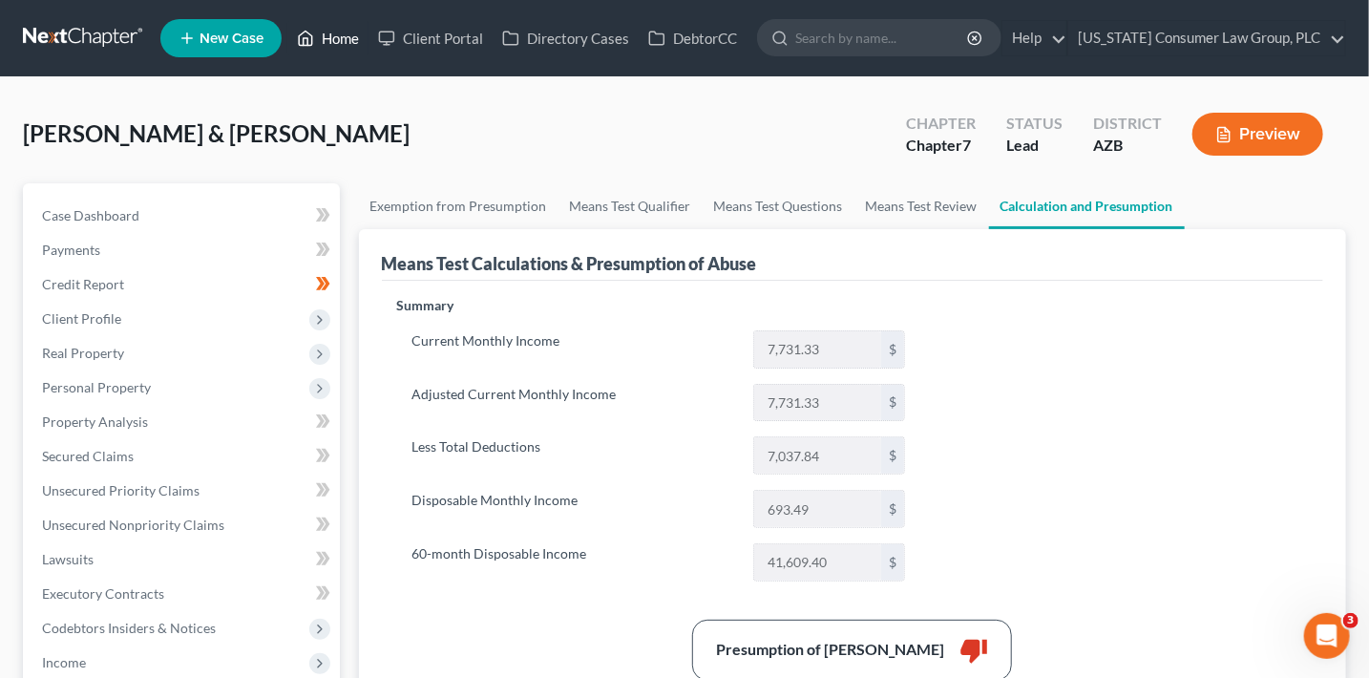
click at [327, 38] on link "Home" at bounding box center [327, 38] width 81 height 34
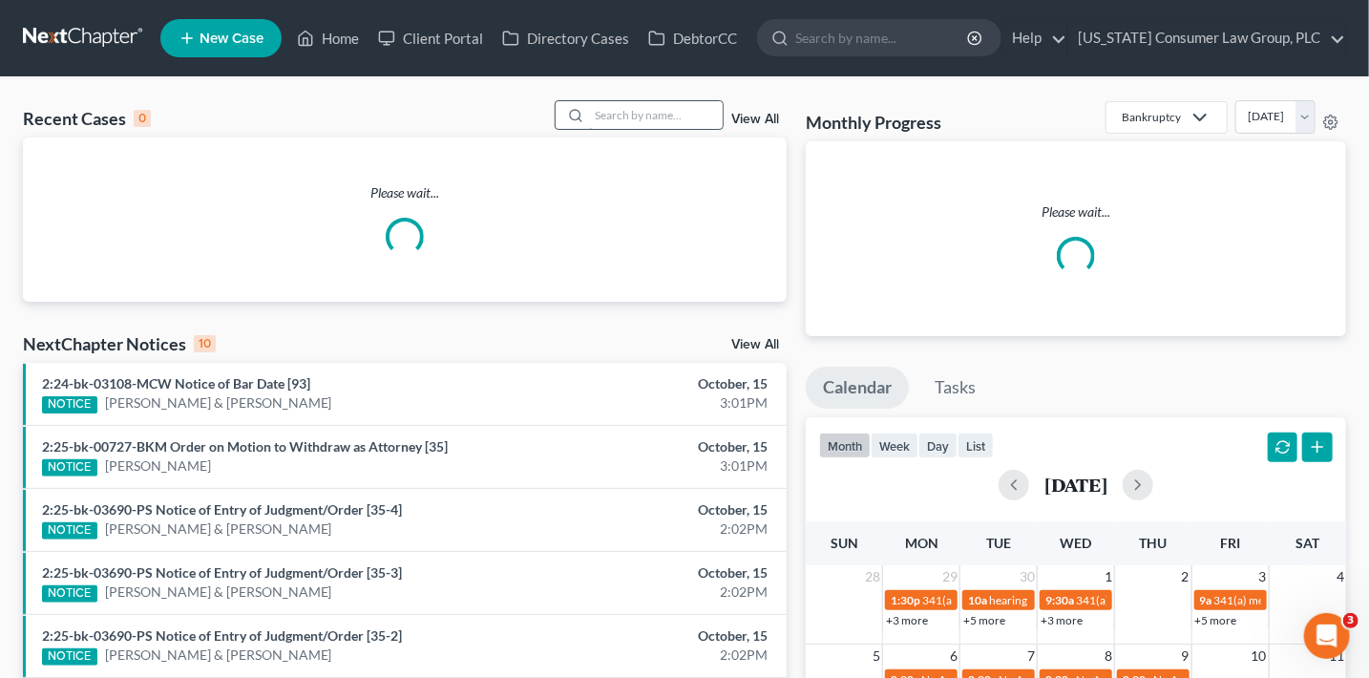
click at [668, 126] on input "search" at bounding box center [656, 115] width 134 height 28
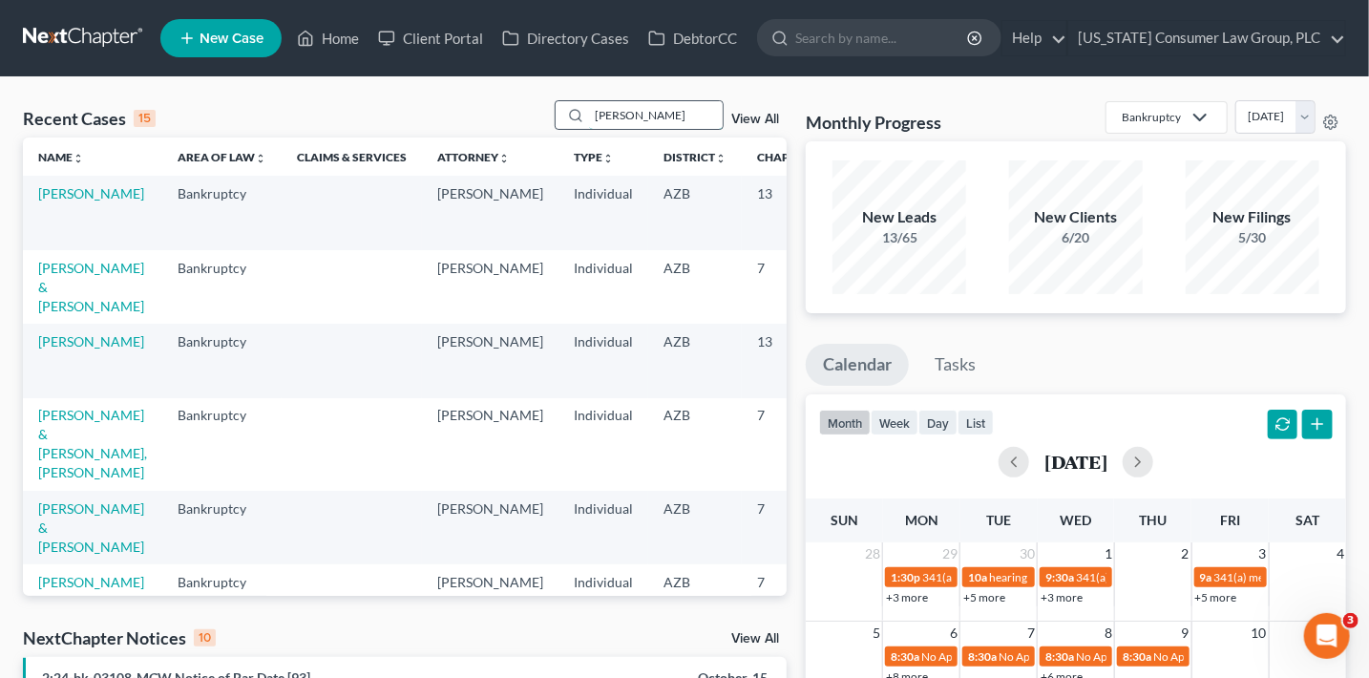
type input "[PERSON_NAME]"
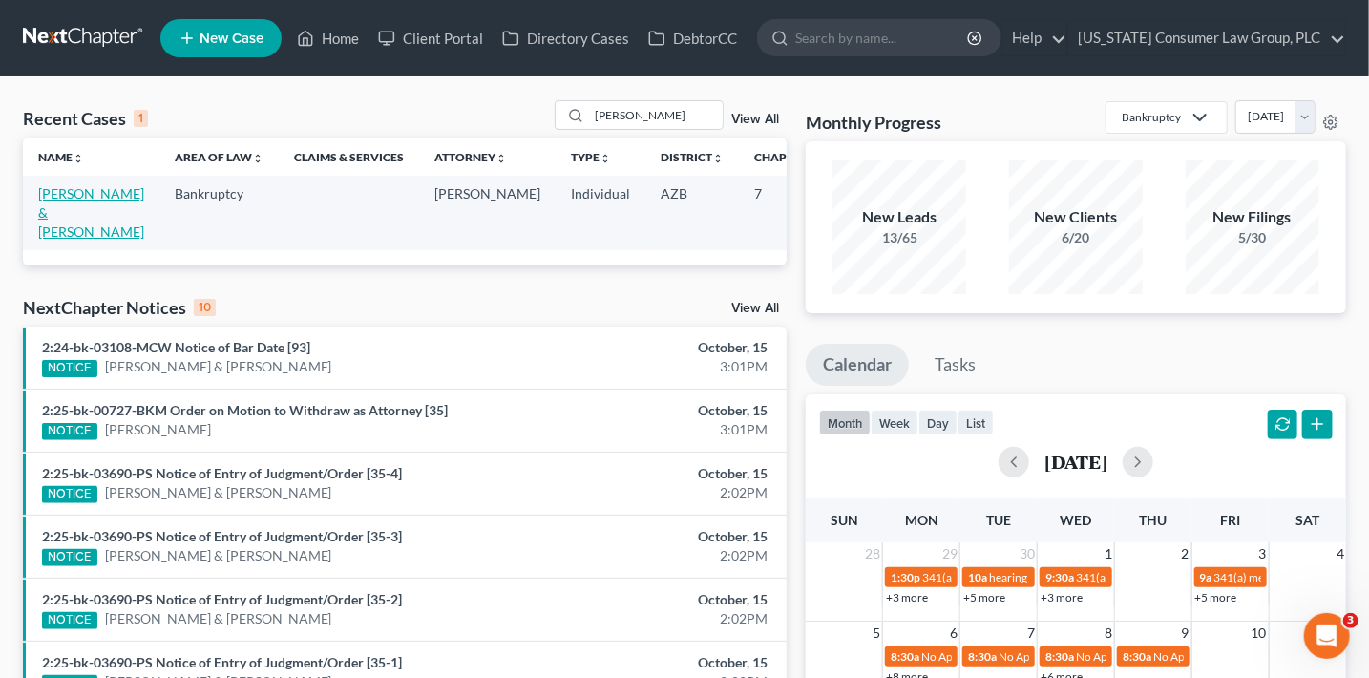
click at [53, 212] on link "[PERSON_NAME] & [PERSON_NAME]" at bounding box center [91, 212] width 106 height 54
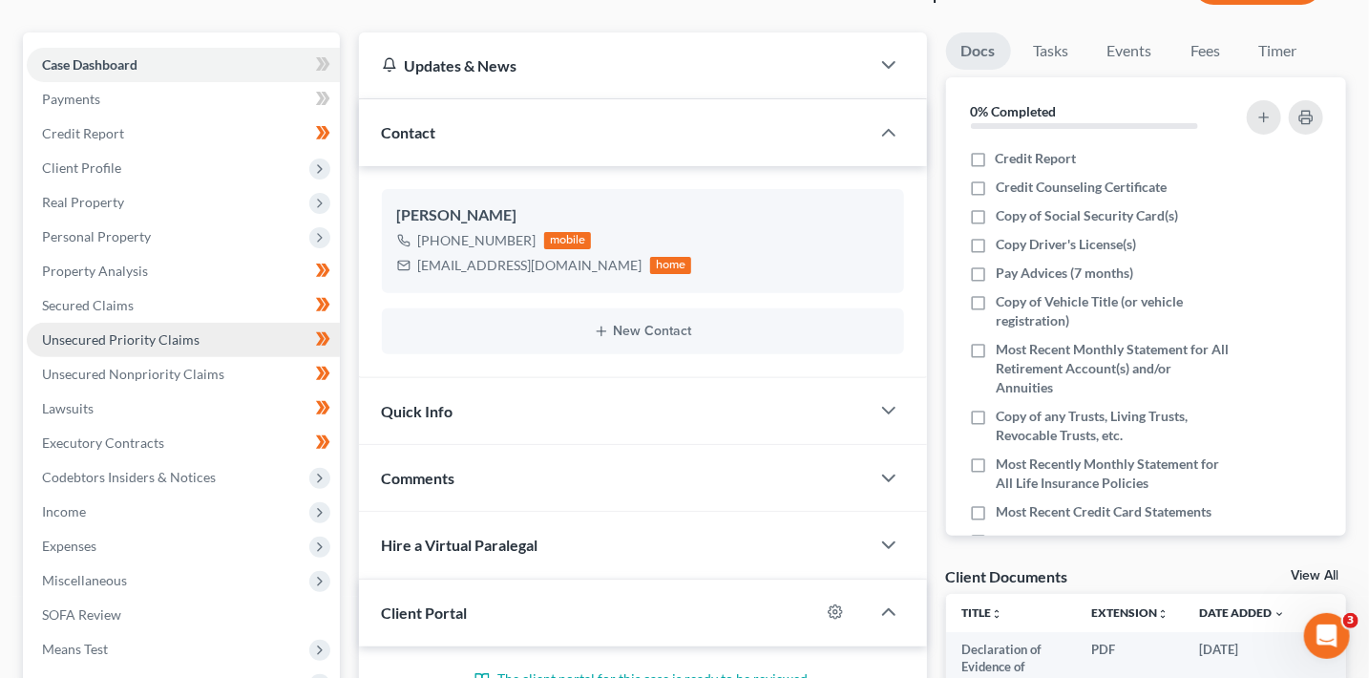
scroll to position [154, 0]
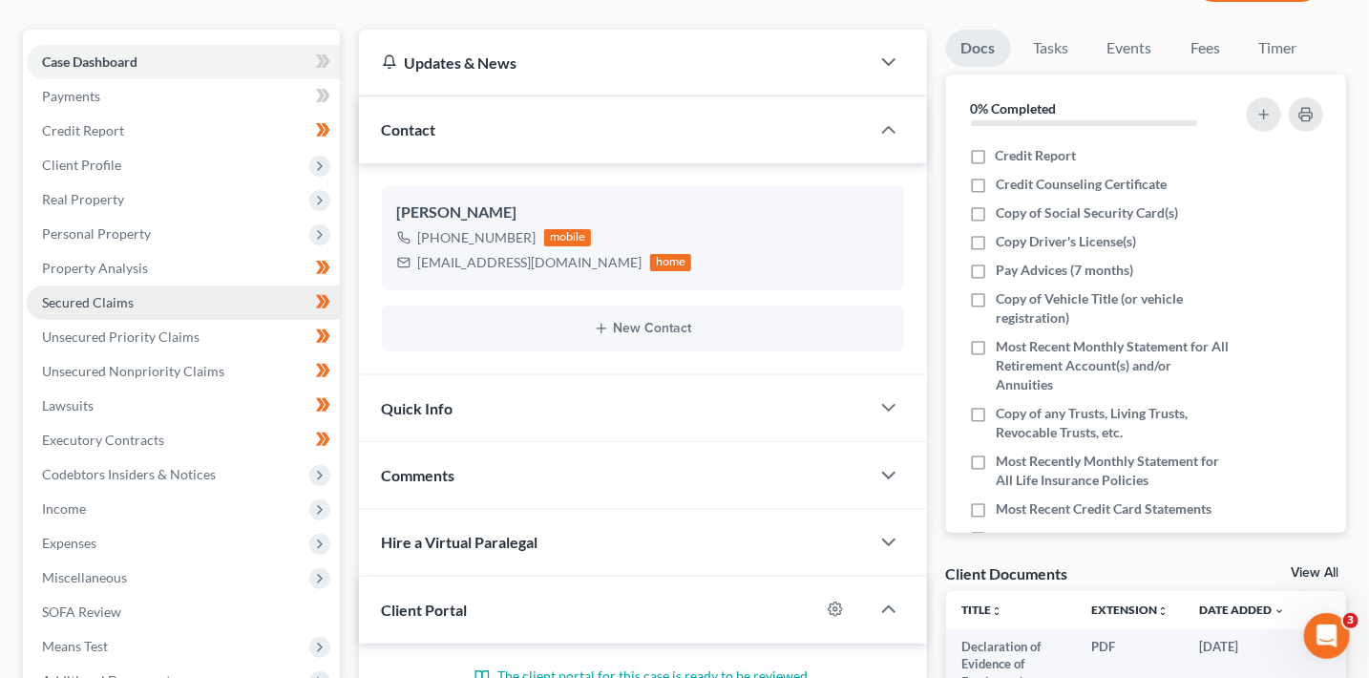
click at [86, 303] on span "Secured Claims" at bounding box center [88, 302] width 92 height 16
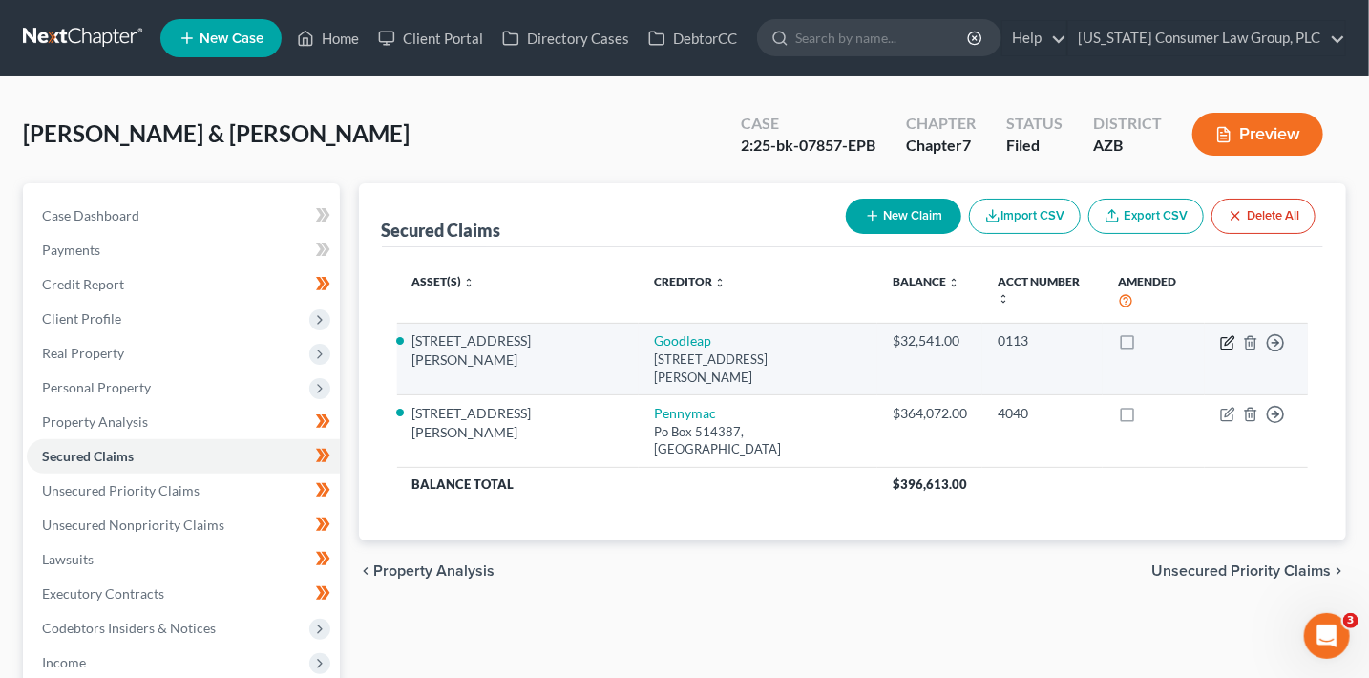
click at [1227, 335] on icon "button" at bounding box center [1227, 342] width 15 height 15
select select "38"
select select "4"
select select "1"
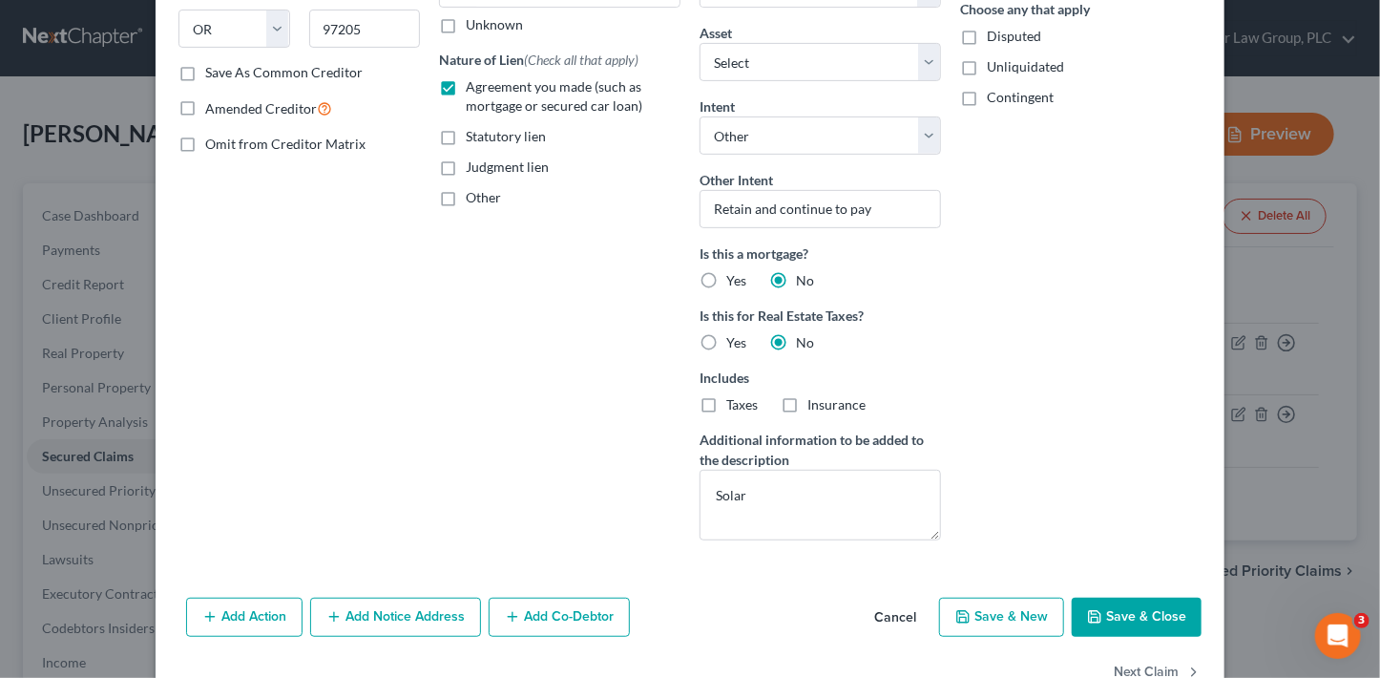
scroll to position [361, 0]
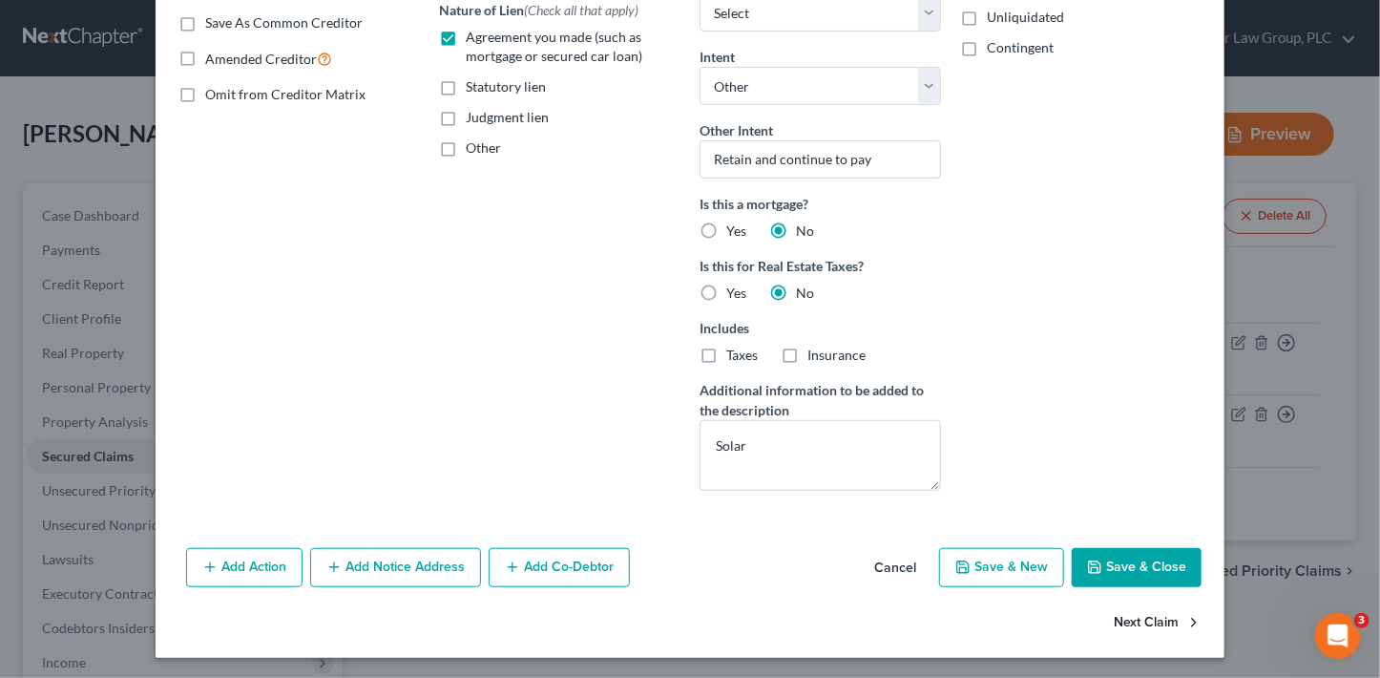
click at [1114, 621] on button "Next Claim" at bounding box center [1158, 622] width 88 height 40
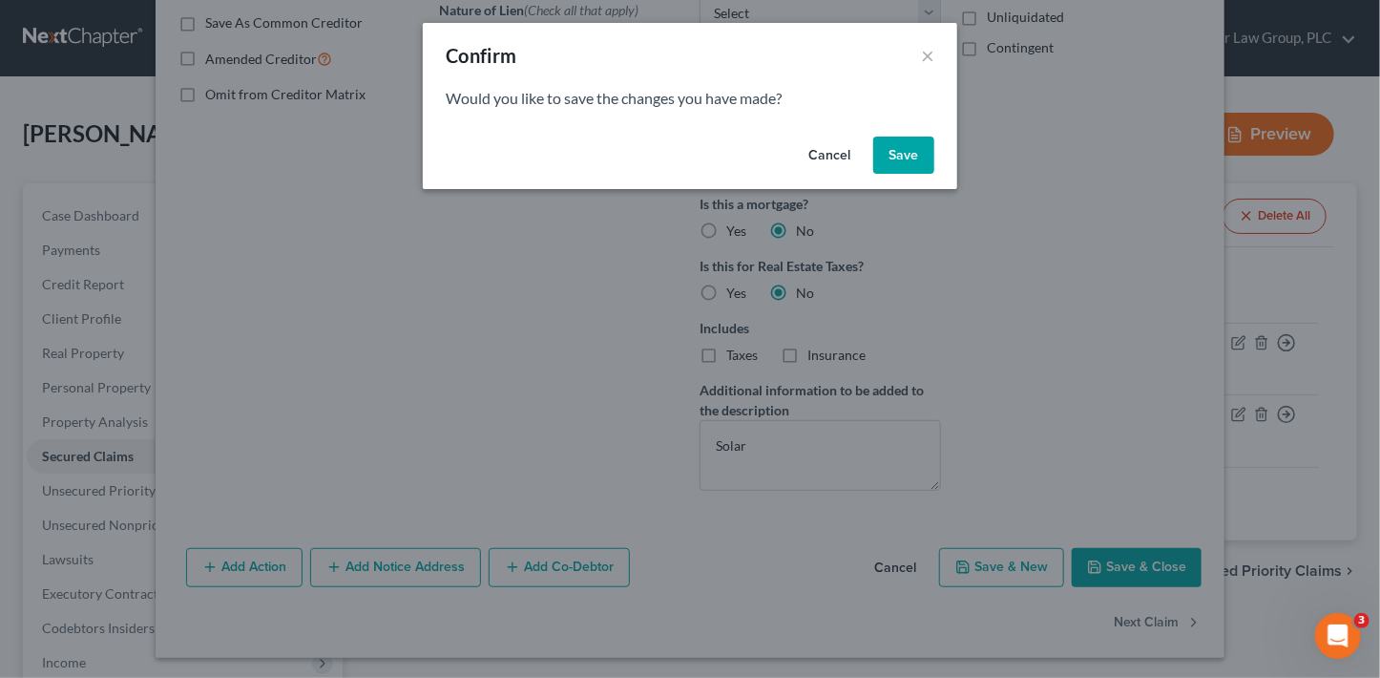
click at [907, 167] on button "Save" at bounding box center [903, 155] width 61 height 38
select select "1"
select select "4"
select select "3"
select select "2"
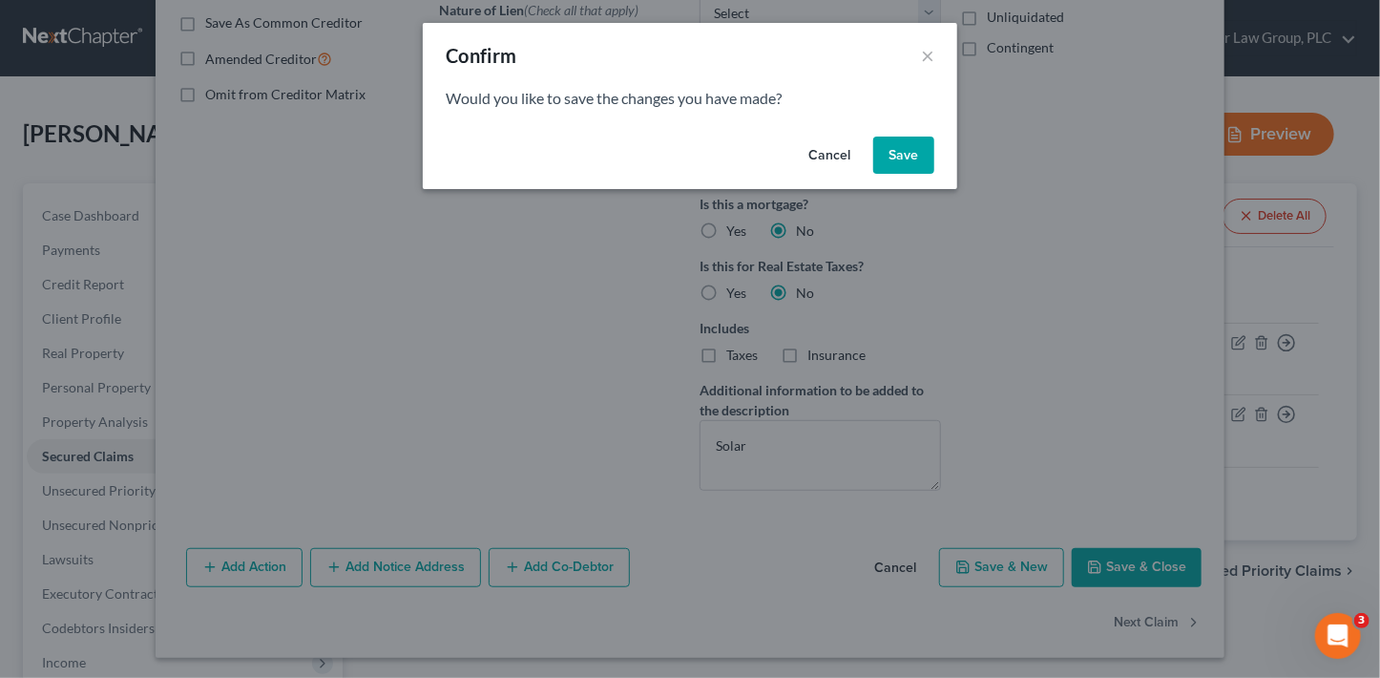
select select "2"
select select "0"
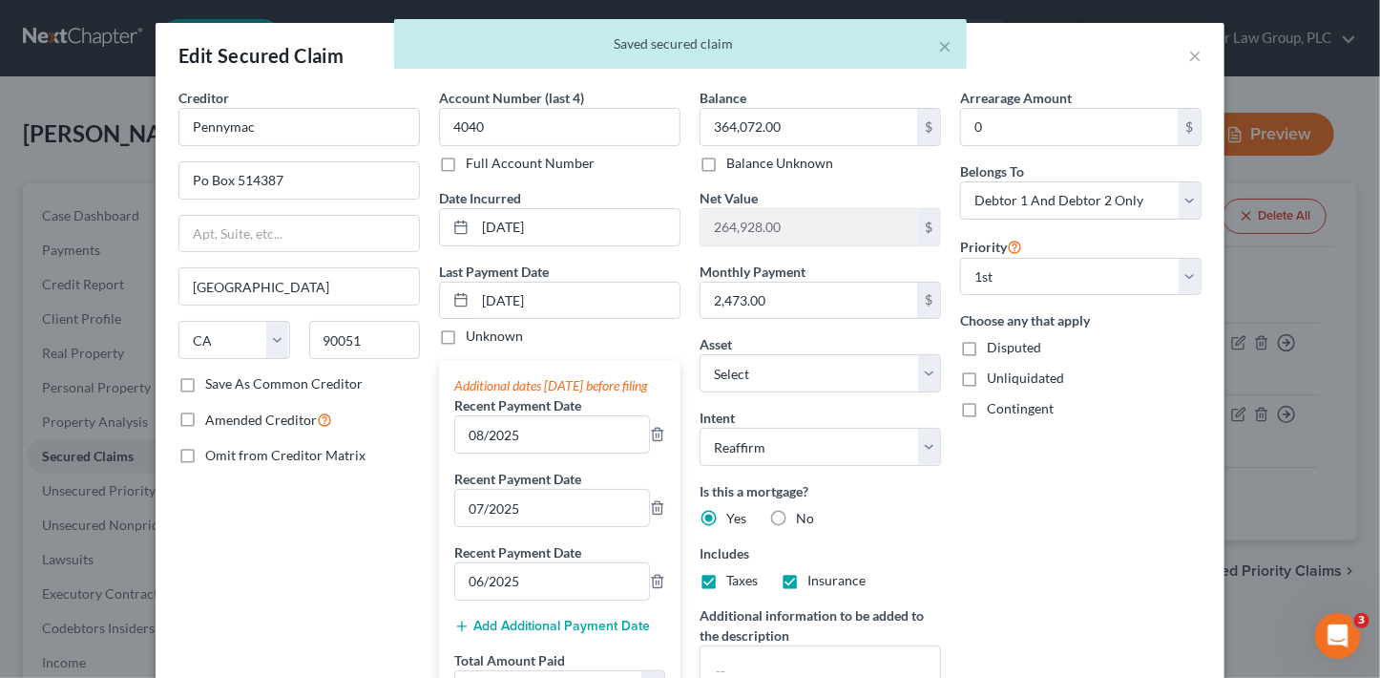
click at [1187, 53] on div "× Saved secured claim" at bounding box center [680, 48] width 1380 height 59
click at [1186, 59] on div "× Saved secured claim" at bounding box center [680, 48] width 1380 height 59
click at [1197, 58] on div "× Saved secured claim" at bounding box center [680, 48] width 1380 height 59
click at [955, 51] on div "× Saved secured claim" at bounding box center [680, 44] width 573 height 50
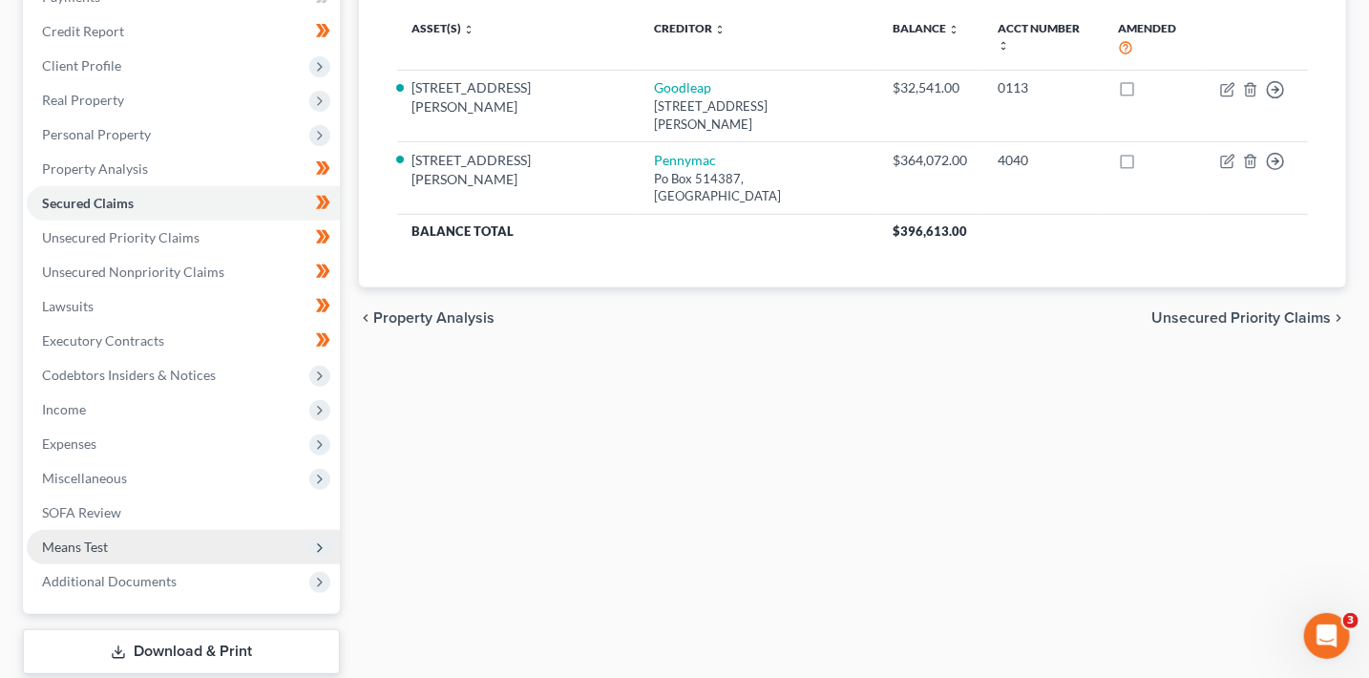
scroll to position [255, 0]
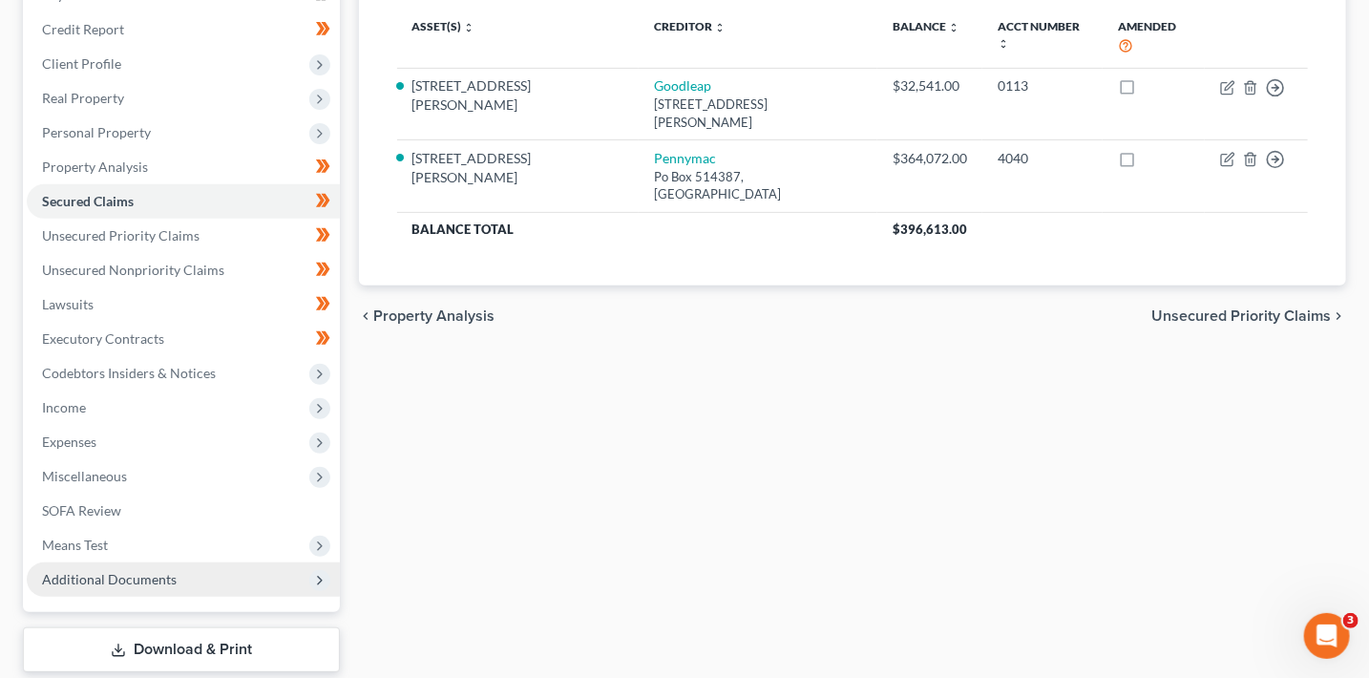
drag, startPoint x: 117, startPoint y: 580, endPoint x: 131, endPoint y: 579, distance: 13.4
click at [117, 580] on span "Additional Documents" at bounding box center [109, 579] width 135 height 16
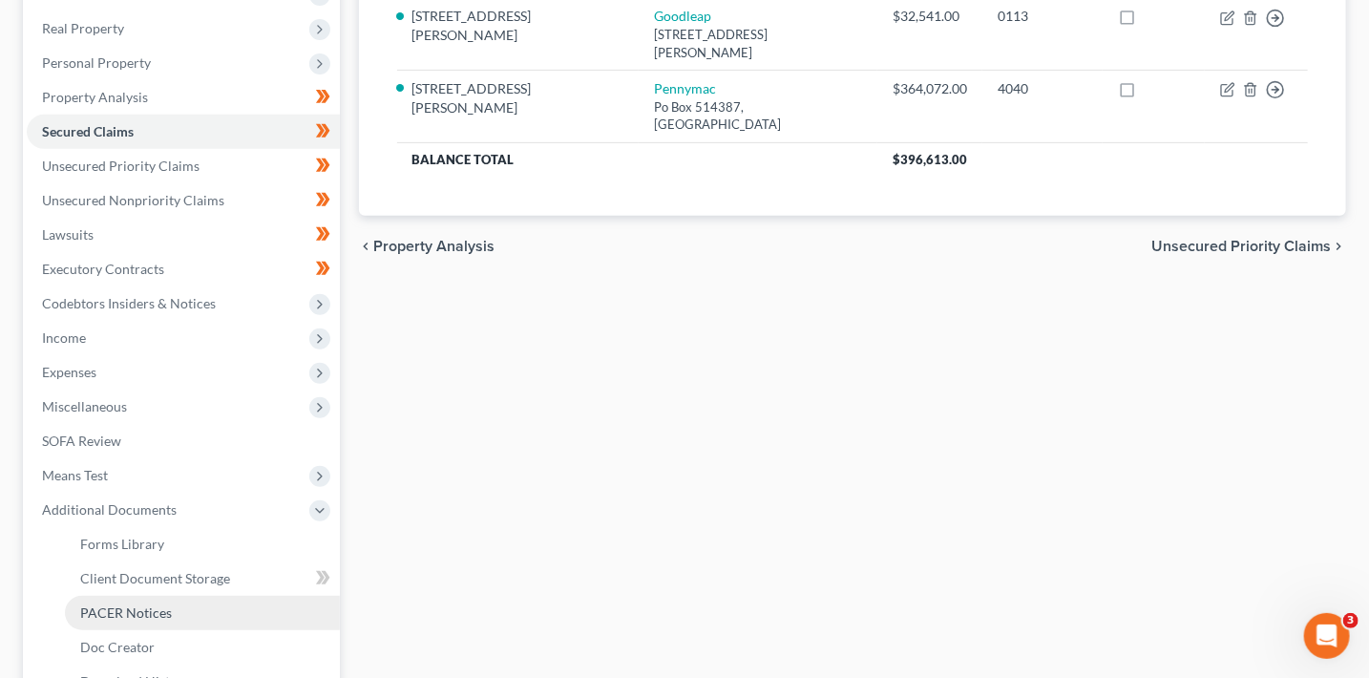
click at [215, 603] on link "PACER Notices" at bounding box center [202, 613] width 275 height 34
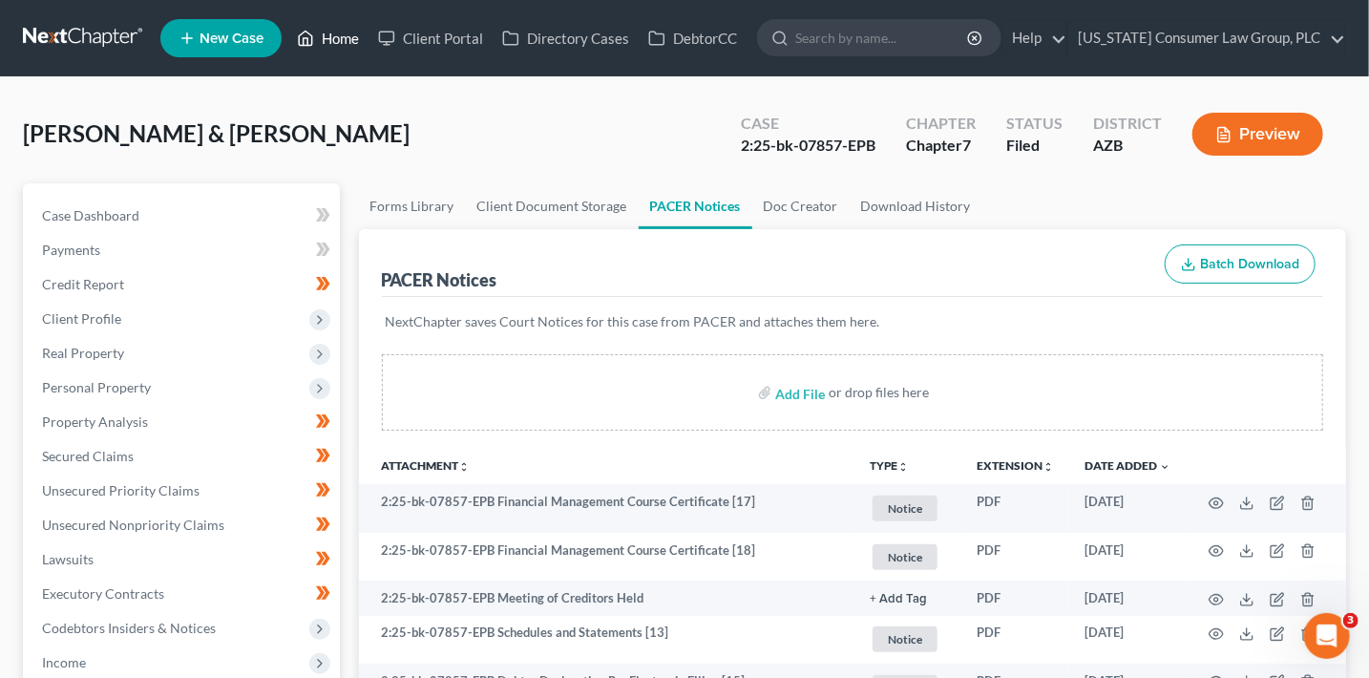
click at [323, 41] on link "Home" at bounding box center [327, 38] width 81 height 34
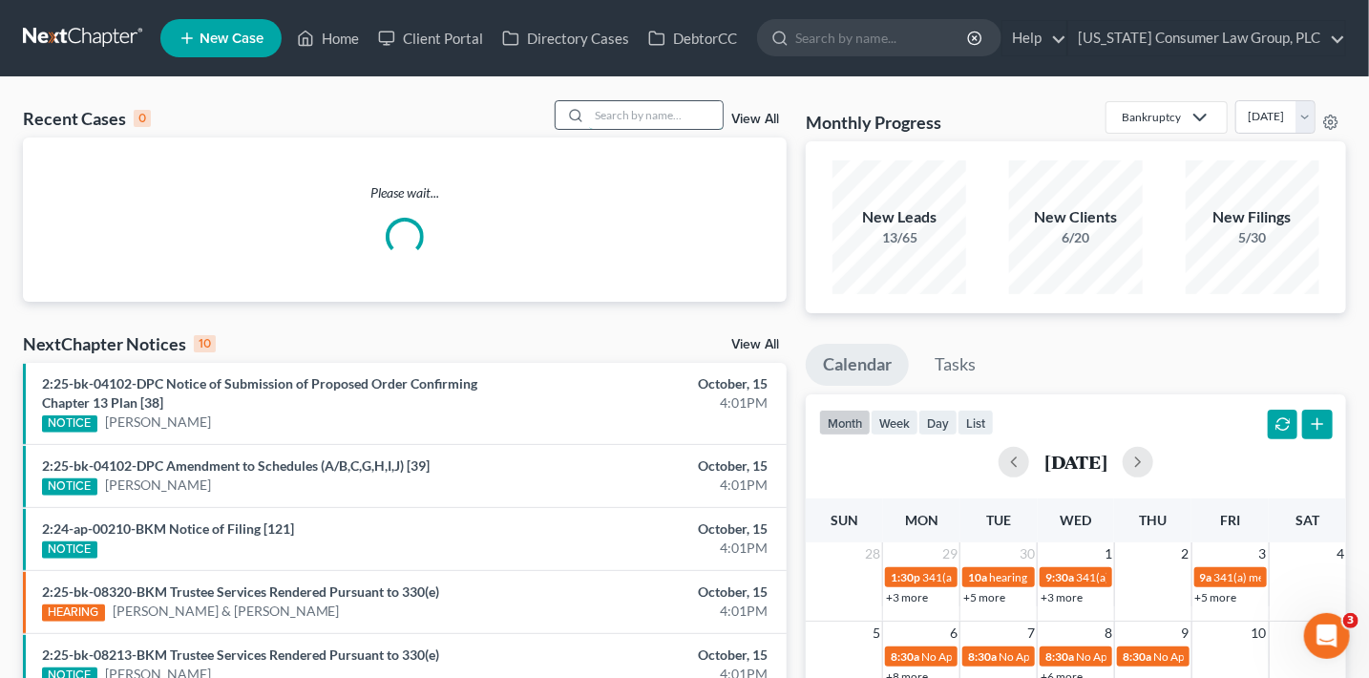
click at [622, 124] on input "search" at bounding box center [656, 115] width 134 height 28
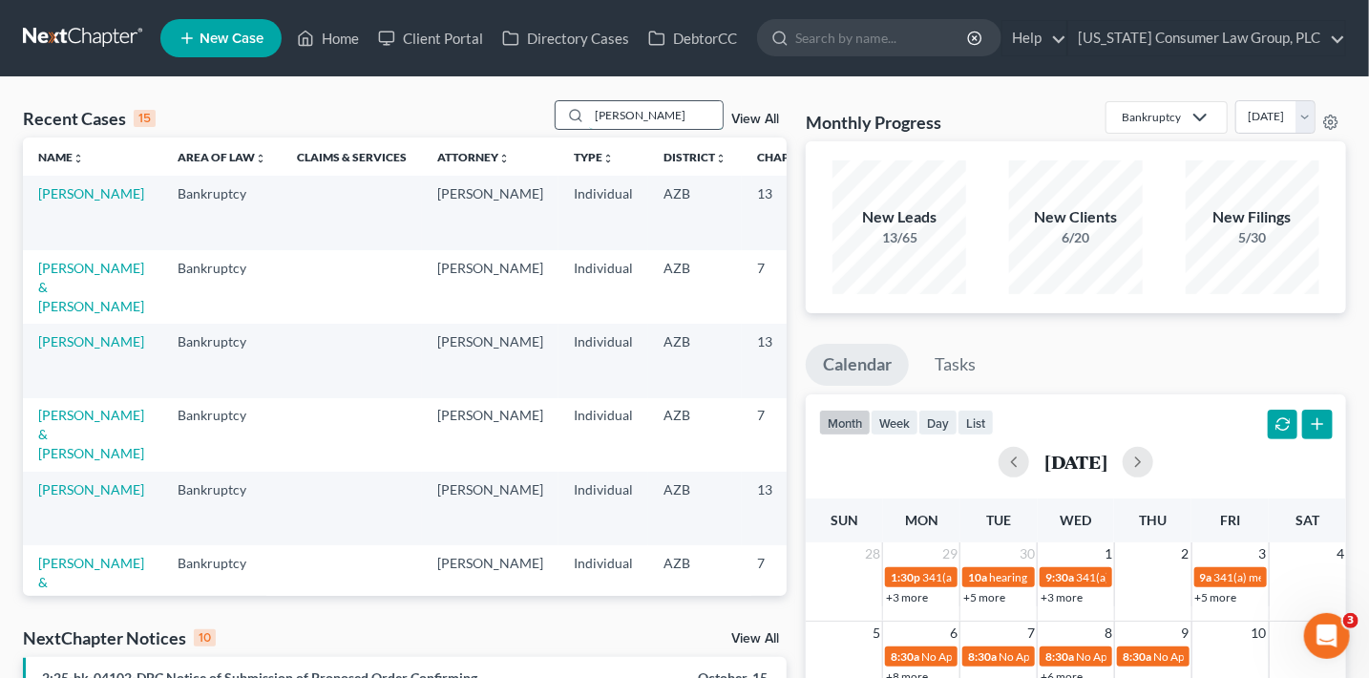
type input "nielson"
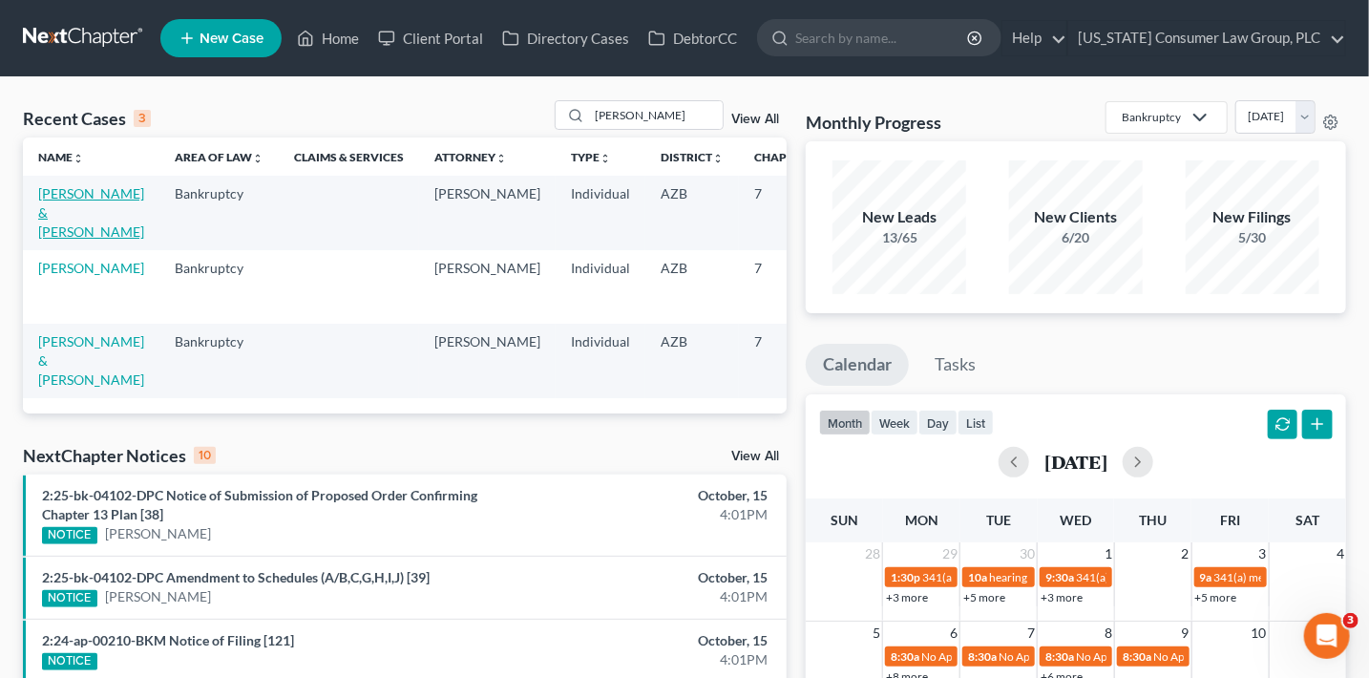
click at [43, 220] on link "[PERSON_NAME] & [PERSON_NAME]" at bounding box center [91, 212] width 106 height 54
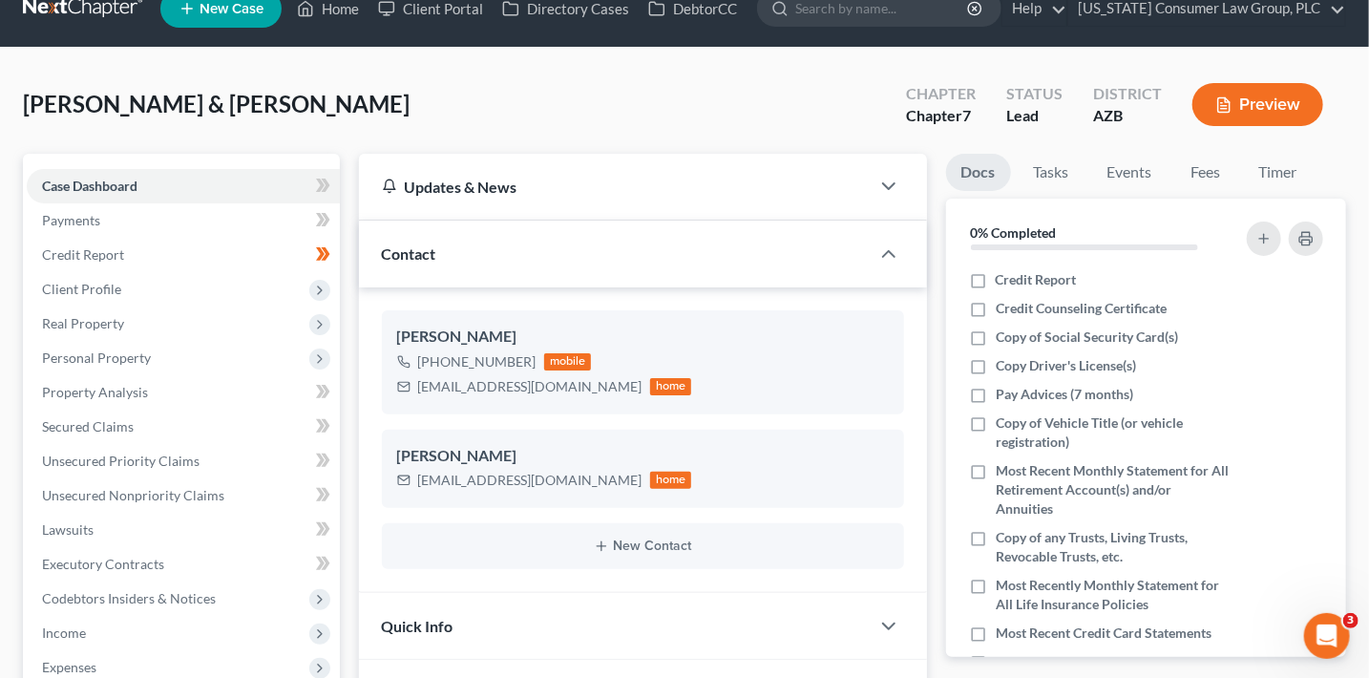
scroll to position [31, 0]
click at [180, 483] on link "Unsecured Nonpriority Claims" at bounding box center [183, 494] width 313 height 34
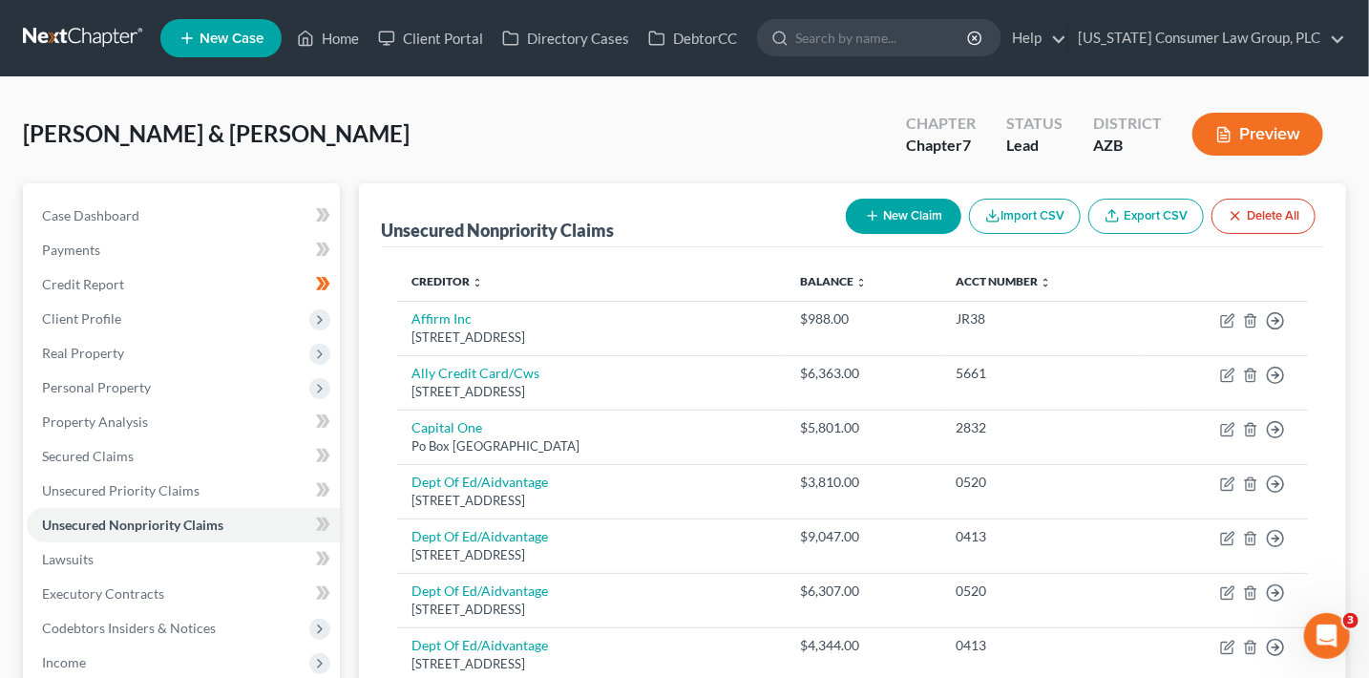
click at [944, 218] on button "New Claim" at bounding box center [903, 216] width 115 height 35
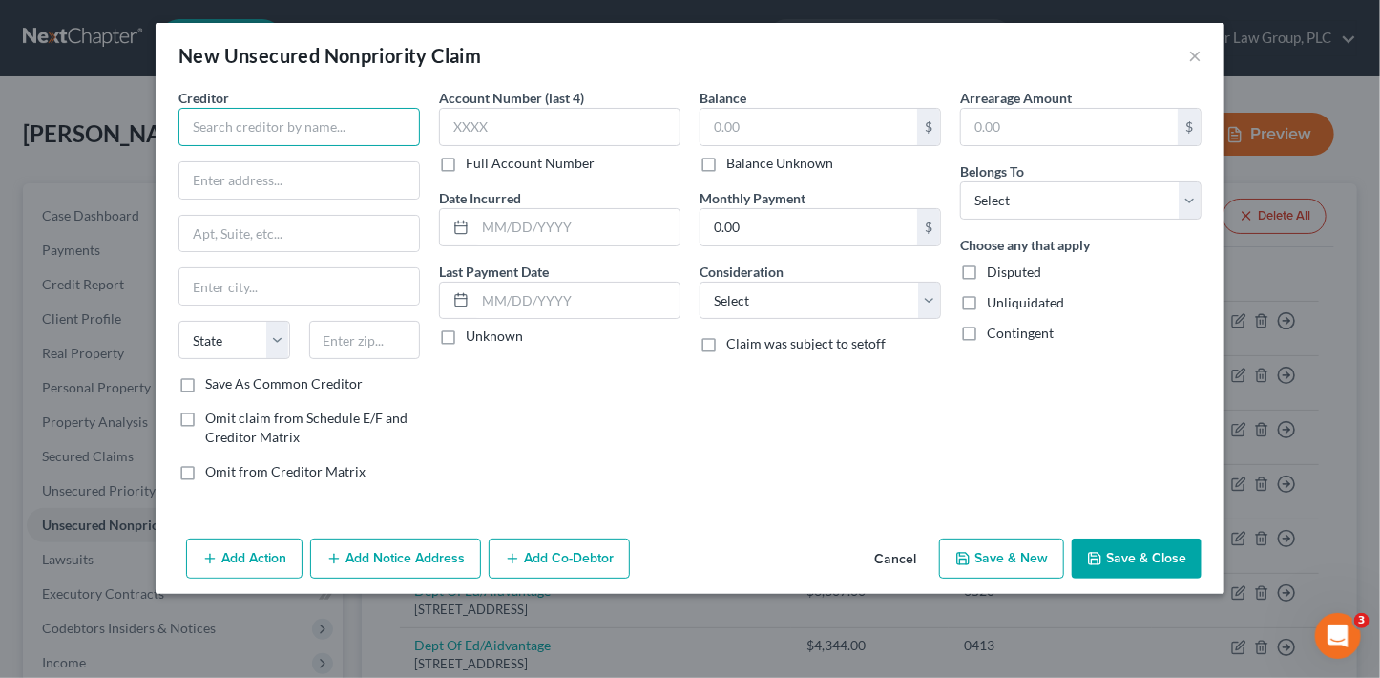
click at [303, 128] on input "text" at bounding box center [298, 127] width 241 height 38
type input "Mountain Park Health Care"
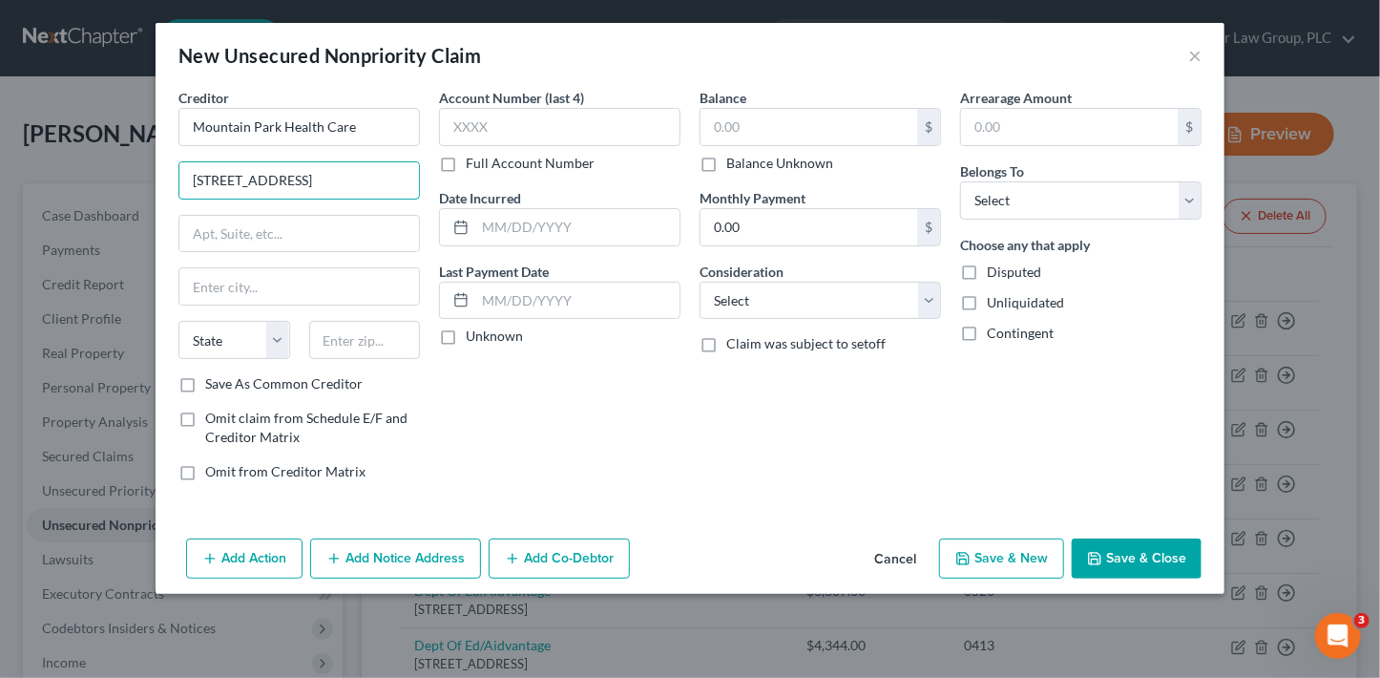
type input "3003 N. Central Ave., Suite 1600"
type input "85012"
type input "Phoenix"
select select "3"
click at [213, 374] on input "Save As Common Creditor" at bounding box center [219, 380] width 12 height 12
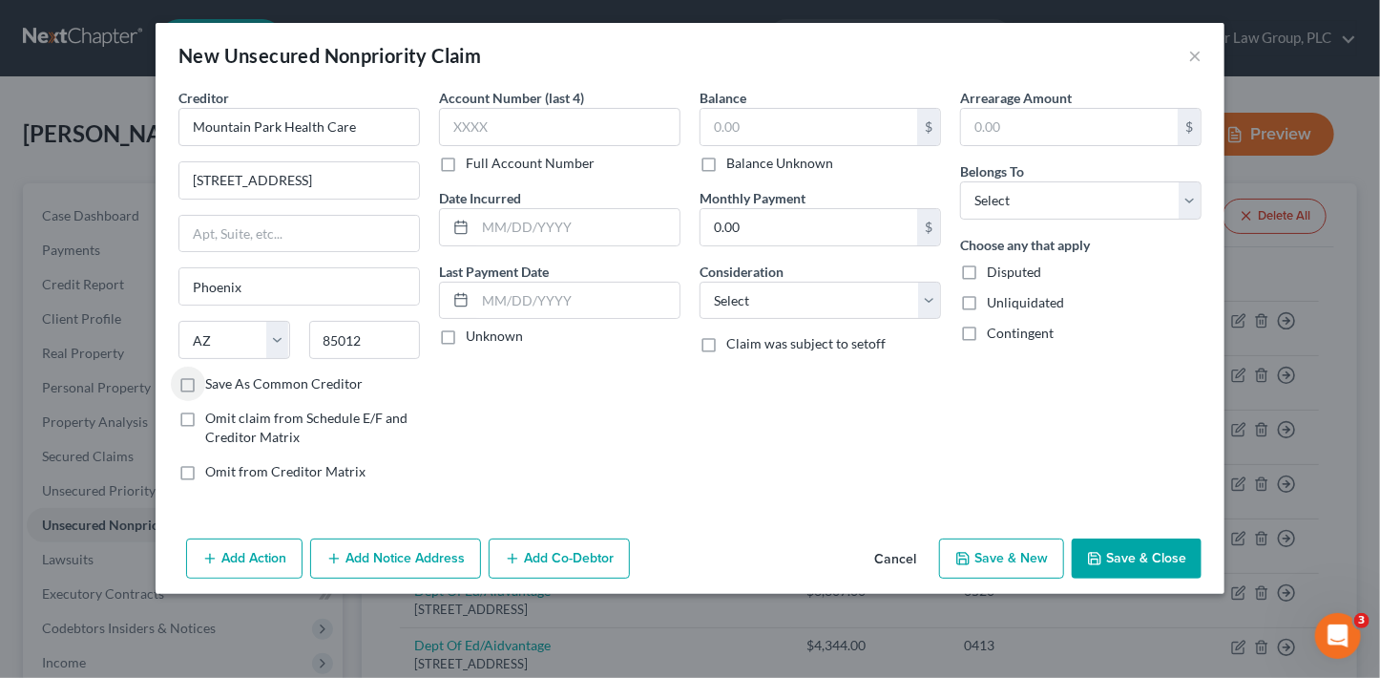
checkbox input "true"
click at [752, 121] on input "text" at bounding box center [808, 127] width 217 height 36
type input "267.18"
click at [784, 301] on select "Select Cable / Satellite Services Collection Agency Credit Card Debt Debt Couns…" at bounding box center [820, 301] width 241 height 38
select select "9"
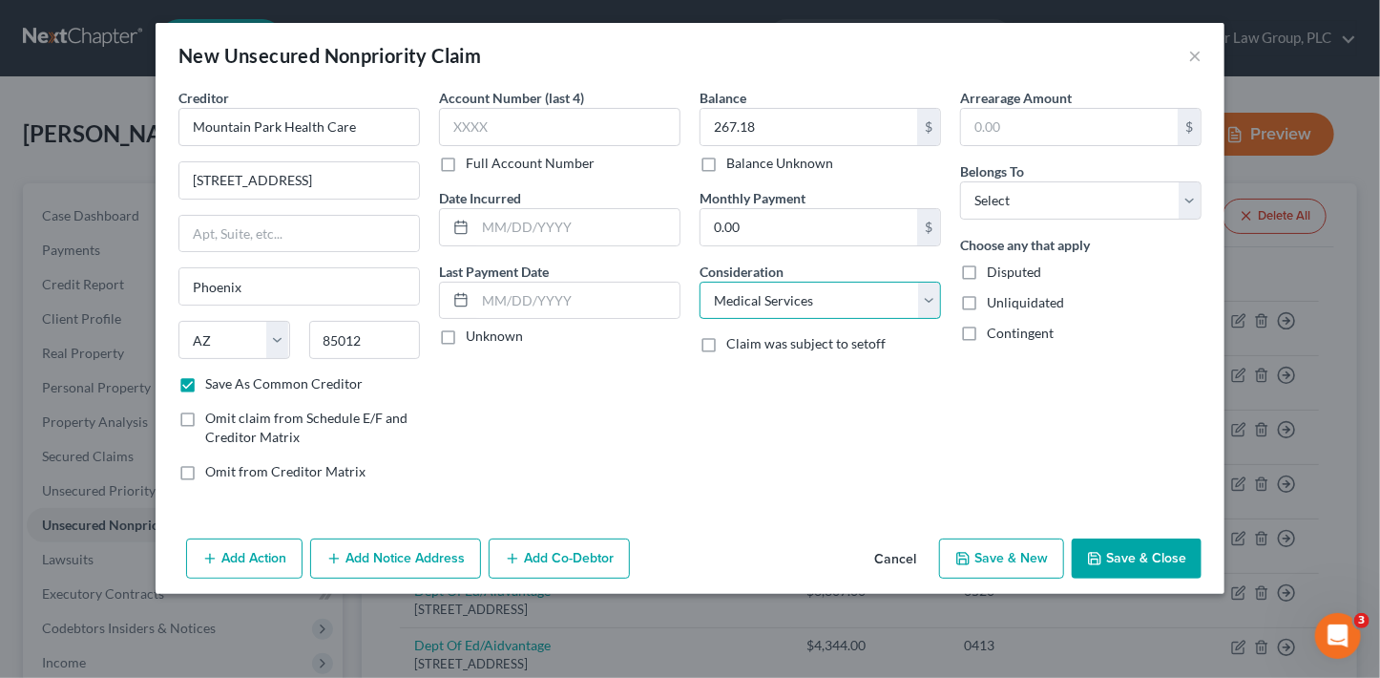
click at [700, 282] on select "Select Cable / Satellite Services Collection Agency Credit Card Debt Debt Couns…" at bounding box center [820, 301] width 241 height 38
click at [1064, 190] on select "Select Debtor 1 Only Debtor 2 Only Debtor 1 And Debtor 2 Only At Least One Of T…" at bounding box center [1080, 200] width 241 height 38
select select "1"
click at [960, 181] on select "Select Debtor 1 Only Debtor 2 Only Debtor 1 And Debtor 2 Only At Least One Of T…" at bounding box center [1080, 200] width 241 height 38
click at [606, 131] on input "text" at bounding box center [559, 127] width 241 height 38
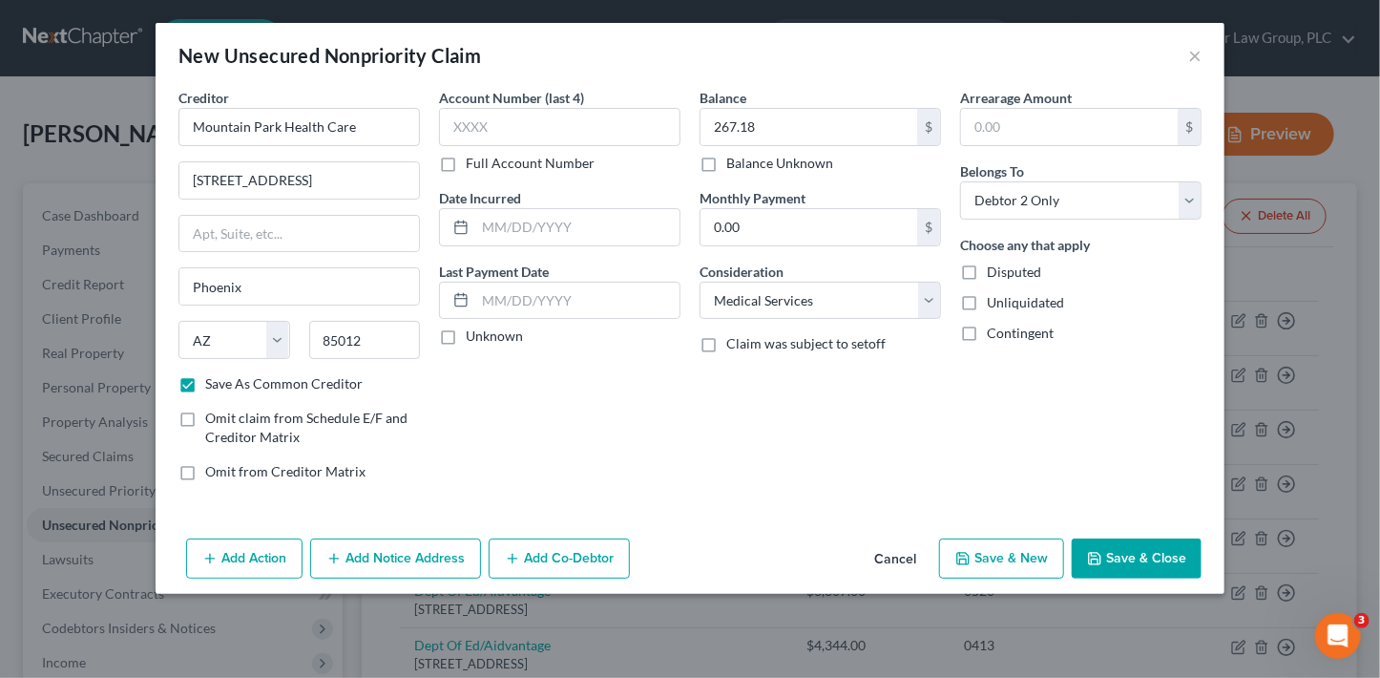
click at [1141, 538] on button "Save & Close" at bounding box center [1137, 558] width 130 height 40
checkbox input "false"
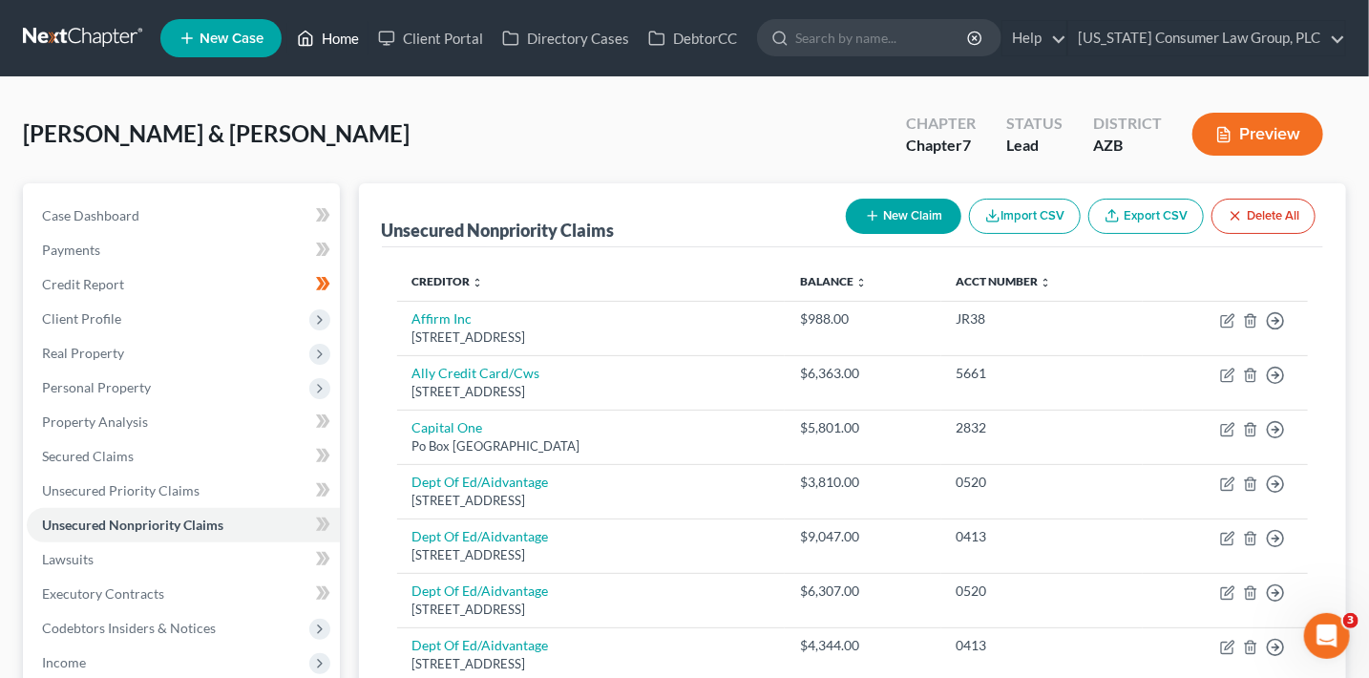
click at [340, 31] on link "Home" at bounding box center [327, 38] width 81 height 34
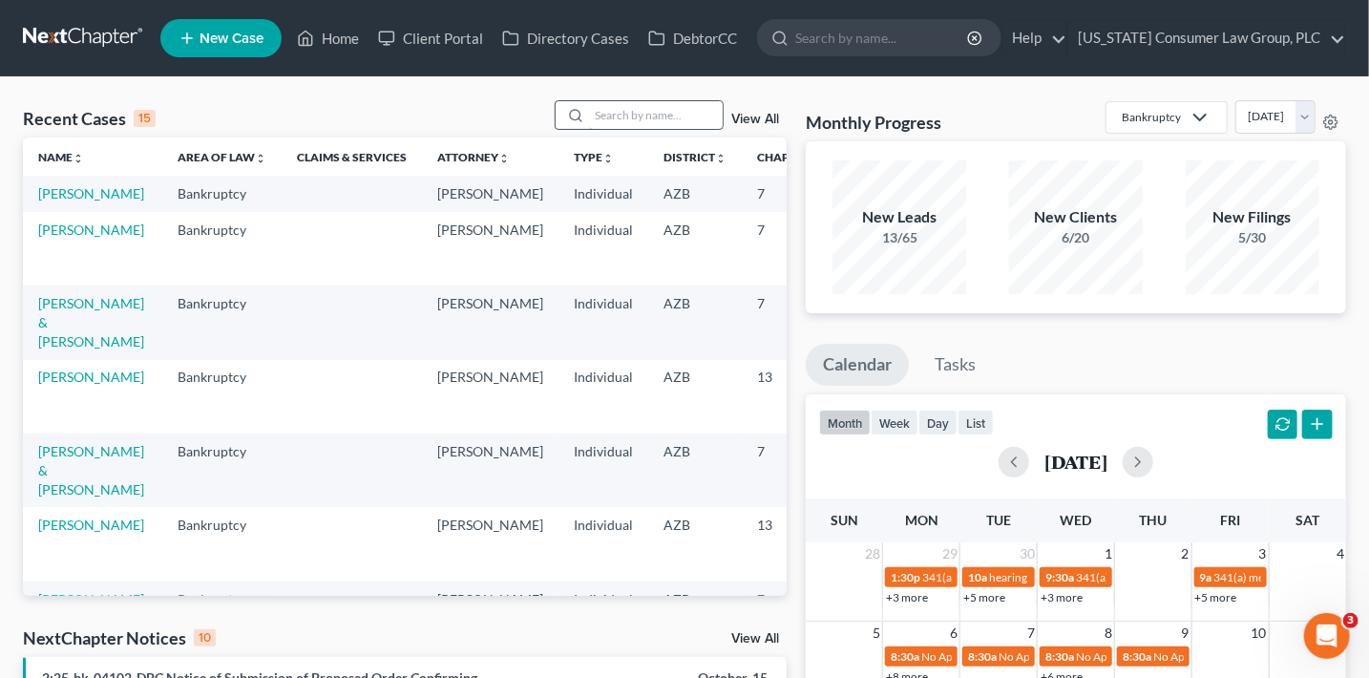
click at [622, 115] on input "search" at bounding box center [656, 115] width 134 height 28
type input "rutley"
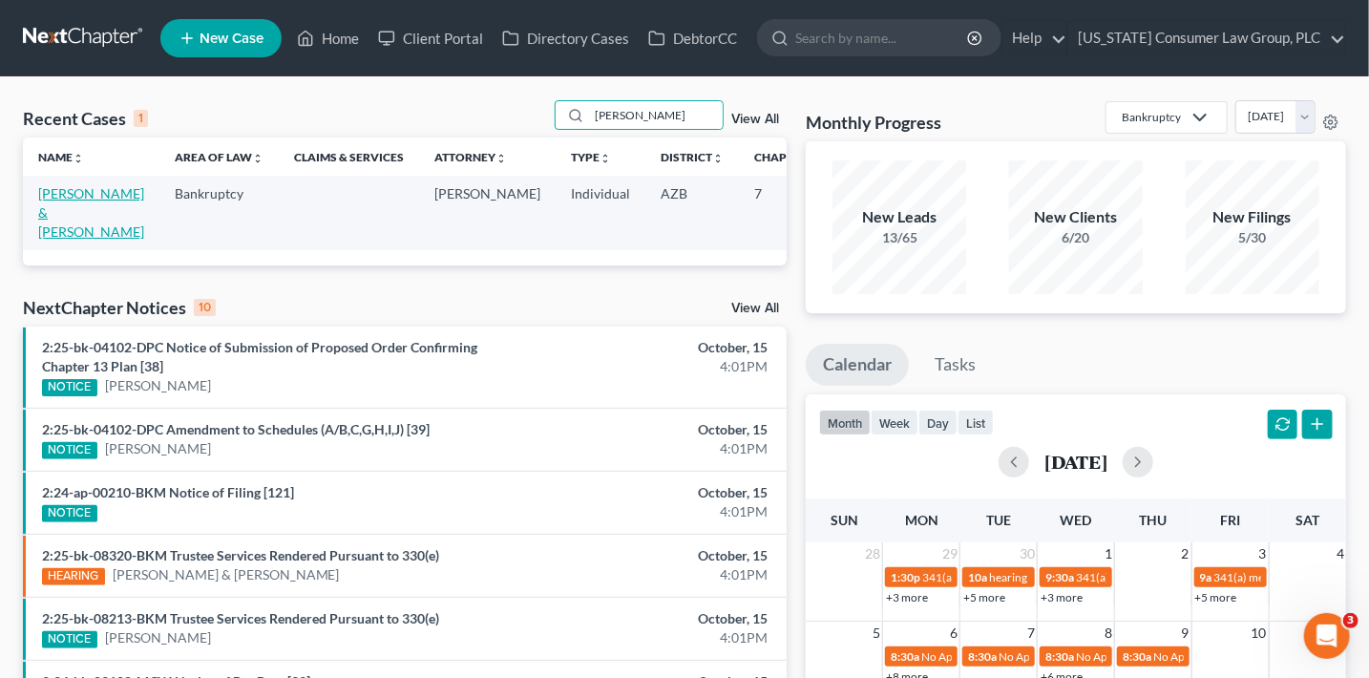
click at [57, 208] on link "Rutley, Russell & Rebecca" at bounding box center [91, 212] width 106 height 54
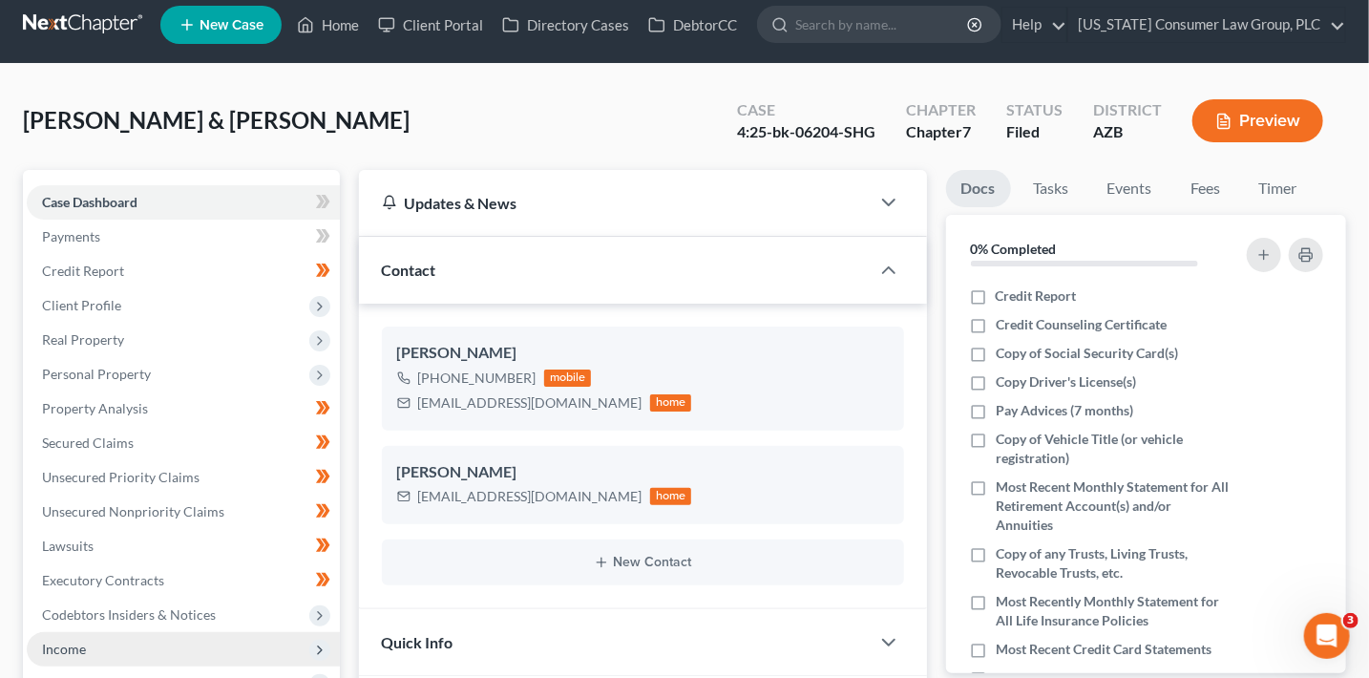
scroll to position [481, 0]
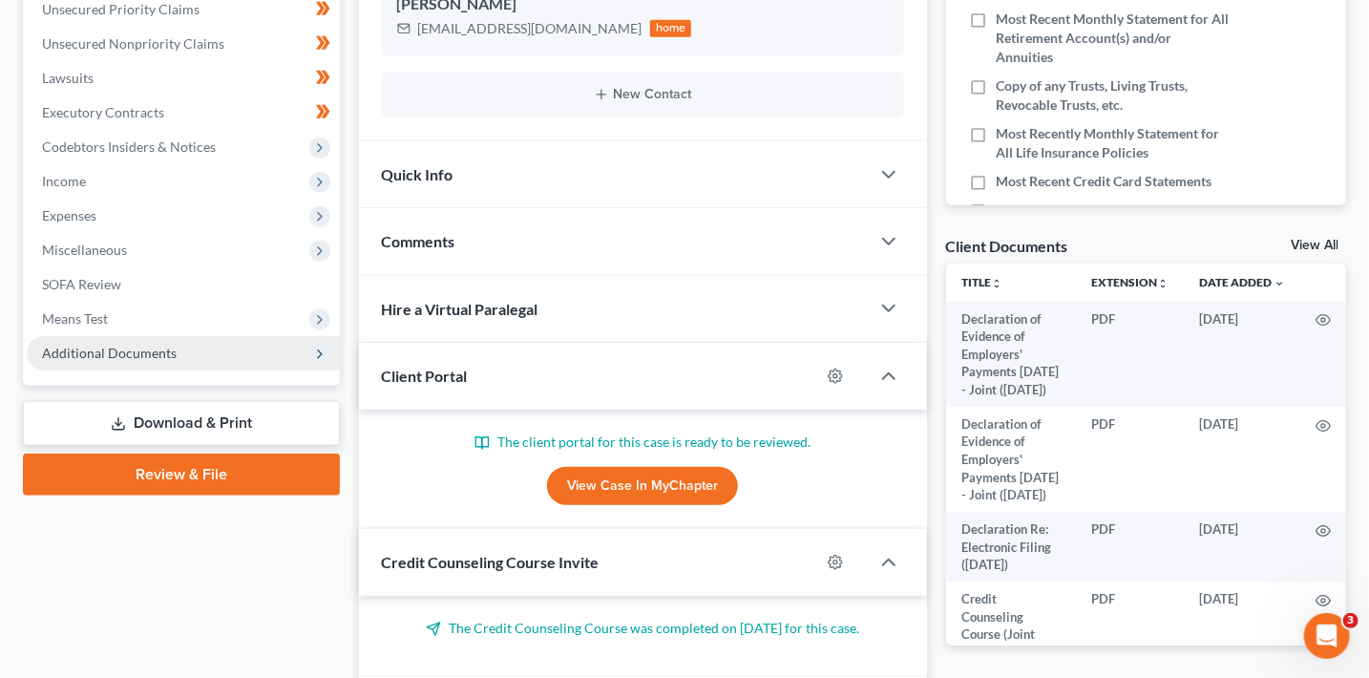
click at [116, 350] on span "Additional Documents" at bounding box center [109, 353] width 135 height 16
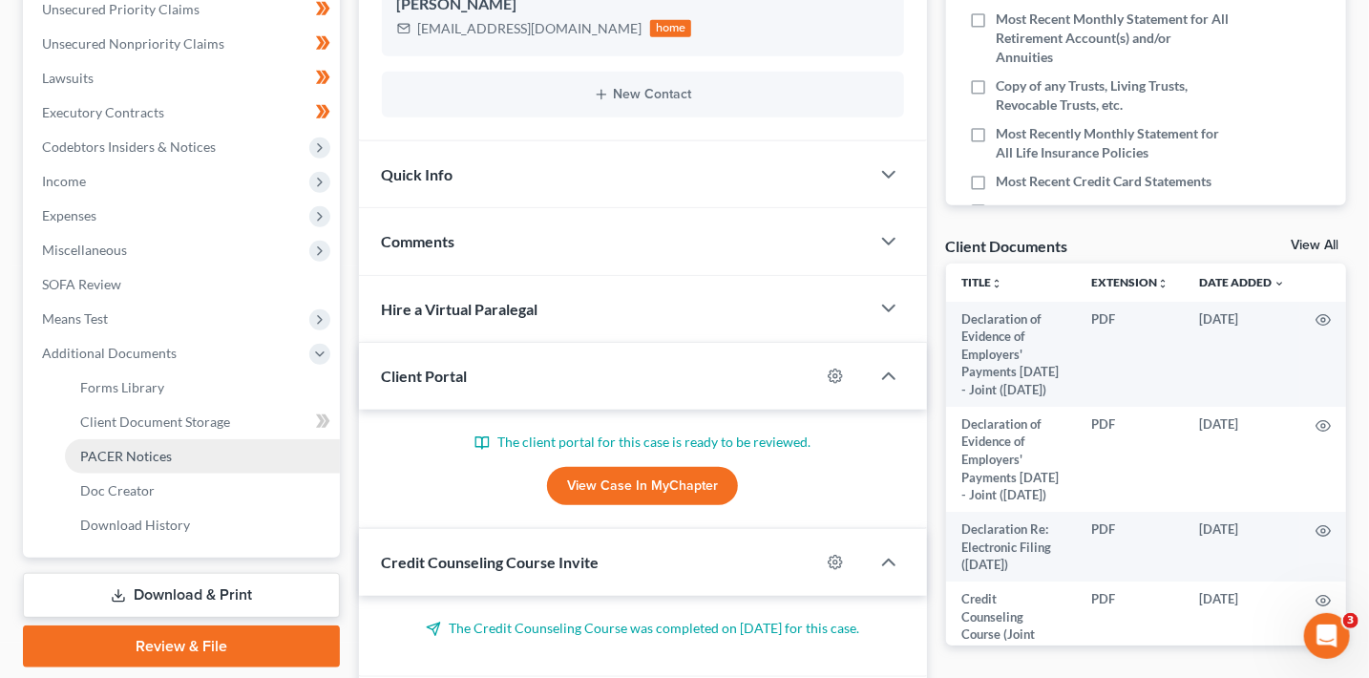
click at [181, 448] on link "PACER Notices" at bounding box center [202, 456] width 275 height 34
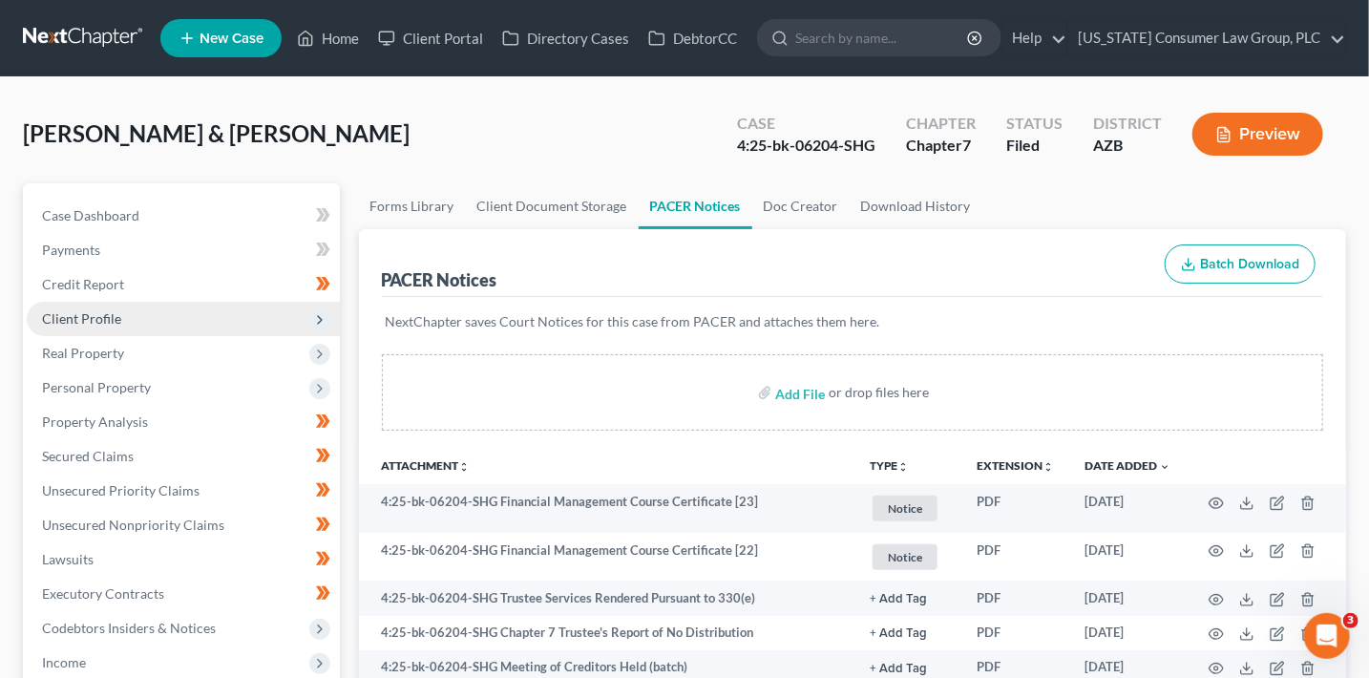
click at [111, 314] on span "Client Profile" at bounding box center [81, 318] width 79 height 16
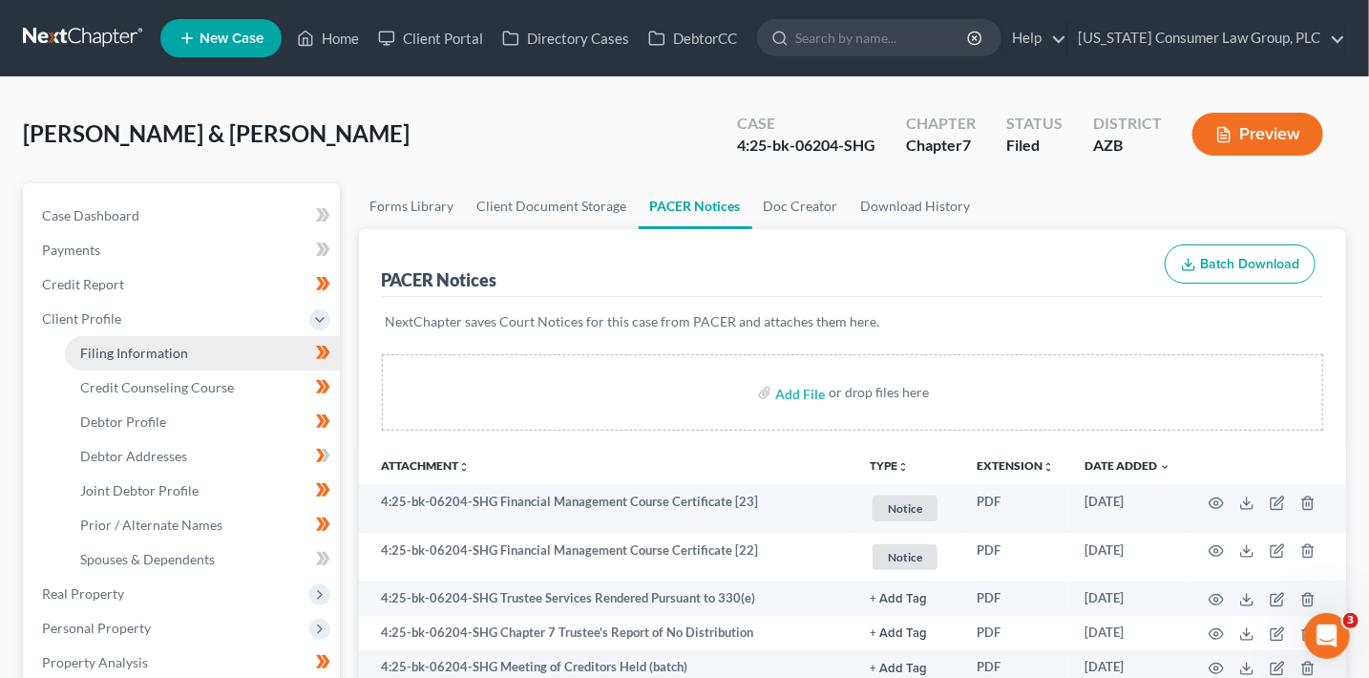
click at [144, 345] on span "Filing Information" at bounding box center [134, 353] width 108 height 16
select select "1"
select select "0"
select select "3"
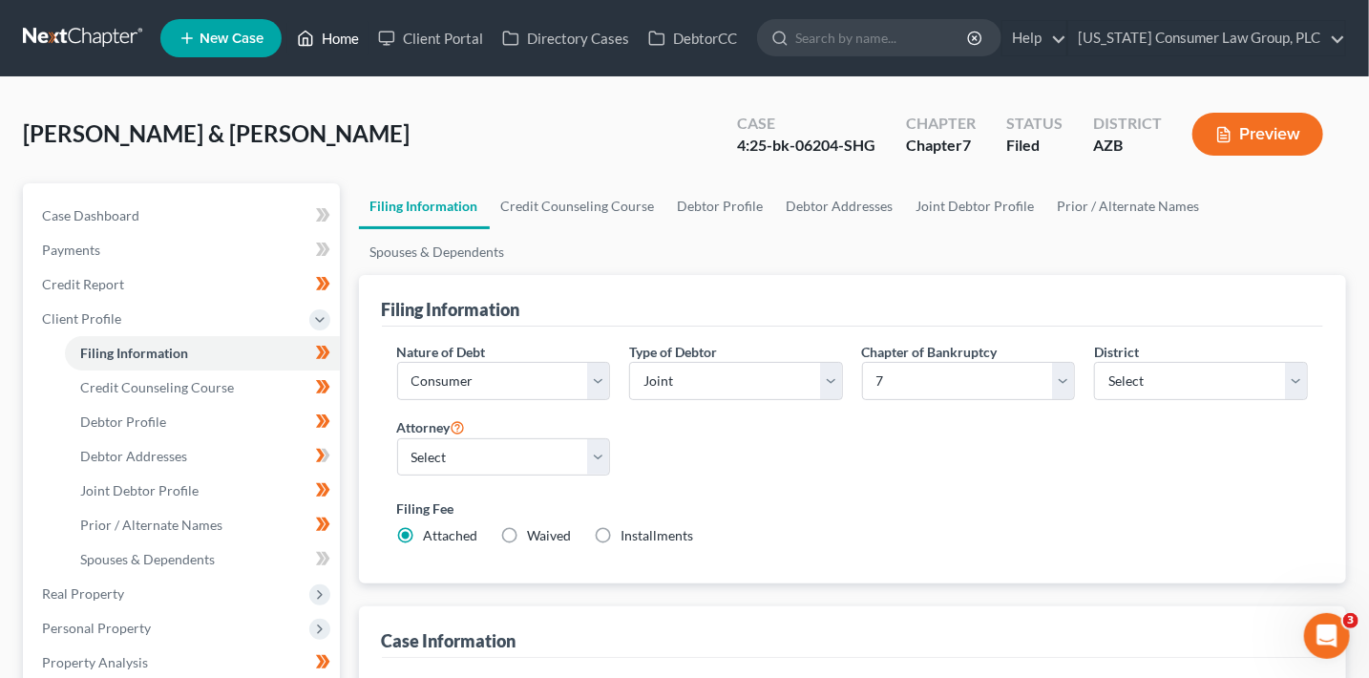
click at [343, 30] on link "Home" at bounding box center [327, 38] width 81 height 34
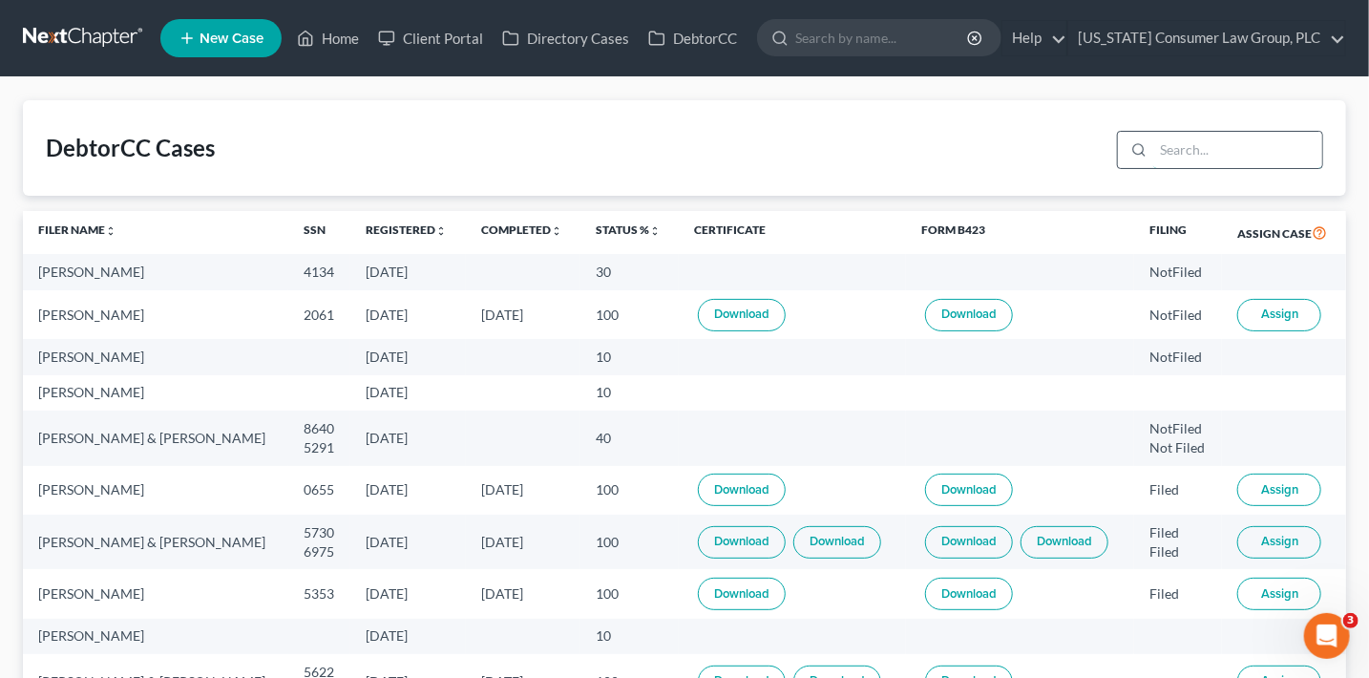
click at [1212, 152] on input "search" at bounding box center [1237, 150] width 169 height 36
type input "[PERSON_NAME]"
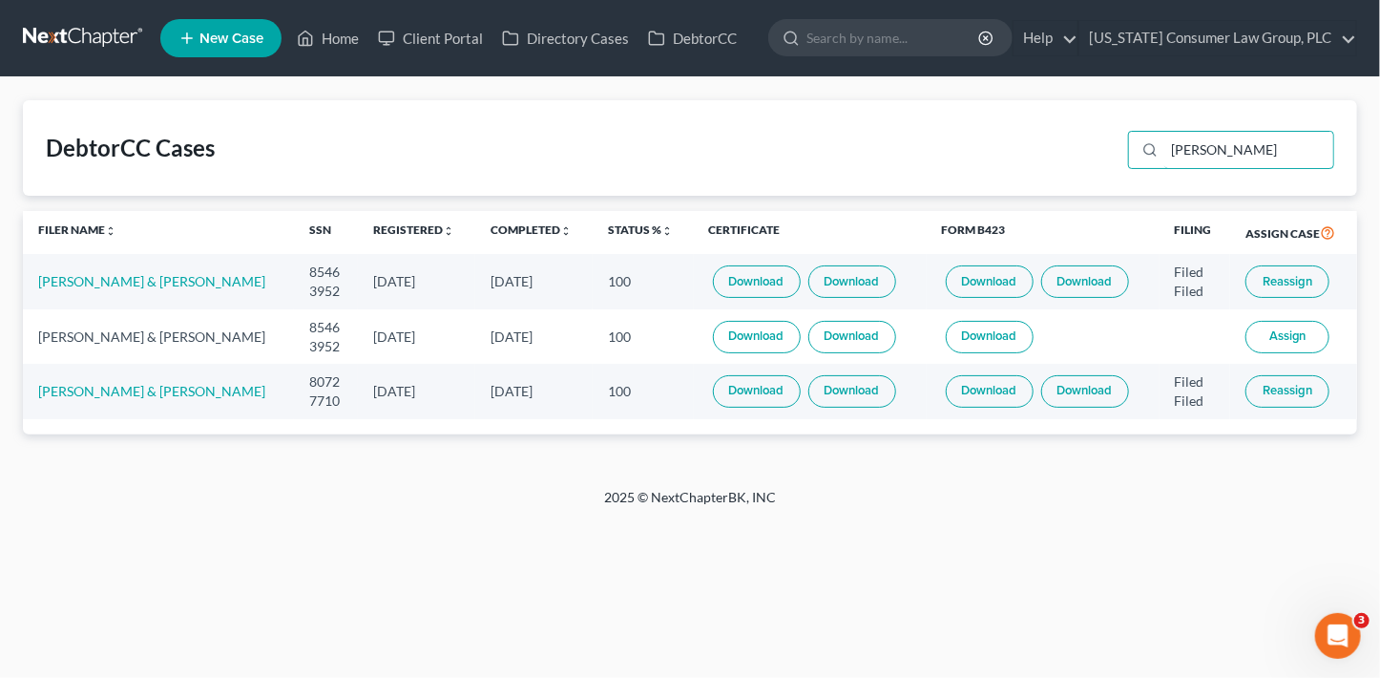
drag, startPoint x: 1249, startPoint y: 156, endPoint x: 1119, endPoint y: 121, distance: 134.3
click at [1133, 130] on div "[PERSON_NAME]" at bounding box center [1227, 148] width 214 height 50
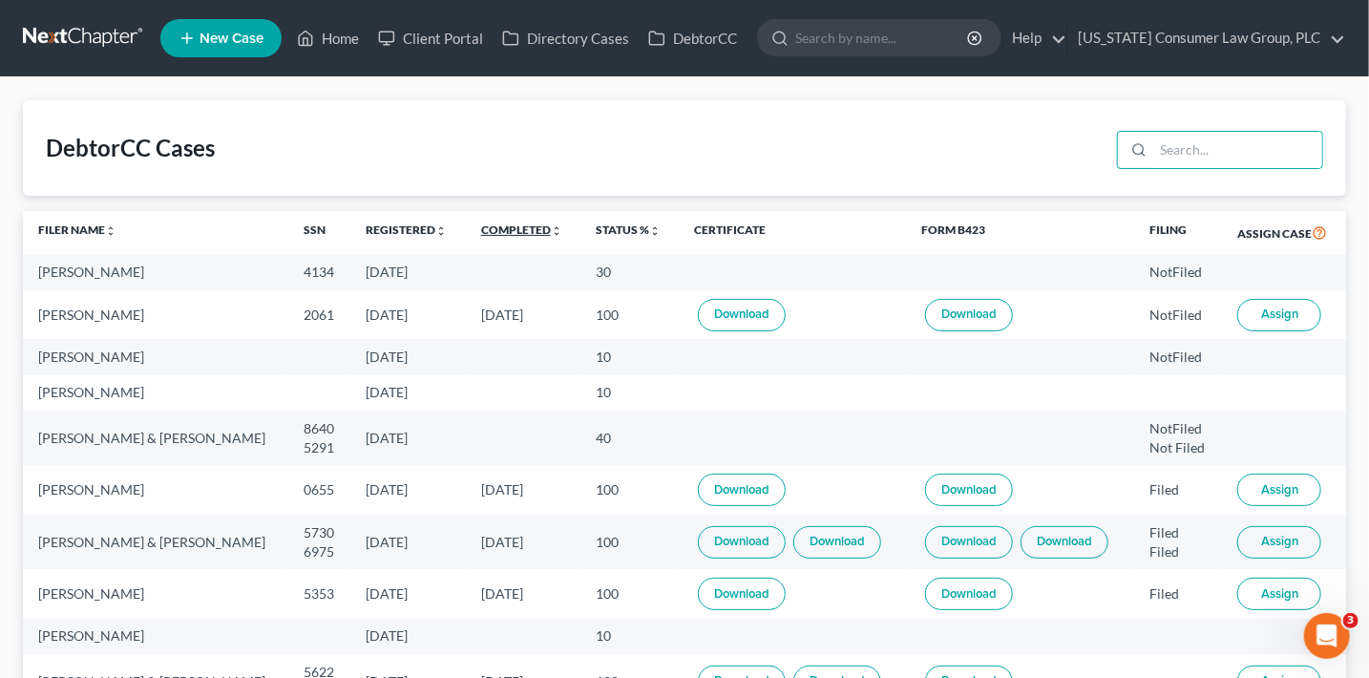
click at [508, 227] on link "Completed unfold_more expand_more expand_less" at bounding box center [521, 229] width 81 height 14
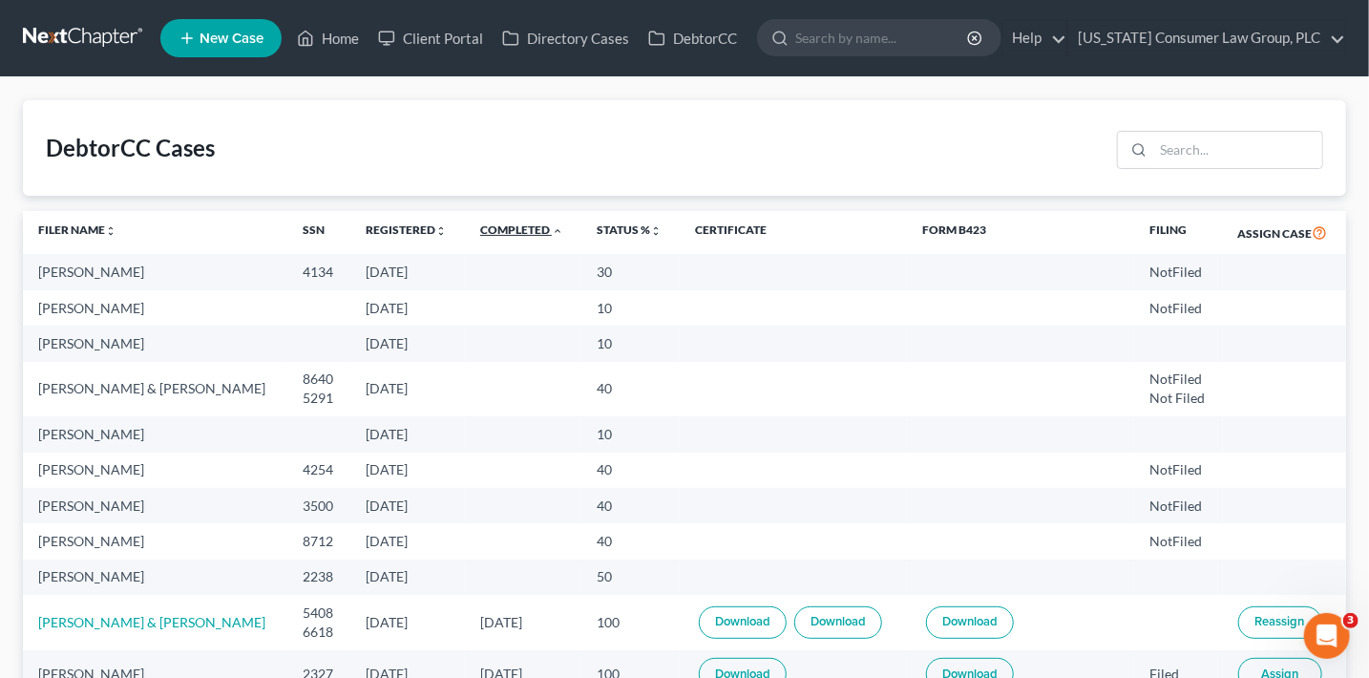
click at [508, 227] on link "Completed unfold_more expand_more expand_less" at bounding box center [521, 229] width 83 height 14
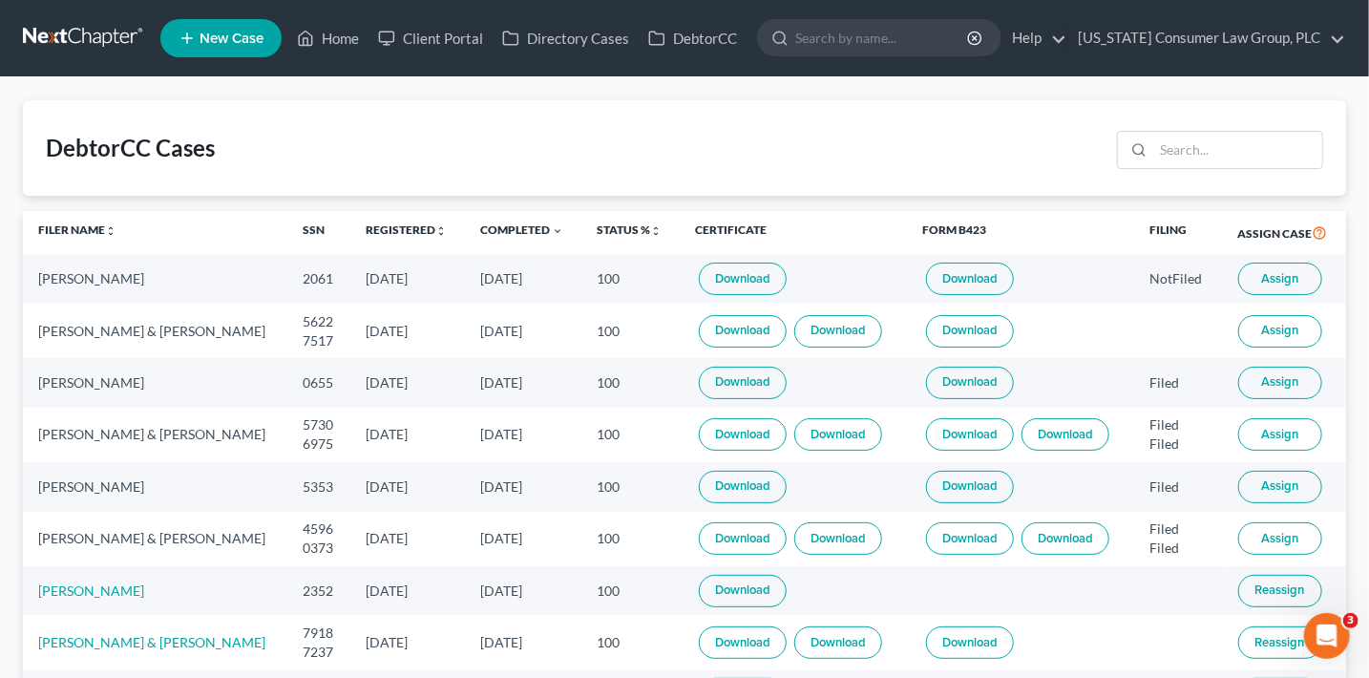
click at [1289, 327] on span "Assign" at bounding box center [1279, 330] width 37 height 15
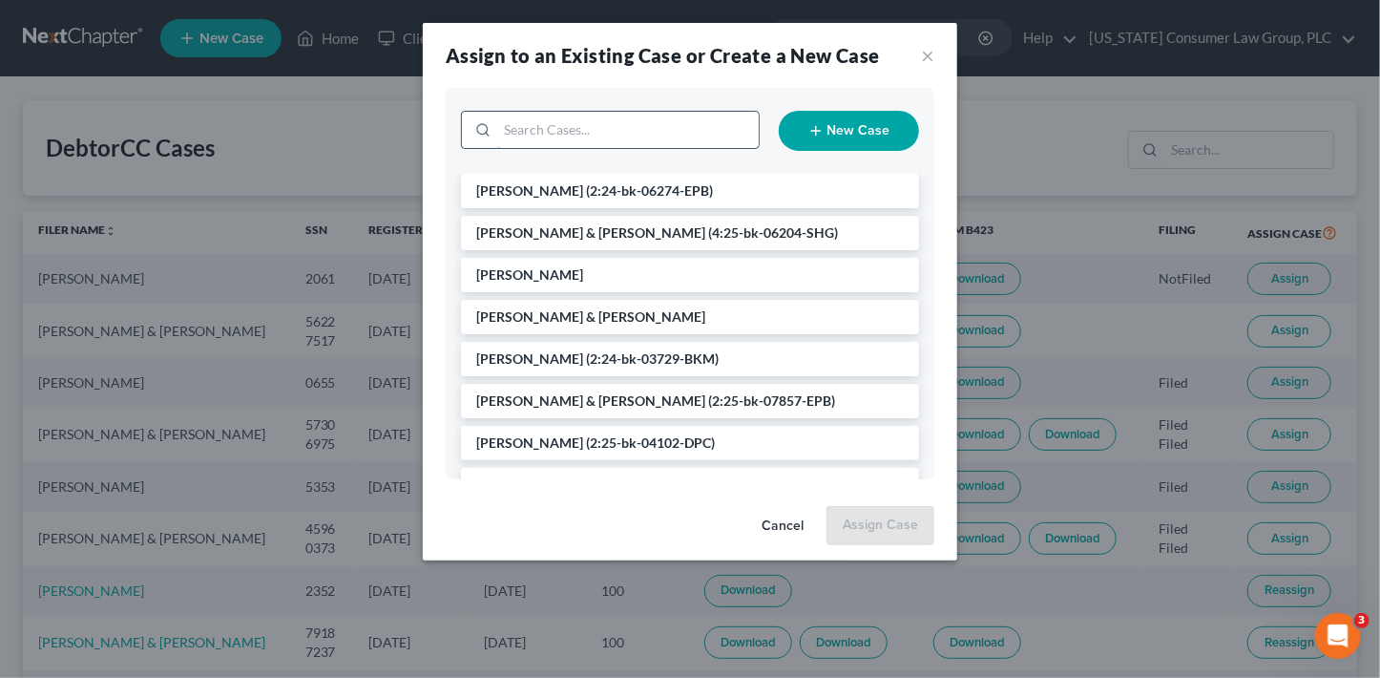
click at [534, 126] on input "search" at bounding box center [627, 130] width 261 height 36
type input "hulb"
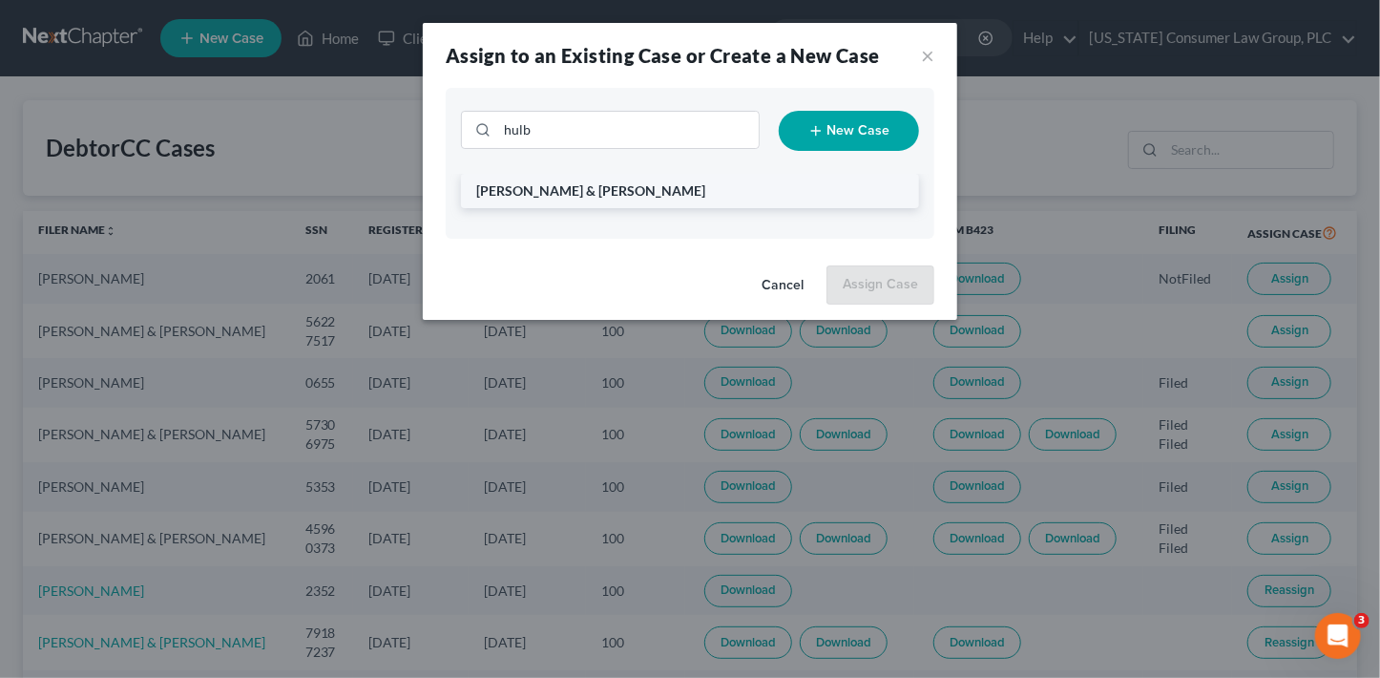
click at [569, 198] on span "Hulbert, Cody & Jillian" at bounding box center [590, 190] width 229 height 16
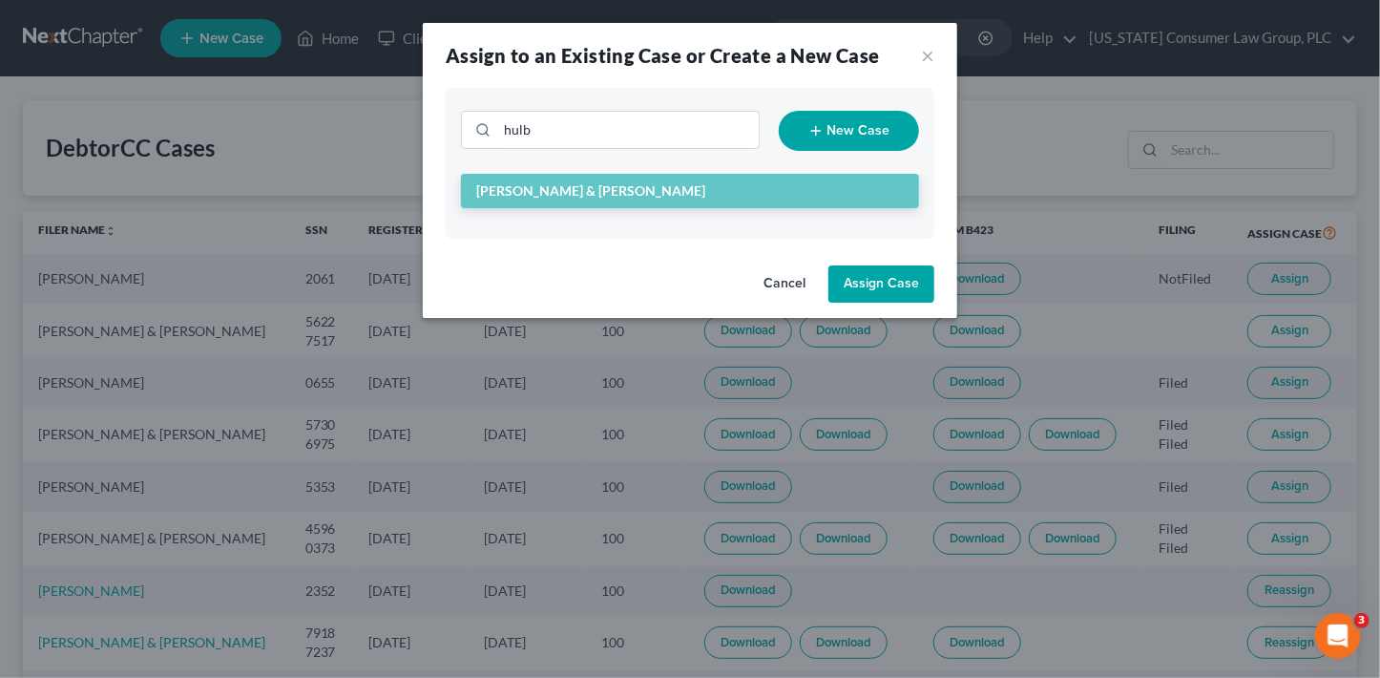
click at [879, 289] on button "Assign Case" at bounding box center [881, 284] width 106 height 38
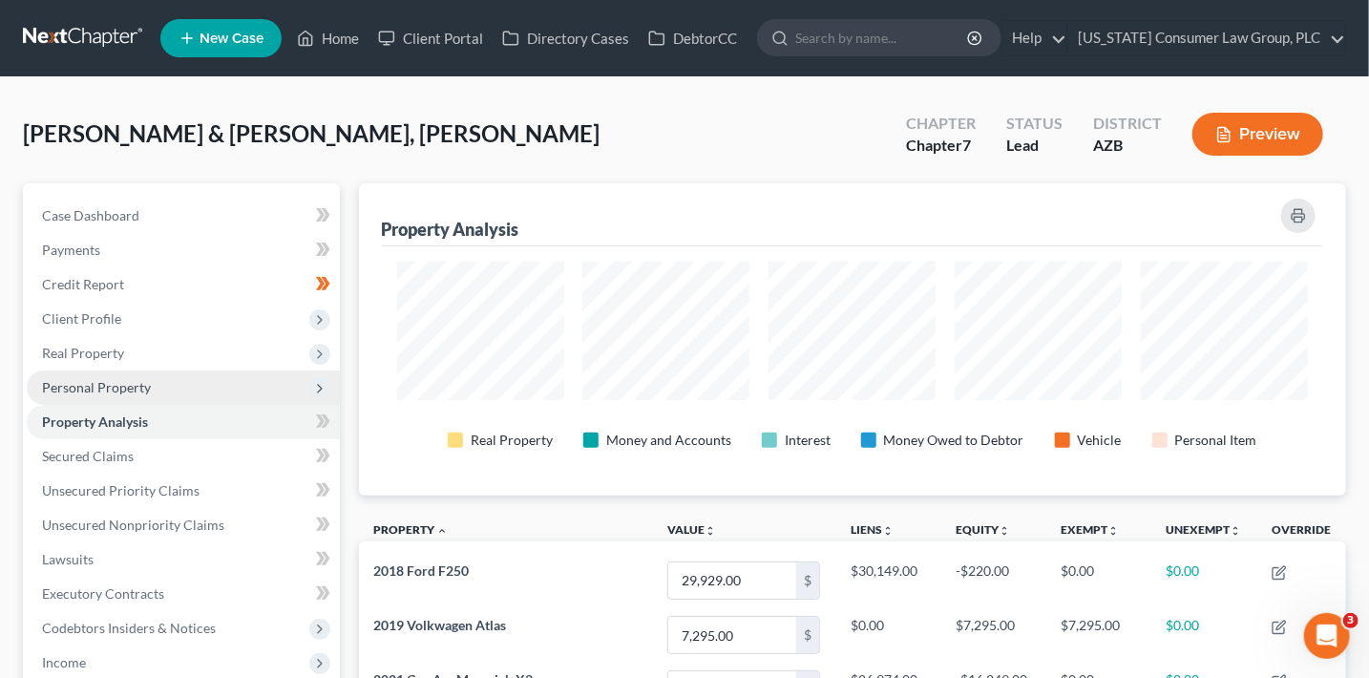
click at [125, 392] on span "Personal Property" at bounding box center [96, 387] width 109 height 16
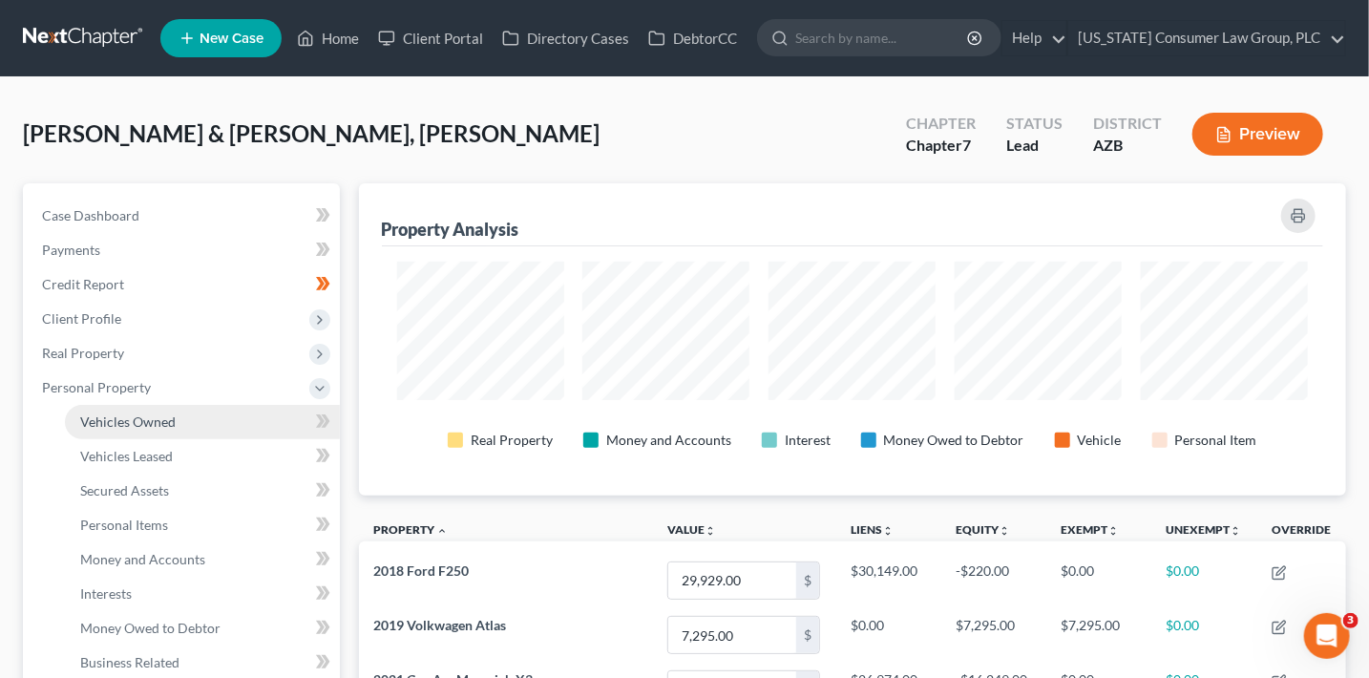
click at [157, 422] on span "Vehicles Owned" at bounding box center [127, 421] width 95 height 16
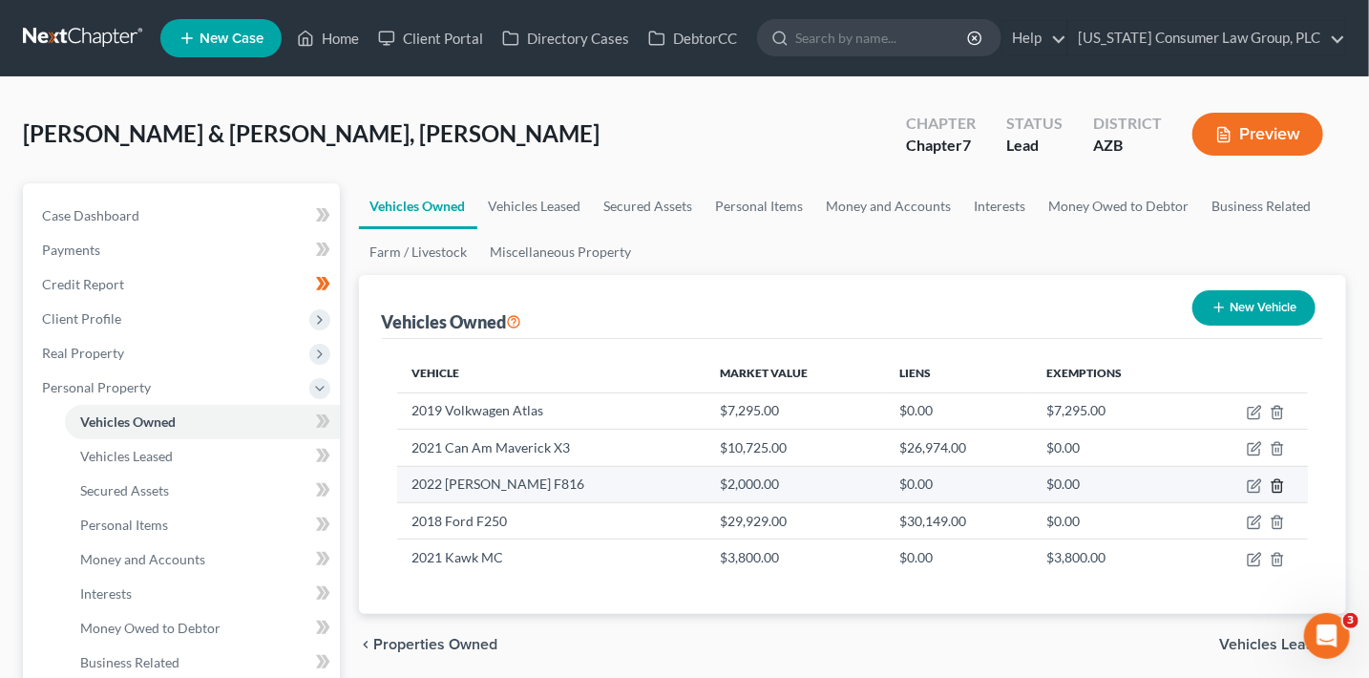
click at [1276, 486] on icon "button" at bounding box center [1276, 485] width 15 height 15
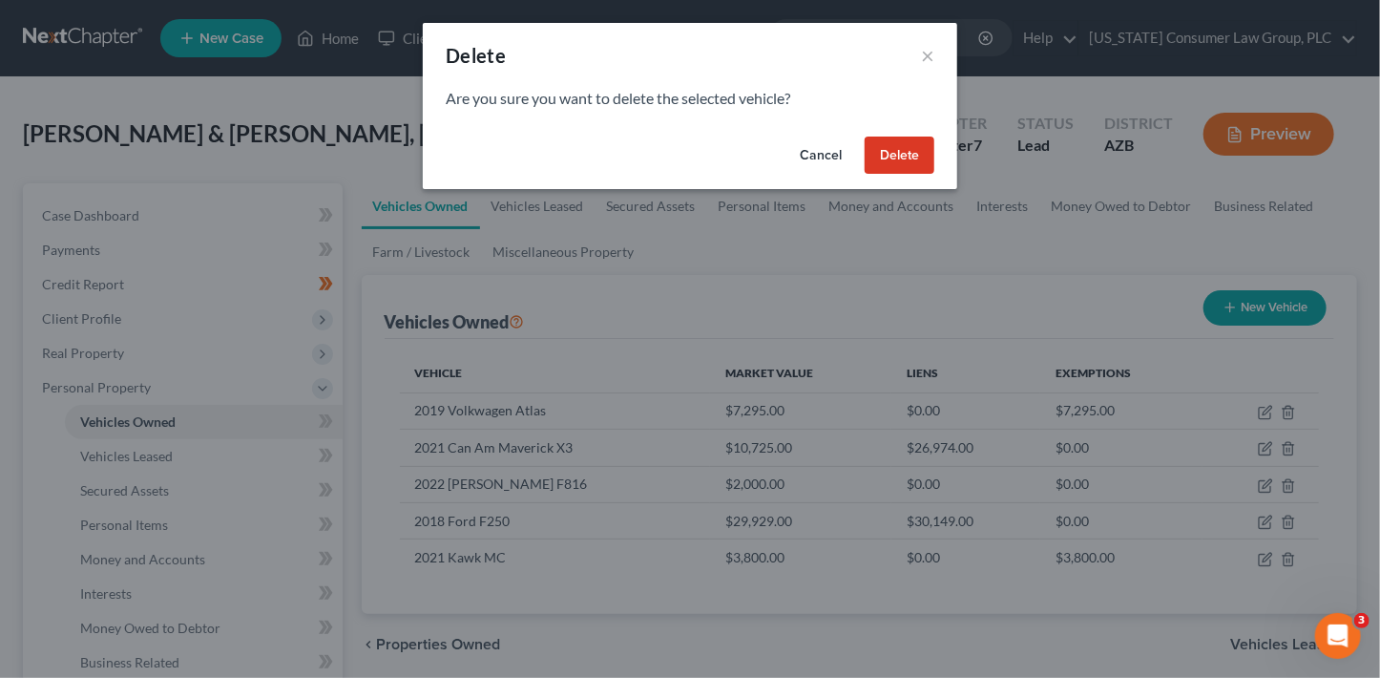
click at [898, 142] on button "Delete" at bounding box center [900, 155] width 70 height 38
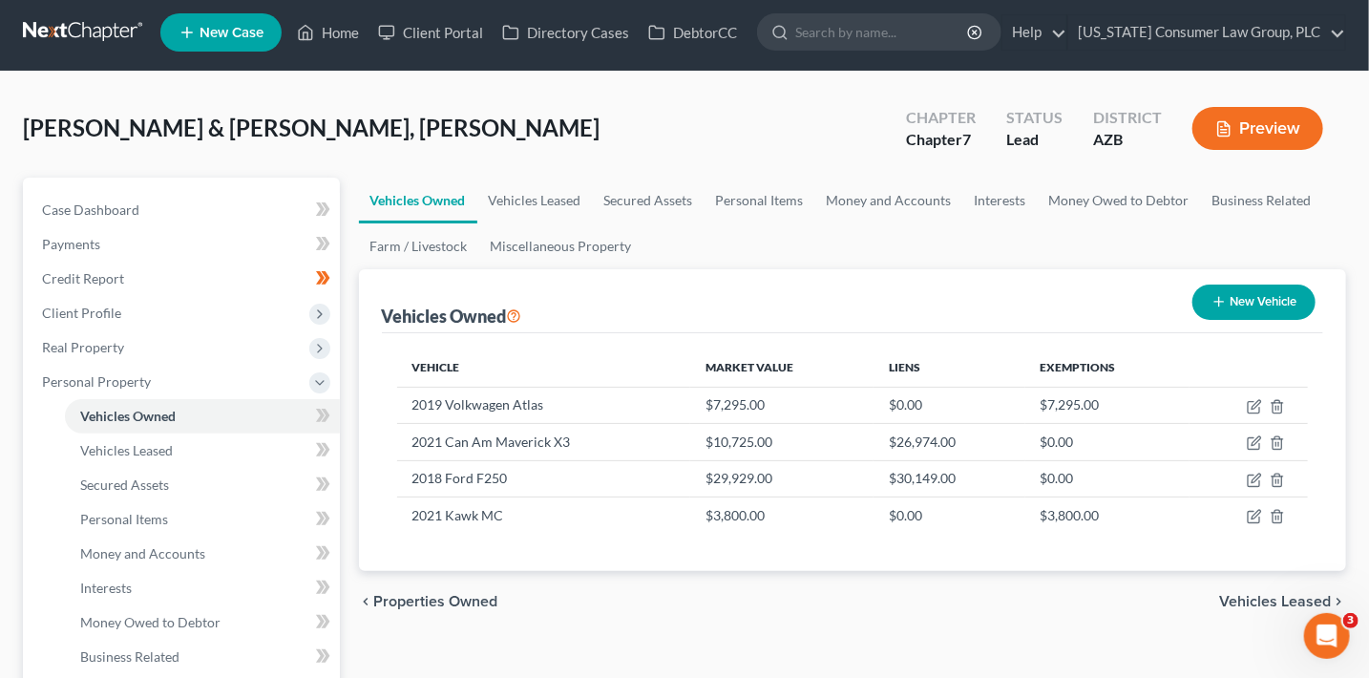
scroll to position [7, 0]
click at [1298, 191] on link "Business Related" at bounding box center [1262, 200] width 122 height 46
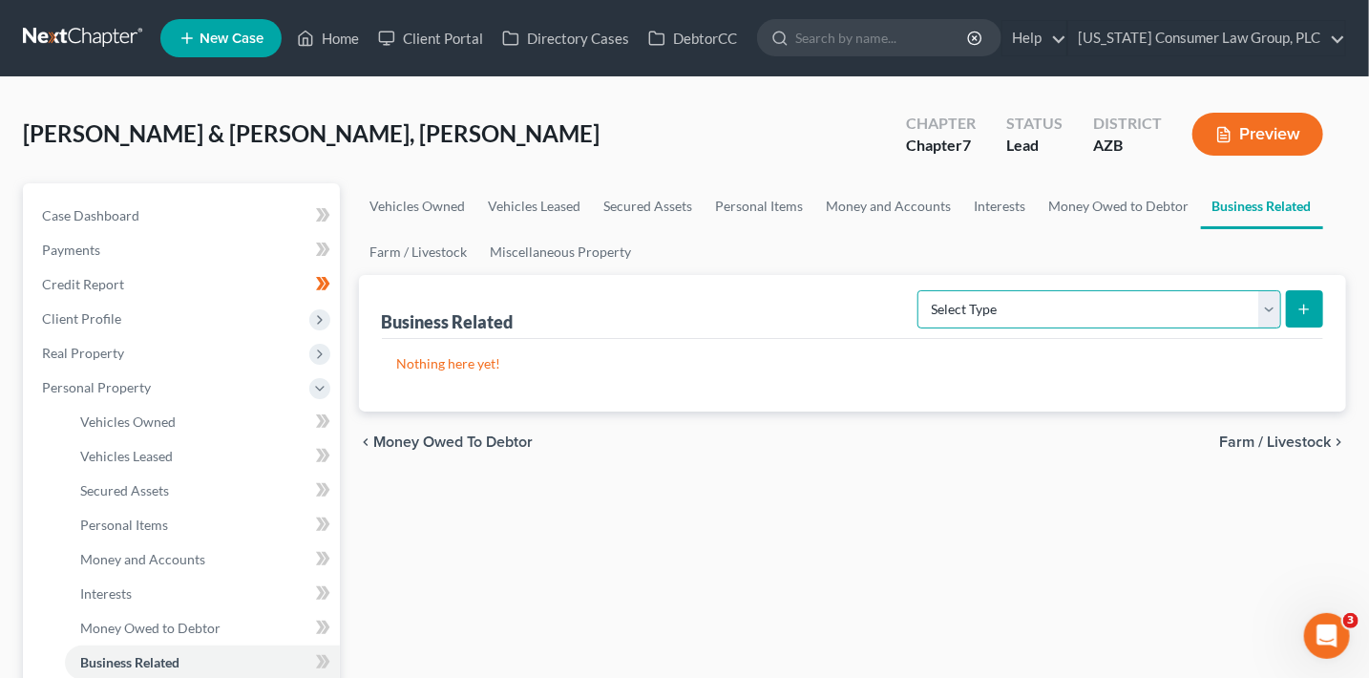
click at [1081, 313] on select "Select Type Customer Lists (A/B: 43) Franchises (A/B: 27) Inventory (A/B: 41) L…" at bounding box center [1099, 309] width 364 height 38
click at [919, 290] on select "Select Type Customer Lists (A/B: 43) Franchises (A/B: 27) Inventory (A/B: 41) L…" at bounding box center [1099, 309] width 364 height 38
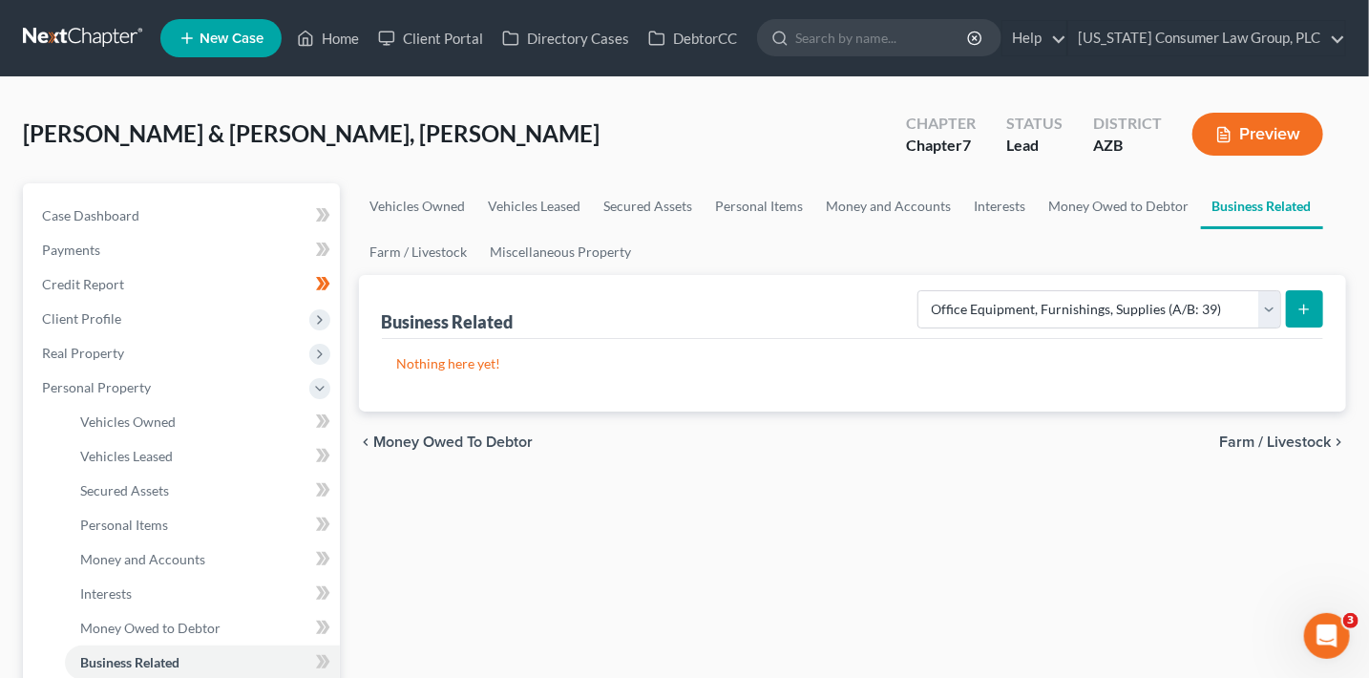
click at [1294, 304] on button "submit" at bounding box center [1304, 308] width 37 height 37
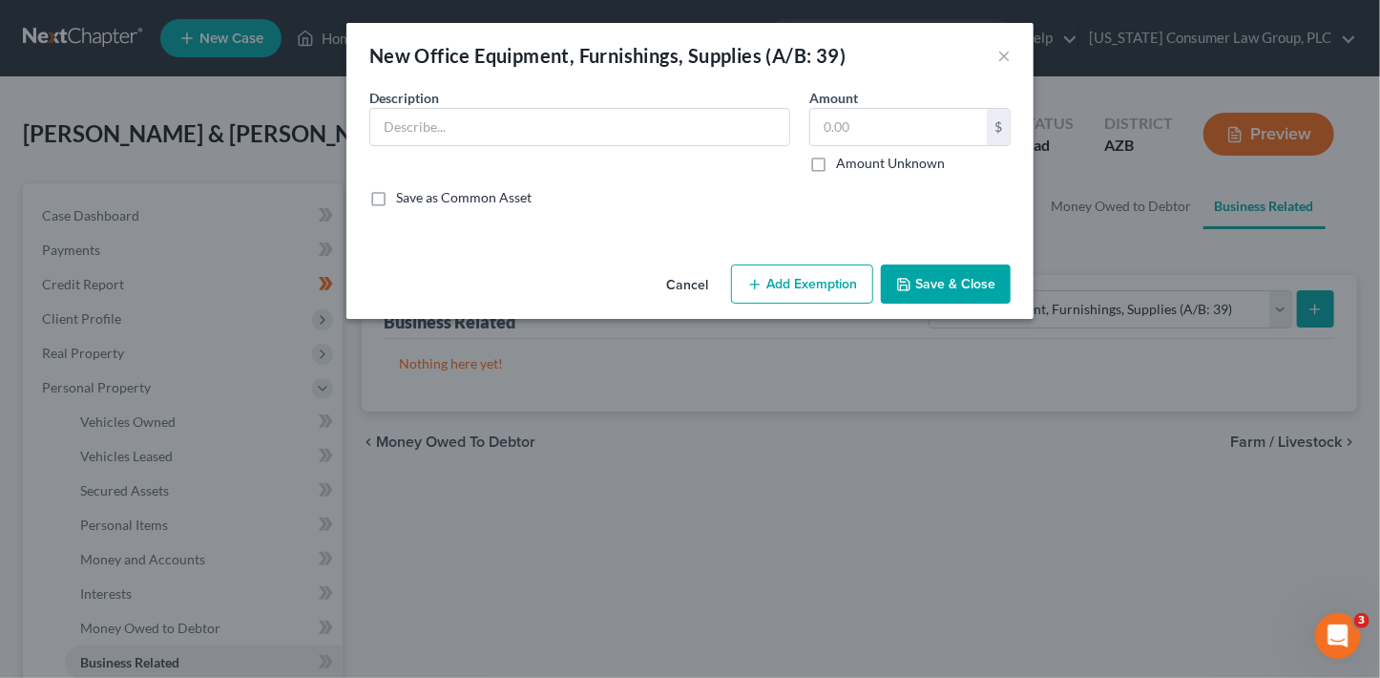
click at [681, 283] on button "Cancel" at bounding box center [687, 285] width 73 height 38
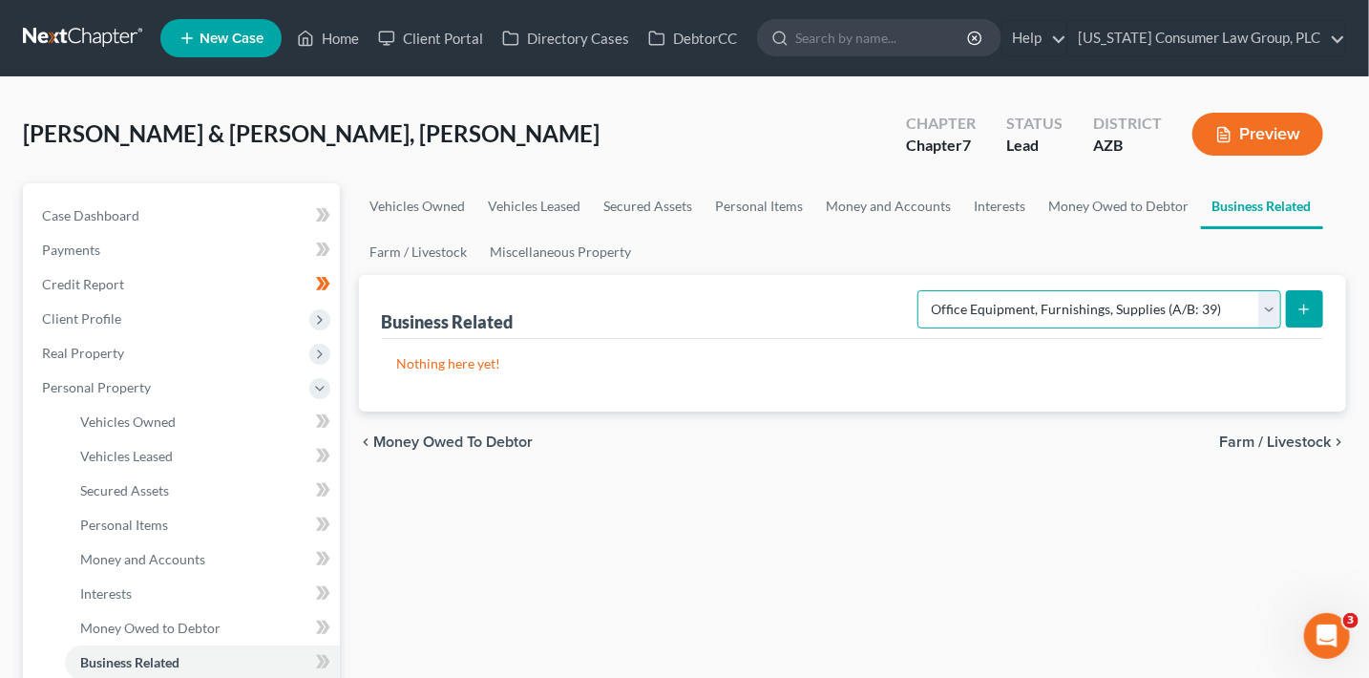
click at [1249, 315] on select "Select Type Customer Lists (A/B: 43) Franchises (A/B: 27) Inventory (A/B: 41) L…" at bounding box center [1099, 309] width 364 height 38
select select "other_business_related_property_not_listed"
click at [919, 290] on select "Select Type Customer Lists (A/B: 43) Franchises (A/B: 27) Inventory (A/B: 41) L…" at bounding box center [1099, 309] width 364 height 38
click at [1295, 305] on button "submit" at bounding box center [1304, 308] width 37 height 37
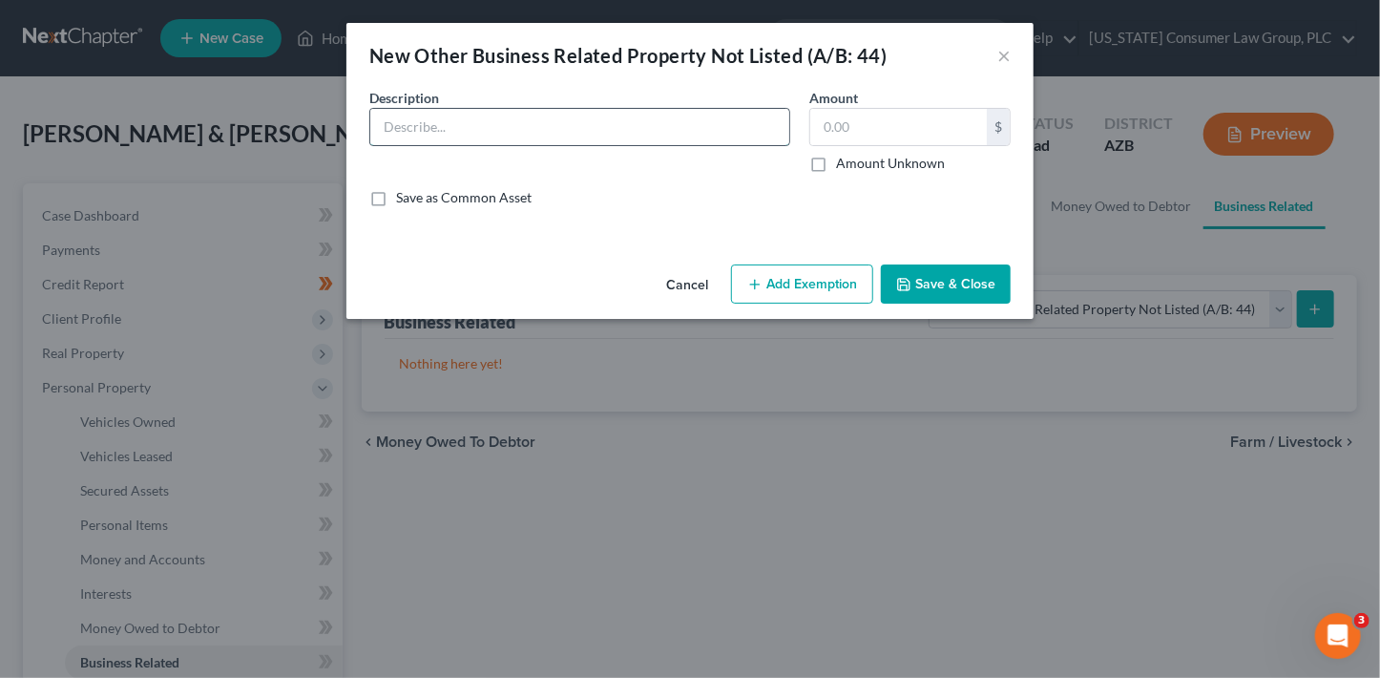
click at [445, 126] on input "text" at bounding box center [579, 127] width 419 height 36
type input "3 bounce houses, tables and chairs"
click at [880, 118] on input "text" at bounding box center [898, 127] width 177 height 36
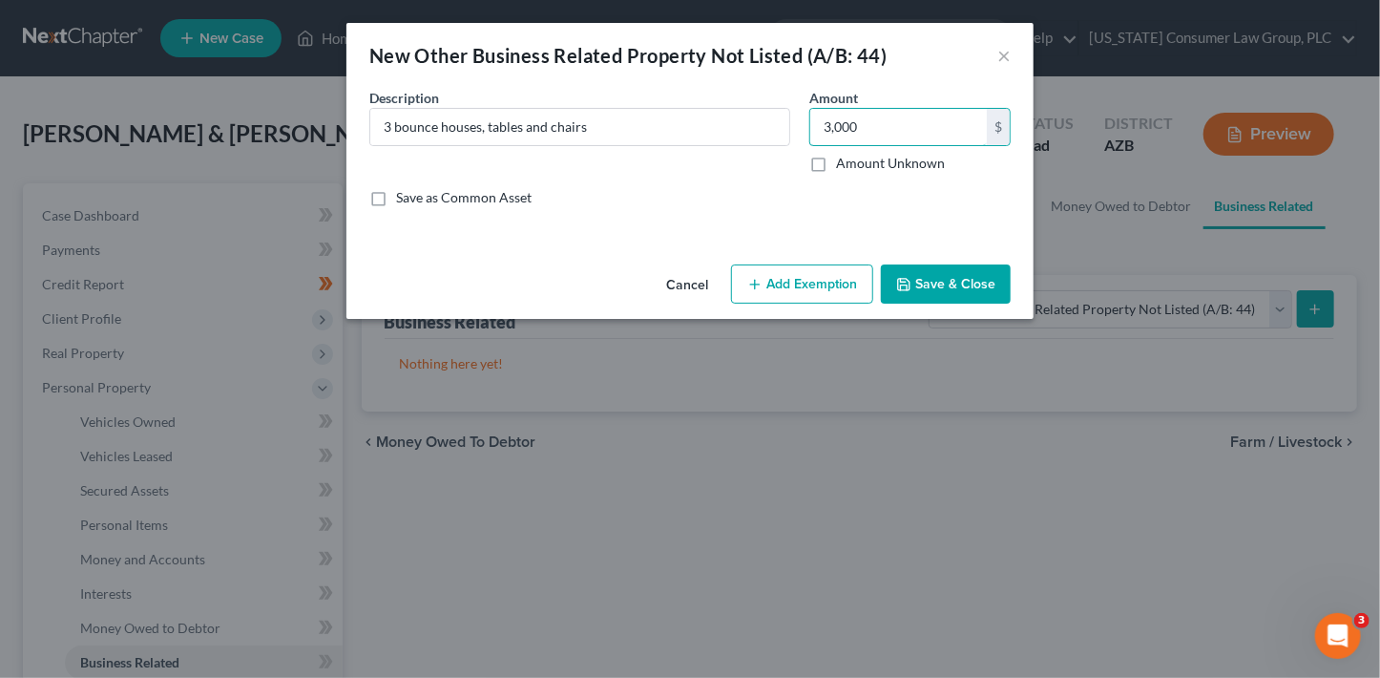
type input "3,000"
click at [843, 296] on button "Add Exemption" at bounding box center [802, 284] width 142 height 40
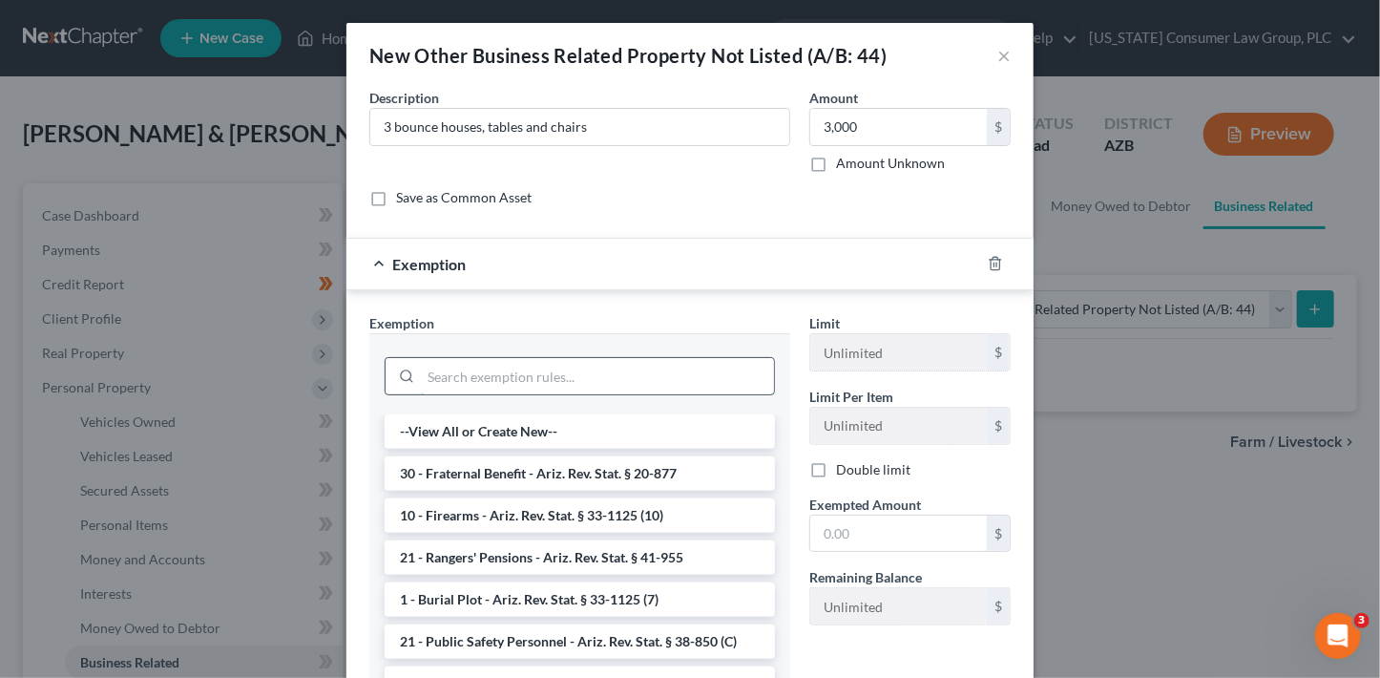
click at [527, 372] on input "search" at bounding box center [597, 376] width 353 height 36
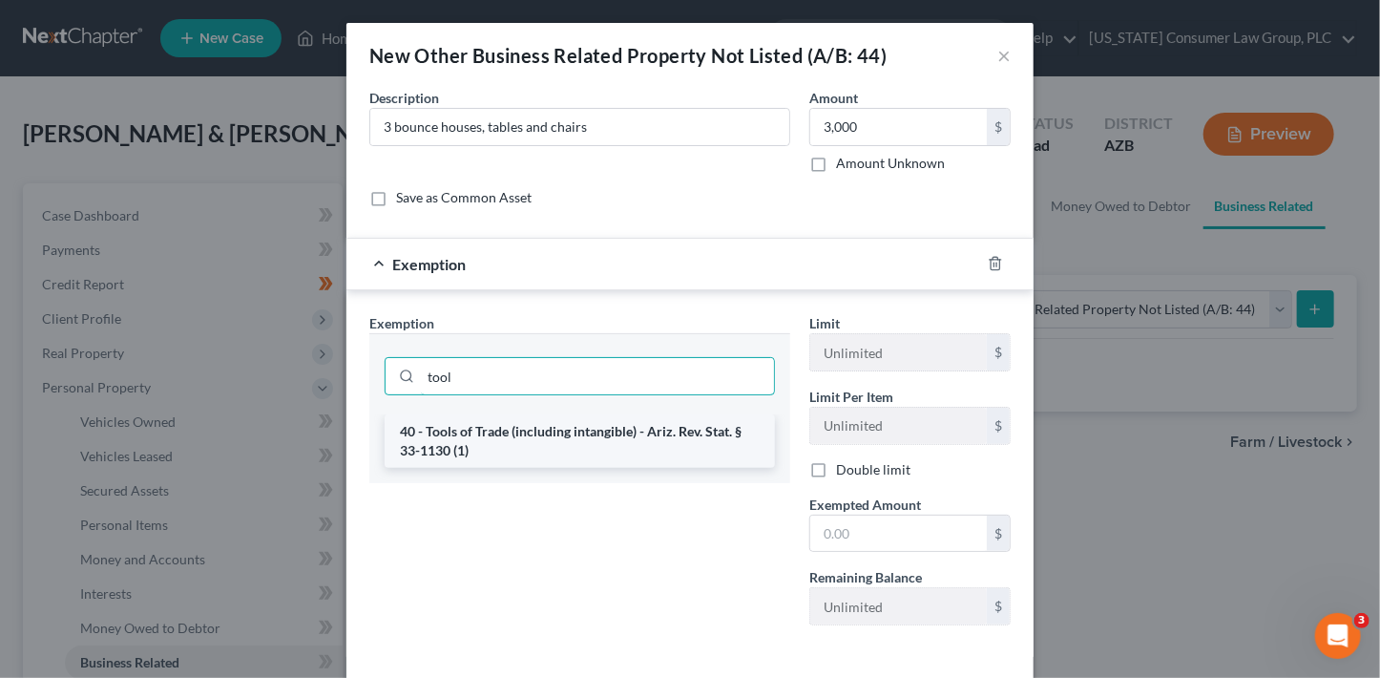
type input "tool"
click at [629, 453] on li "40 - Tools of Trade (including intangible) - Ariz. Rev. Stat. § 33-1130 (1)" at bounding box center [580, 440] width 390 height 53
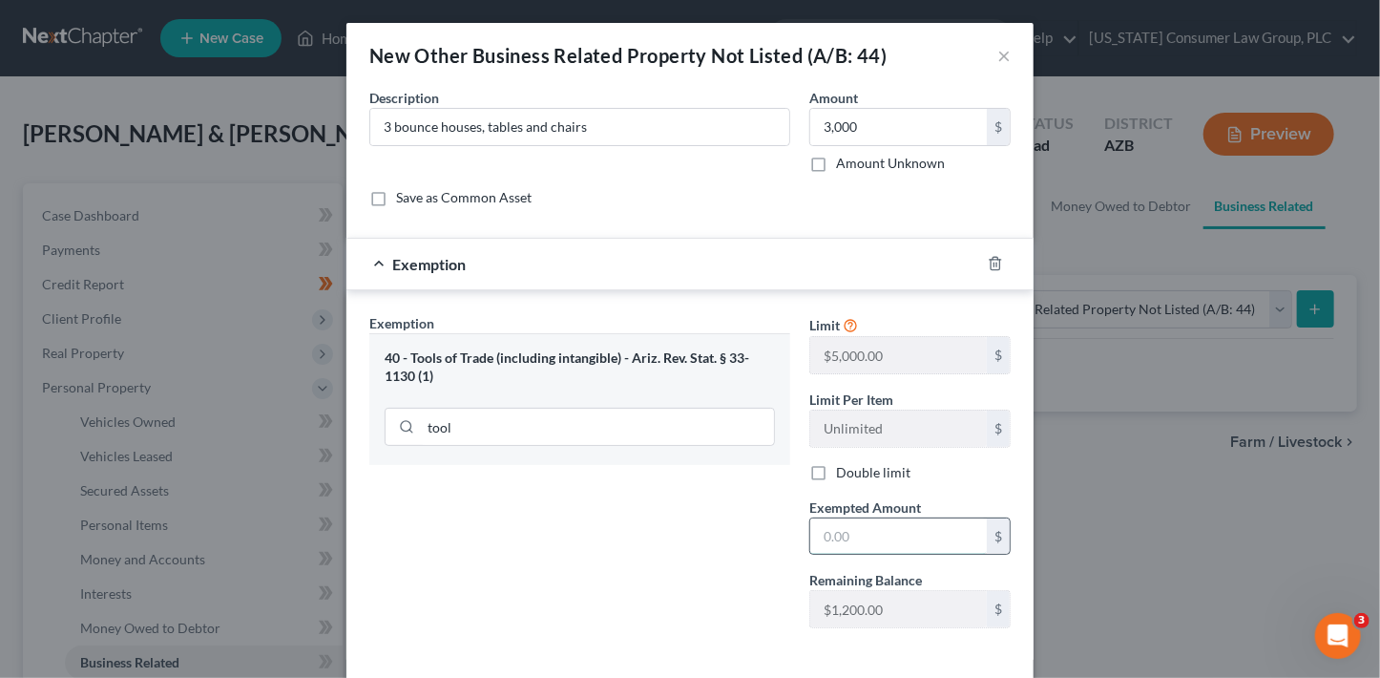
click at [819, 535] on input "text" at bounding box center [898, 536] width 177 height 36
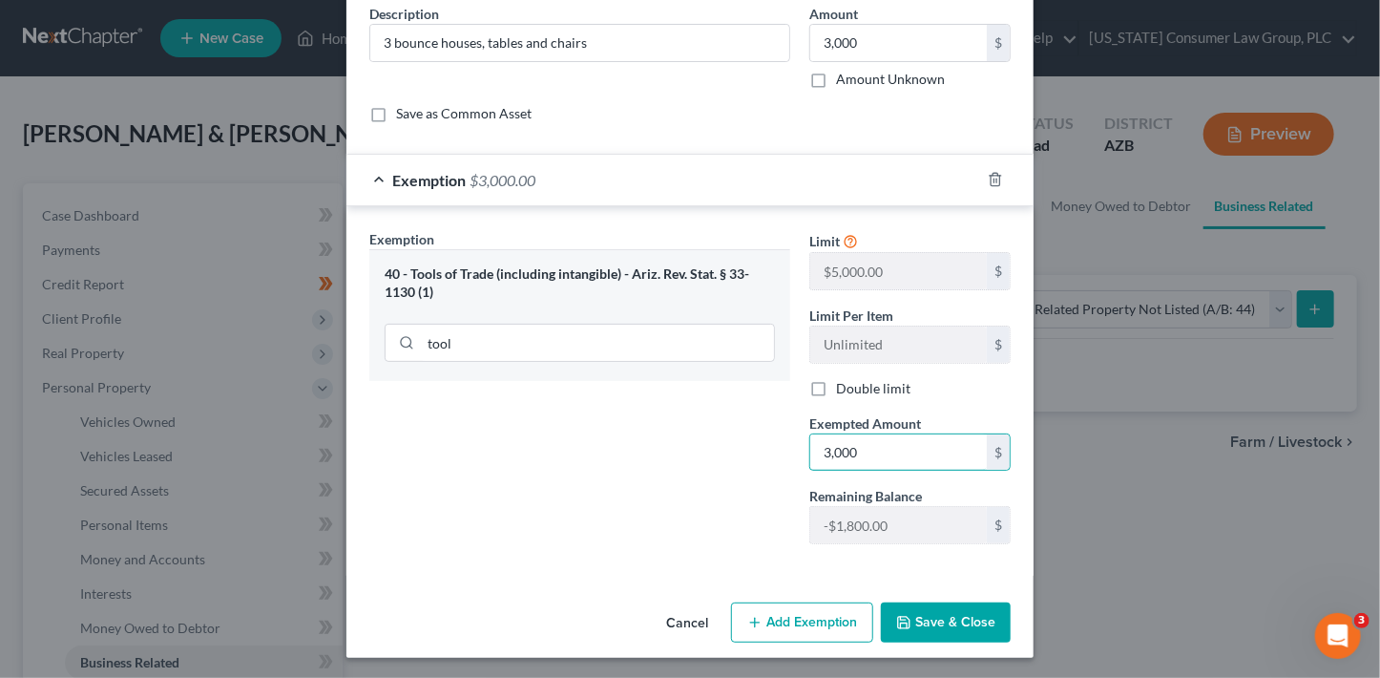
scroll to position [84, 0]
type input "3,000"
click at [998, 615] on button "Save & Close" at bounding box center [946, 622] width 130 height 40
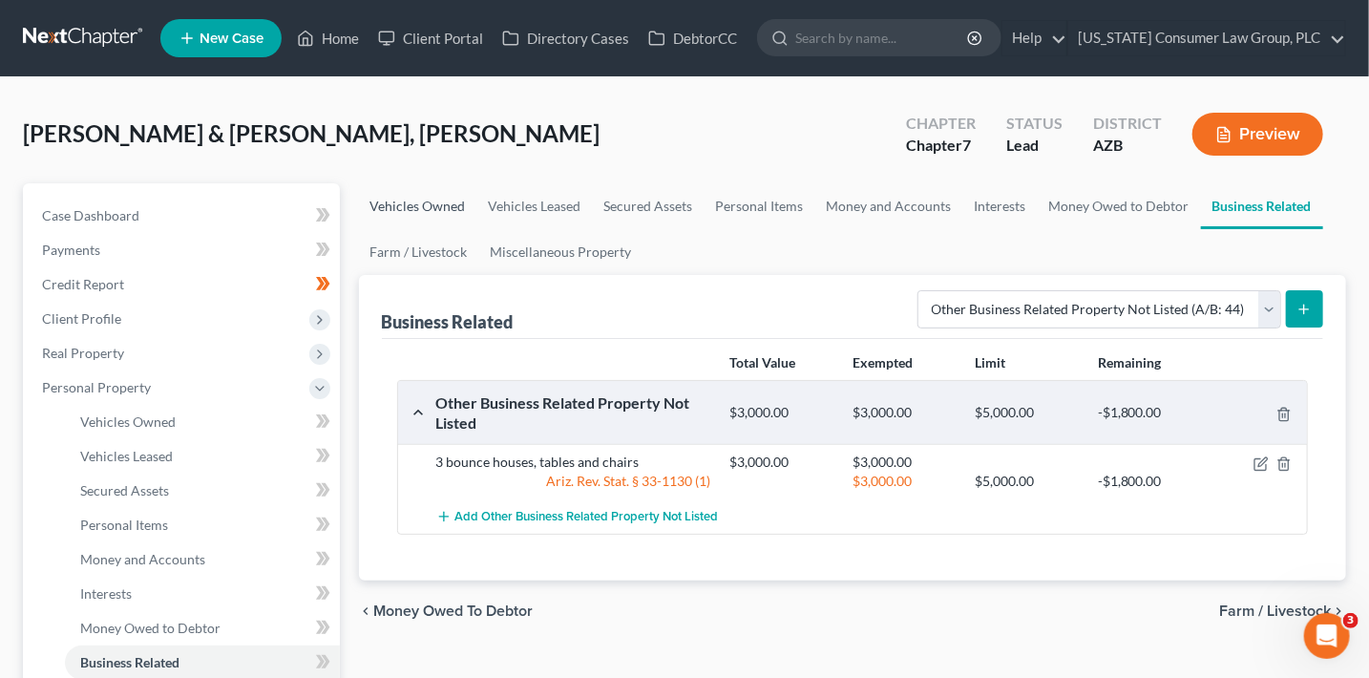
click at [454, 211] on link "Vehicles Owned" at bounding box center [418, 206] width 118 height 46
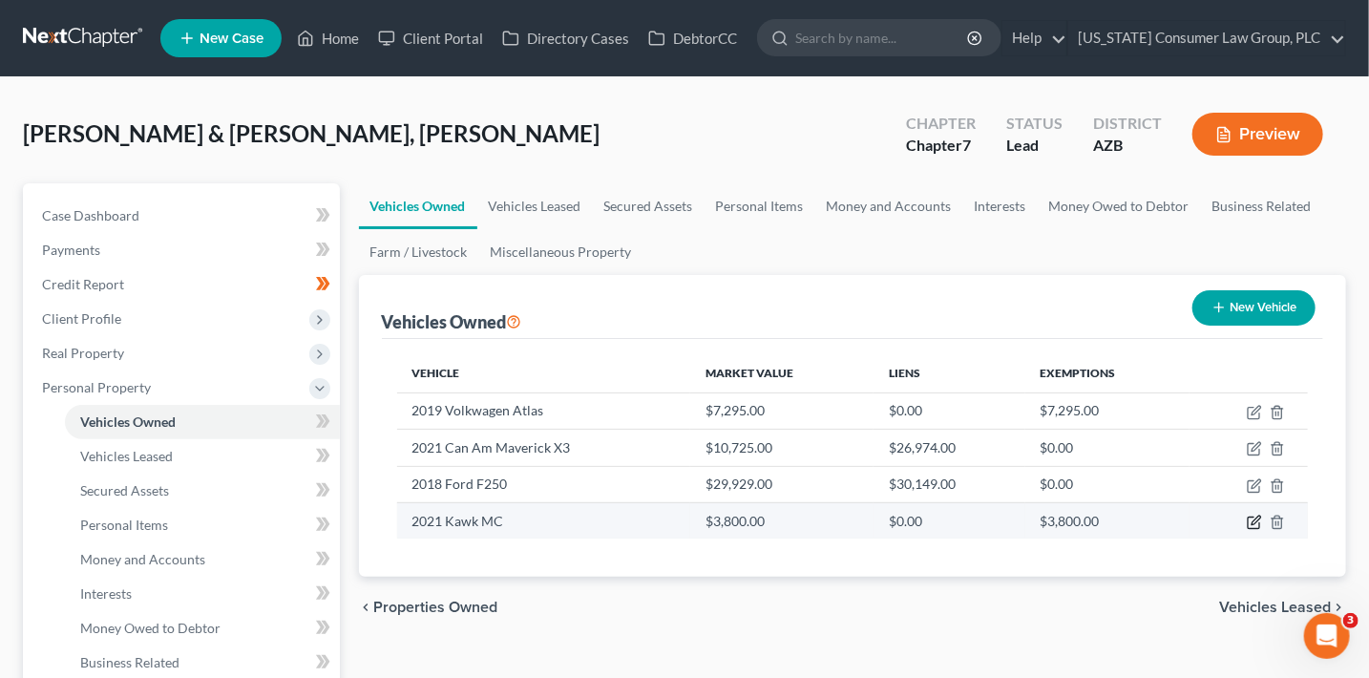
click at [1251, 519] on icon "button" at bounding box center [1253, 521] width 15 height 15
select select "7"
select select "5"
select select "2"
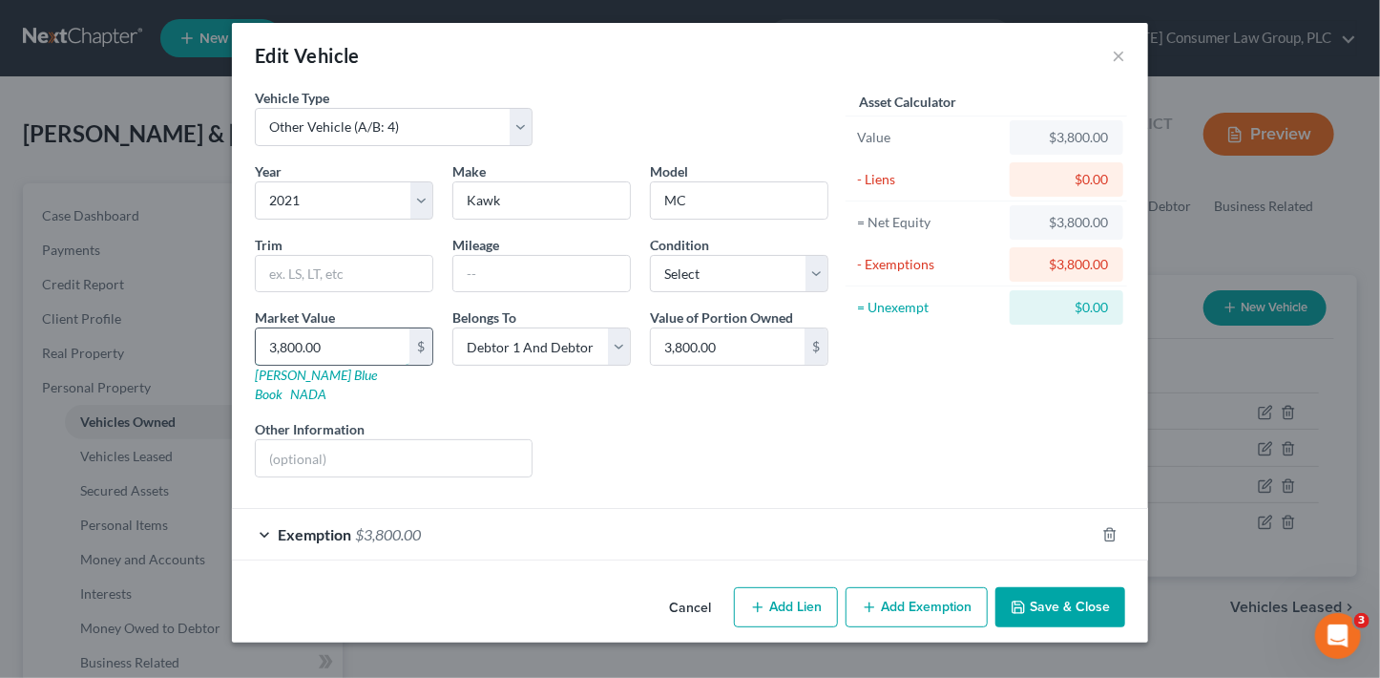
click at [347, 347] on input "3,800.00" at bounding box center [333, 346] width 154 height 36
type input "2"
type input "2.00"
type input "20"
type input "20.00"
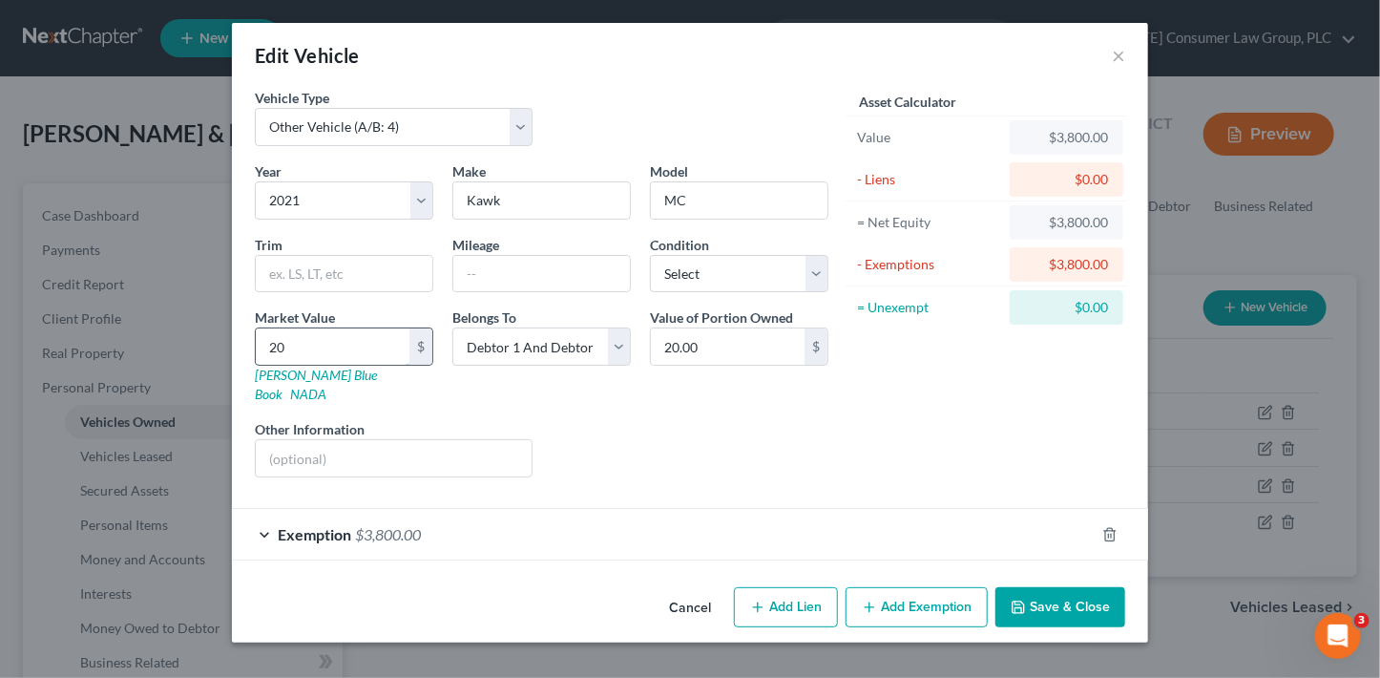
type input "200"
type input "200.00"
type input "2000"
type input "2,000.00"
type input "2,000"
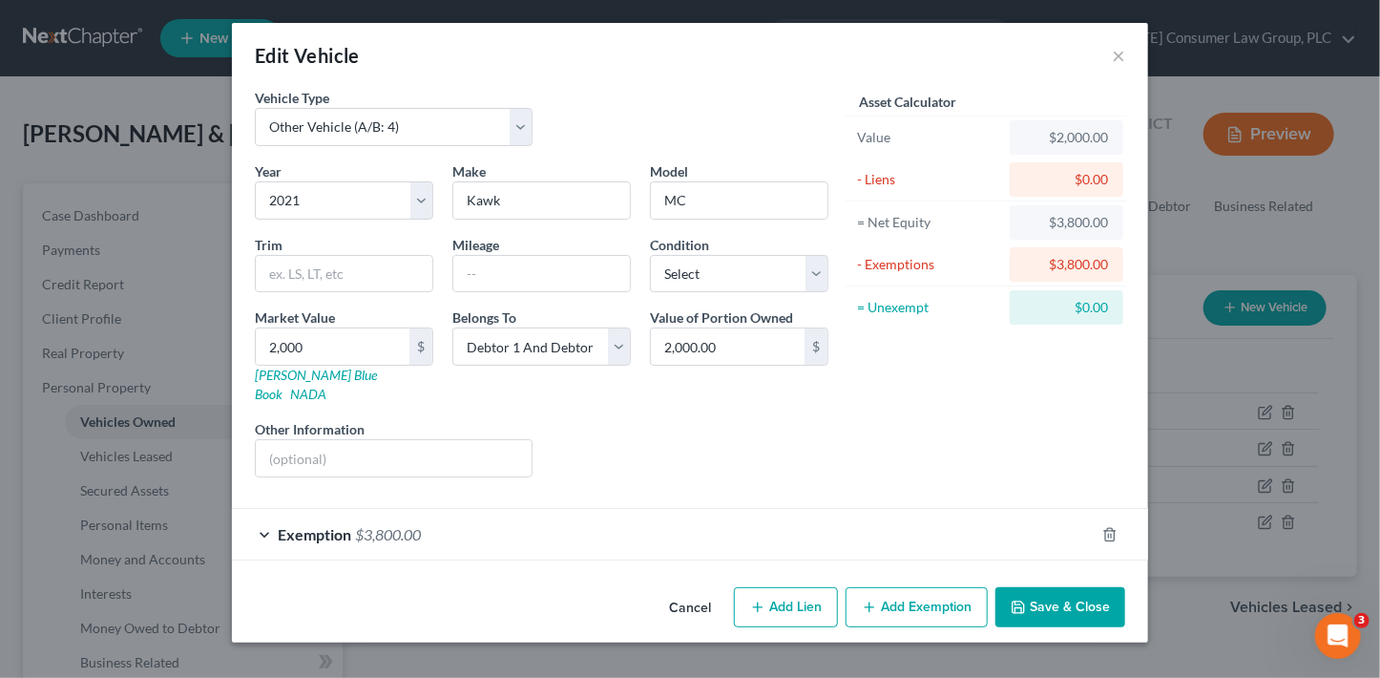
click at [490, 527] on div "Exemption $3,800.00" at bounding box center [663, 534] width 863 height 51
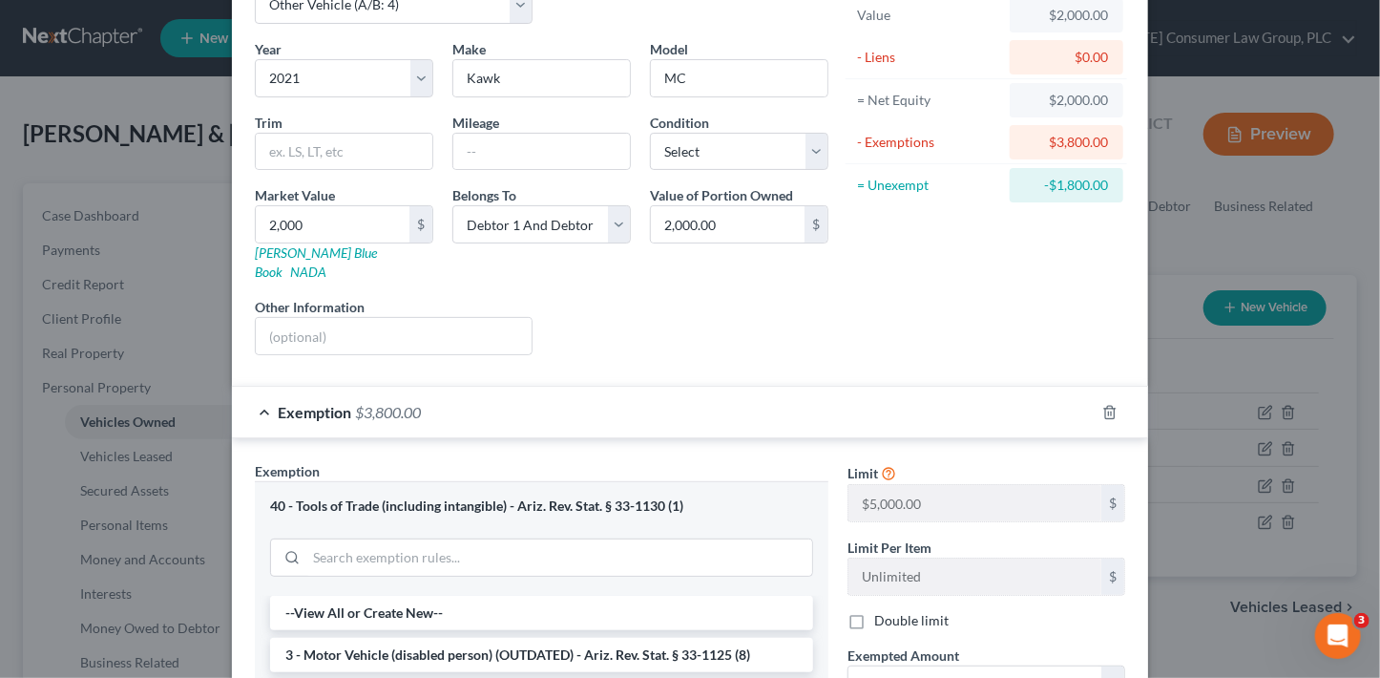
scroll to position [149, 0]
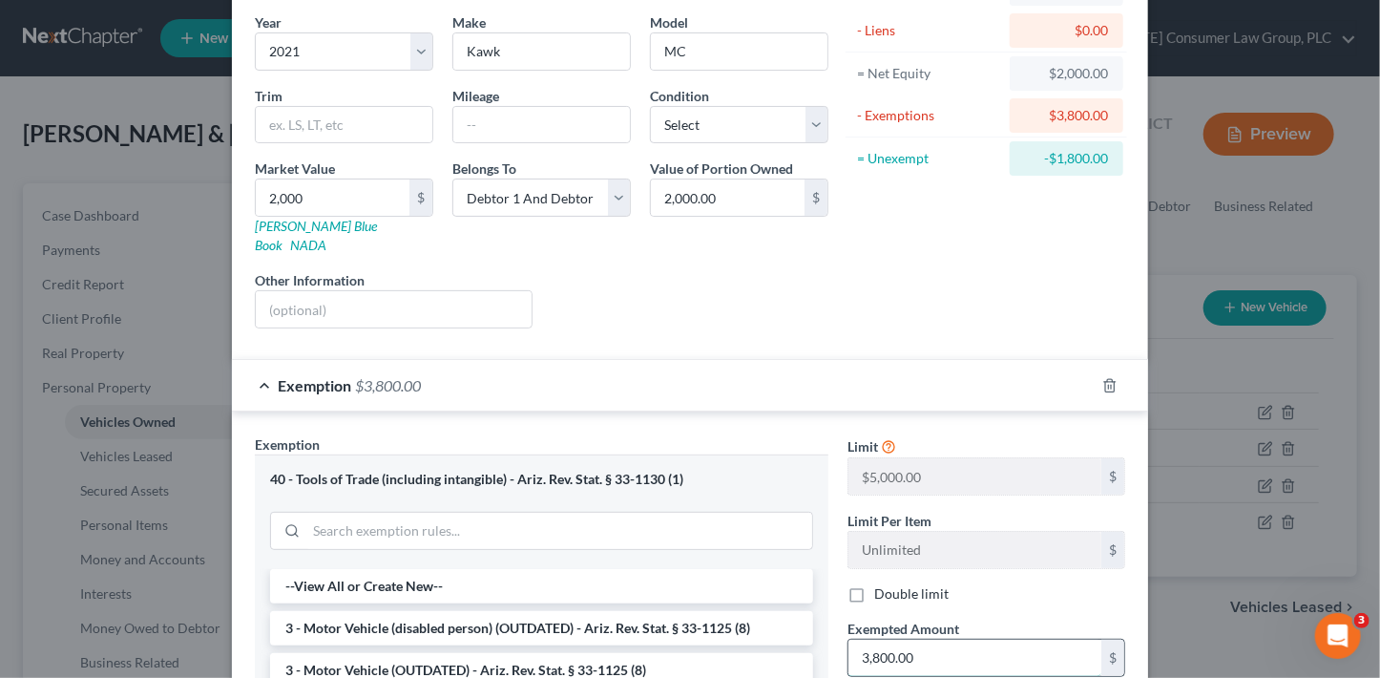
click at [990, 639] on input "3,800.00" at bounding box center [974, 657] width 253 height 36
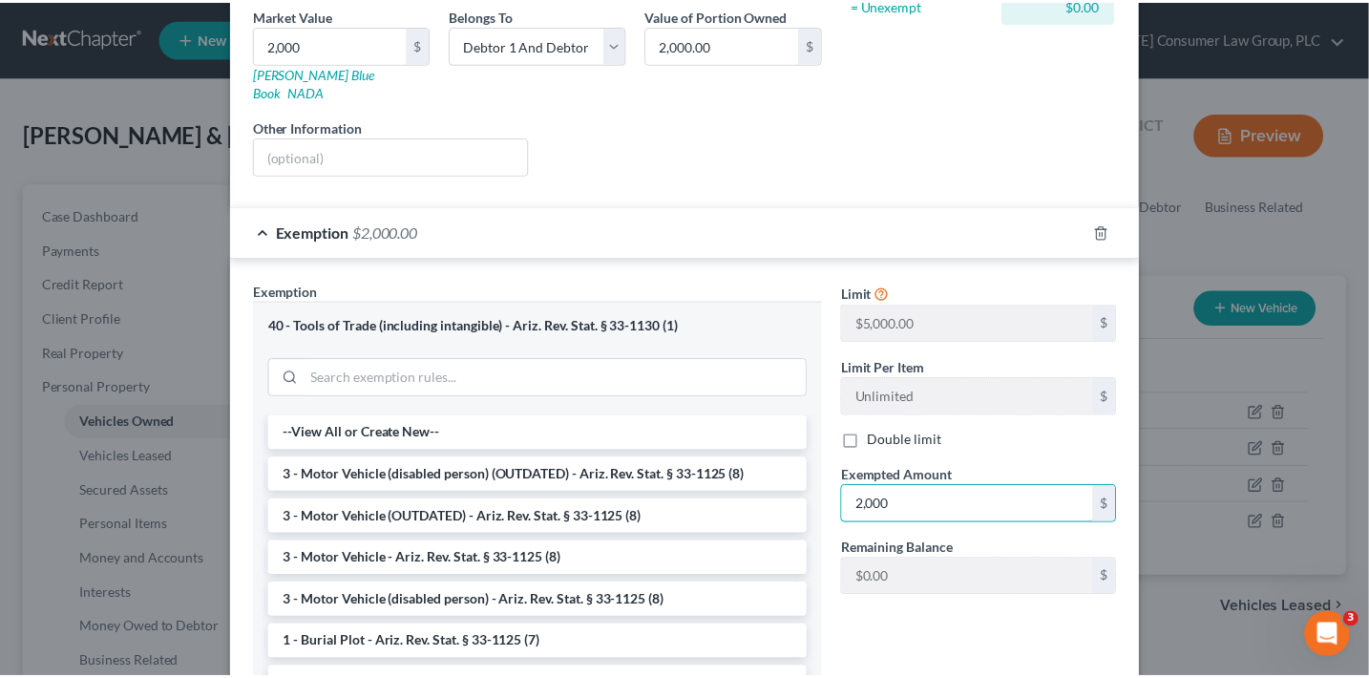
scroll to position [459, 0]
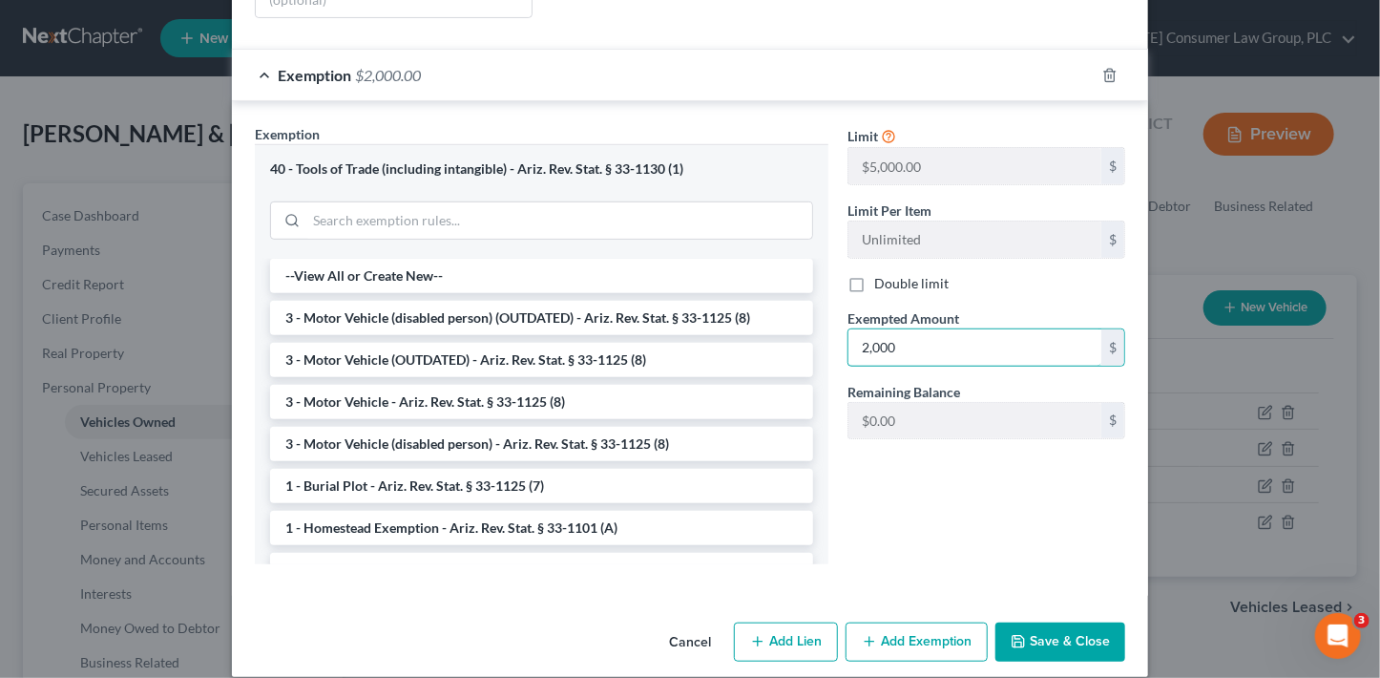
type input "2,000"
click at [1065, 622] on button "Save & Close" at bounding box center [1060, 642] width 130 height 40
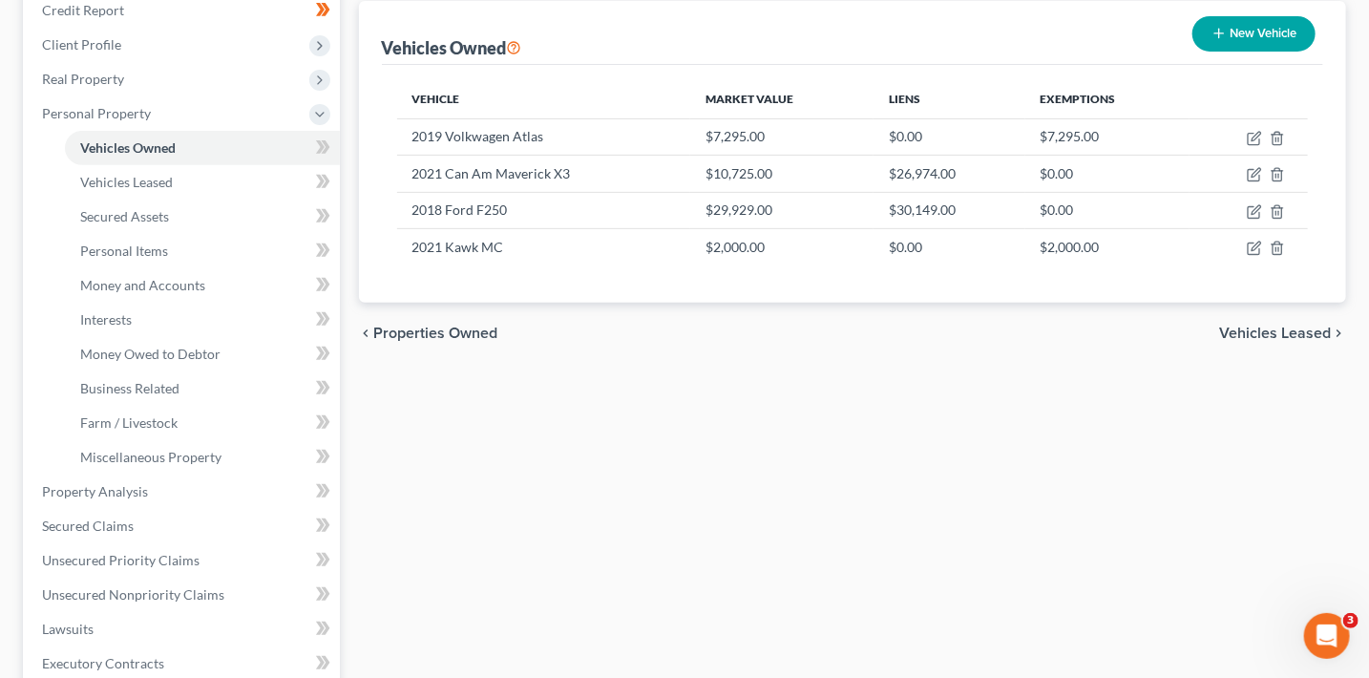
scroll to position [290, 0]
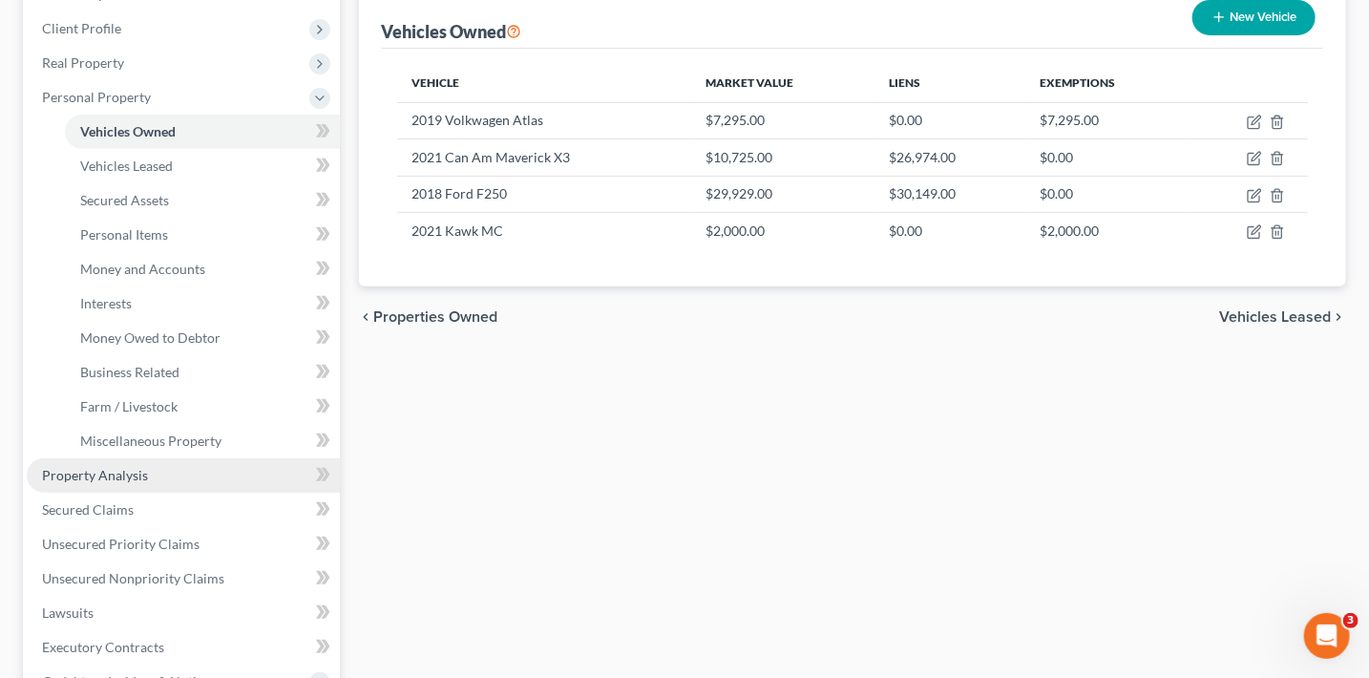
click at [133, 477] on span "Property Analysis" at bounding box center [95, 475] width 106 height 16
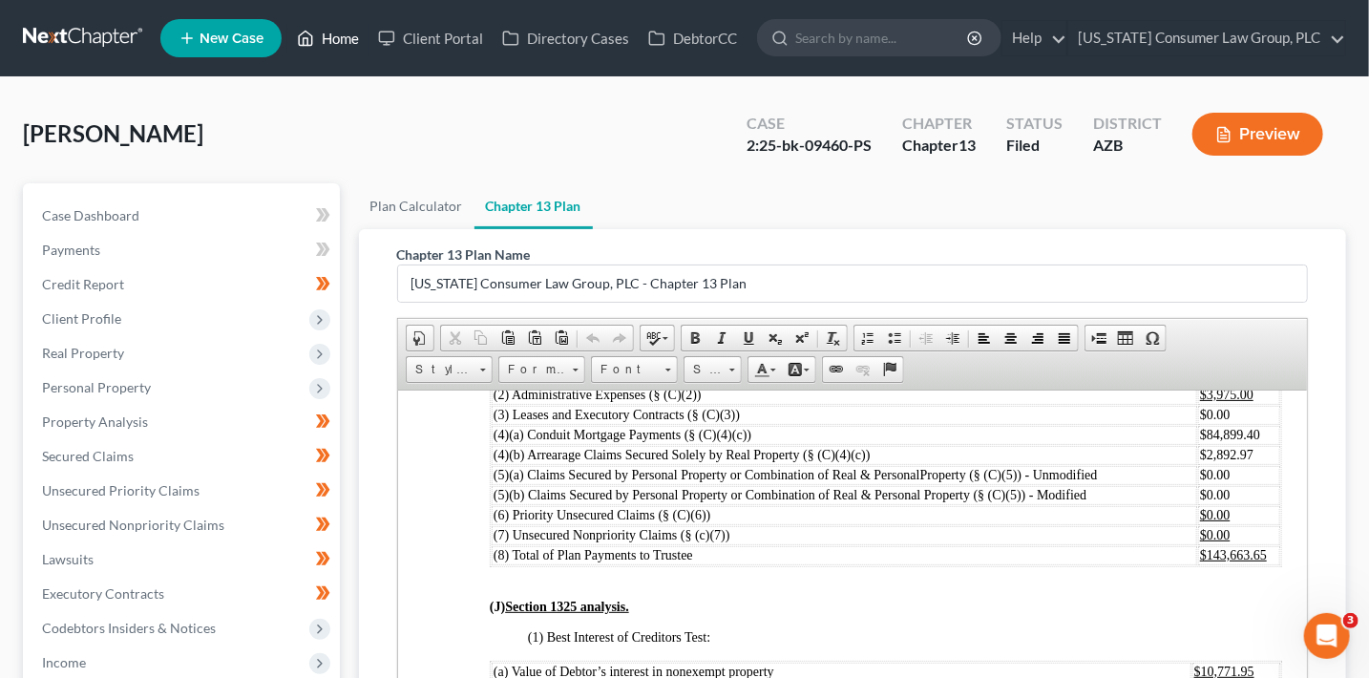
click at [341, 44] on link "Home" at bounding box center [327, 38] width 81 height 34
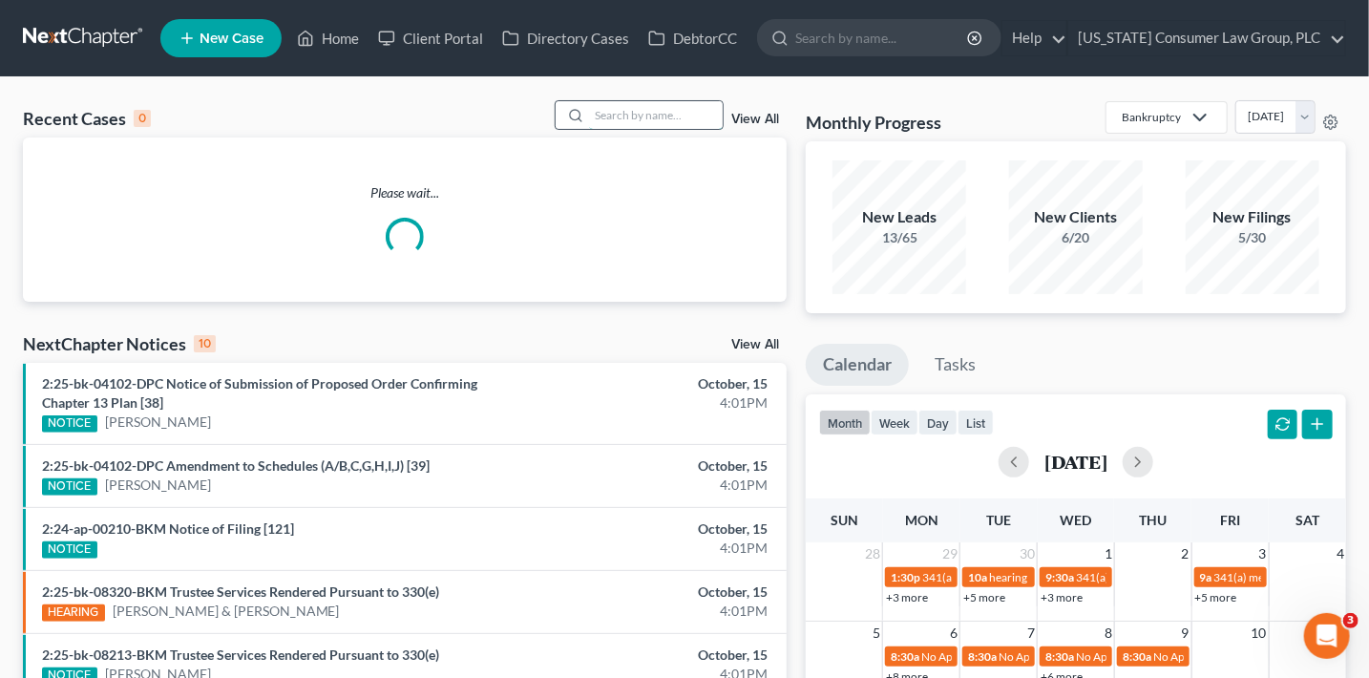
click at [641, 118] on input "search" at bounding box center [656, 115] width 134 height 28
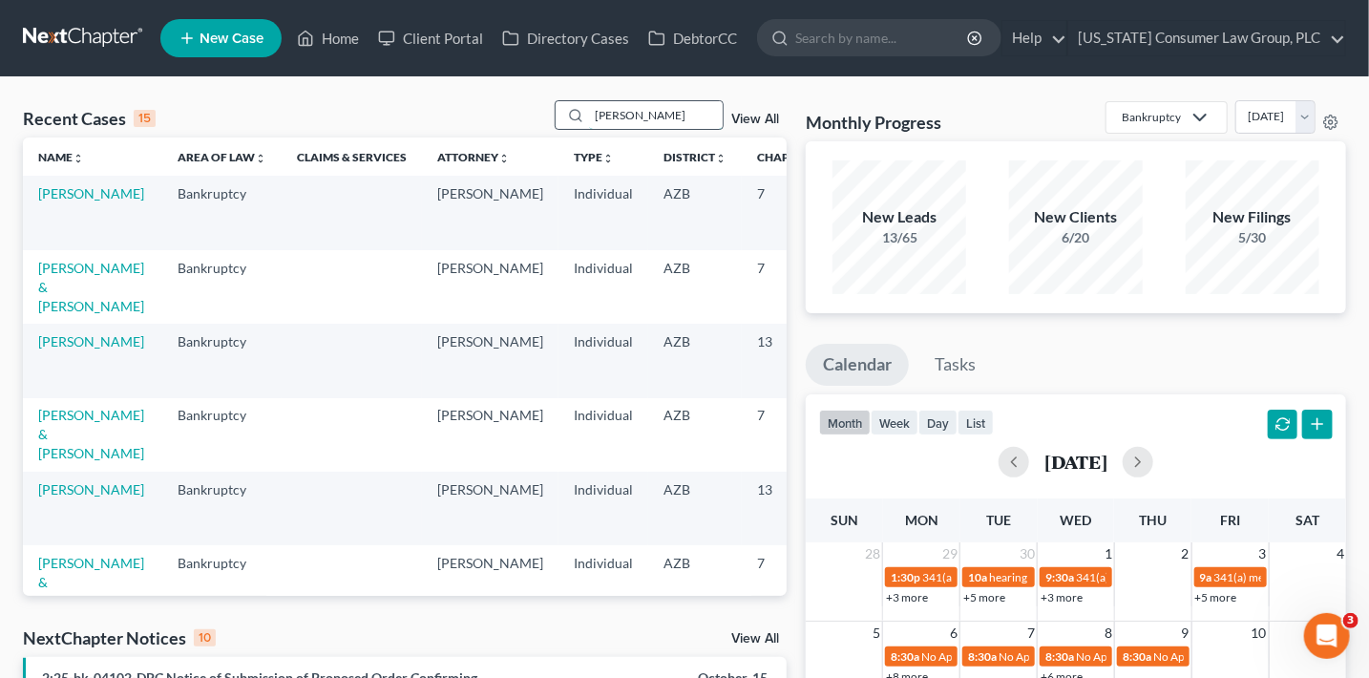
type input "[PERSON_NAME]"
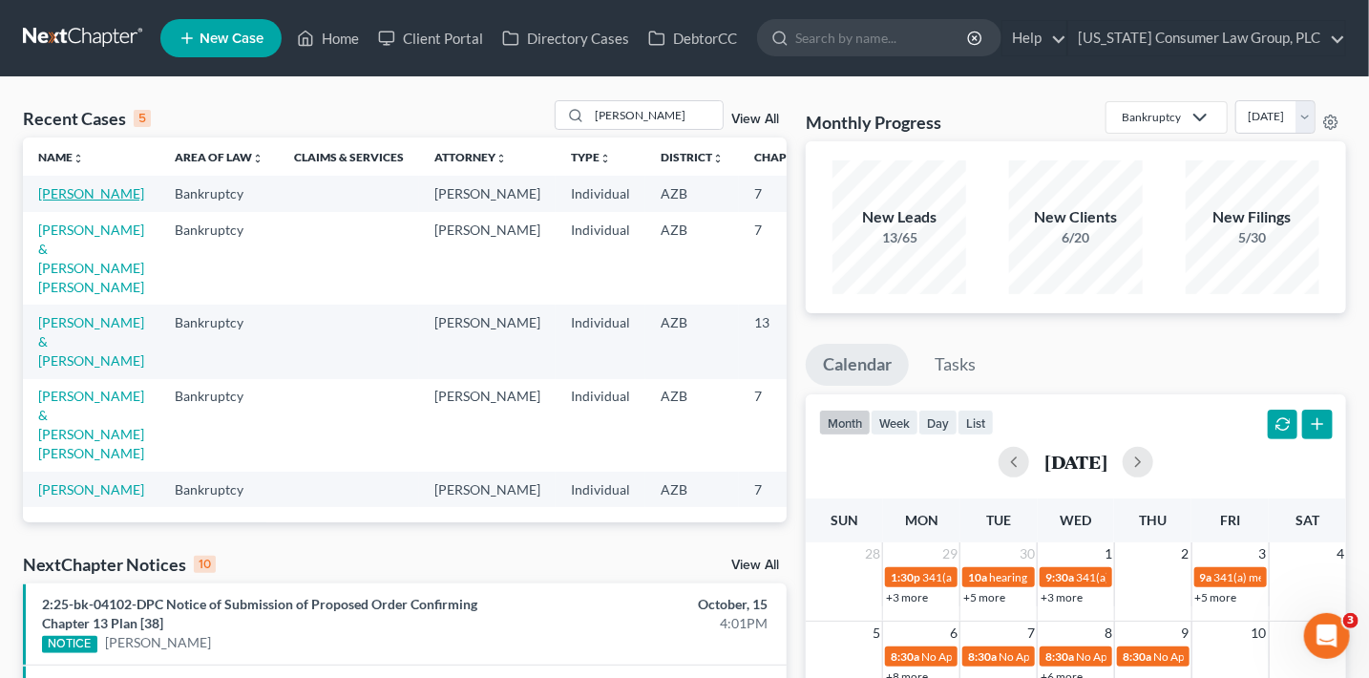
click at [89, 196] on link "[PERSON_NAME]" at bounding box center [91, 193] width 106 height 16
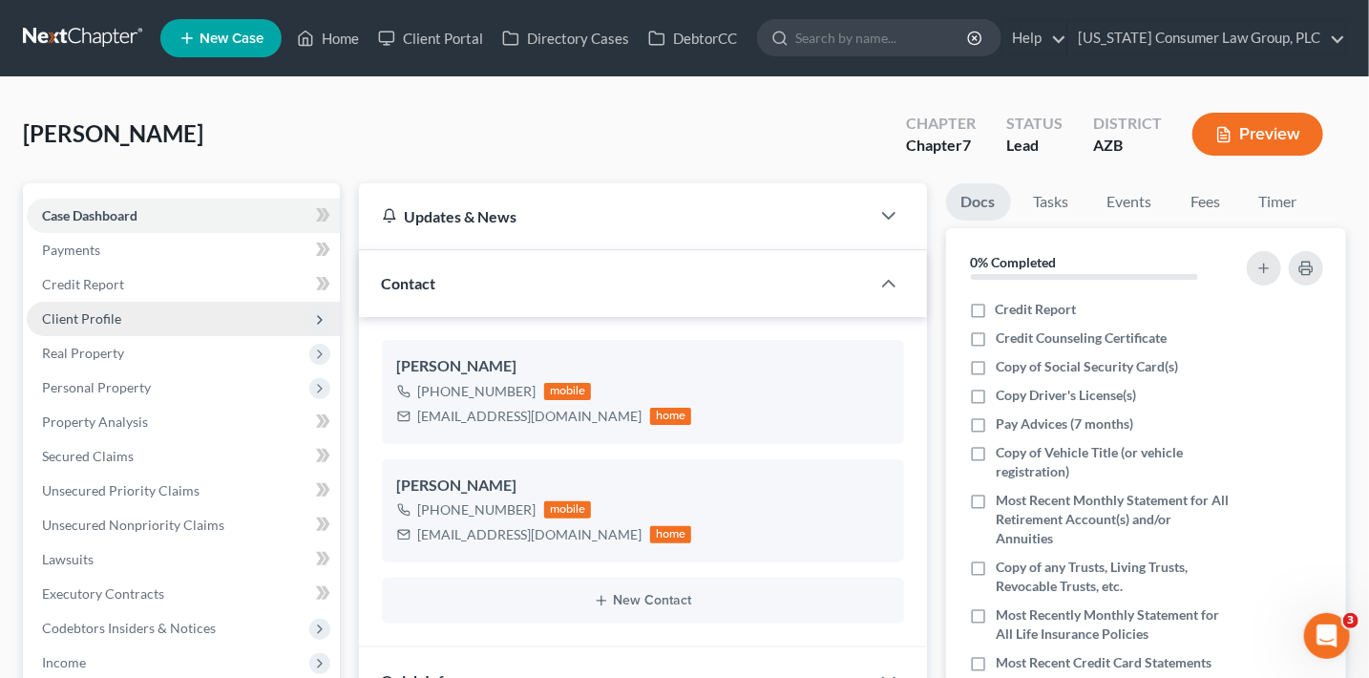
click at [141, 320] on span "Client Profile" at bounding box center [183, 319] width 313 height 34
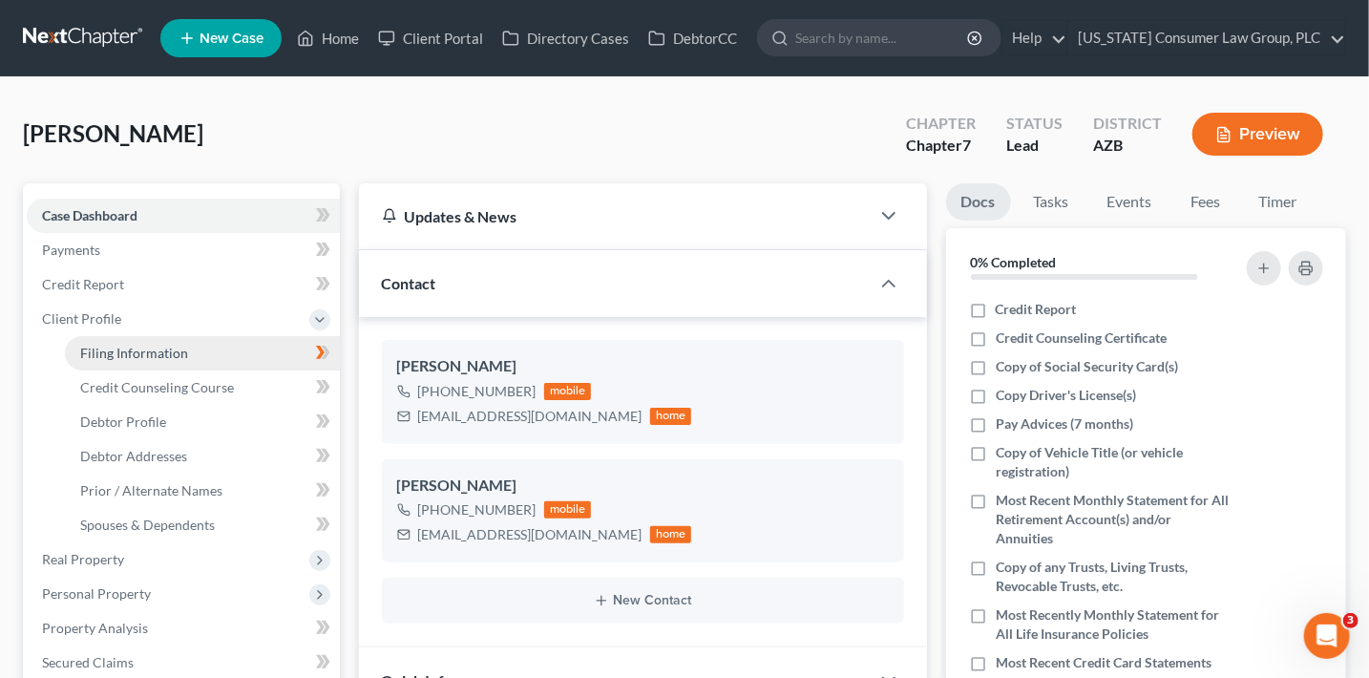
click at [165, 345] on span "Filing Information" at bounding box center [134, 353] width 108 height 16
select select "1"
select select "0"
select select "3"
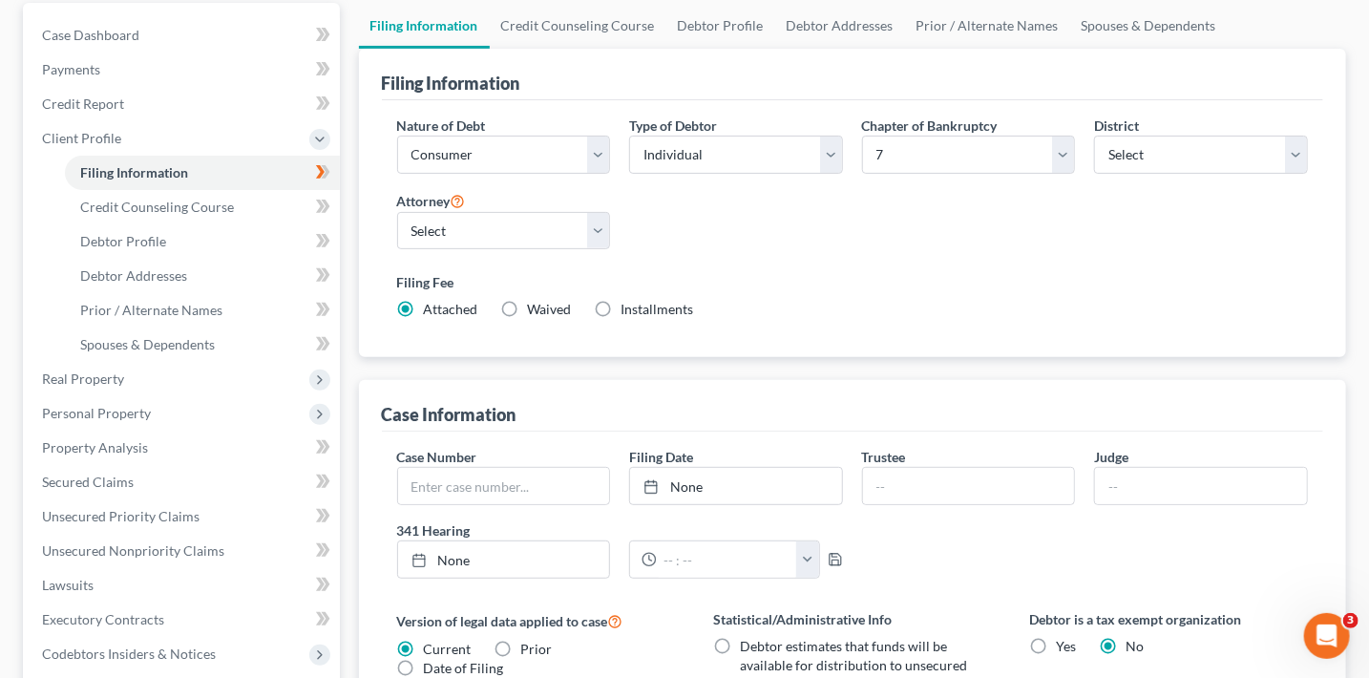
scroll to position [177, 0]
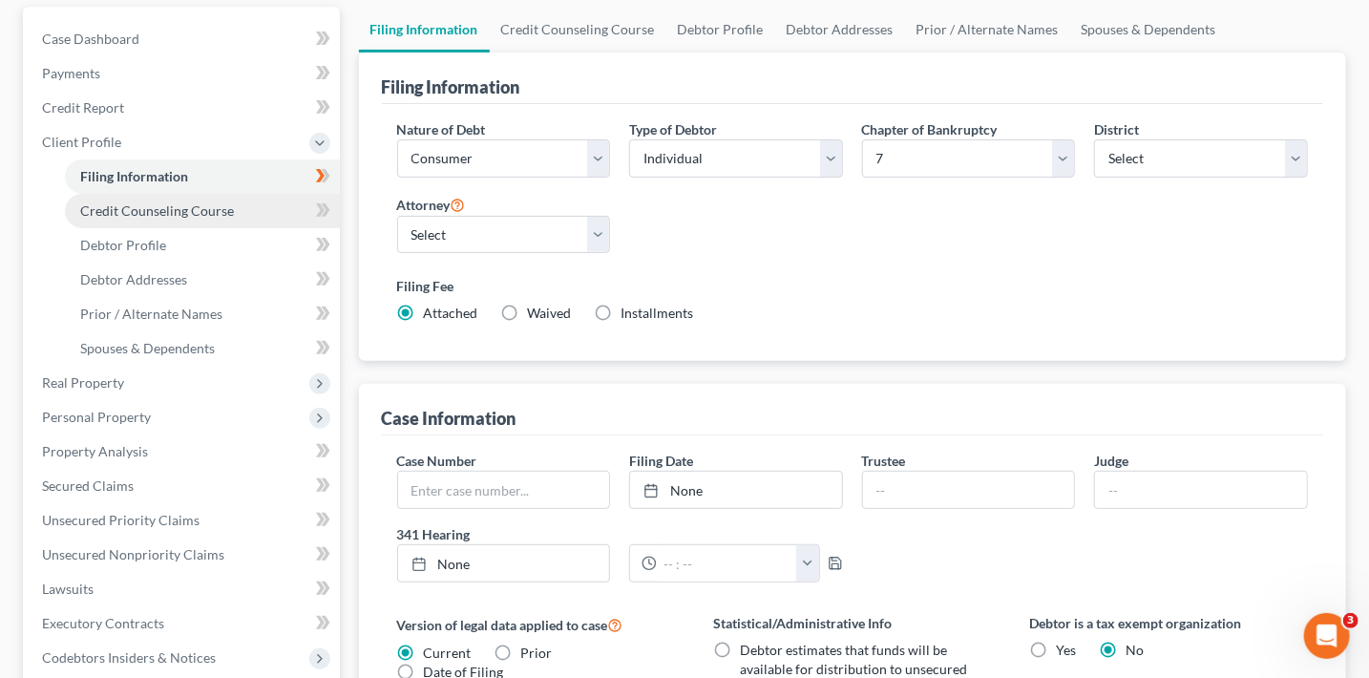
click at [200, 194] on link "Credit Counseling Course" at bounding box center [202, 211] width 275 height 34
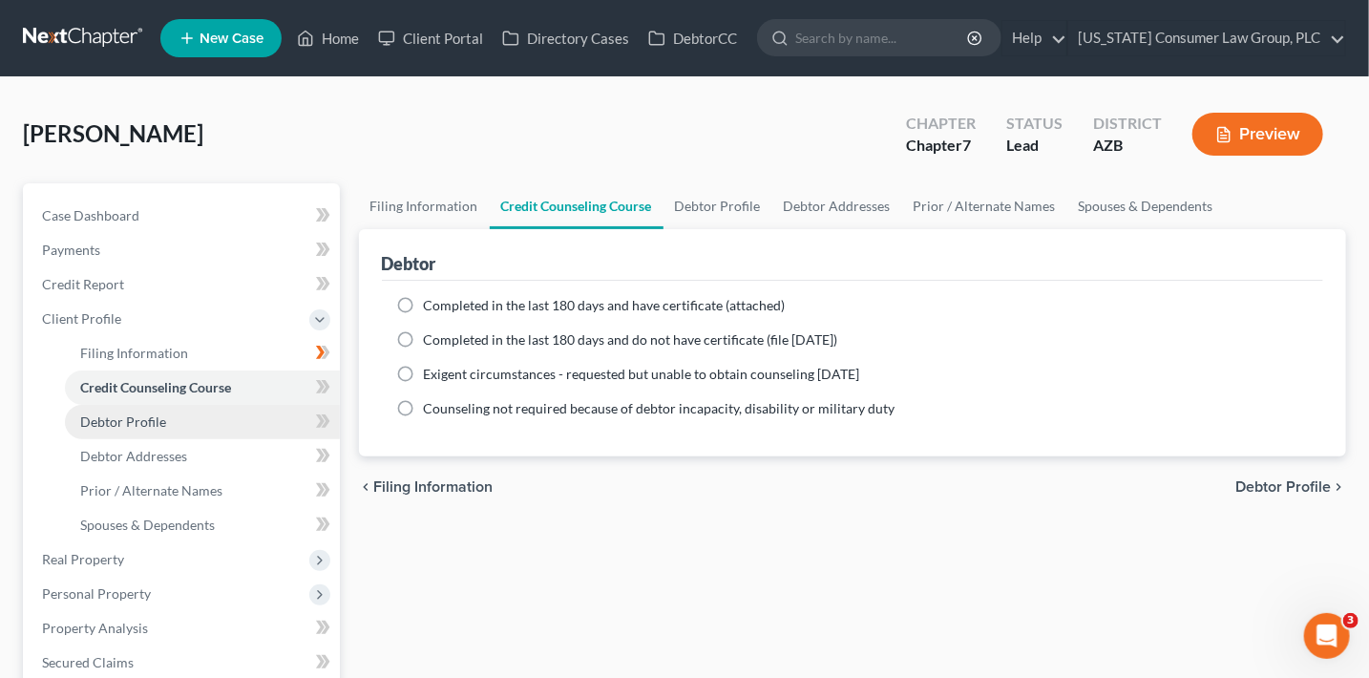
click at [237, 416] on link "Debtor Profile" at bounding box center [202, 422] width 275 height 34
select select "3"
select select "0"
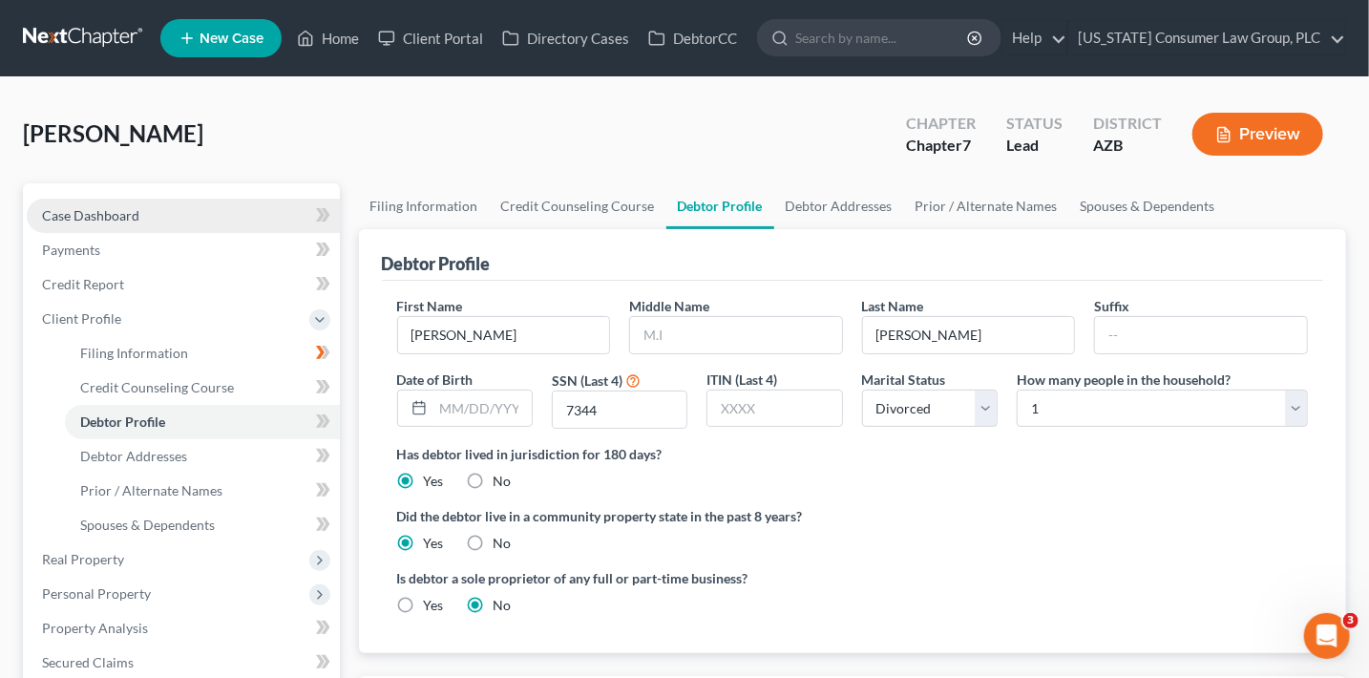
click at [175, 216] on link "Case Dashboard" at bounding box center [183, 216] width 313 height 34
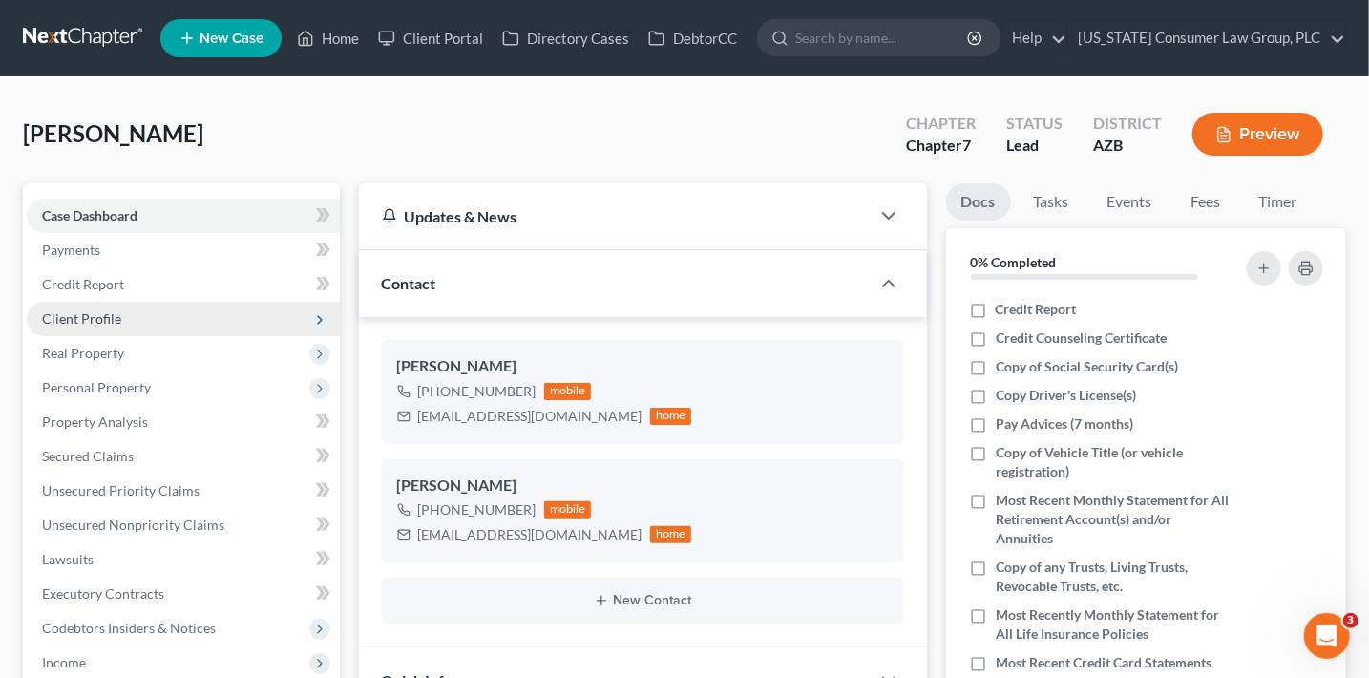
click at [114, 311] on span "Client Profile" at bounding box center [81, 318] width 79 height 16
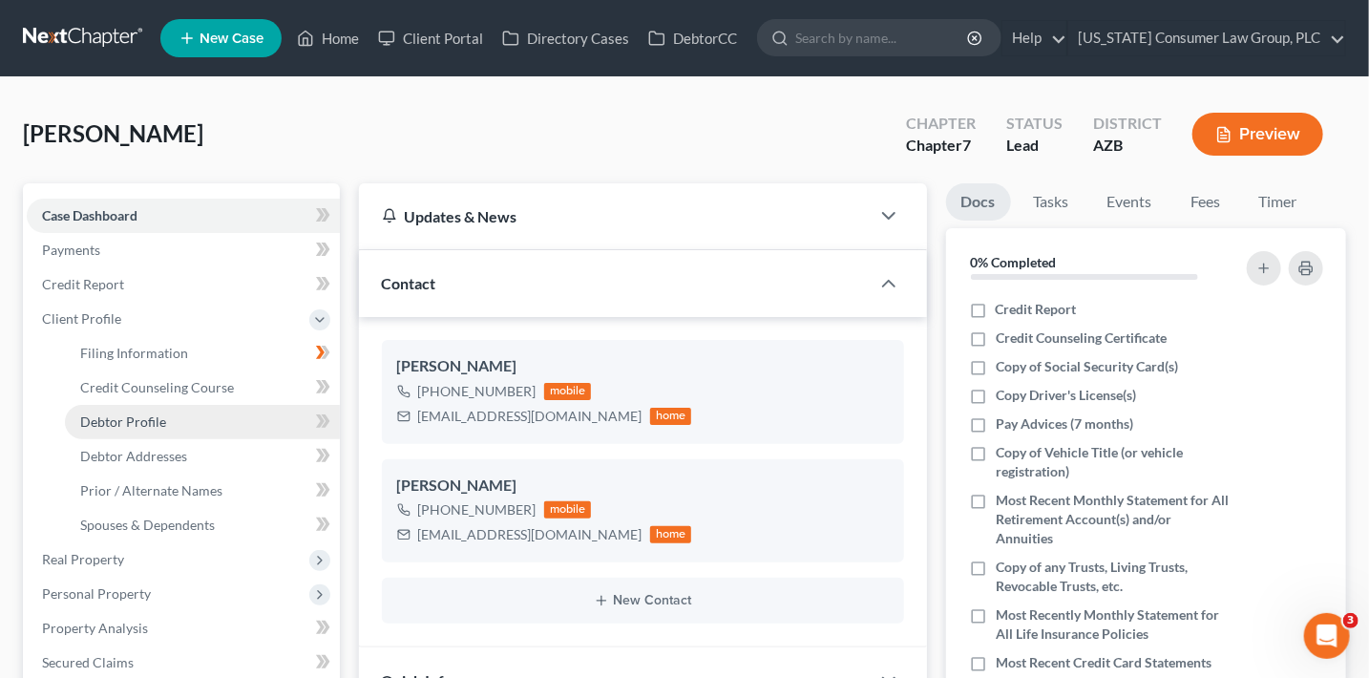
click at [221, 421] on link "Debtor Profile" at bounding box center [202, 422] width 275 height 34
select select "3"
select select "0"
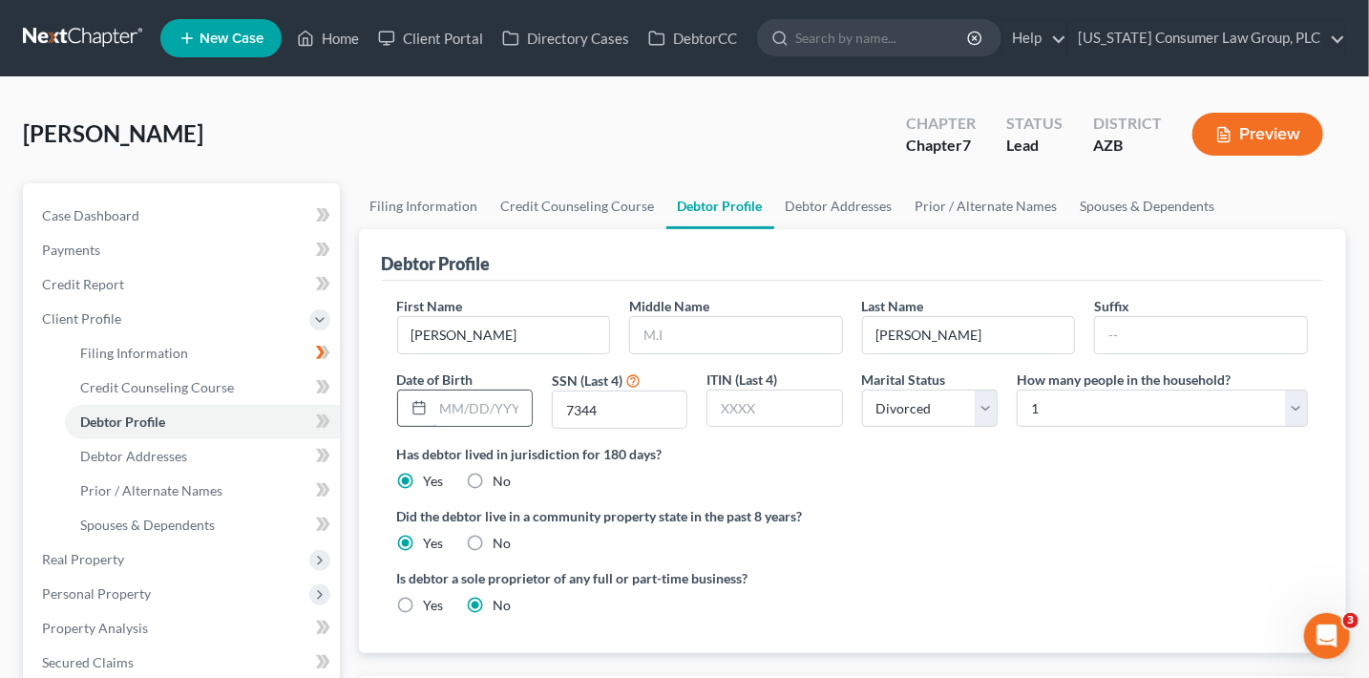
click at [495, 410] on input "text" at bounding box center [482, 408] width 98 height 36
type input "[DATE]"
click at [324, 422] on icon at bounding box center [325, 420] width 9 height 13
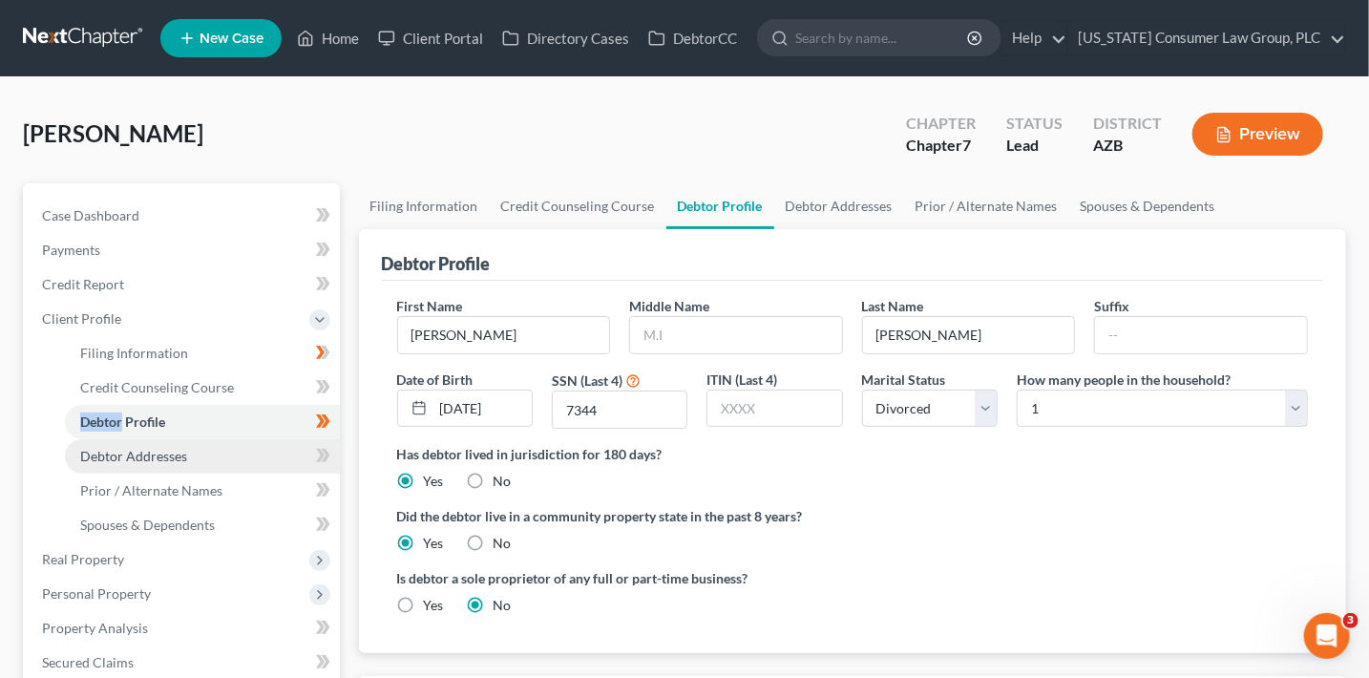
click at [249, 460] on link "Debtor Addresses" at bounding box center [202, 456] width 275 height 34
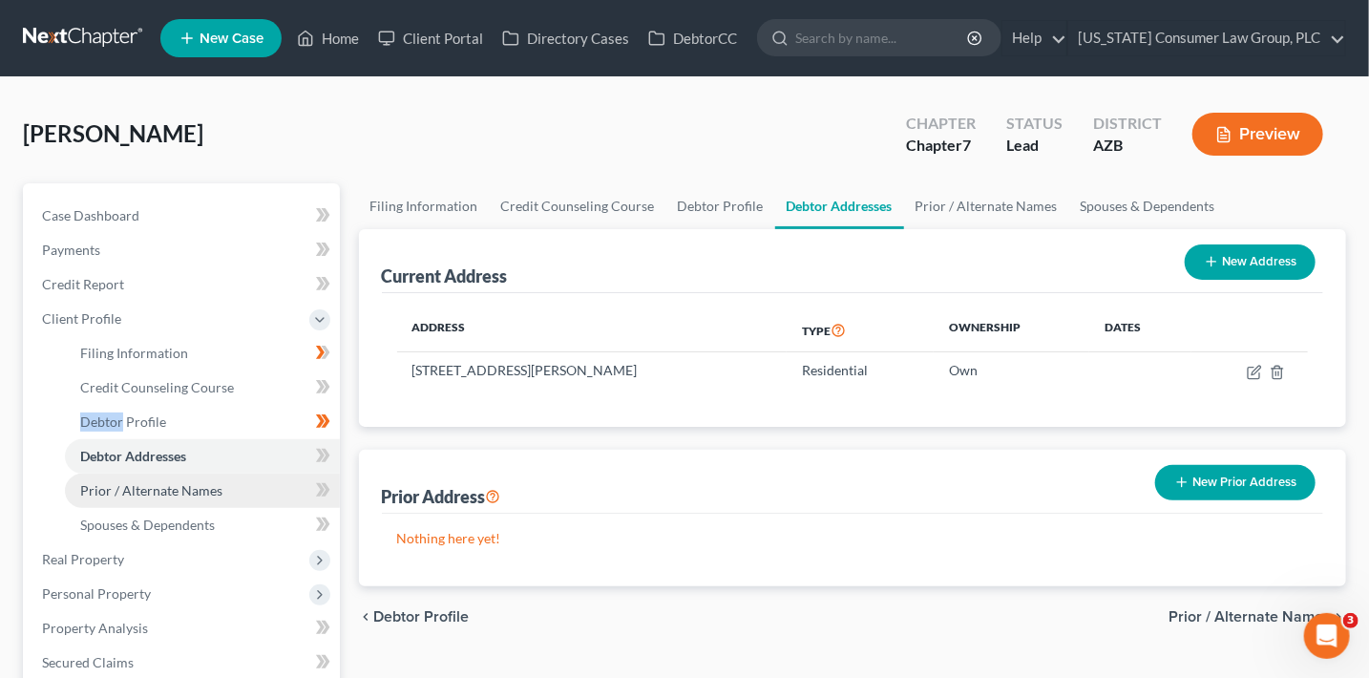
click at [294, 487] on link "Prior / Alternate Names" at bounding box center [202, 490] width 275 height 34
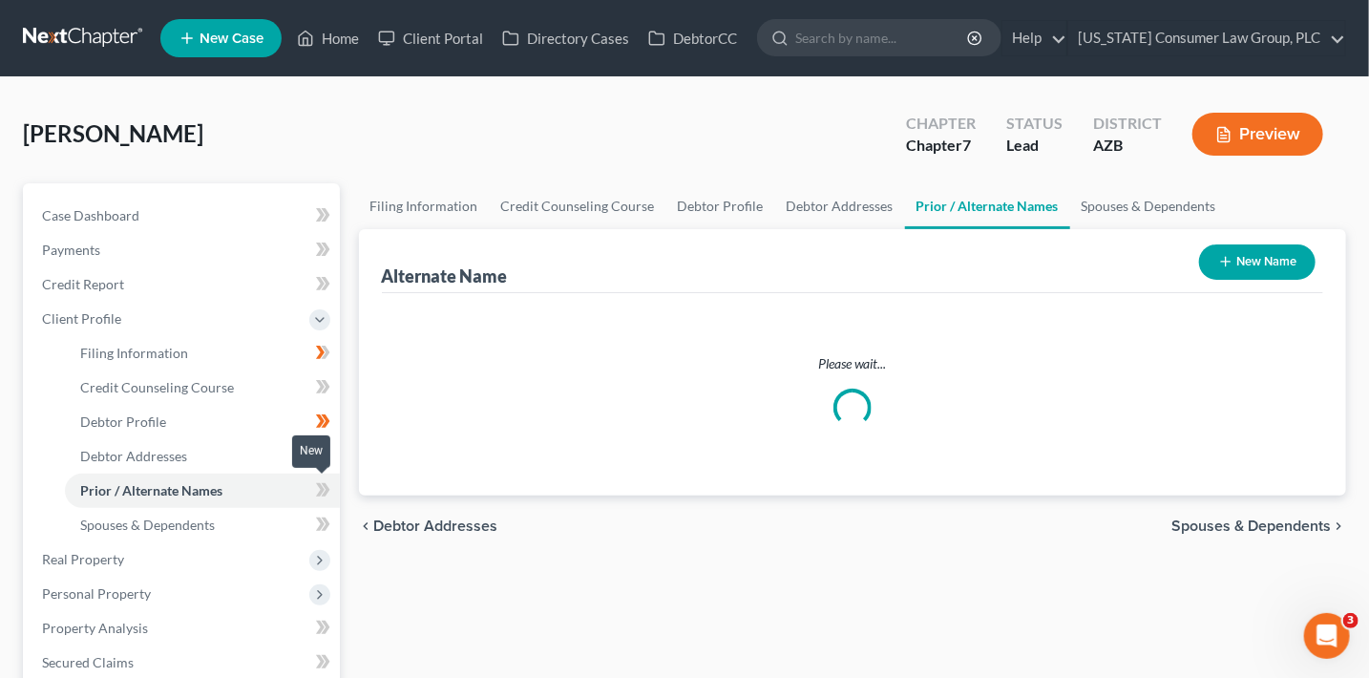
click at [324, 491] on icon at bounding box center [325, 489] width 9 height 13
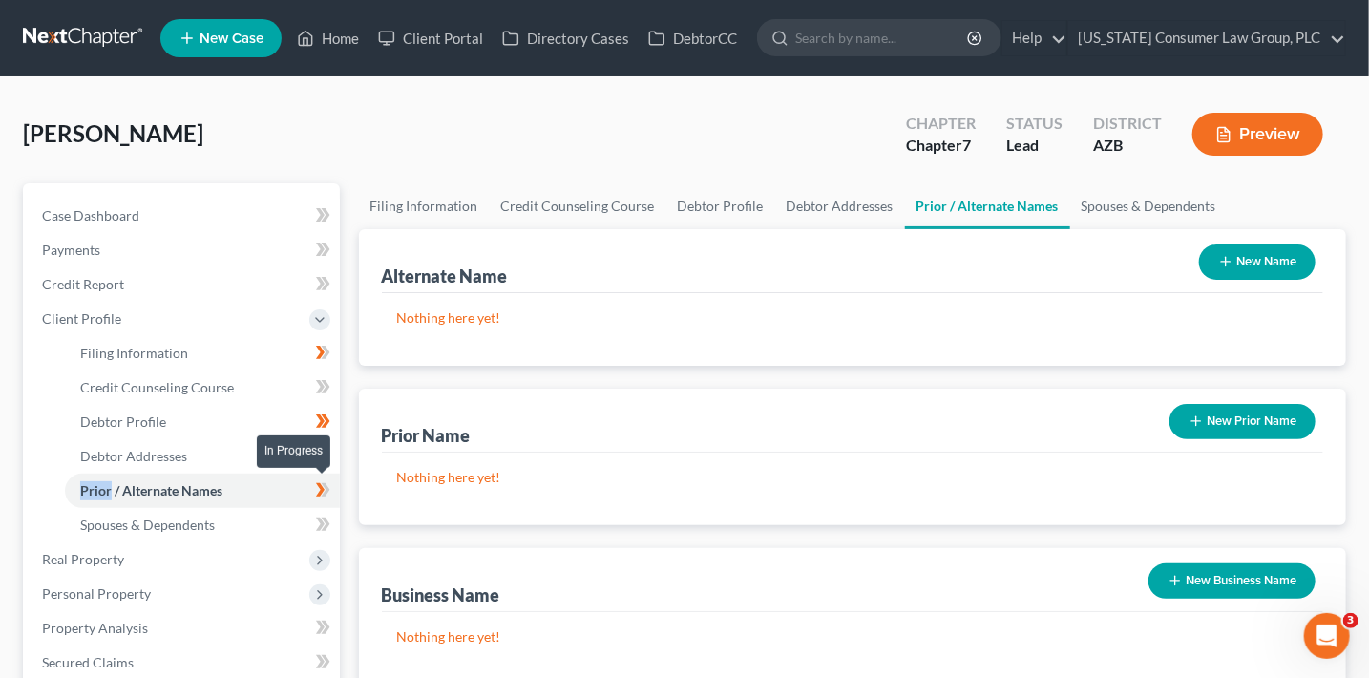
click at [324, 491] on icon at bounding box center [325, 489] width 9 height 13
click at [288, 532] on link "Spouses & Dependents" at bounding box center [202, 525] width 275 height 34
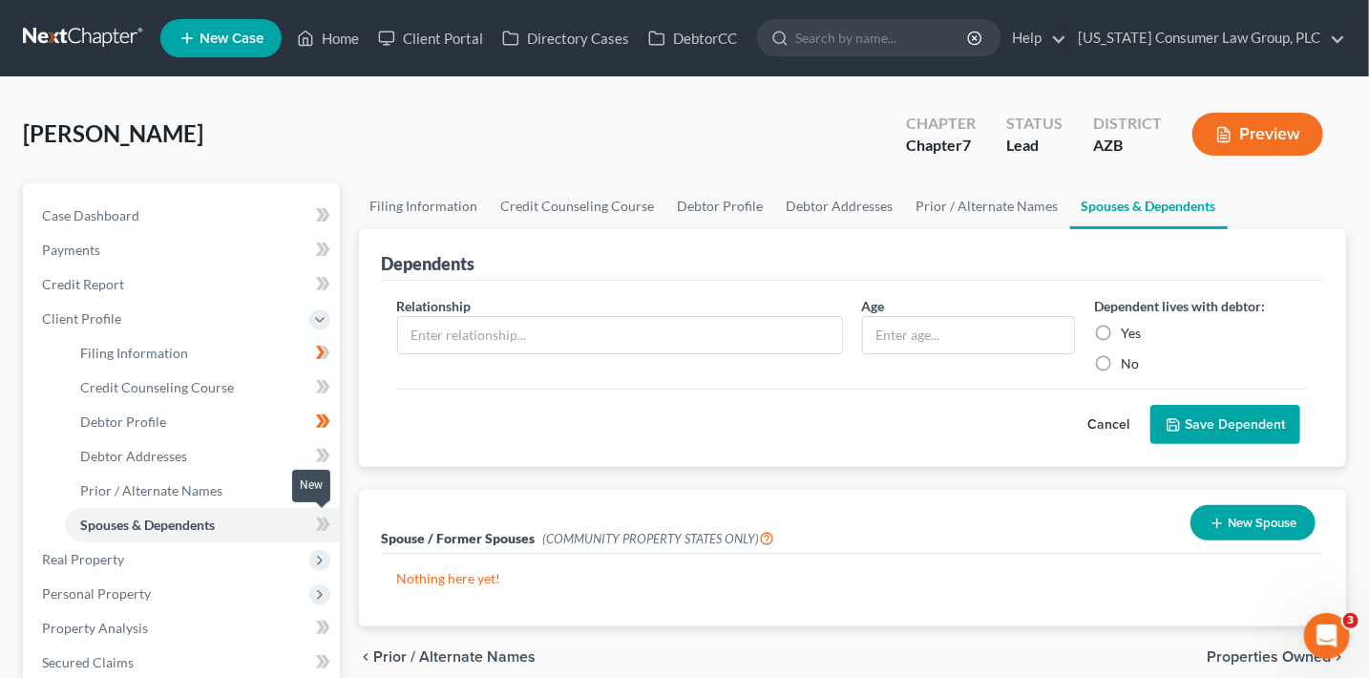
click at [325, 523] on icon at bounding box center [325, 523] width 9 height 13
click at [187, 358] on link "Filing Information" at bounding box center [202, 353] width 275 height 34
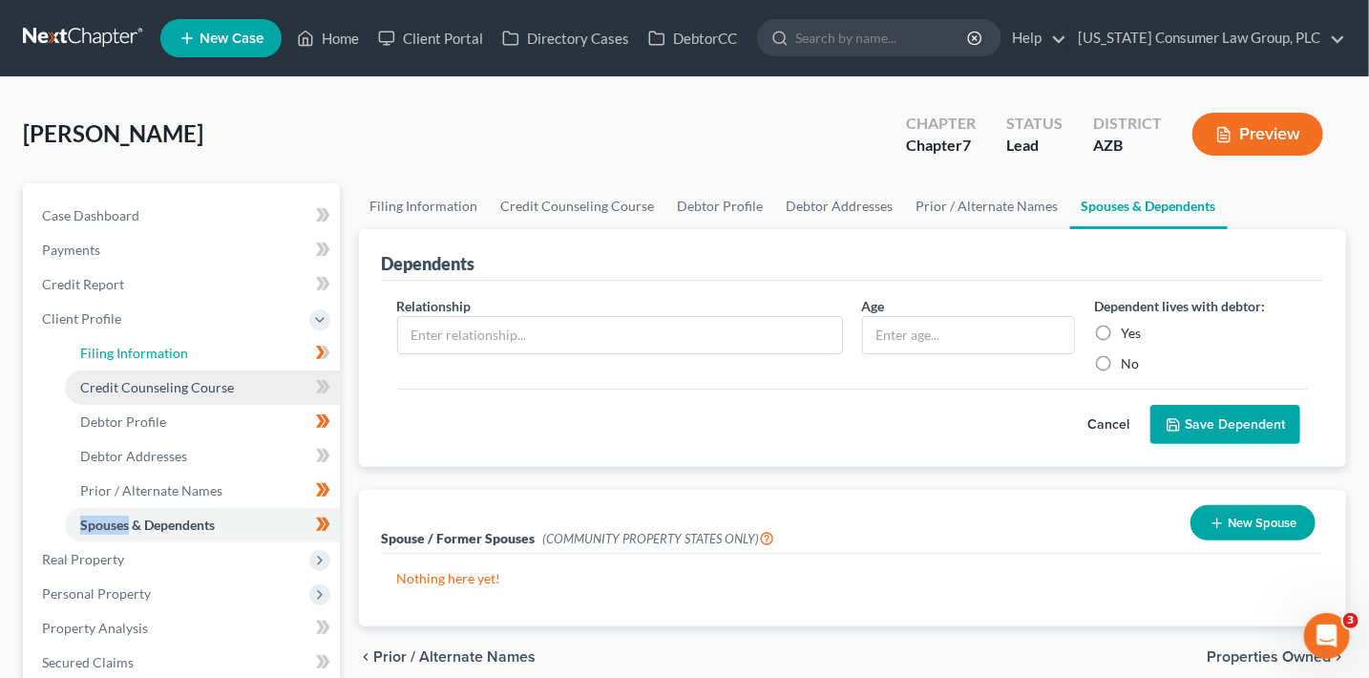
select select "1"
select select "0"
select select "4"
select select "0"
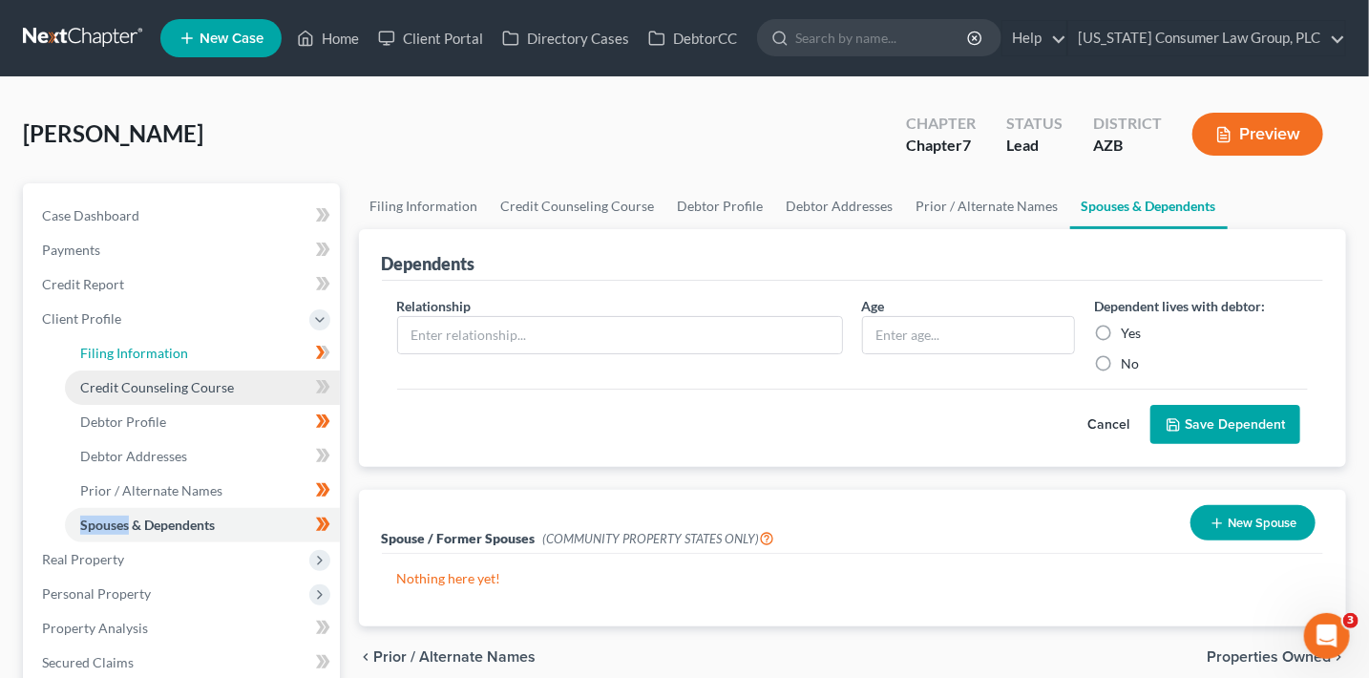
select select "3"
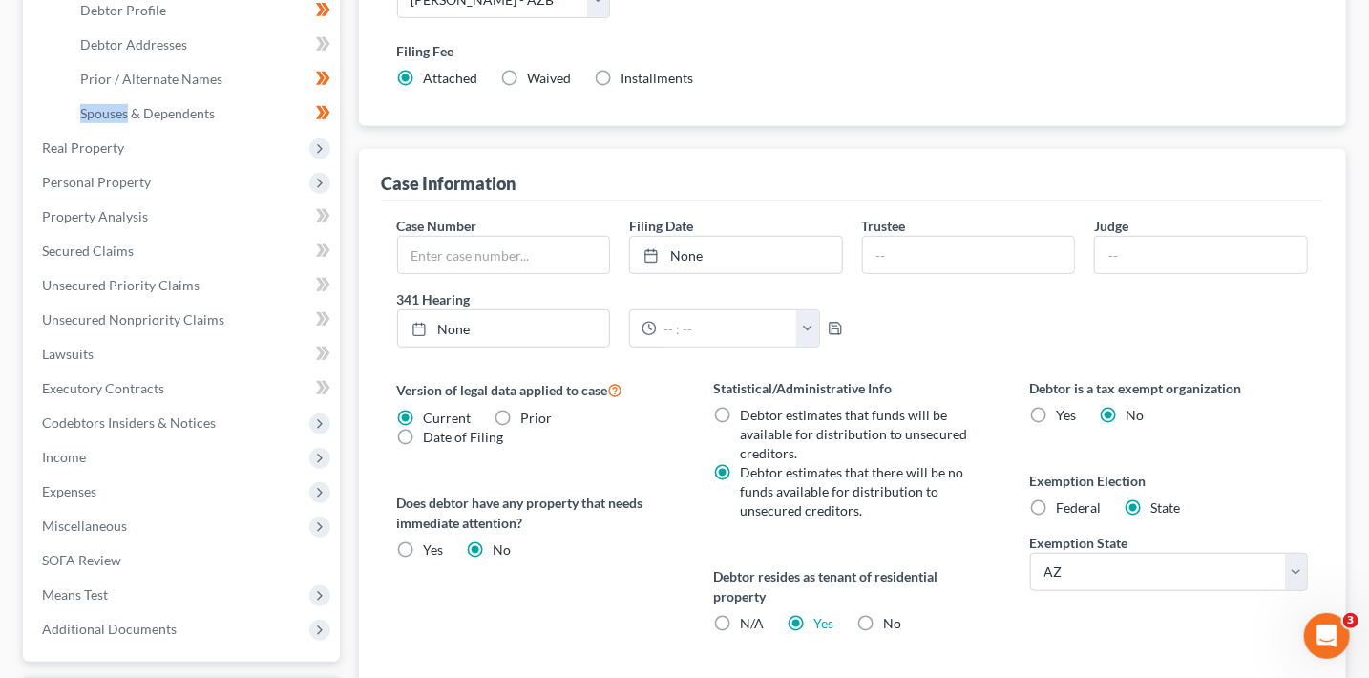
scroll to position [433, 0]
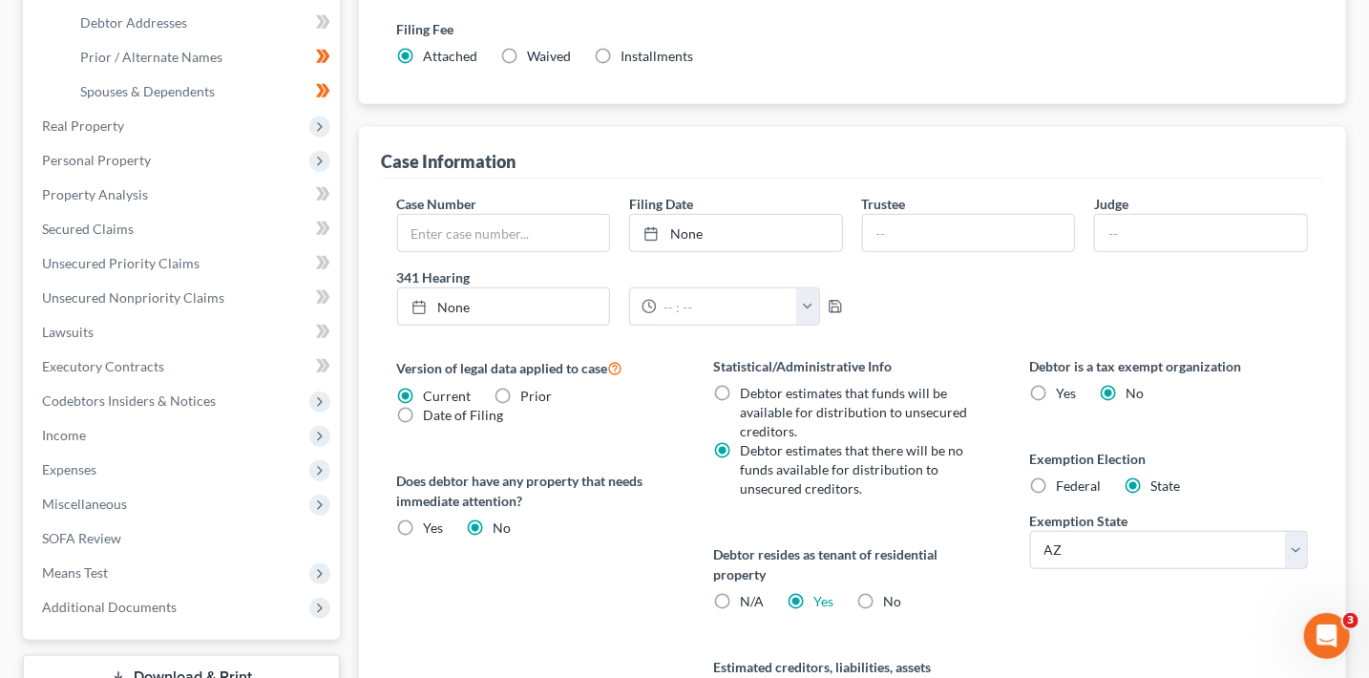
click at [883, 594] on label "No" at bounding box center [892, 601] width 18 height 19
click at [890, 594] on input "No" at bounding box center [896, 598] width 12 height 12
radio input "true"
radio input "false"
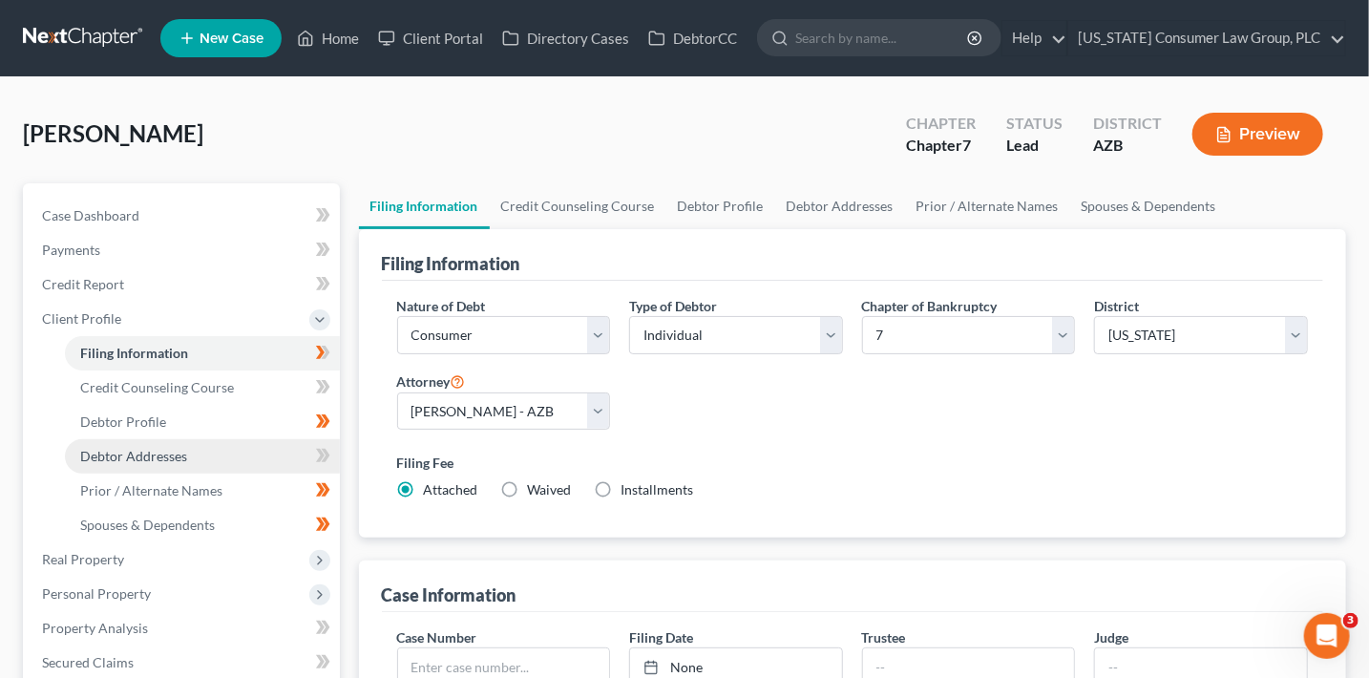
click at [261, 450] on link "Debtor Addresses" at bounding box center [202, 456] width 275 height 34
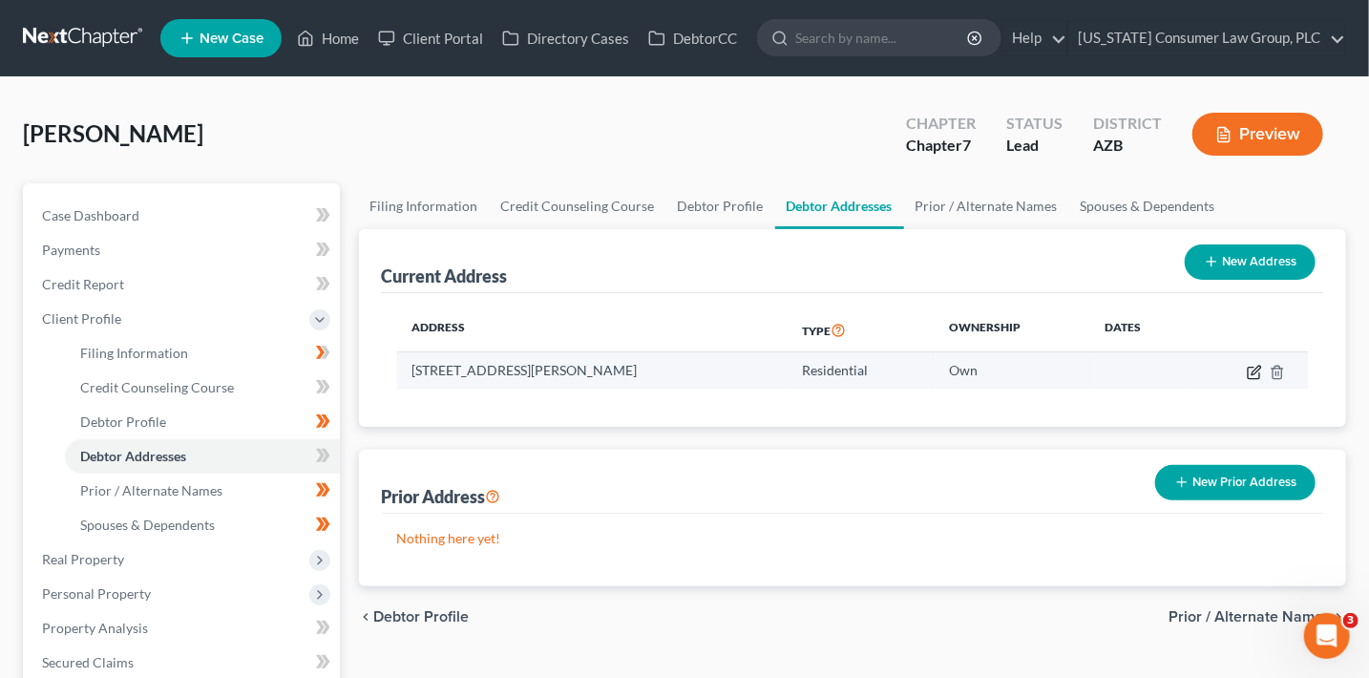
click at [1250, 374] on icon "button" at bounding box center [1253, 372] width 15 height 15
select select "3"
select select "0"
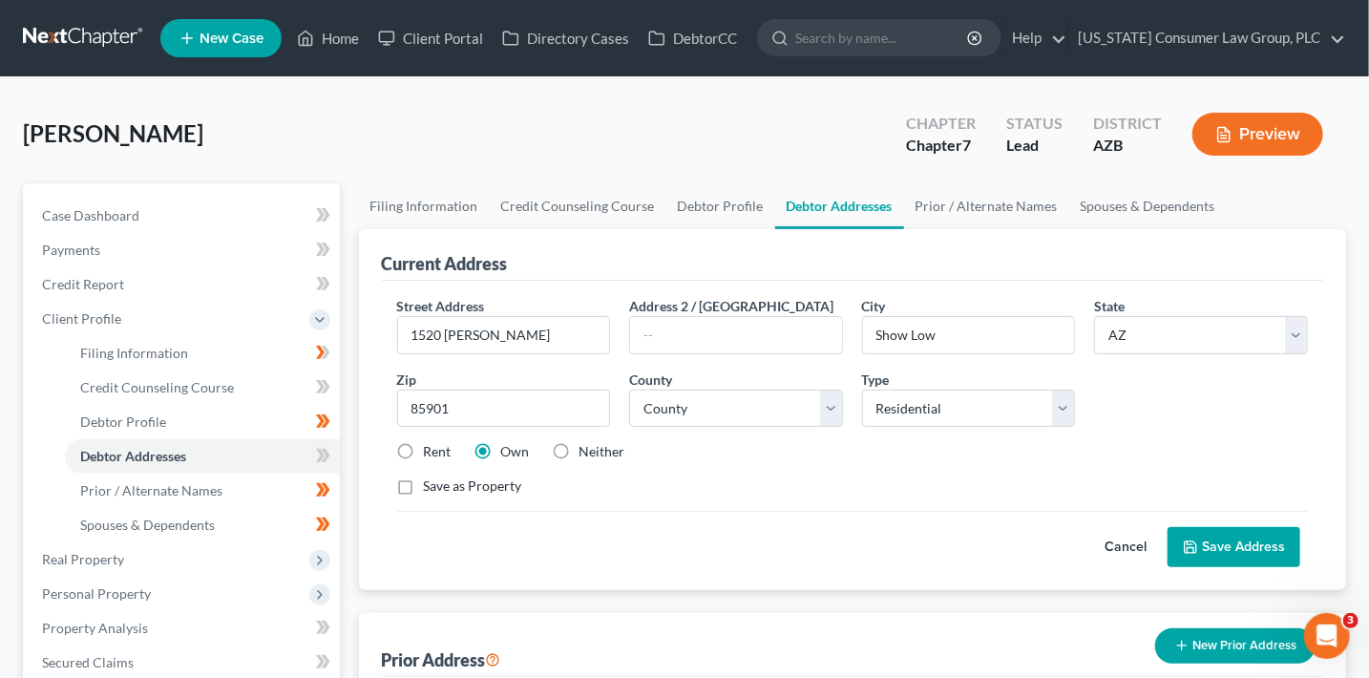
click at [475, 492] on label "Save as Property" at bounding box center [473, 485] width 98 height 19
click at [444, 489] on input "Save as Property" at bounding box center [437, 482] width 12 height 12
checkbox input "true"
click at [1261, 545] on button "Save Address" at bounding box center [1233, 547] width 133 height 40
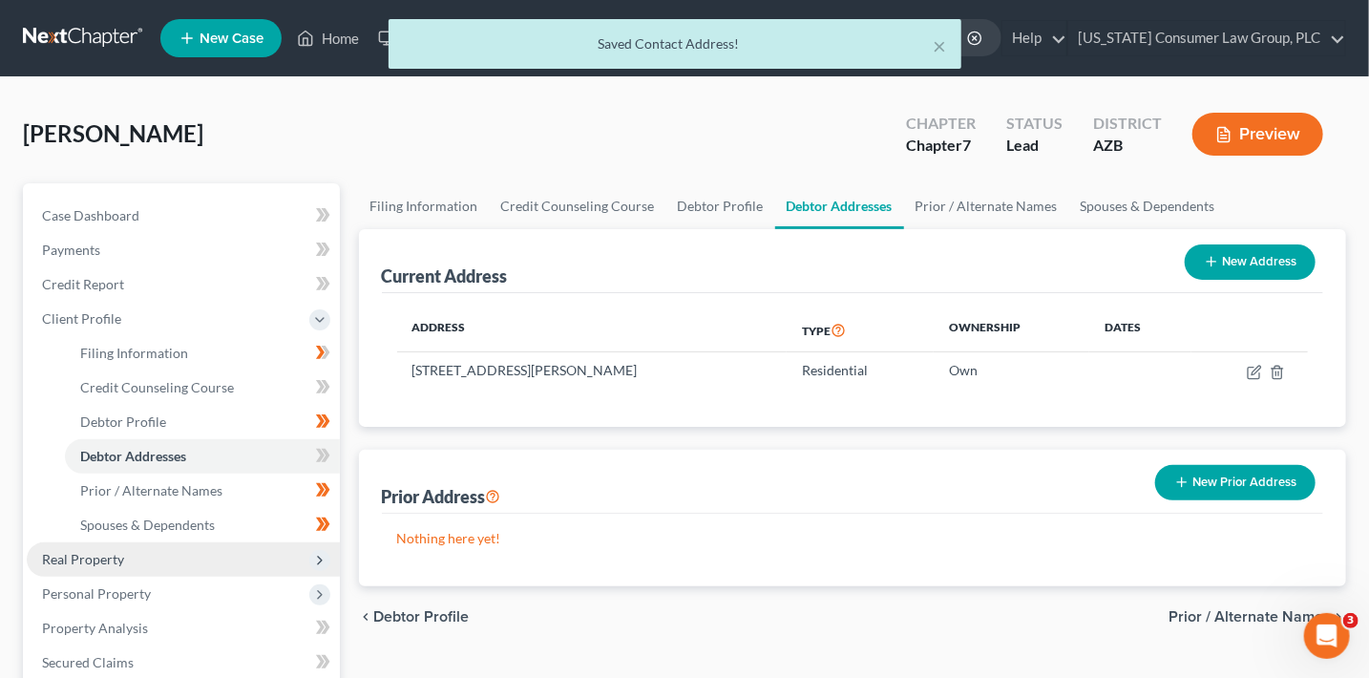
click at [125, 561] on span "Real Property" at bounding box center [183, 559] width 313 height 34
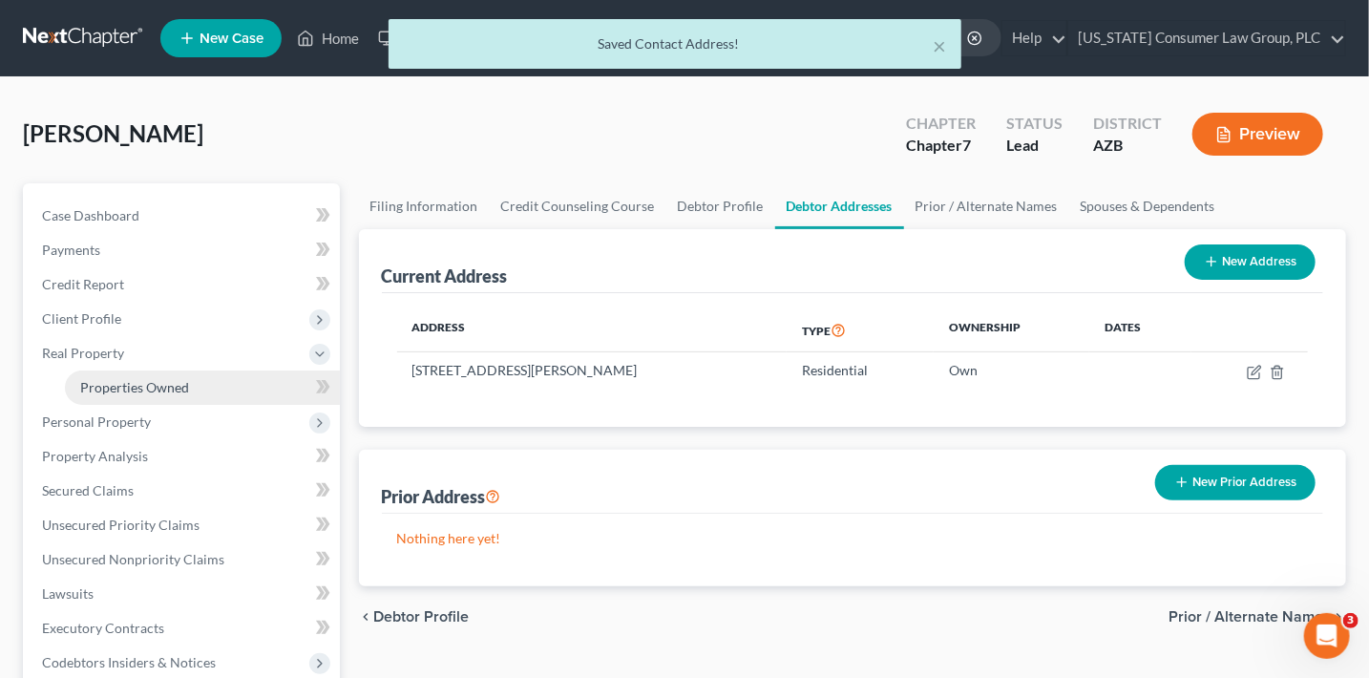
click at [184, 389] on span "Properties Owned" at bounding box center [134, 387] width 109 height 16
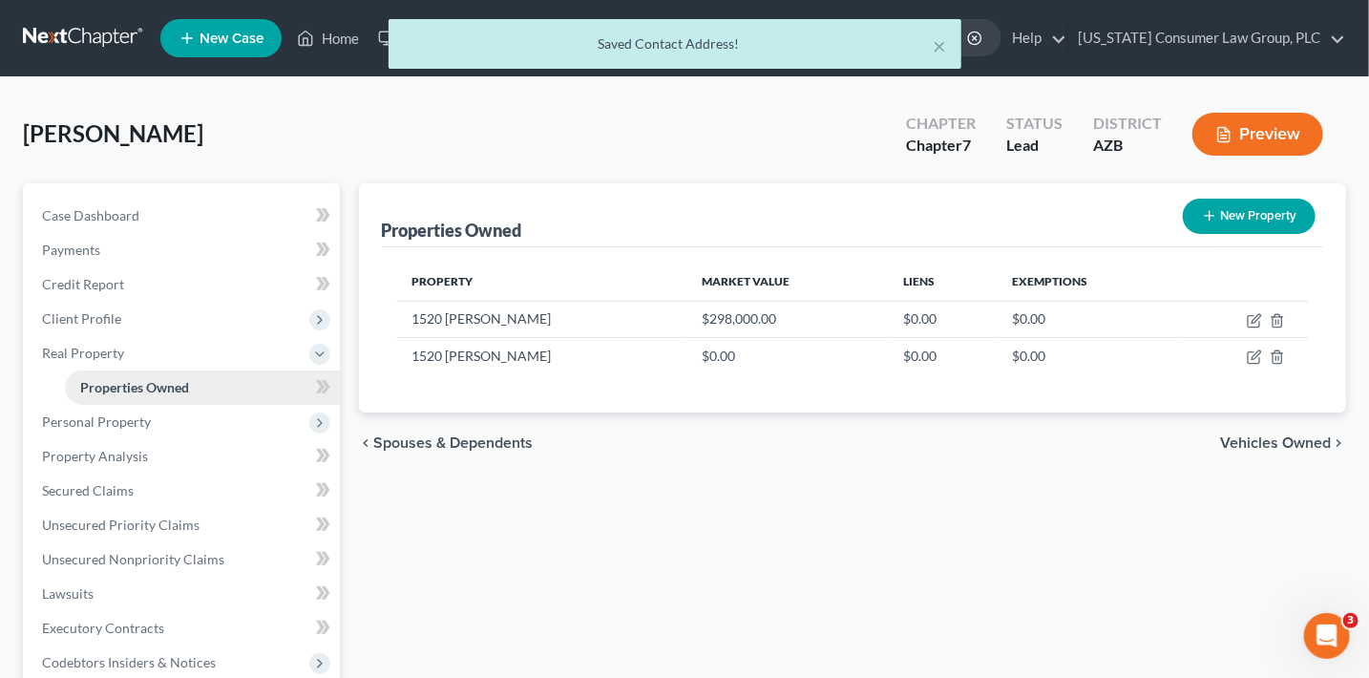
click at [303, 387] on link "Properties Owned" at bounding box center [202, 387] width 275 height 34
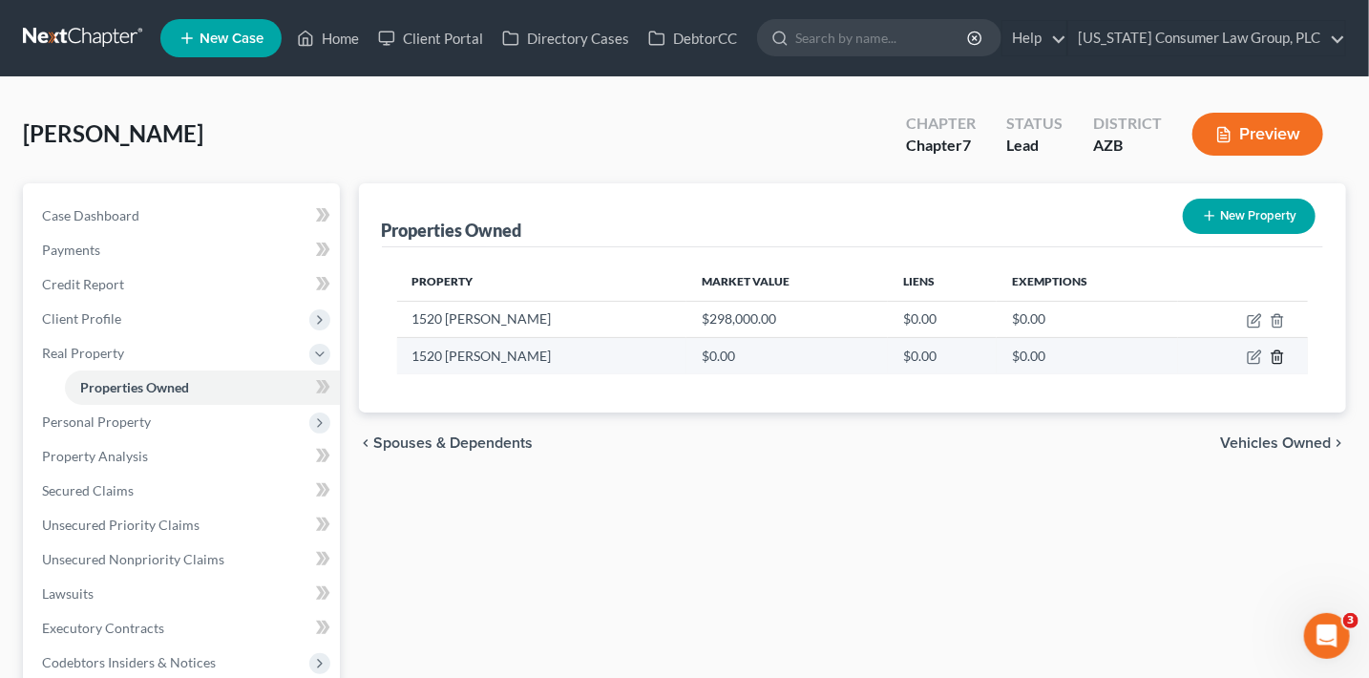
click at [1276, 354] on icon "button" at bounding box center [1276, 356] width 15 height 15
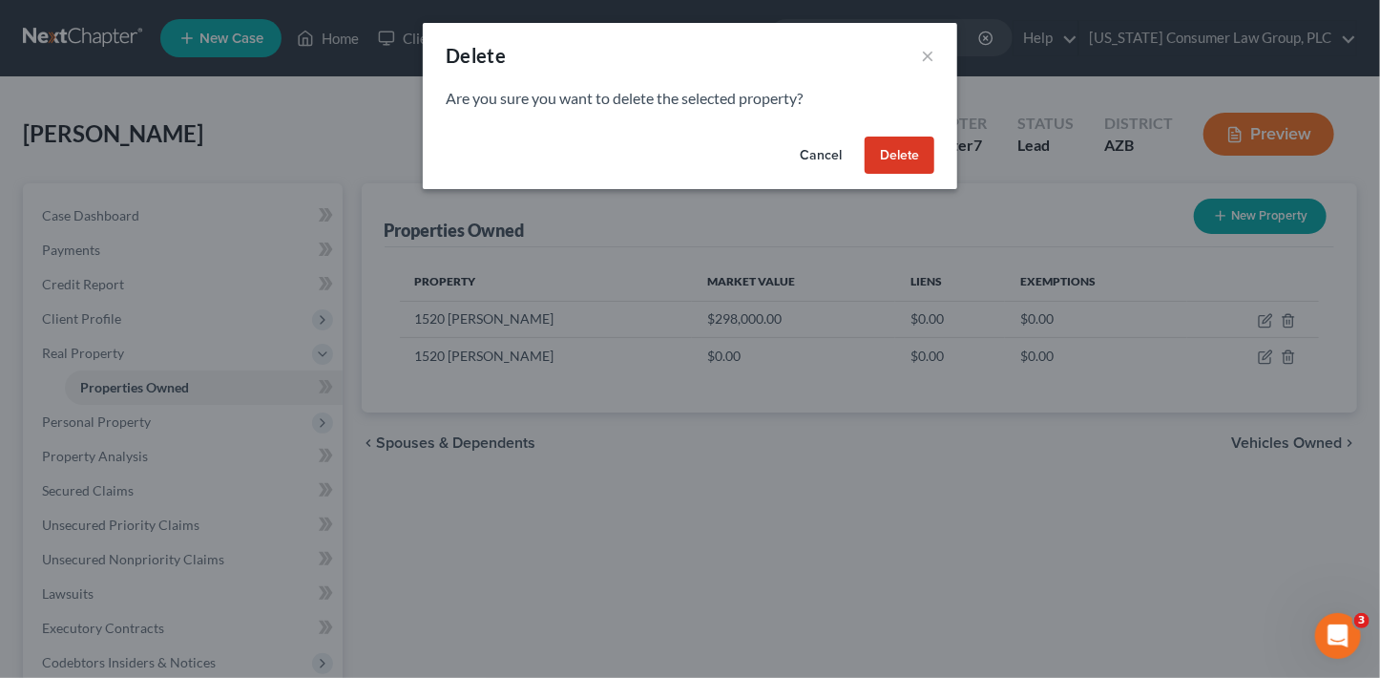
click at [885, 147] on button "Delete" at bounding box center [900, 155] width 70 height 38
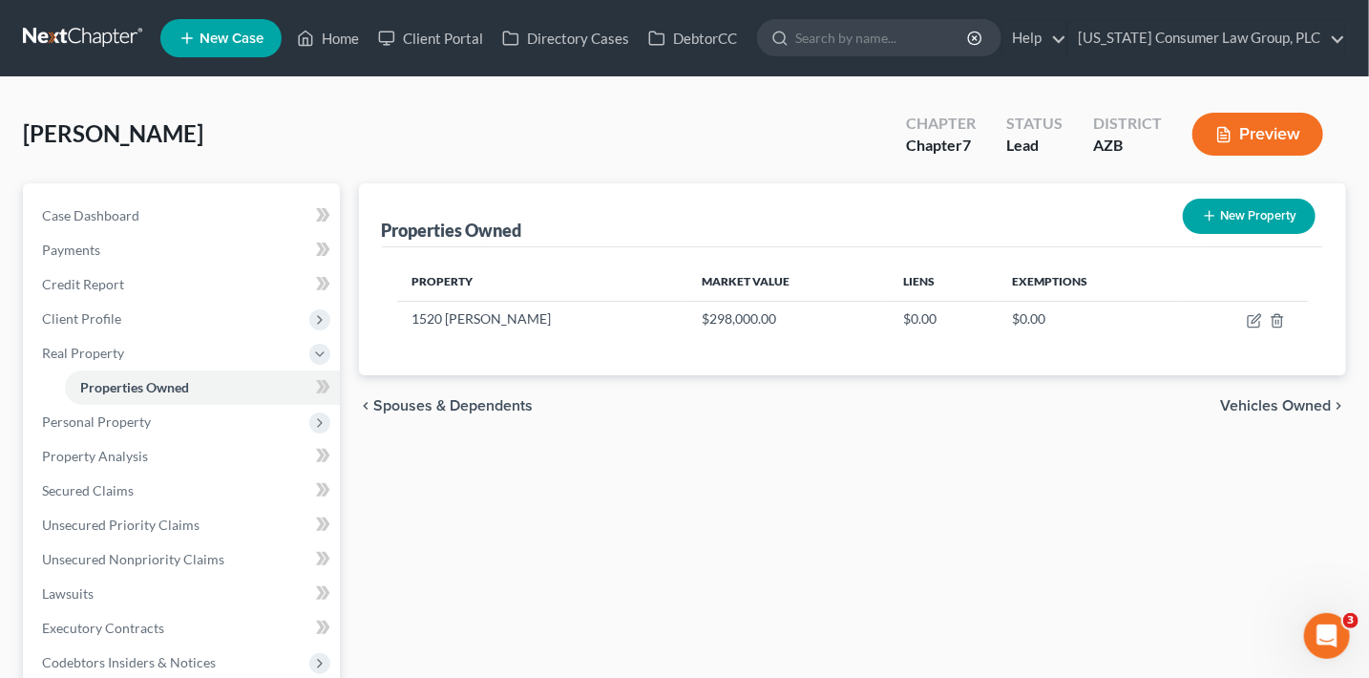
click at [1265, 398] on span "Vehicles Owned" at bounding box center [1275, 405] width 111 height 15
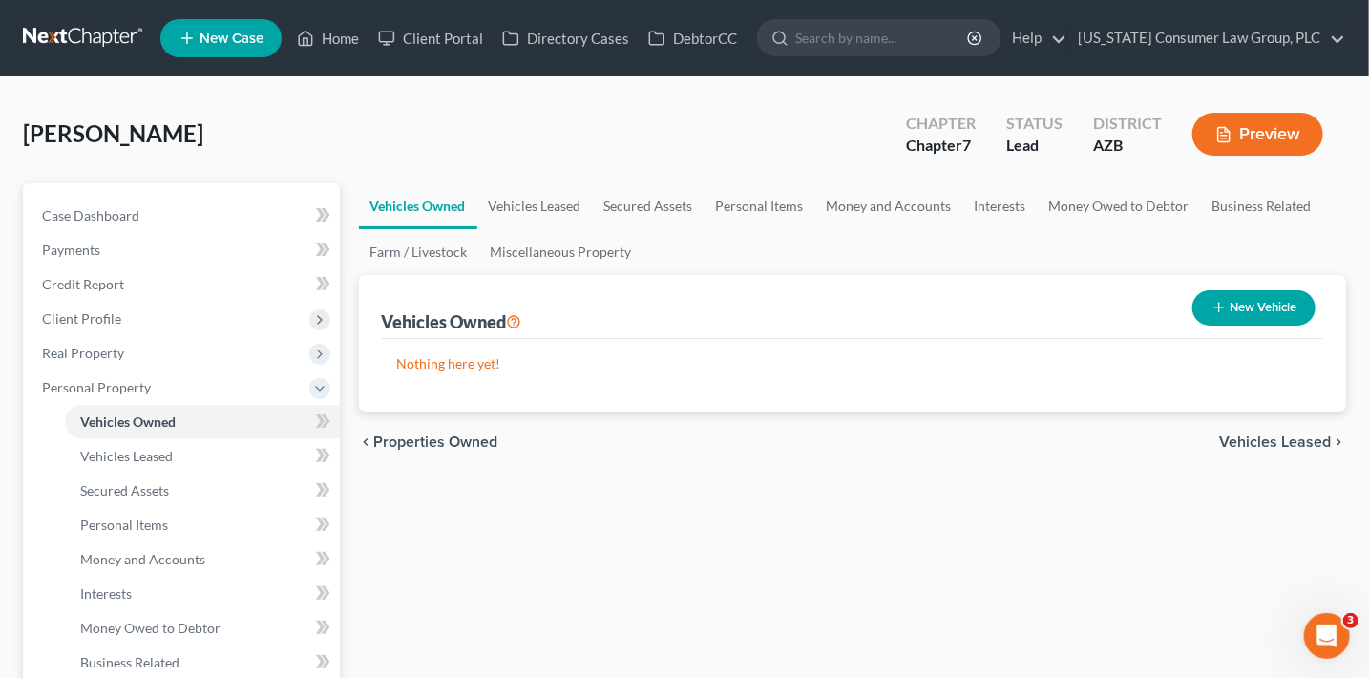
click at [1235, 311] on button "New Vehicle" at bounding box center [1253, 307] width 123 height 35
select select "0"
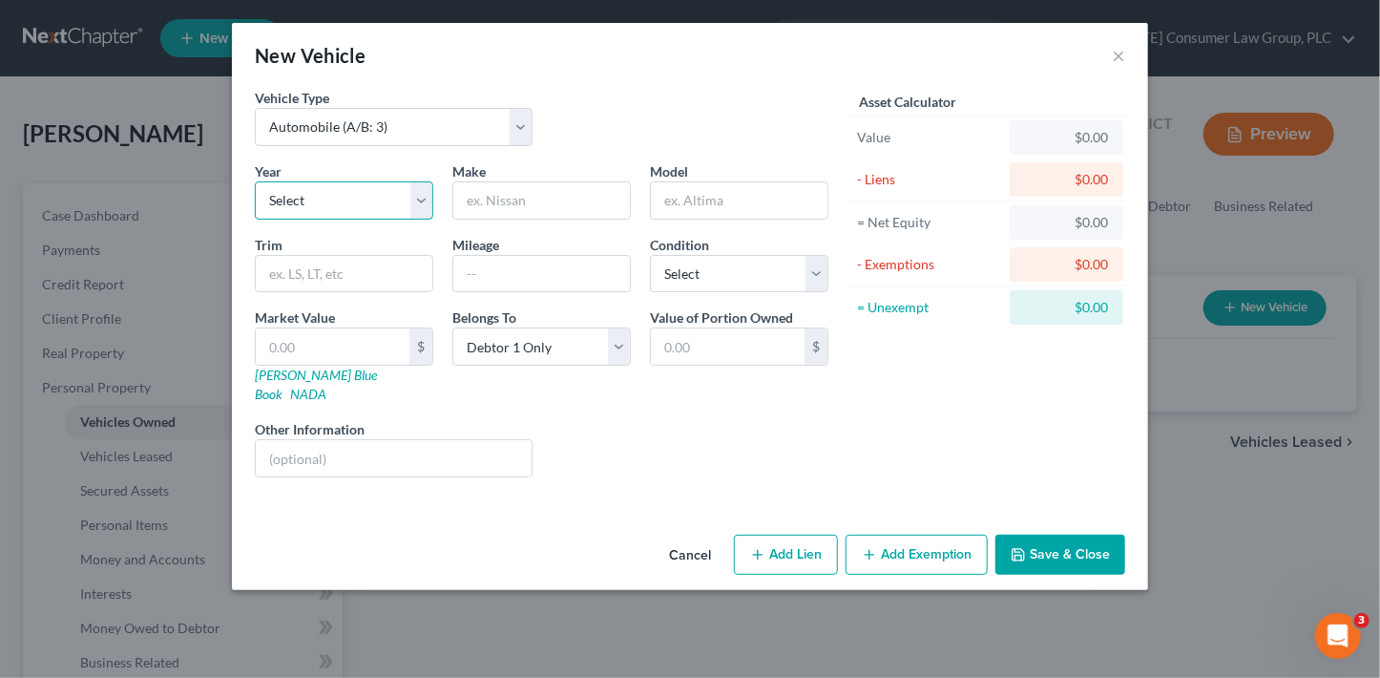
click at [378, 199] on select "Select 2026 2025 2024 2023 2022 2021 2020 2019 2018 2017 2016 2015 2014 2013 20…" at bounding box center [344, 200] width 178 height 38
select select "18"
click at [255, 181] on select "Select 2026 2025 2024 2023 2022 2021 2020 2019 2018 2017 2016 2015 2014 2013 20…" at bounding box center [344, 200] width 178 height 38
click at [496, 201] on input "text" at bounding box center [541, 200] width 177 height 36
type input "Toyota"
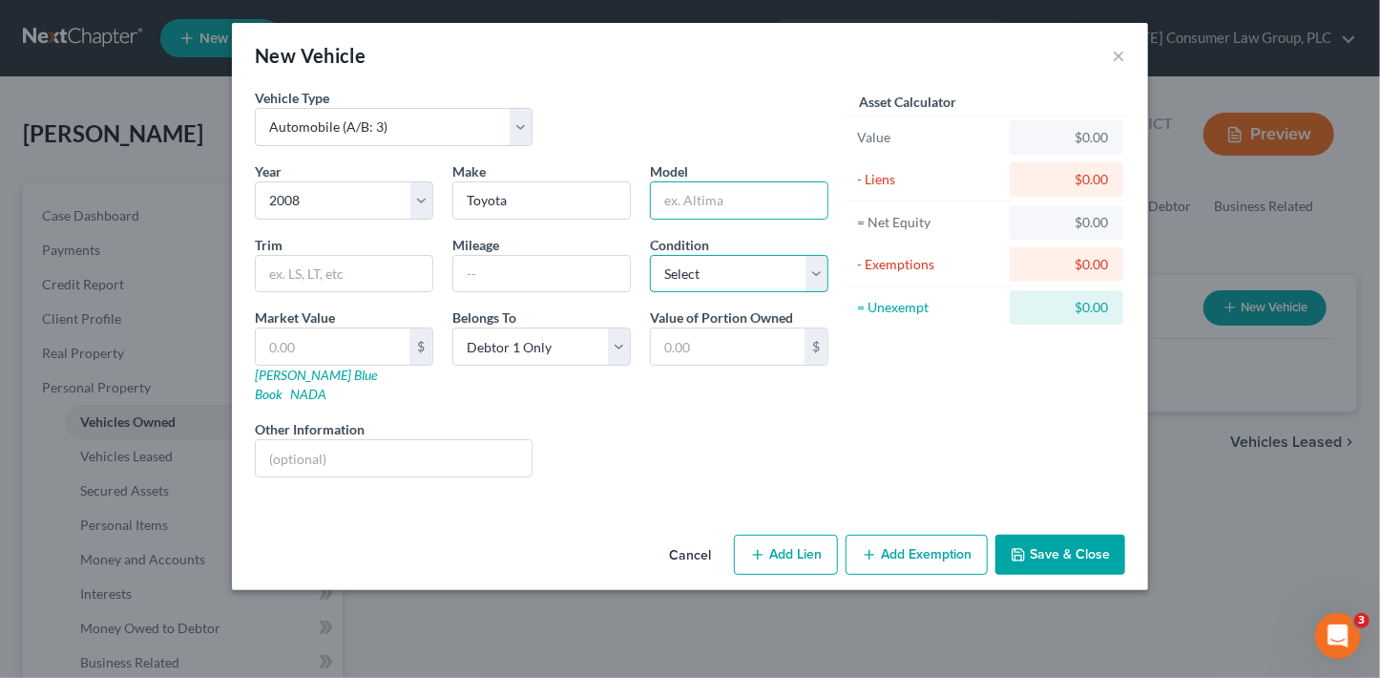
click at [674, 282] on select "Select Excellent Very Good Good Fair Poor" at bounding box center [739, 274] width 178 height 38
select select "3"
click at [650, 255] on select "Select Excellent Very Good Good Fair Poor" at bounding box center [739, 274] width 178 height 38
click at [324, 372] on link "[PERSON_NAME] Blue Book" at bounding box center [316, 383] width 122 height 35
click at [727, 193] on input "text" at bounding box center [739, 200] width 177 height 36
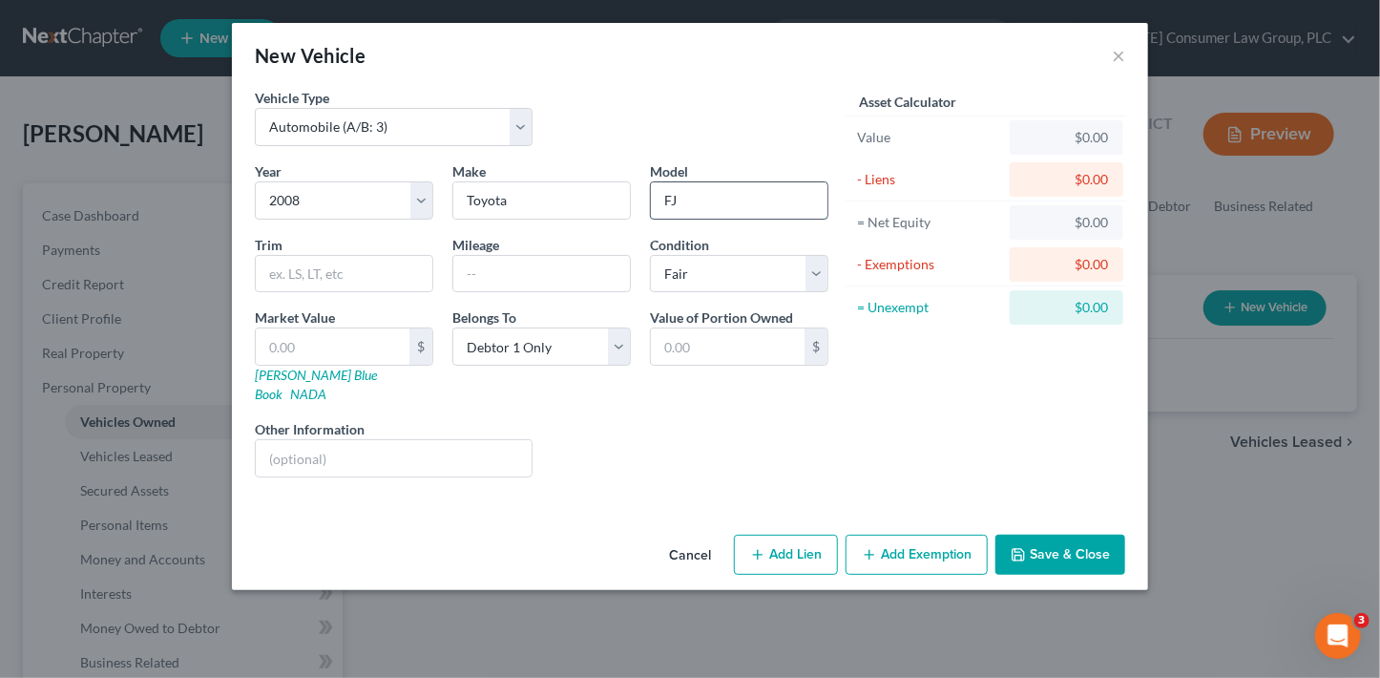
type input "FJ Cruiser"
drag, startPoint x: 331, startPoint y: 346, endPoint x: 333, endPoint y: 315, distance: 31.6
click at [331, 345] on input "text" at bounding box center [333, 346] width 154 height 36
type input "1"
type input "1.00"
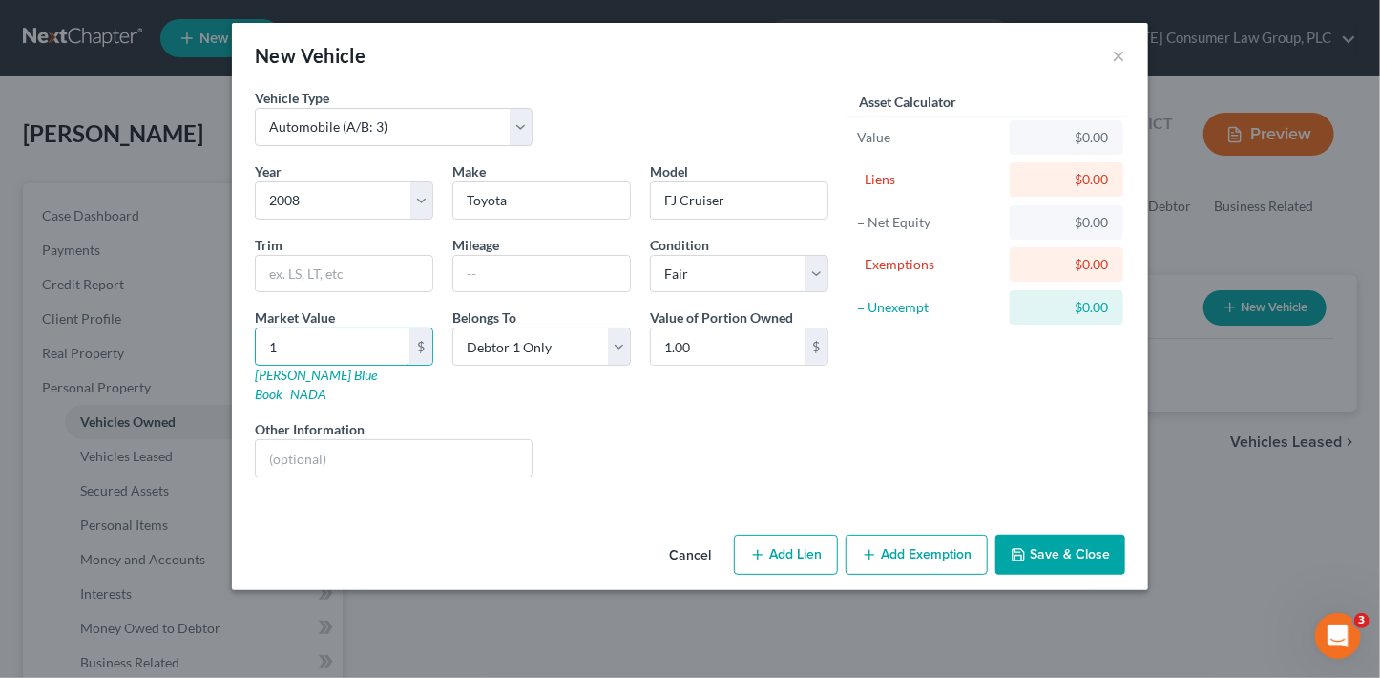
type input "10"
type input "10.00"
type input "101"
type input "101.00"
type input "1014"
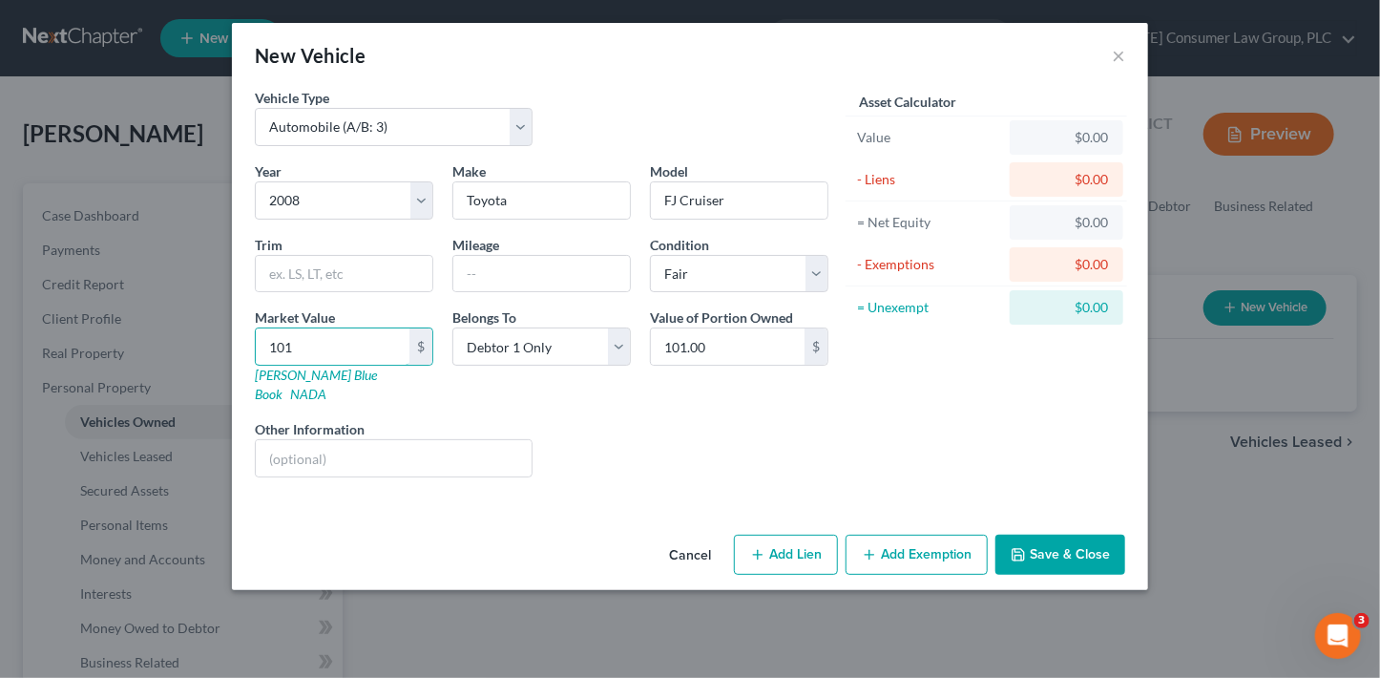
type input "1,014.00"
type input "1,0145"
type input "10,145.00"
type input "10,145"
click at [1084, 534] on button "Save & Close" at bounding box center [1060, 554] width 130 height 40
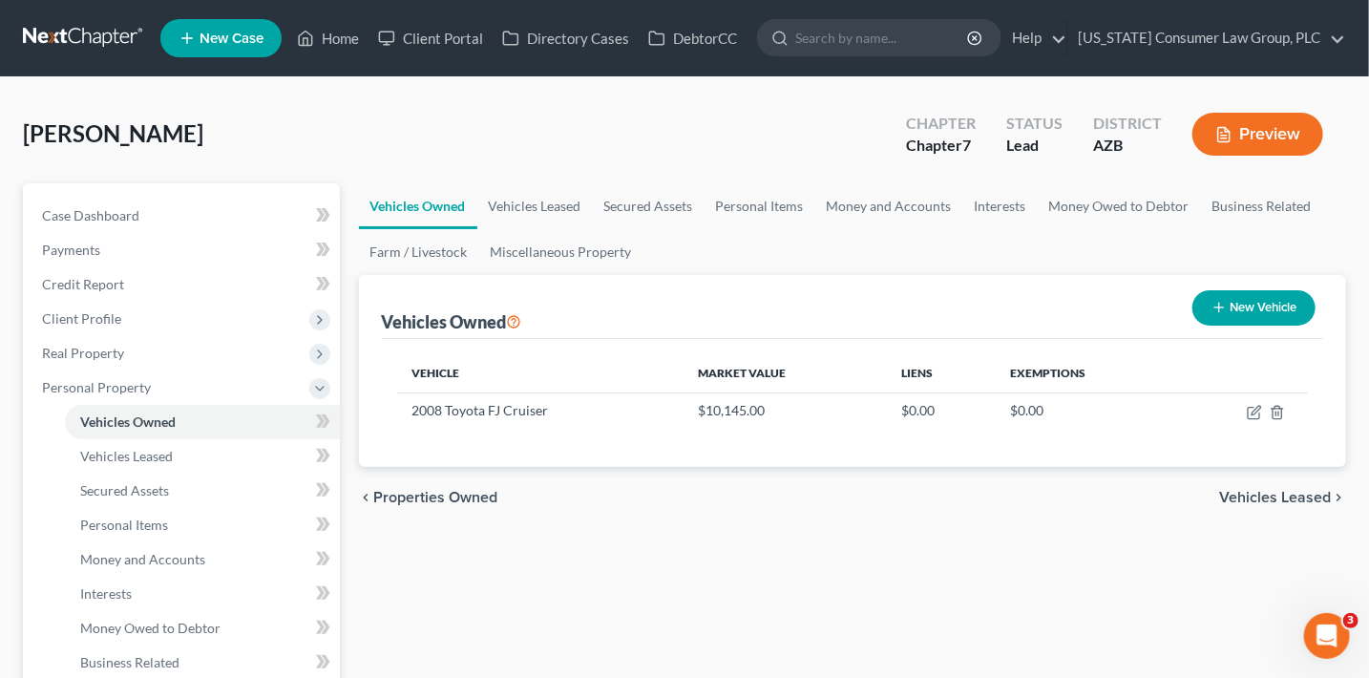
click at [1247, 311] on button "New Vehicle" at bounding box center [1253, 307] width 123 height 35
select select "0"
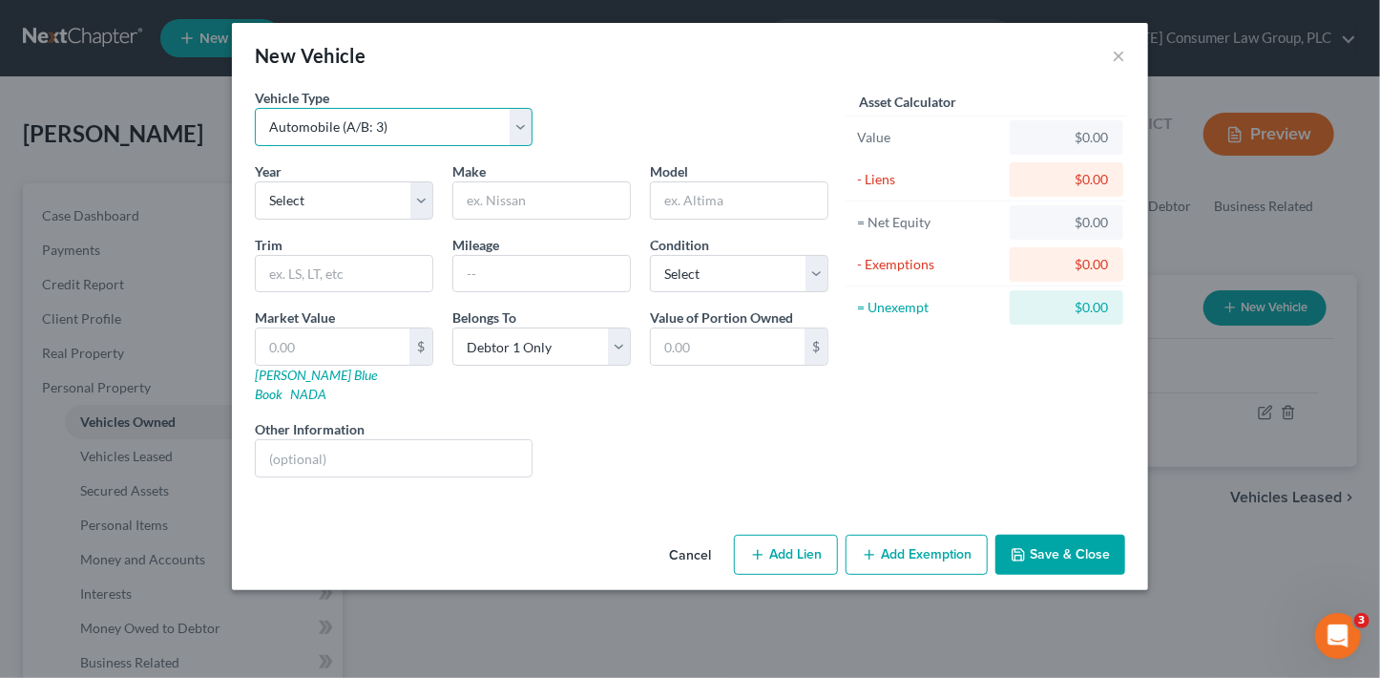
click at [416, 128] on select "Select Automobile (A/B: 3) Truck (A/B: 3) Trailer (A/B: 4) Watercraft (A/B: 4) …" at bounding box center [394, 127] width 278 height 38
select select "5"
click at [255, 108] on select "Select Automobile (A/B: 3) Truck (A/B: 3) Trailer (A/B: 4) Watercraft (A/B: 4) …" at bounding box center [394, 127] width 278 height 38
click at [351, 197] on select "Select 2026 2025 2024 2023 2022 2021 2020 2019 2018 2017 2016 2015 2014 2013 20…" at bounding box center [344, 200] width 178 height 38
select select "2"
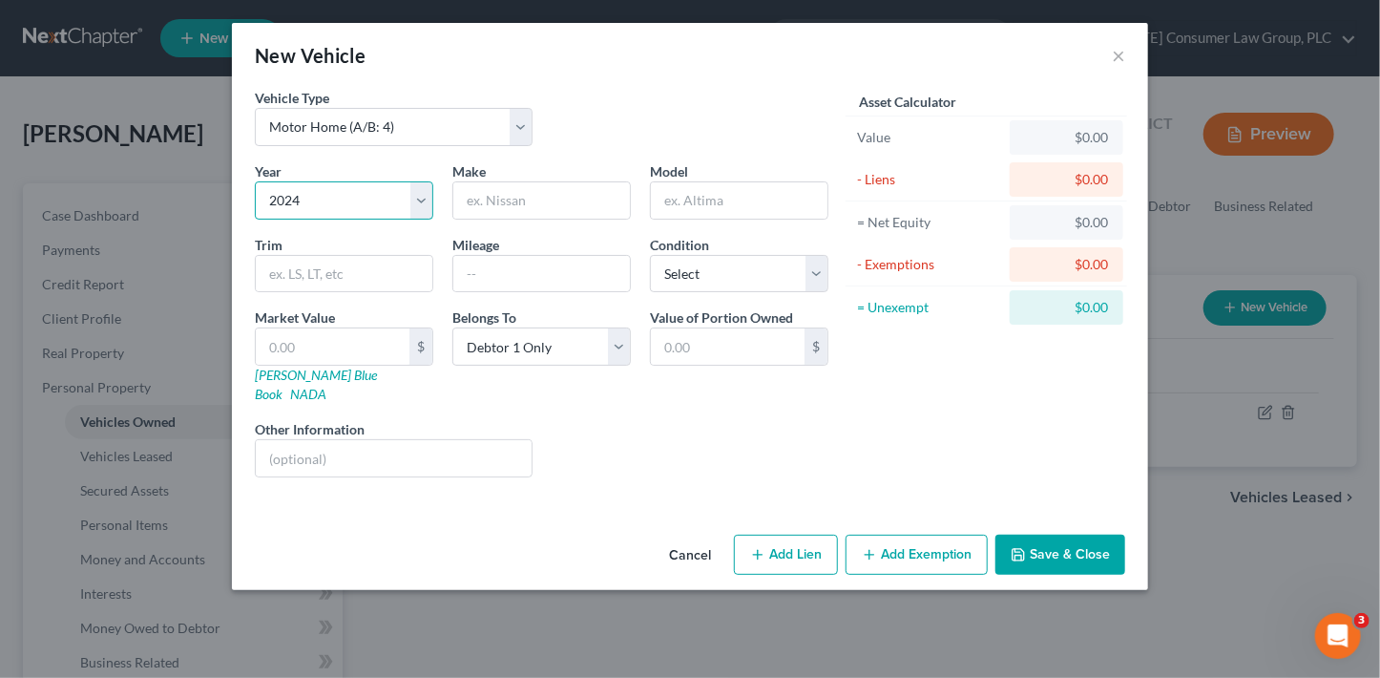
click at [255, 181] on select "Select 2026 2025 2024 2023 2022 2021 2020 2019 2018 2017 2016 2015 2014 2013 20…" at bounding box center [344, 200] width 178 height 38
click at [523, 187] on input "text" at bounding box center [541, 200] width 177 height 36
type input "Casita"
type input "Travel Trailer"
select select "3"
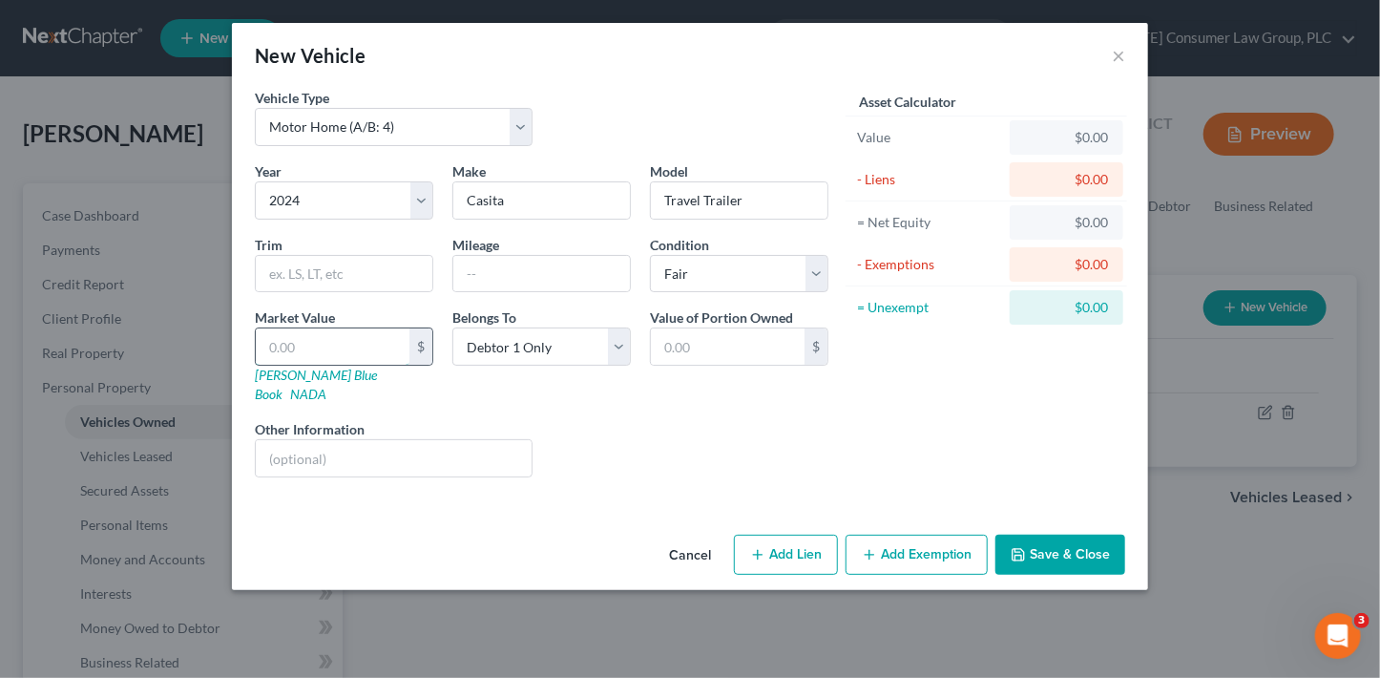
click at [325, 340] on input "text" at bounding box center [333, 346] width 154 height 36
type input "2"
type input "2.00"
type input "22"
type input "22.00"
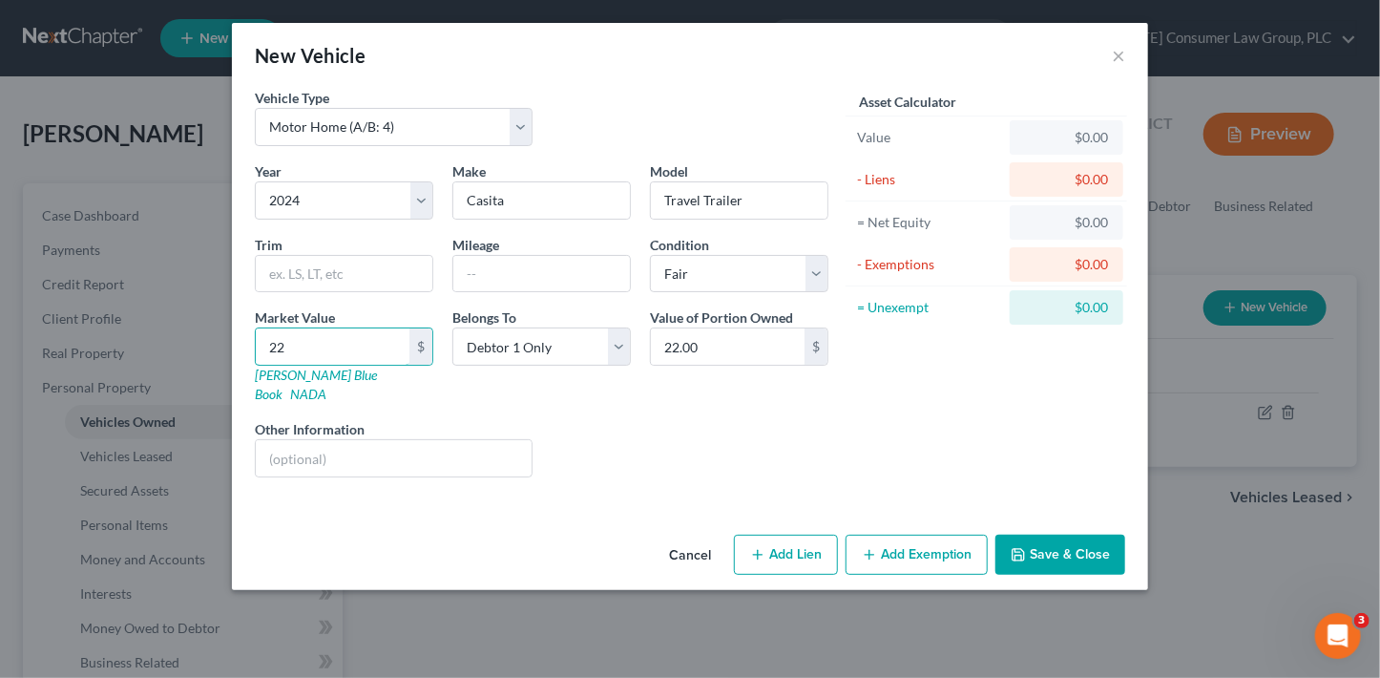
type input "228"
type input "228.00"
type input "2285"
type input "2,285.00"
type input "2,2850"
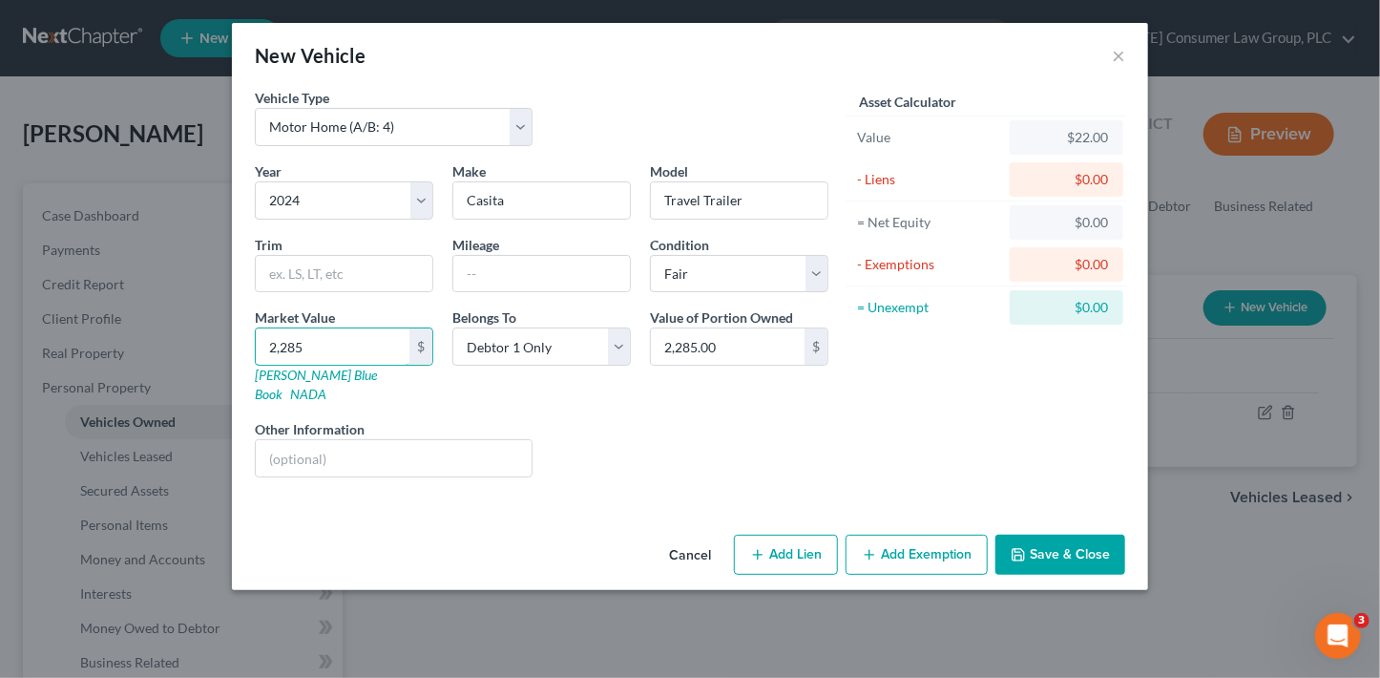
type input "22,850.00"
type input "22,850"
click at [1081, 542] on button "Save & Close" at bounding box center [1060, 554] width 130 height 40
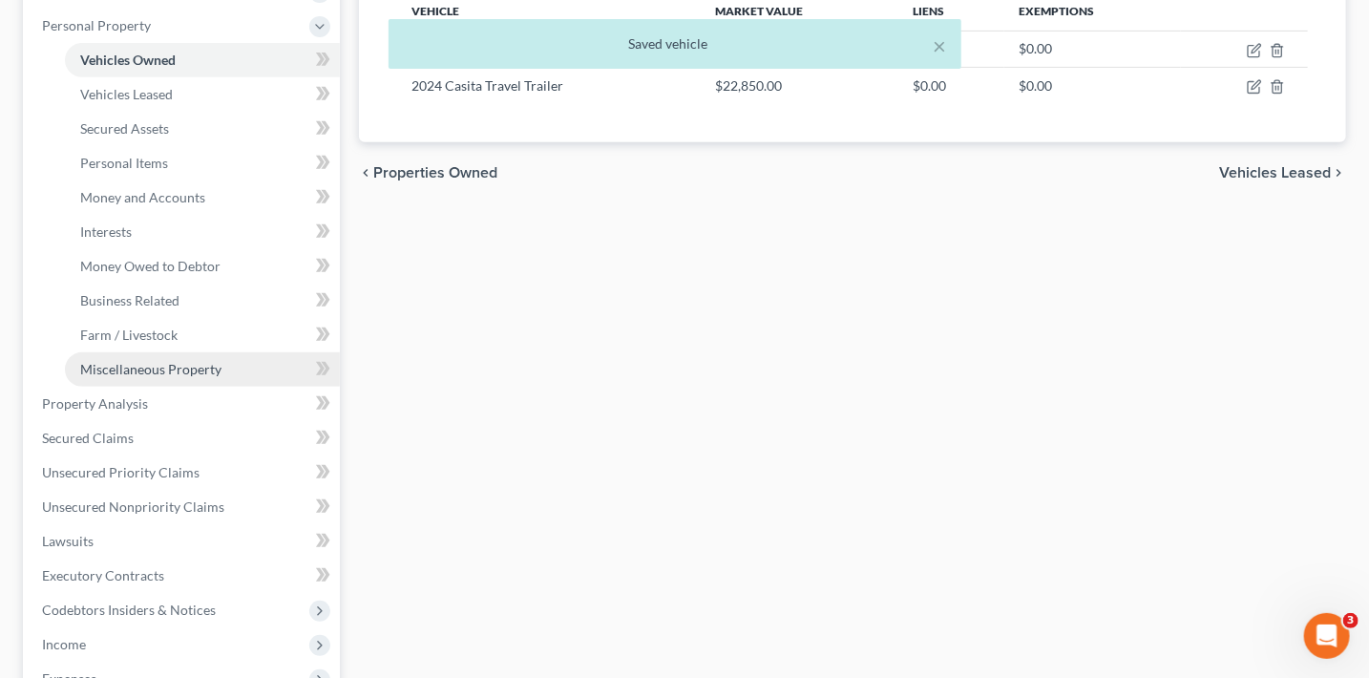
scroll to position [360, 0]
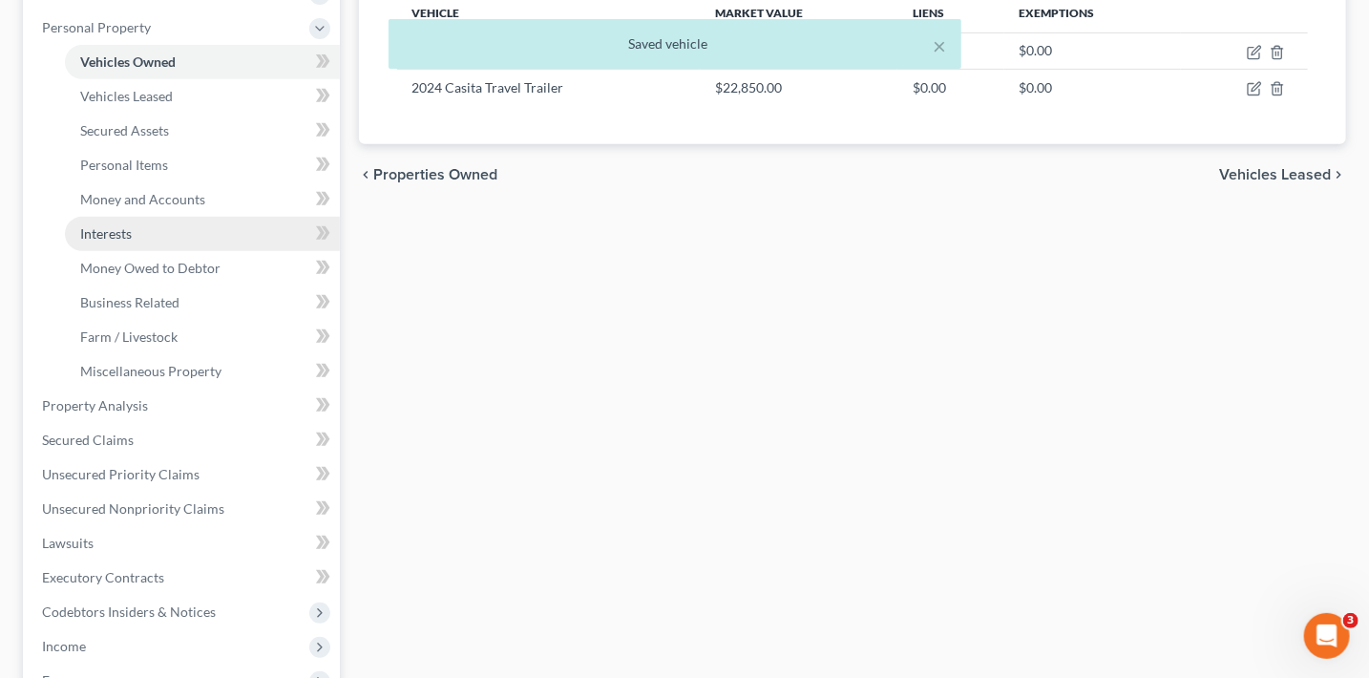
click at [185, 231] on link "Interests" at bounding box center [202, 234] width 275 height 34
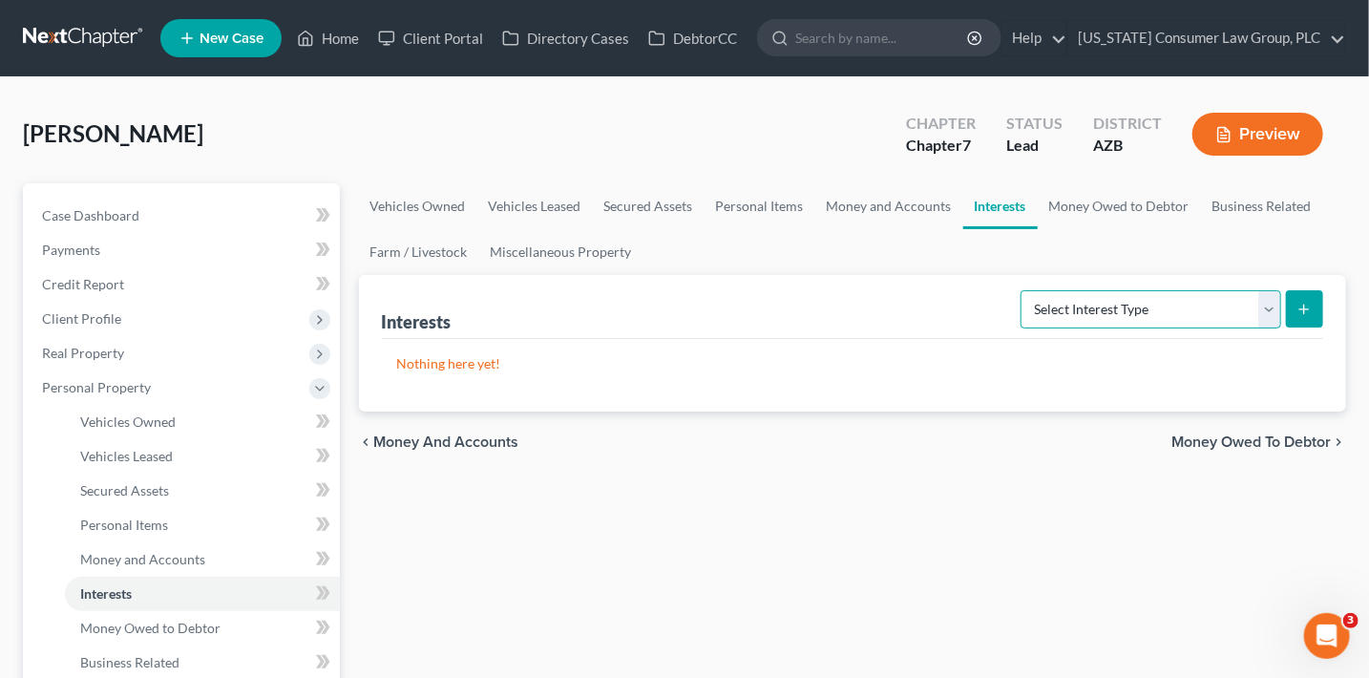
click at [1084, 310] on select "Select Interest Type 401K (A/B: 21) Annuity (A/B: 23) Bond (A/B: 18) Education …" at bounding box center [1150, 309] width 261 height 38
select select "incorporated_business"
click at [1024, 290] on select "Select Interest Type 401K (A/B: 21) Annuity (A/B: 23) Bond (A/B: 18) Education …" at bounding box center [1150, 309] width 261 height 38
click at [1295, 318] on button "submit" at bounding box center [1304, 308] width 37 height 37
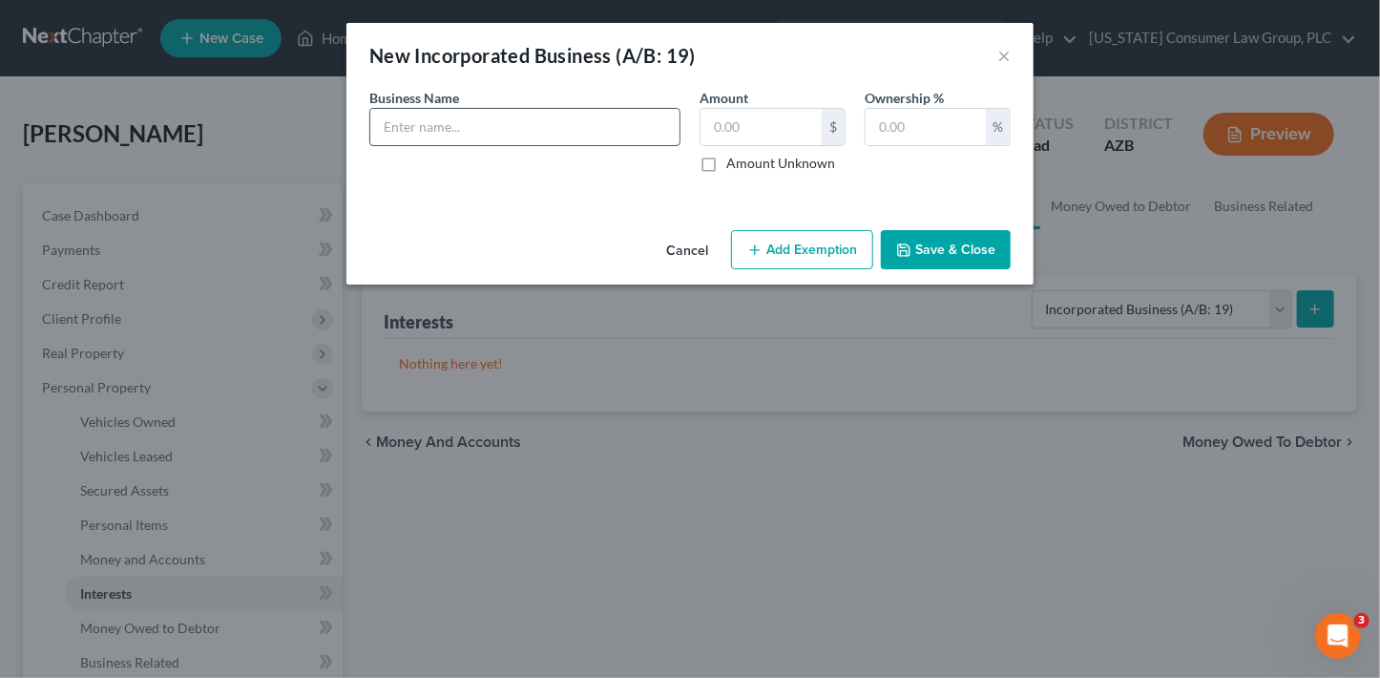
click at [558, 137] on input "text" at bounding box center [524, 127] width 309 height 36
type input "Sky-Keep, LLC"
type input "100"
click at [931, 251] on button "Save & Close" at bounding box center [946, 250] width 130 height 40
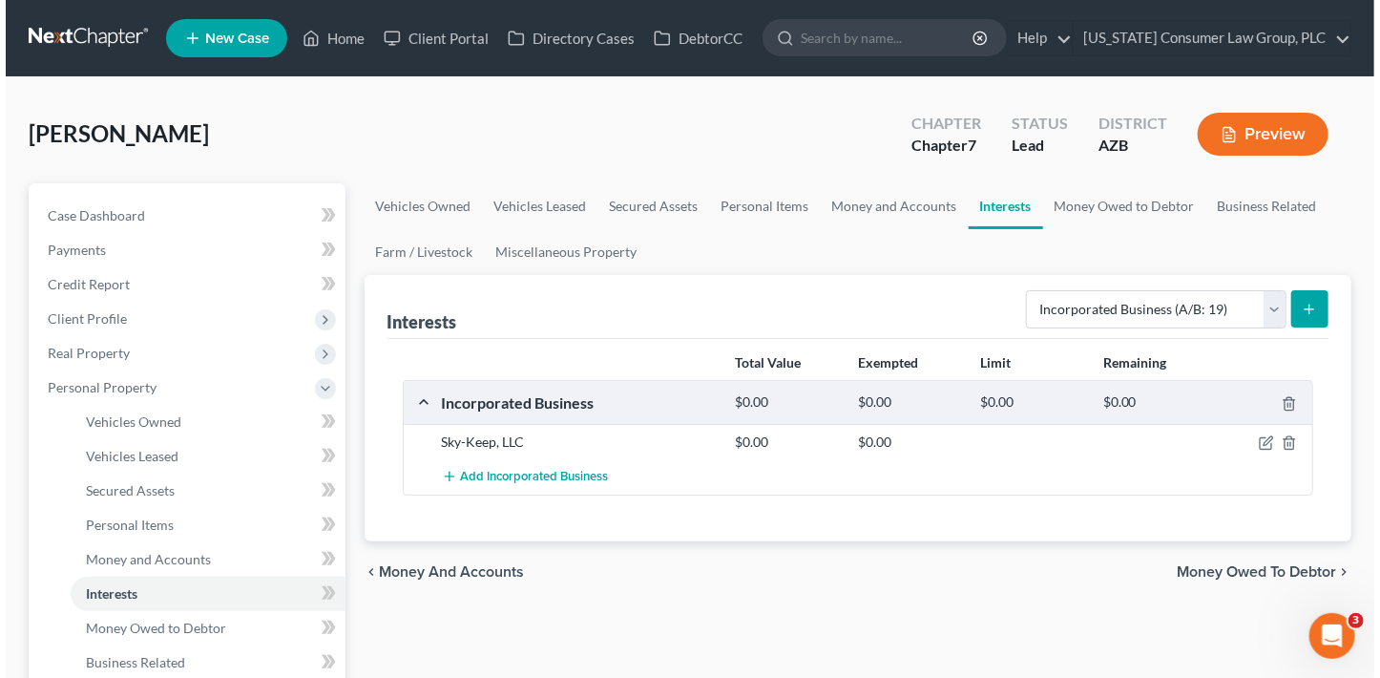
scroll to position [3, 0]
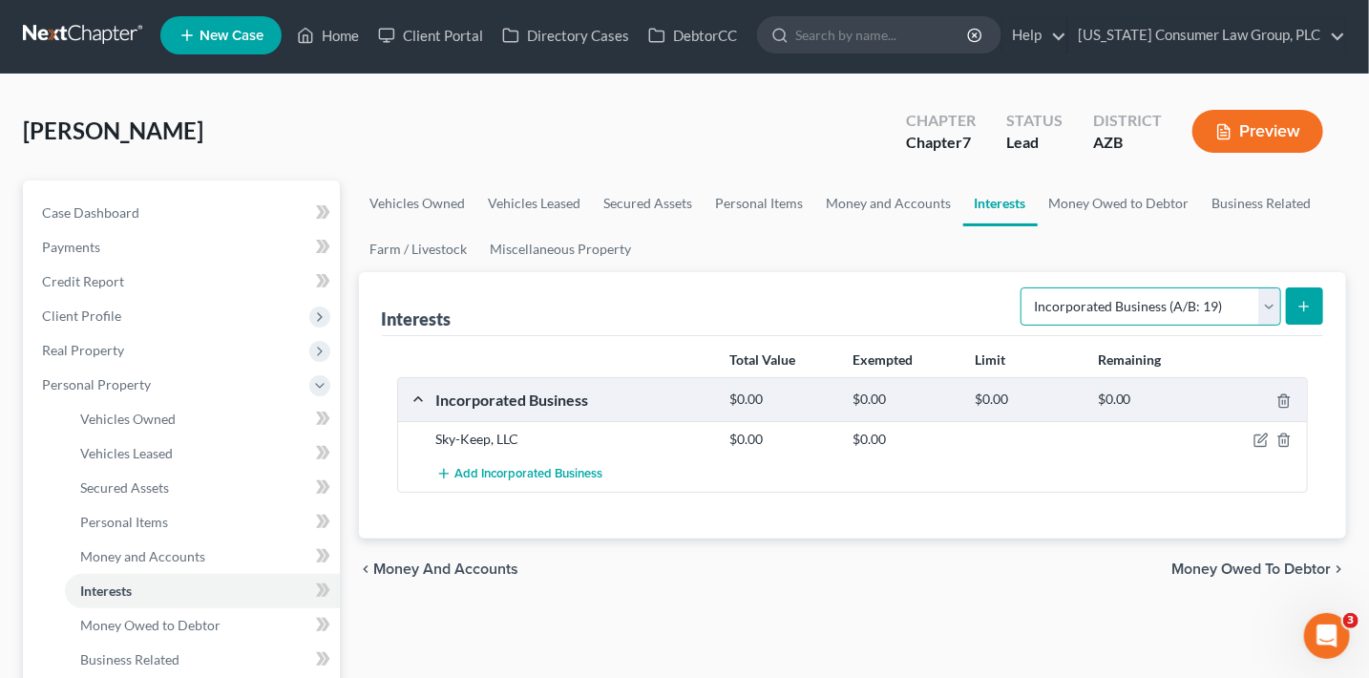
click at [1139, 310] on select "Select Interest Type 401K (A/B: 21) Annuity (A/B: 23) Bond (A/B: 18) Education …" at bounding box center [1150, 306] width 261 height 38
select select "government_pension_plan"
click at [1024, 287] on select "Select Interest Type 401K (A/B: 21) Annuity (A/B: 23) Bond (A/B: 18) Education …" at bounding box center [1150, 306] width 261 height 38
click at [1309, 303] on icon "submit" at bounding box center [1303, 306] width 15 height 15
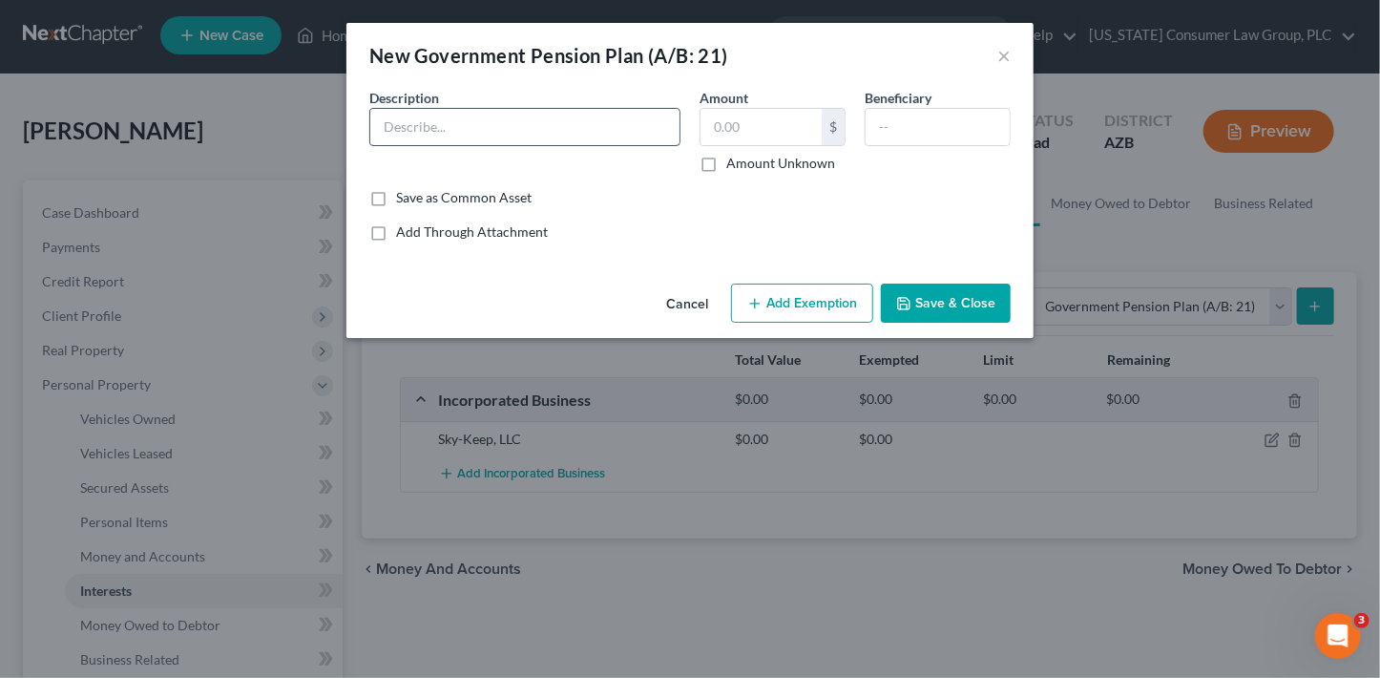
click at [442, 122] on input "text" at bounding box center [524, 127] width 309 height 36
type input "[US_STATE] State Retirement System"
click at [760, 170] on label "Amount Unknown" at bounding box center [780, 163] width 109 height 19
click at [746, 166] on input "Amount Unknown" at bounding box center [740, 160] width 12 height 12
checkbox input "true"
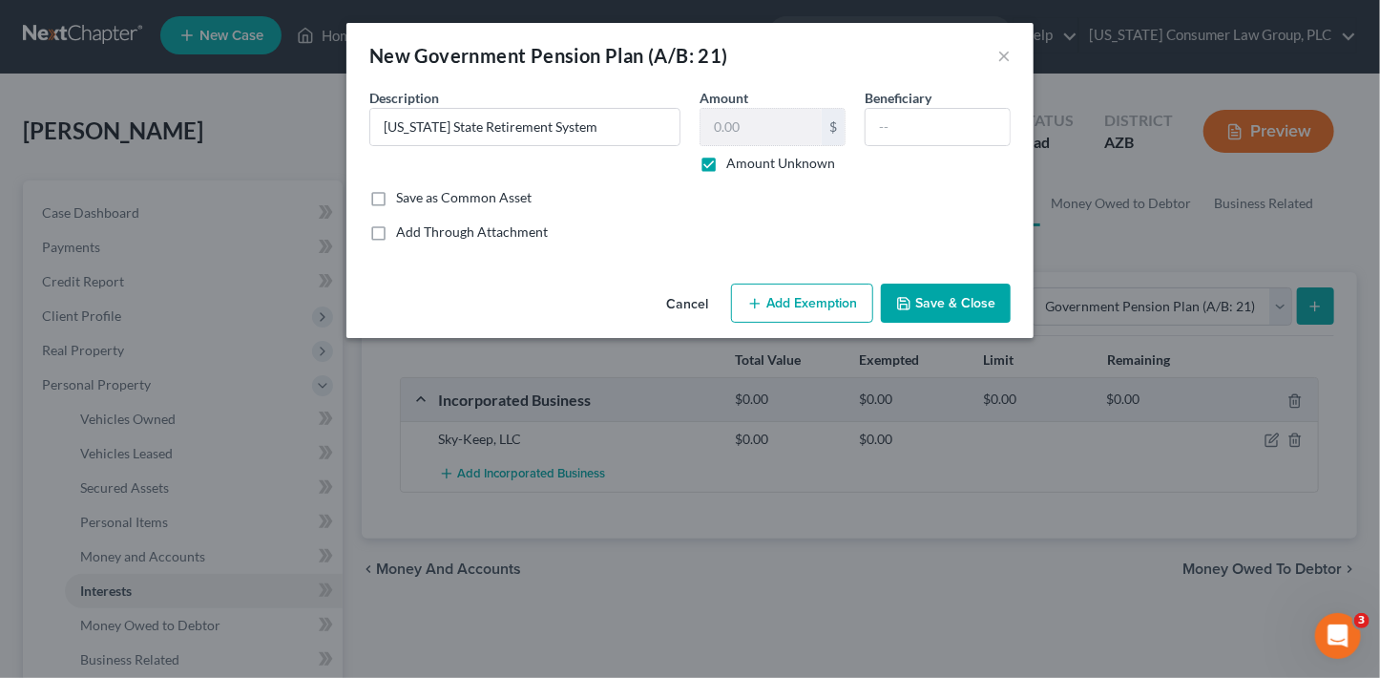
click at [781, 307] on button "Add Exemption" at bounding box center [802, 303] width 142 height 40
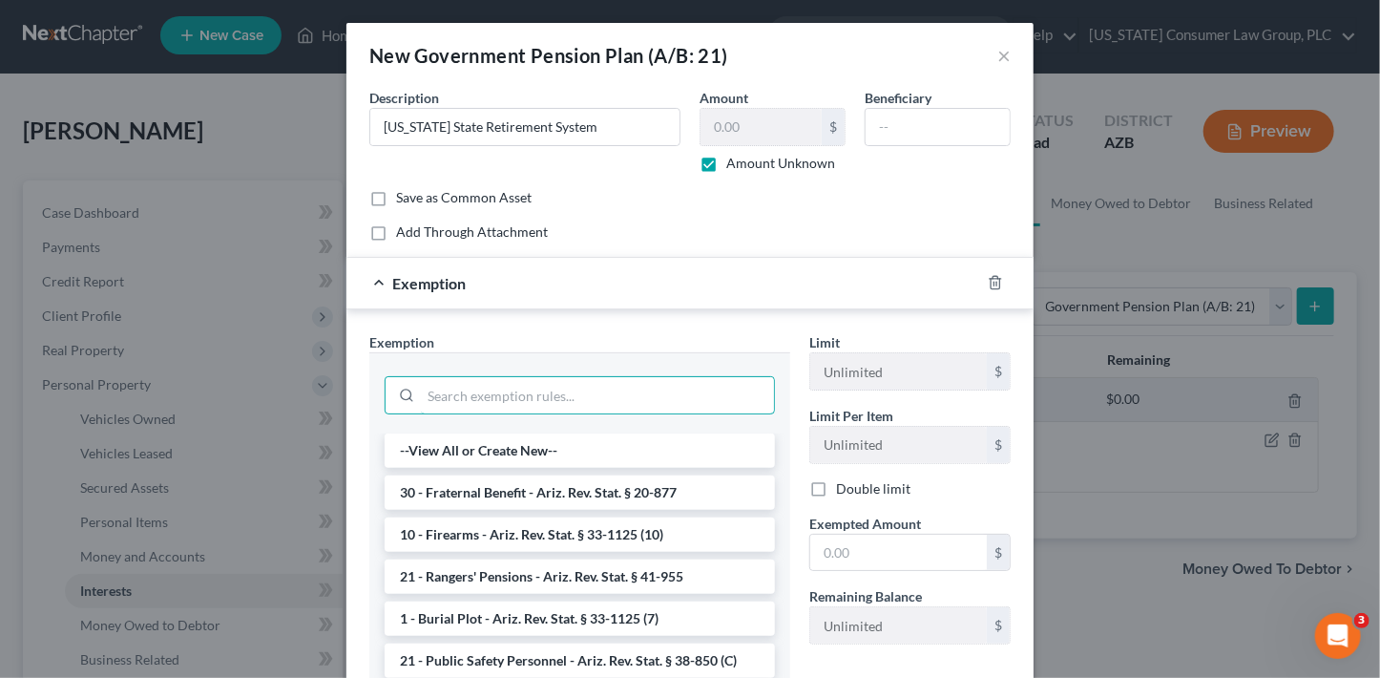
drag, startPoint x: 613, startPoint y: 398, endPoint x: 610, endPoint y: 371, distance: 26.9
click at [613, 398] on input "search" at bounding box center [597, 395] width 353 height 36
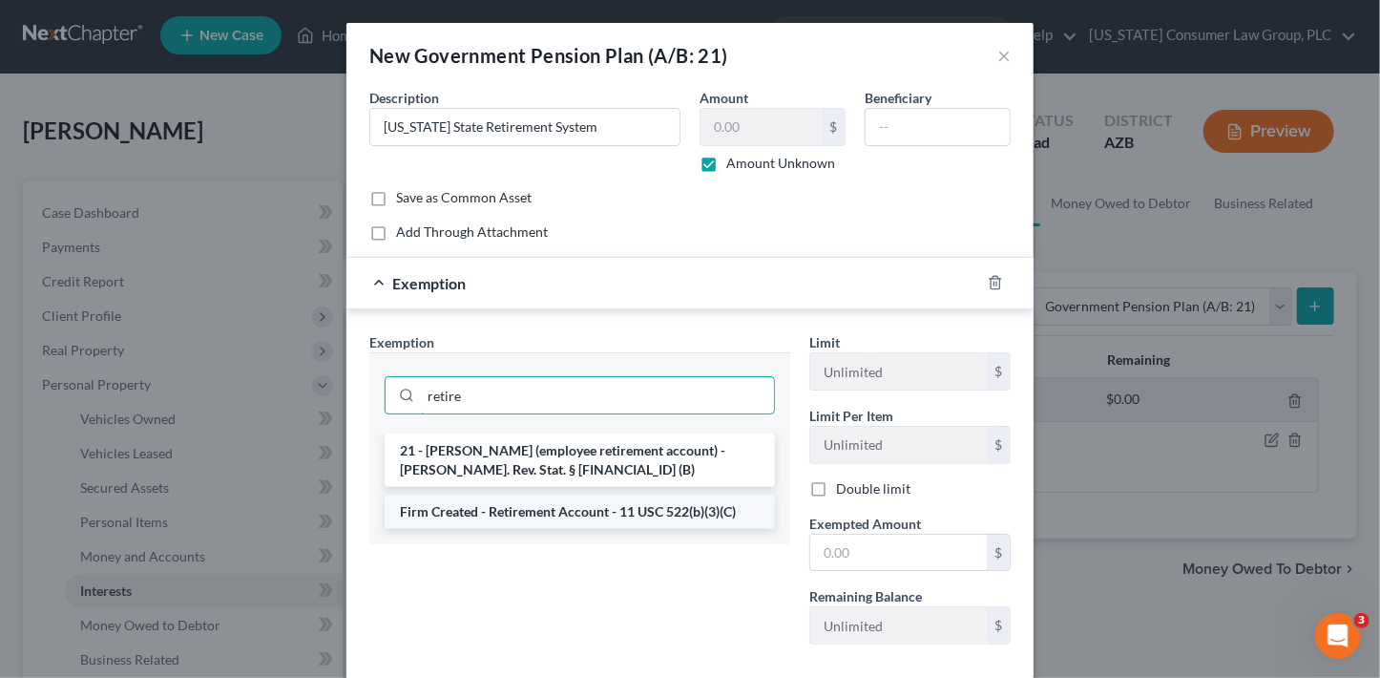
type input "retire"
click at [655, 513] on li "Firm Created - Retirement Account - 11 USC 522(b)(3)(C)" at bounding box center [580, 511] width 390 height 34
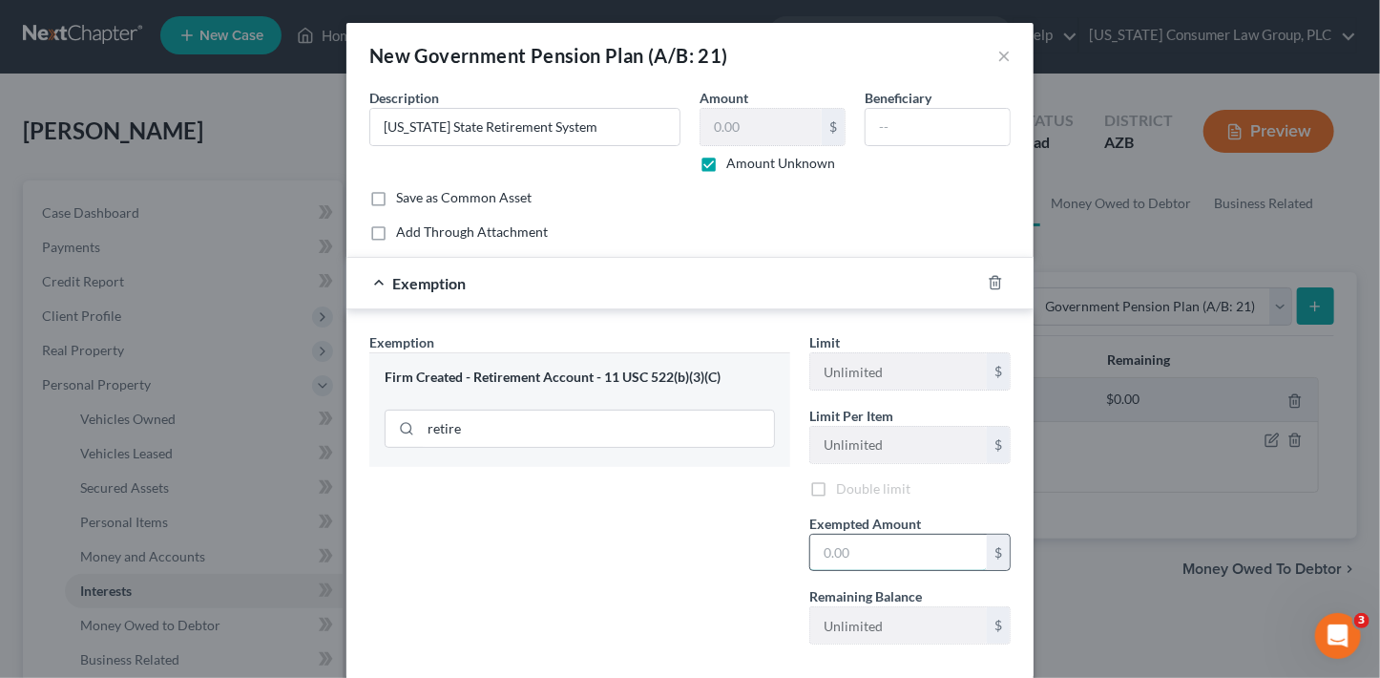
click at [830, 542] on input "text" at bounding box center [898, 552] width 177 height 36
type input "0"
click at [675, 590] on div "Exemption Set must be selected for CA. Exemption * Firm Created - Retirement Ac…" at bounding box center [580, 497] width 440 height 330
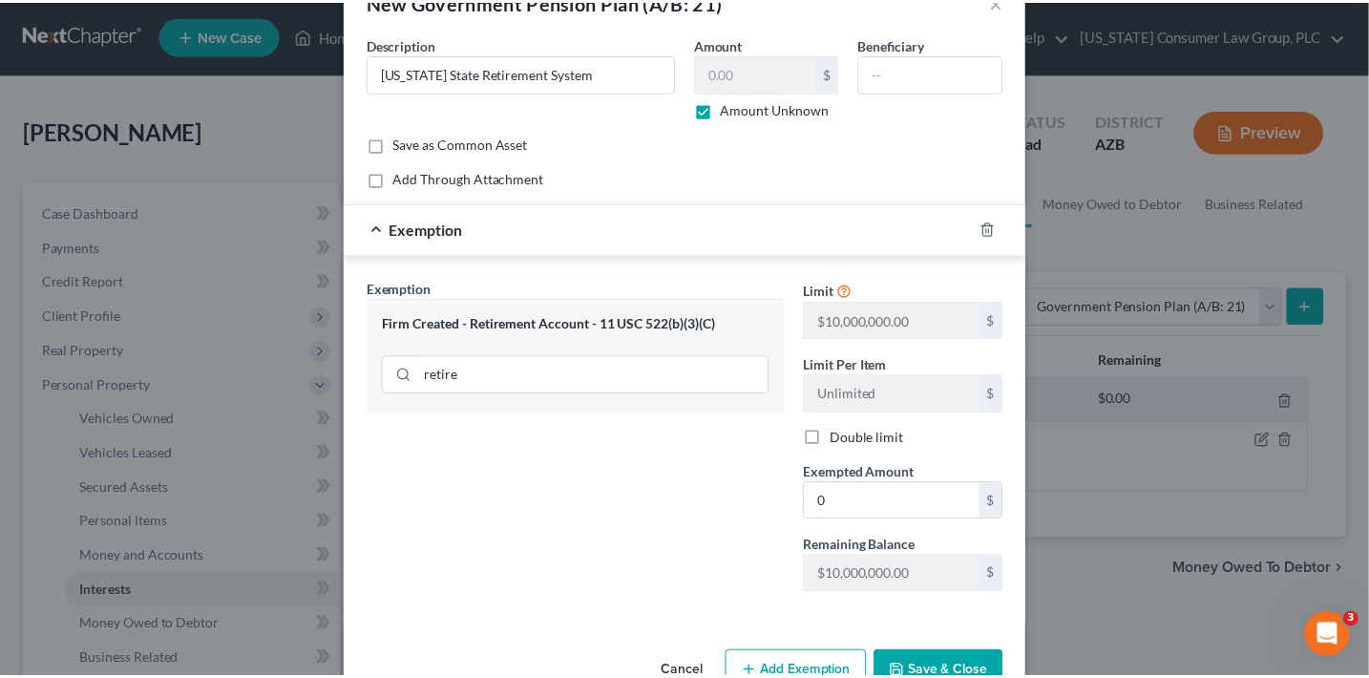
scroll to position [103, 0]
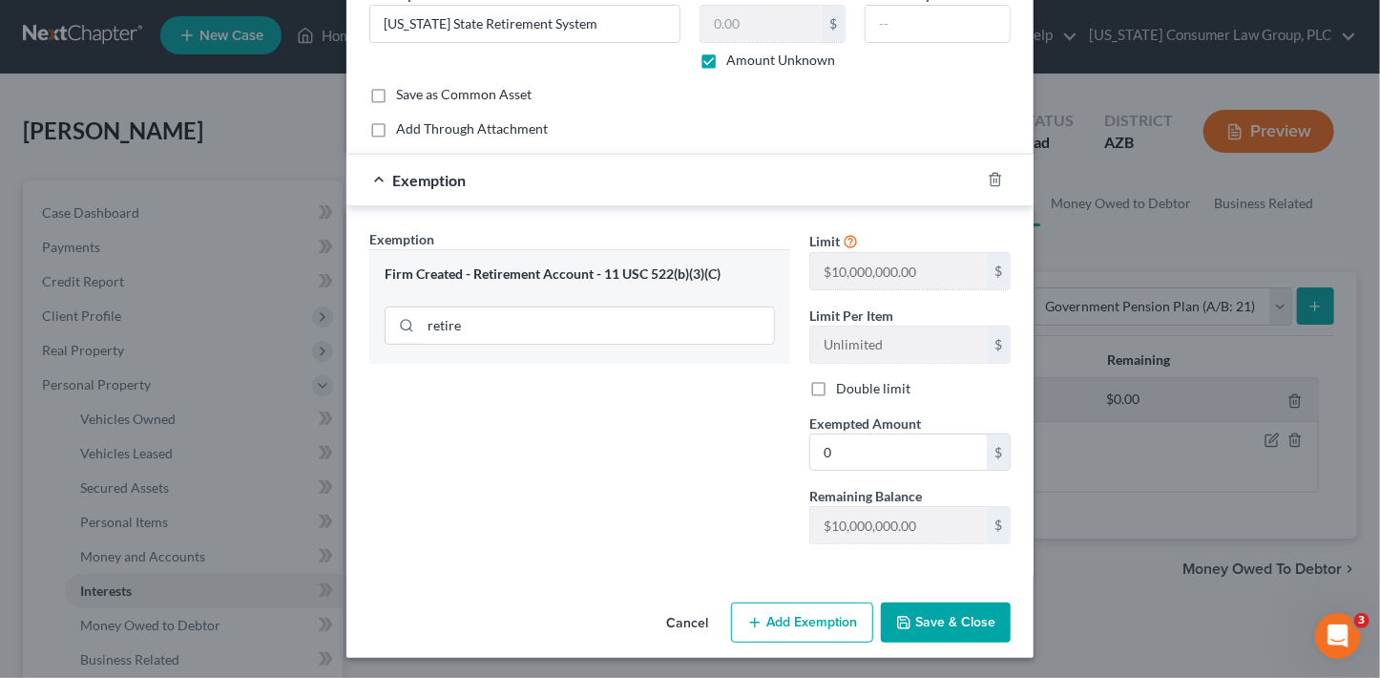
click at [971, 618] on button "Save & Close" at bounding box center [946, 622] width 130 height 40
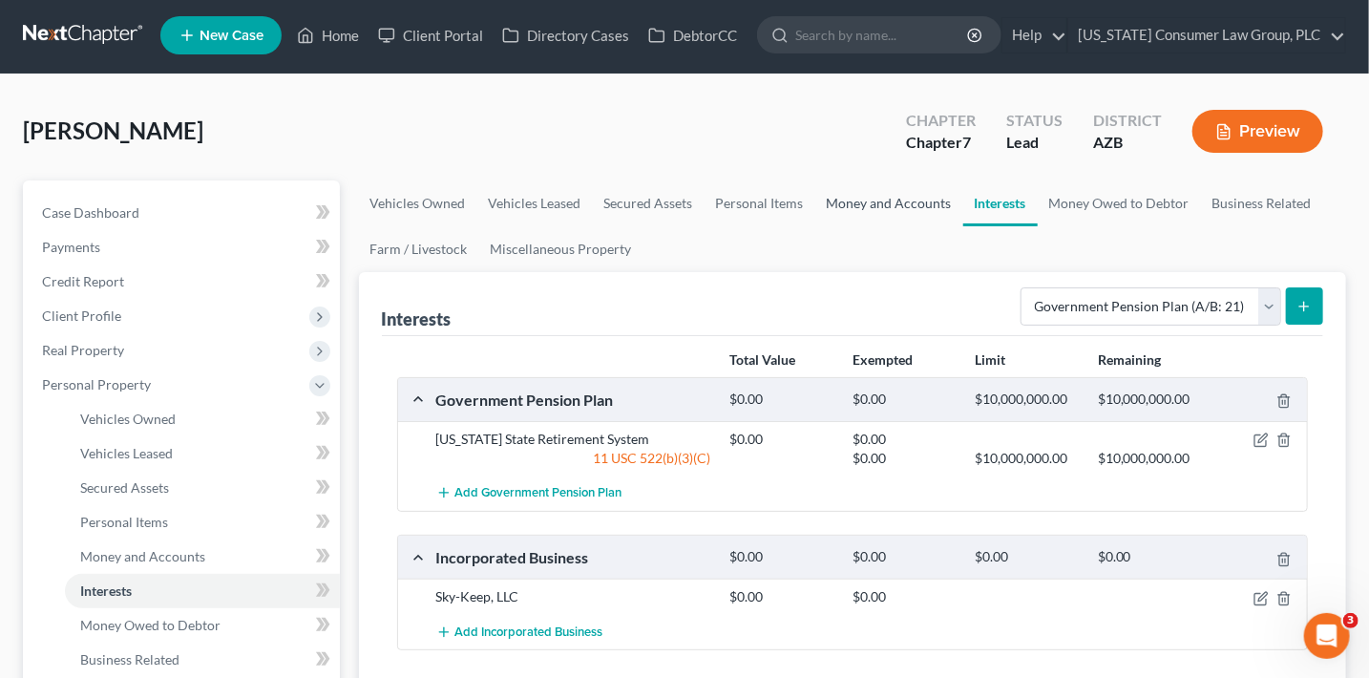
click at [850, 202] on link "Money and Accounts" at bounding box center [889, 203] width 148 height 46
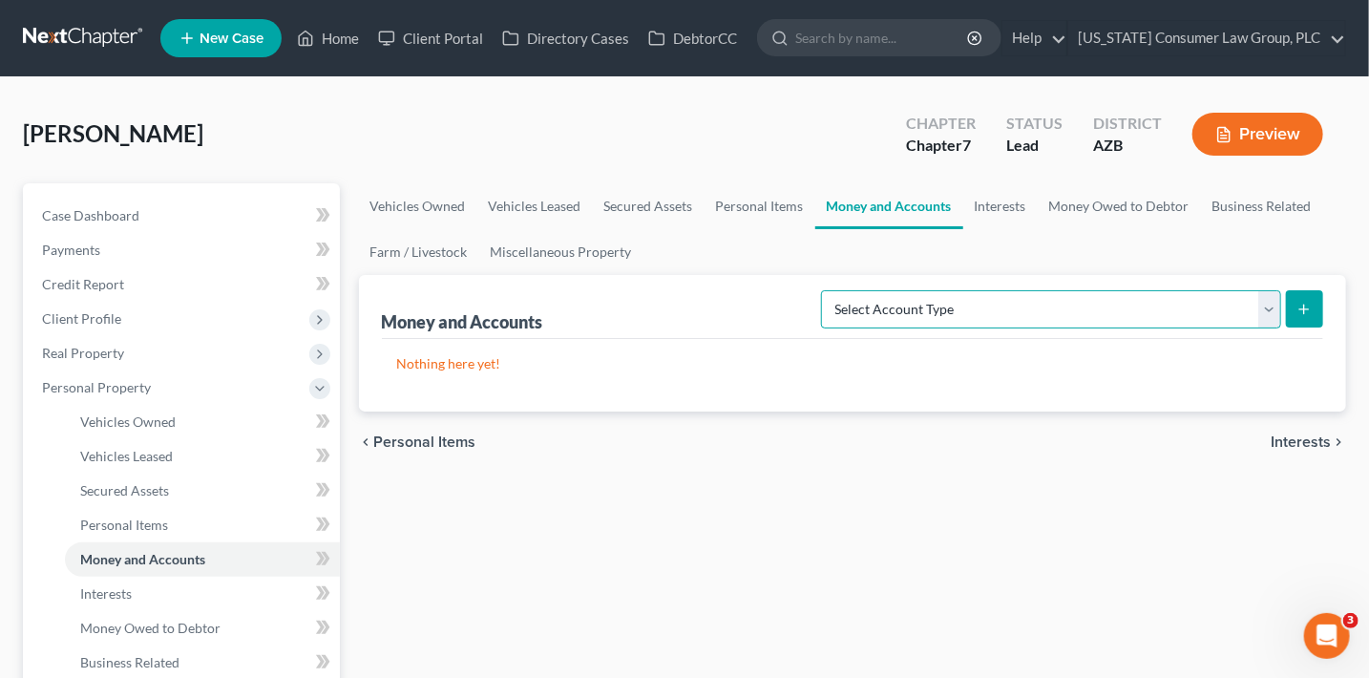
click at [1048, 296] on select "Select Account Type Brokerage (A/B: 18, SOFA: 20) Cash on Hand (A/B: 16) Certif…" at bounding box center [1051, 309] width 460 height 38
select select "checking"
click at [827, 290] on select "Select Account Type Brokerage (A/B: 18, SOFA: 20) Cash on Hand (A/B: 16) Certif…" at bounding box center [1051, 309] width 460 height 38
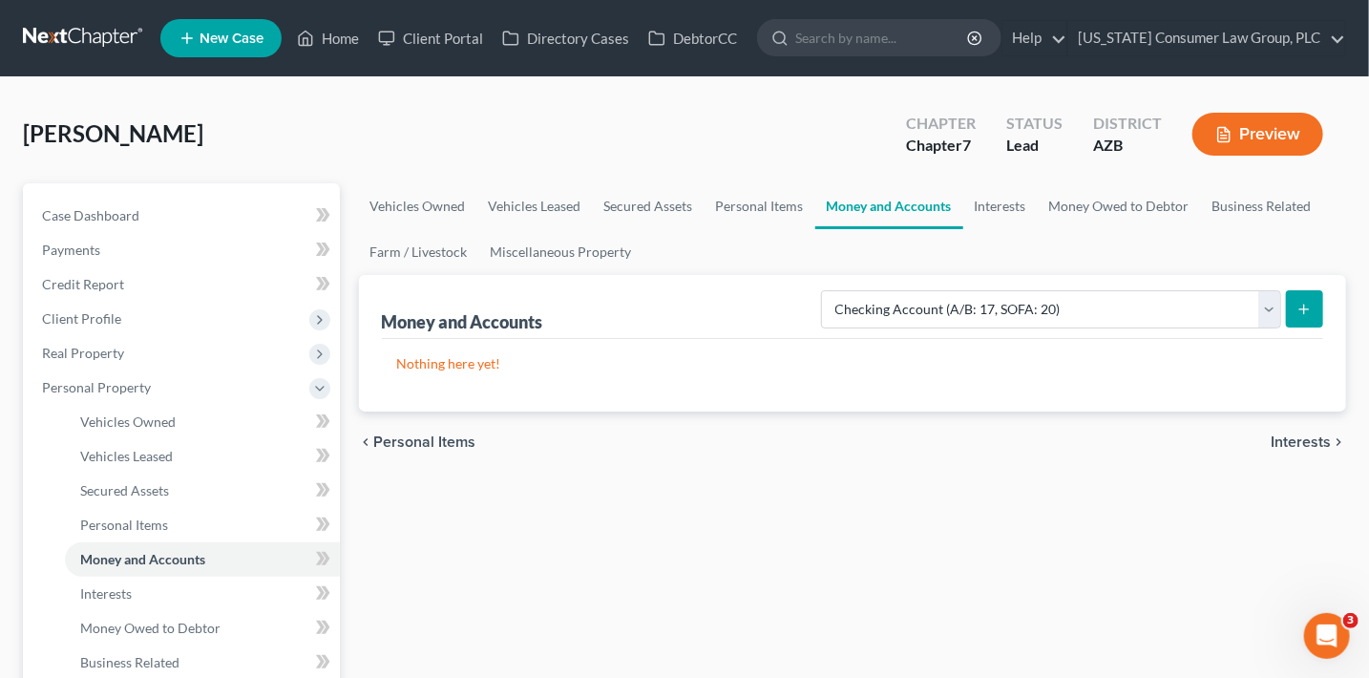
click at [1308, 299] on button "submit" at bounding box center [1304, 308] width 37 height 37
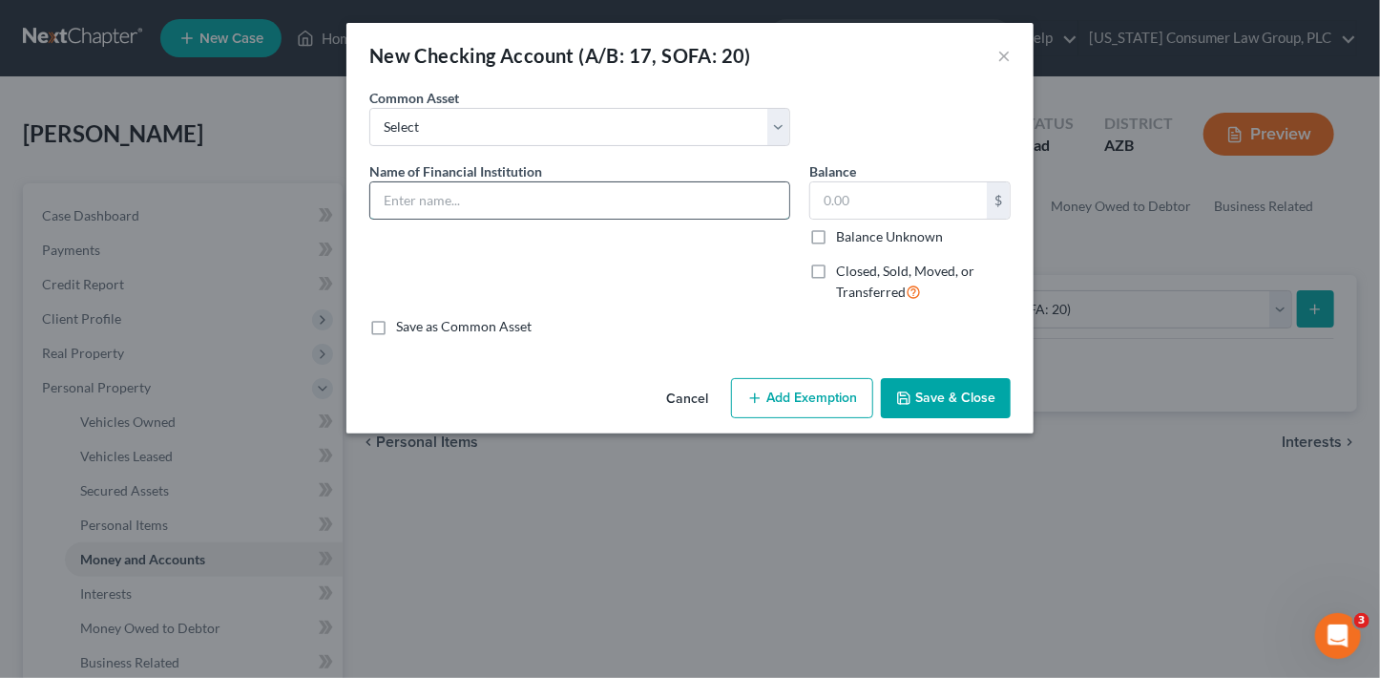
click at [533, 191] on input "text" at bounding box center [579, 200] width 419 height 36
type input "Chase Bank"
click at [889, 277] on span "Closed, Sold, Moved, or Transferred" at bounding box center [905, 280] width 138 height 37
click at [856, 274] on input "Closed, Sold, Moved, or Transferred" at bounding box center [850, 267] width 12 height 12
checkbox input "true"
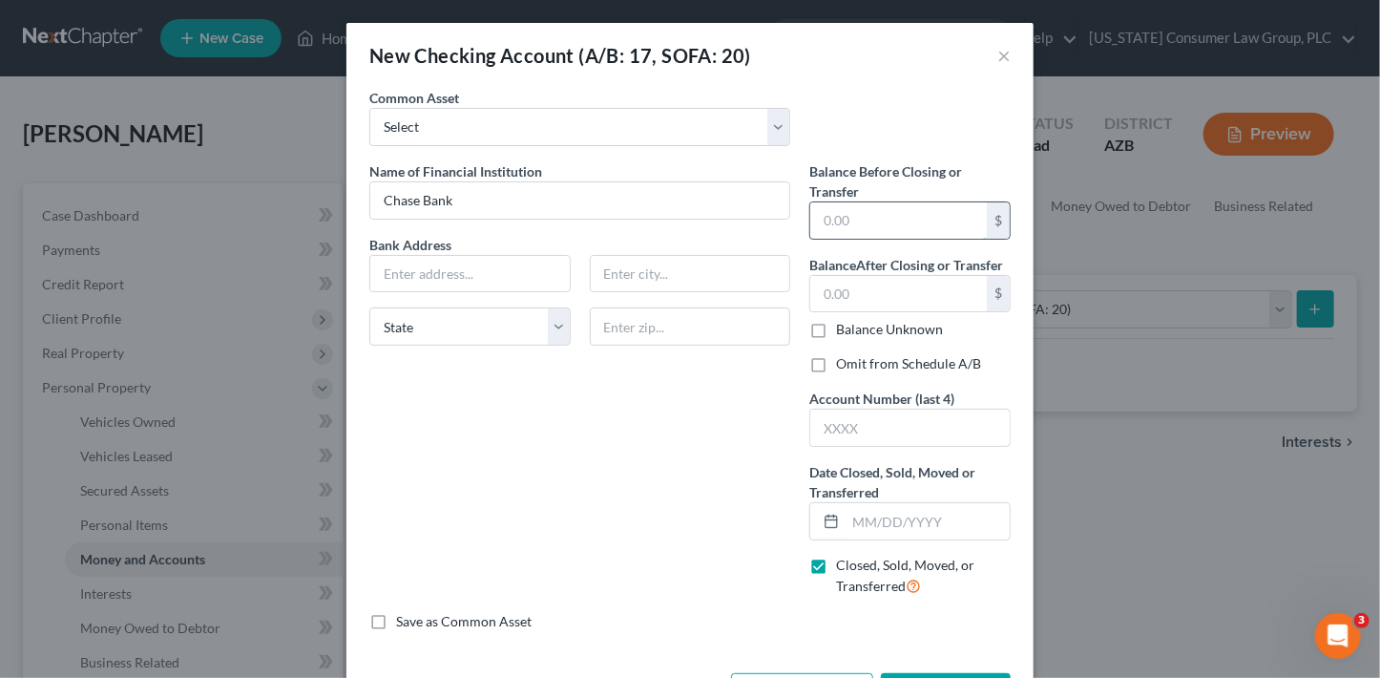
click at [882, 228] on input "text" at bounding box center [898, 220] width 177 height 36
type input "0"
click at [871, 302] on input "text" at bounding box center [898, 294] width 177 height 36
type input "0"
drag, startPoint x: 850, startPoint y: 437, endPoint x: 859, endPoint y: 382, distance: 56.0
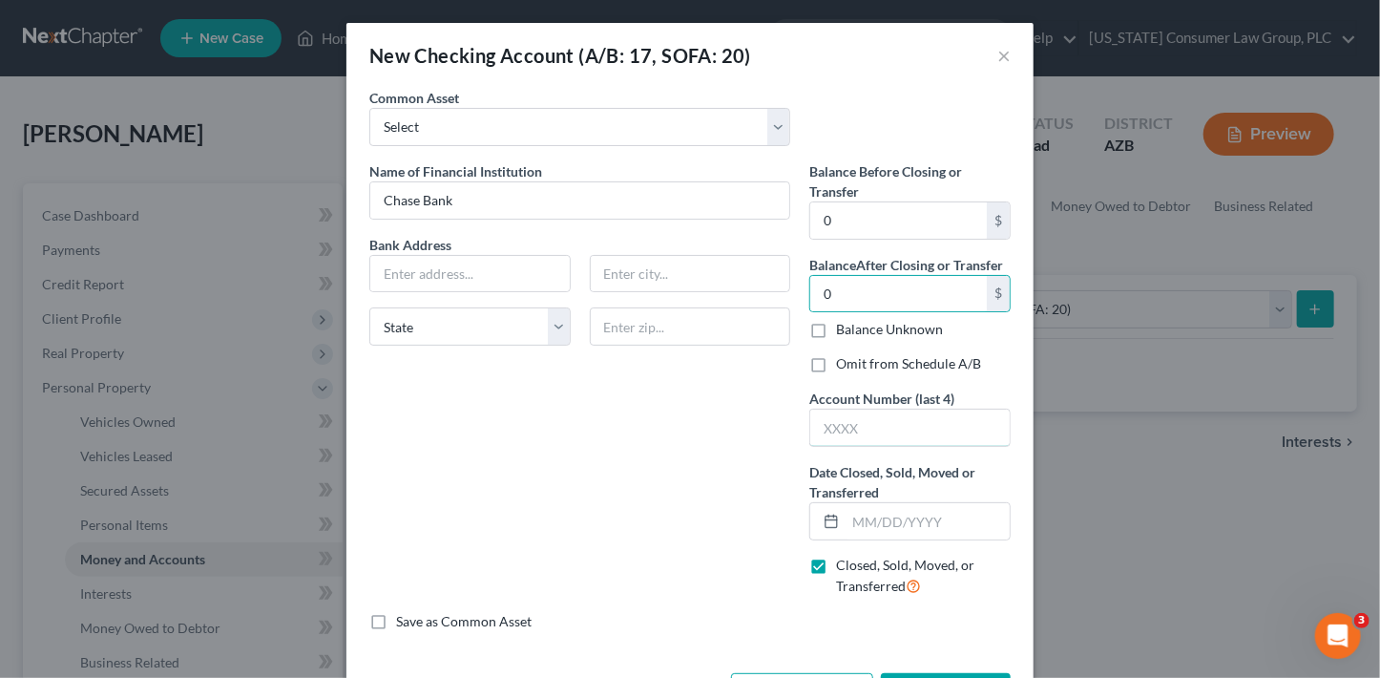
click at [852, 431] on input "text" at bounding box center [909, 427] width 199 height 36
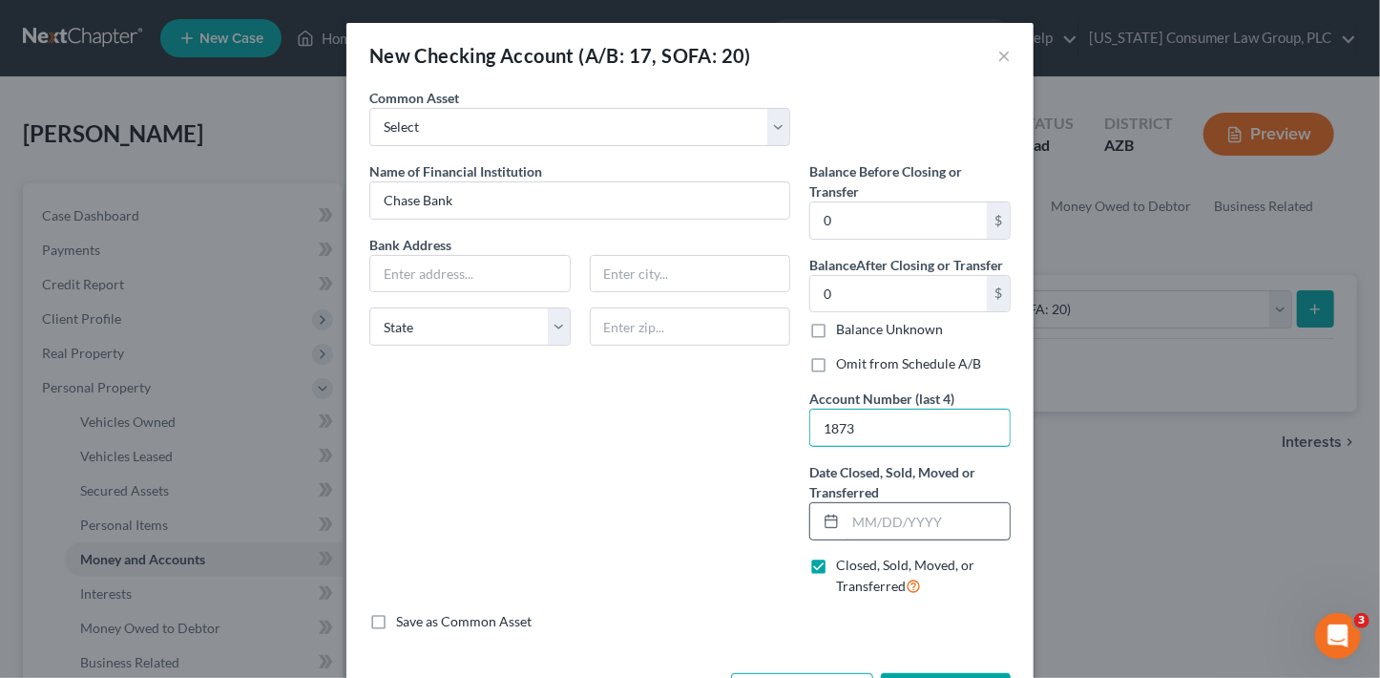
type input "1873"
click at [882, 514] on input "text" at bounding box center [928, 521] width 164 height 36
type input "[DATE]"
click at [947, 360] on label "Omit from Schedule A/B" at bounding box center [908, 363] width 145 height 19
click at [856, 360] on input "Omit from Schedule A/B" at bounding box center [850, 360] width 12 height 12
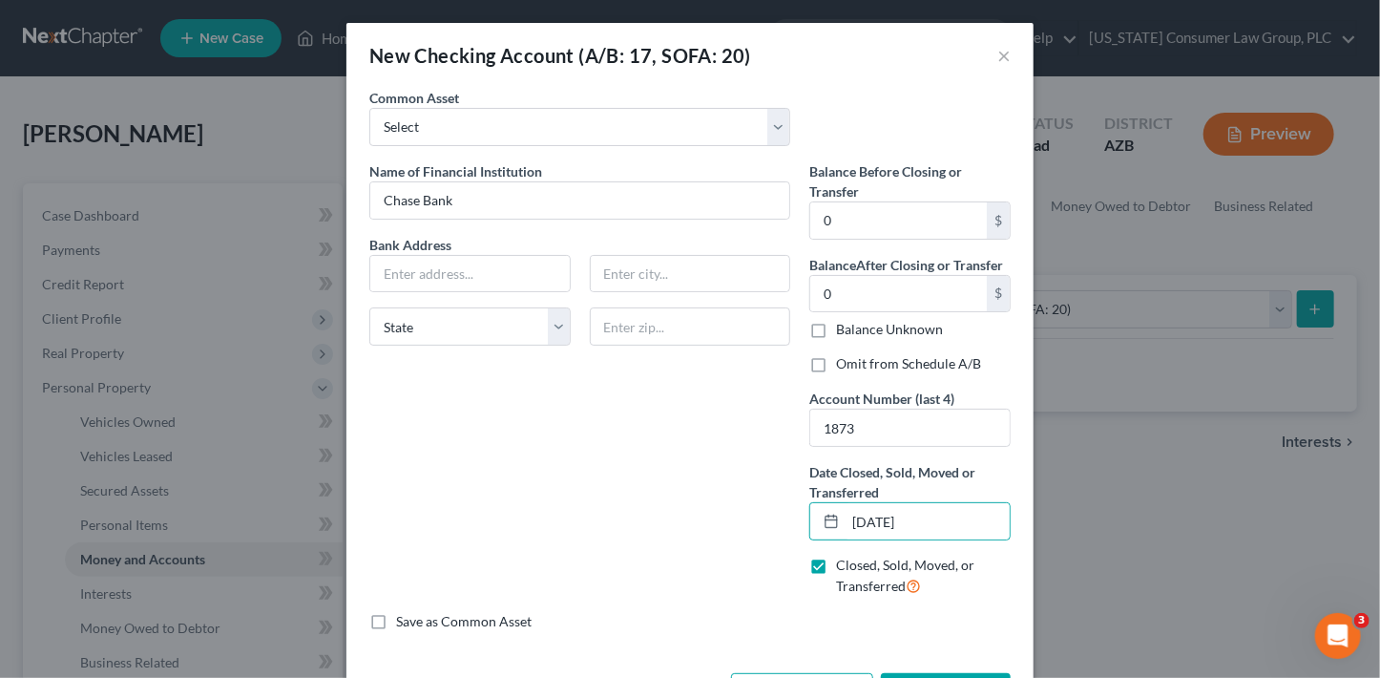
checkbox input "true"
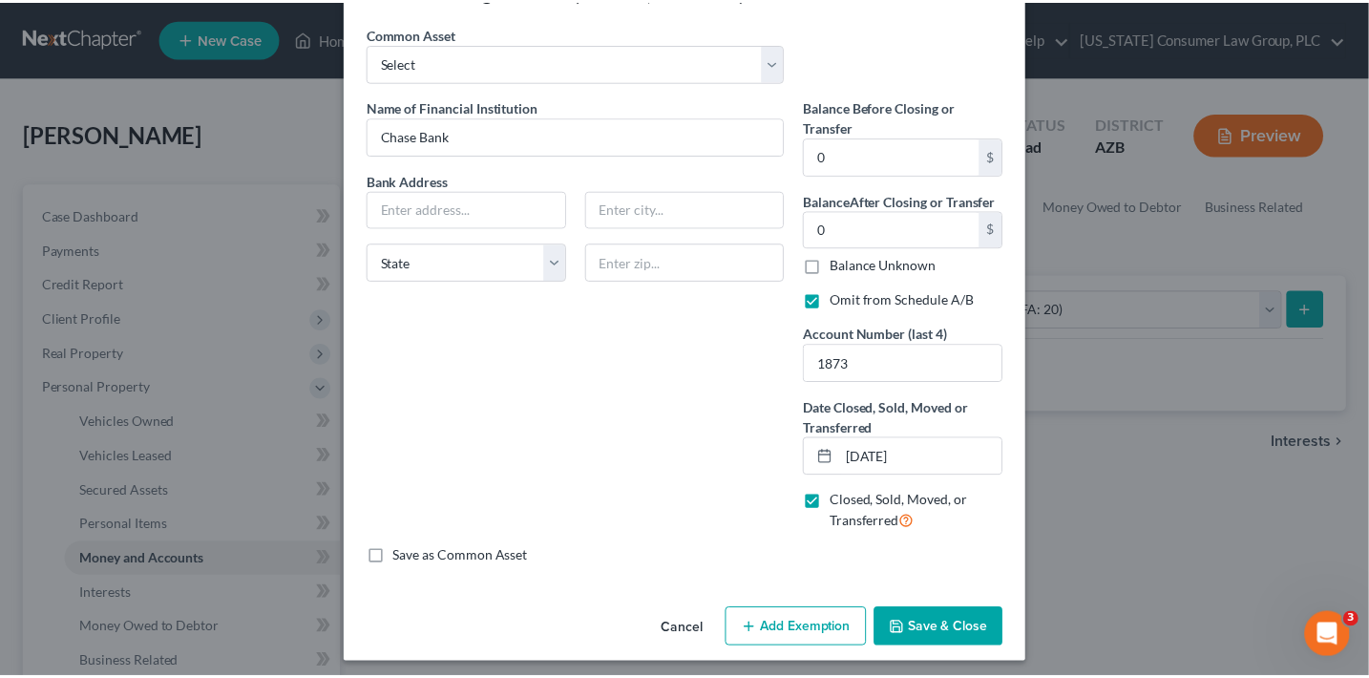
scroll to position [72, 0]
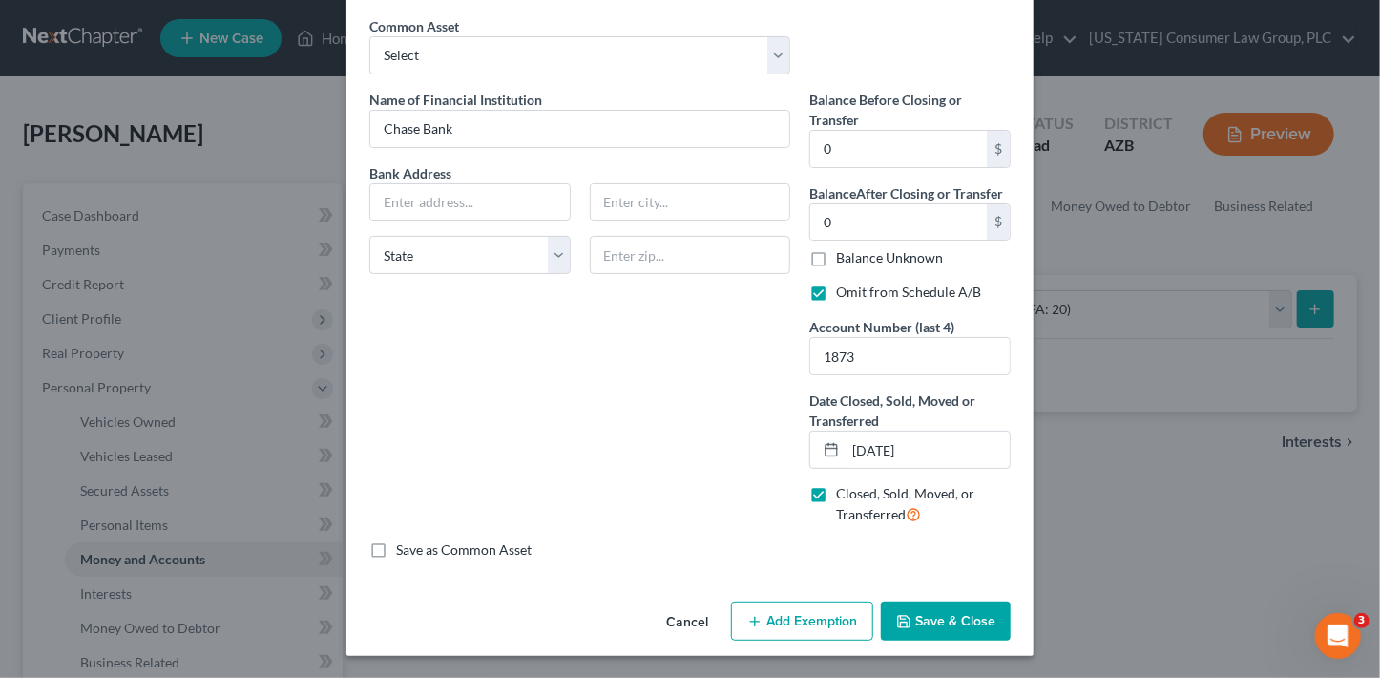
click at [935, 607] on button "Save & Close" at bounding box center [946, 621] width 130 height 40
